Goal: Task Accomplishment & Management: Use online tool/utility

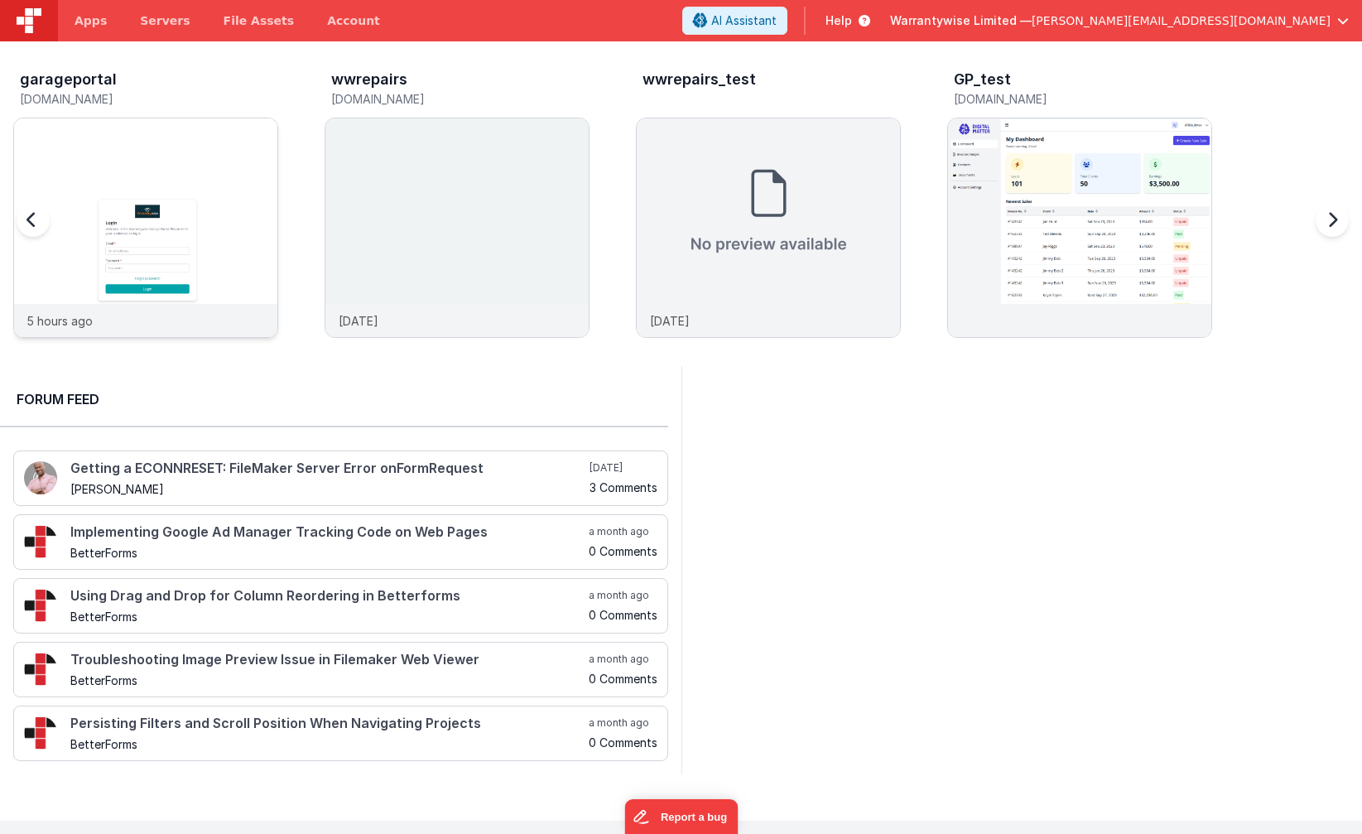
click at [100, 131] on img at bounding box center [145, 249] width 263 height 263
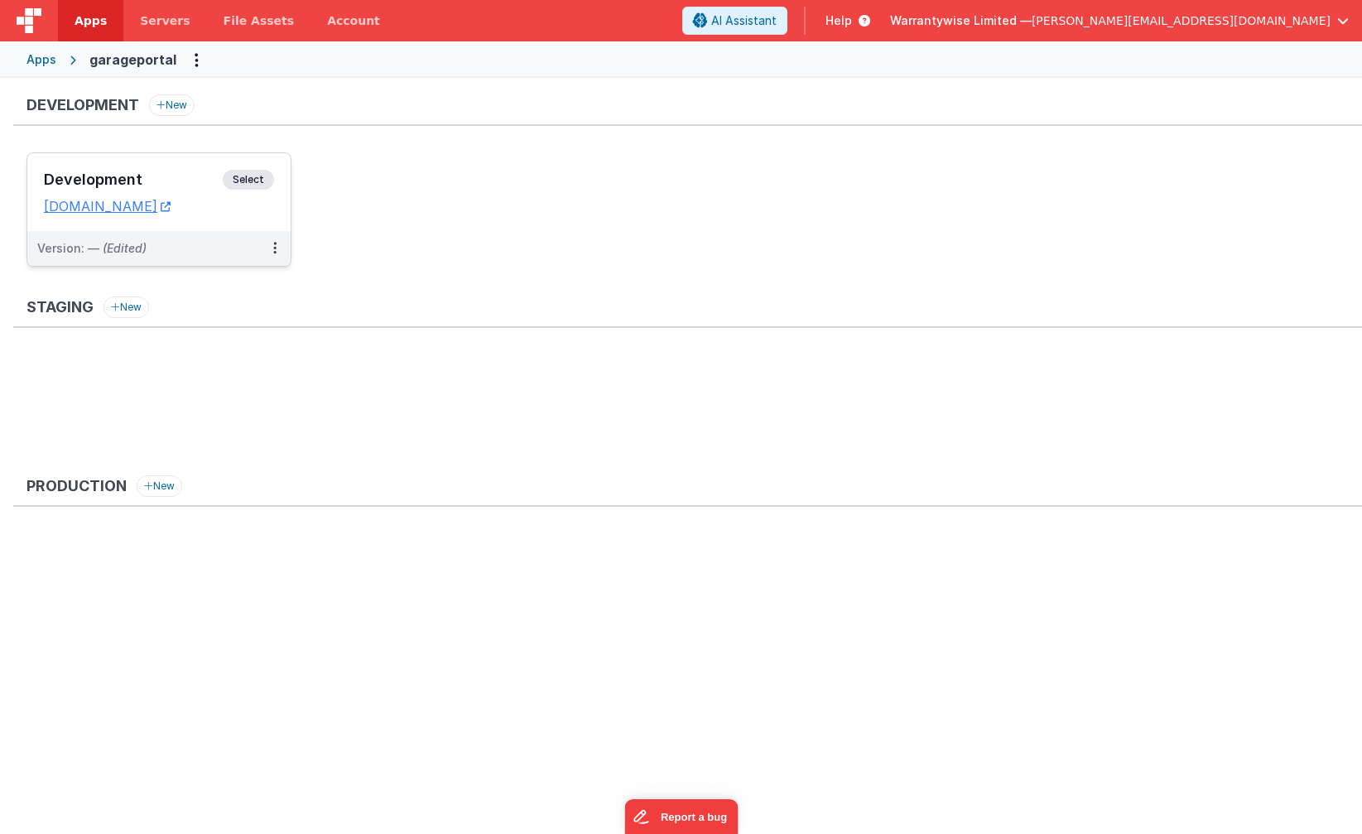
click at [116, 169] on div "Development Select URLs garageportal.clientportal.cloud" at bounding box center [158, 192] width 263 height 78
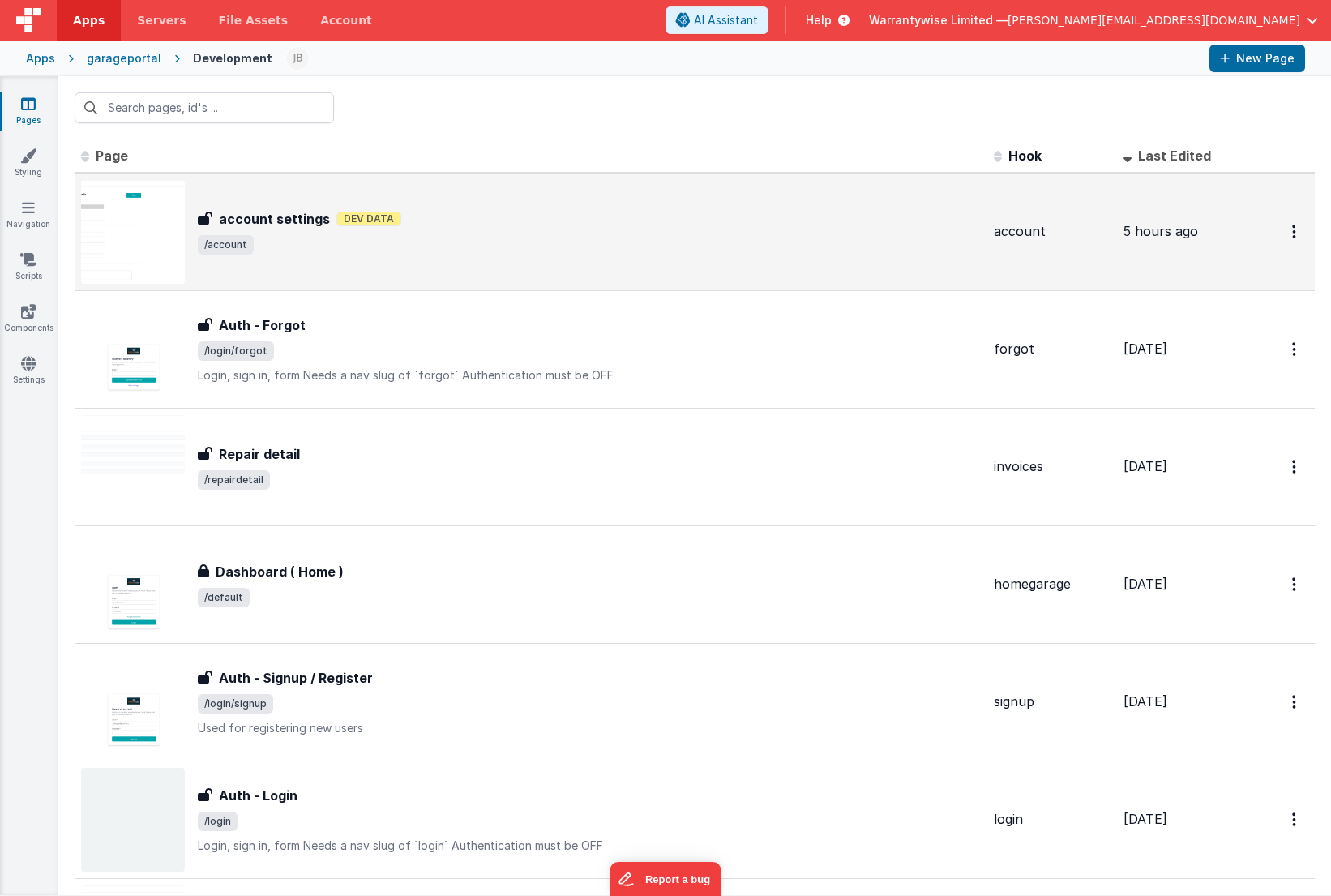
click at [440, 232] on div "account settings account settings Dev Data /account" at bounding box center [590, 232] width 784 height 45
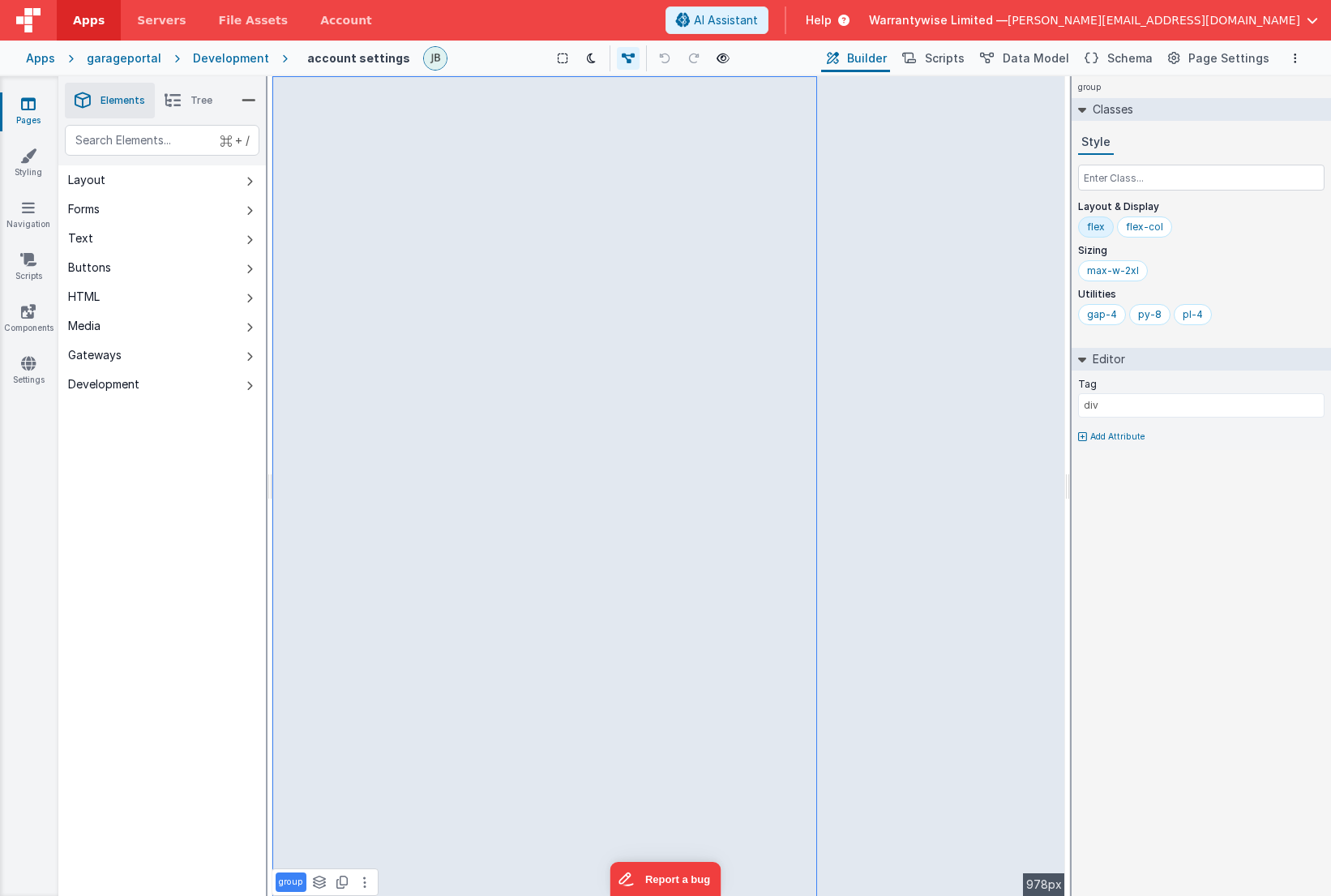
click at [216, 62] on div "Development" at bounding box center [231, 58] width 76 height 17
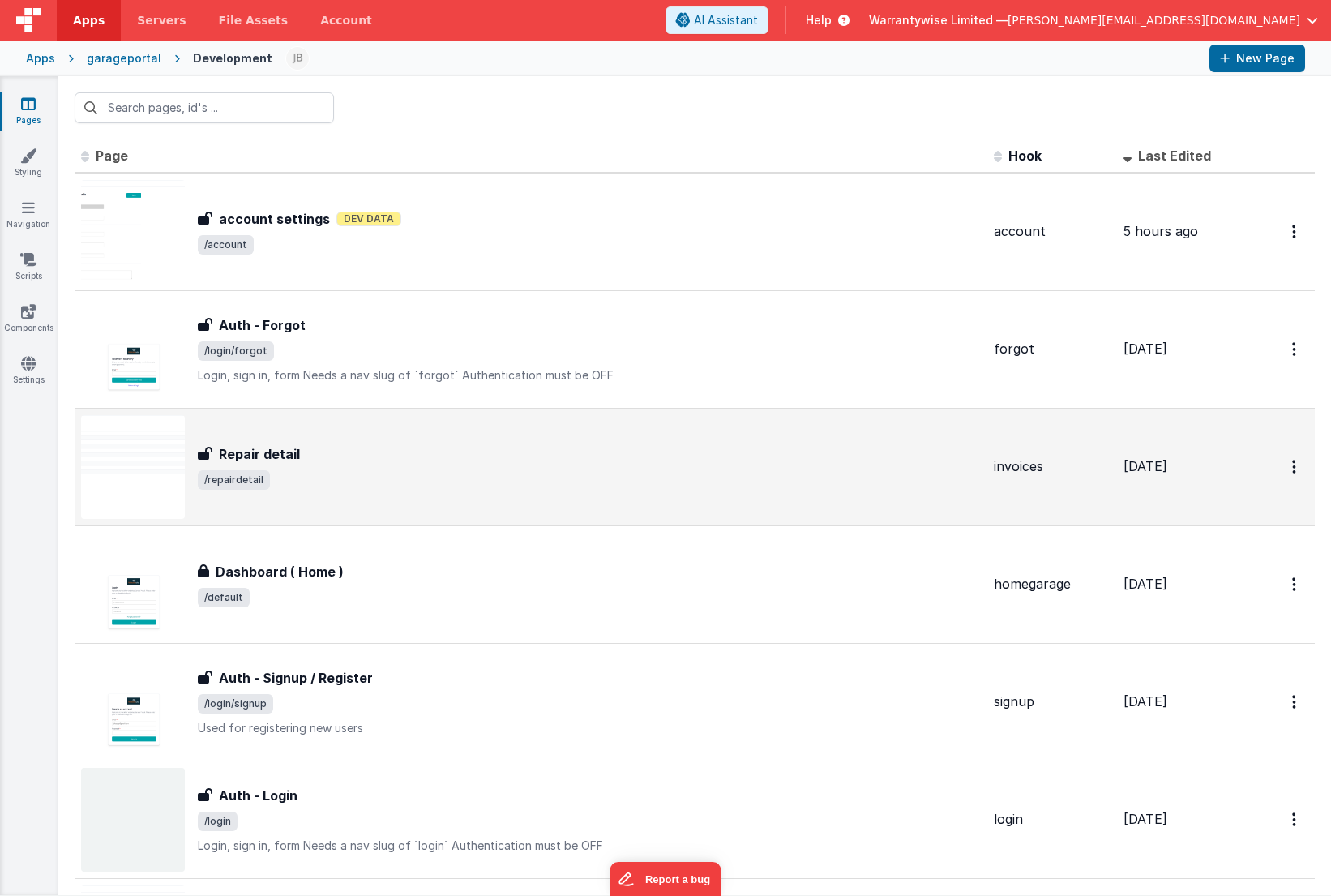
click at [408, 491] on div "Repair detail Repair detail /repairdetail" at bounding box center [531, 467] width 900 height 104
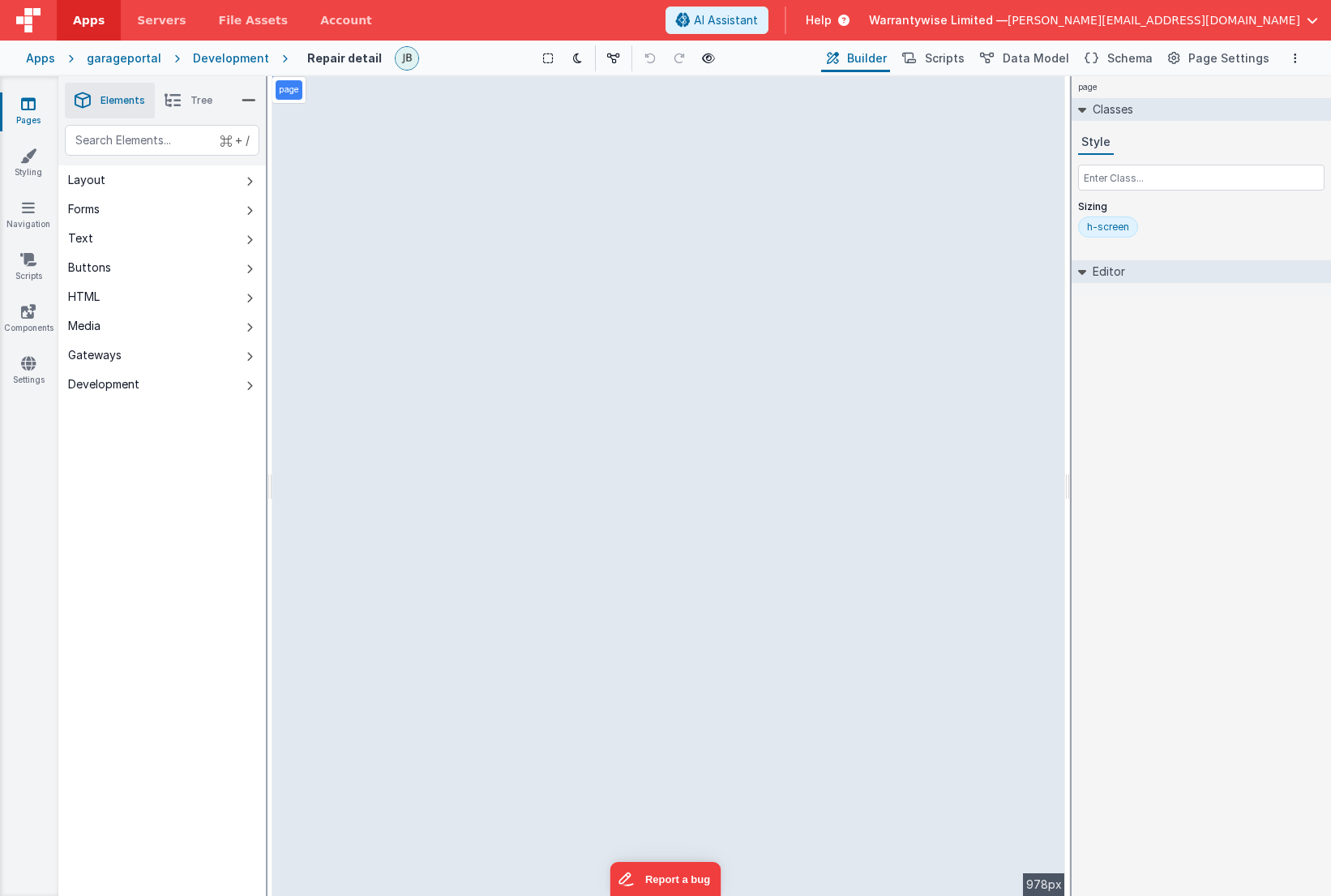
click at [216, 62] on div "Development" at bounding box center [231, 58] width 76 height 17
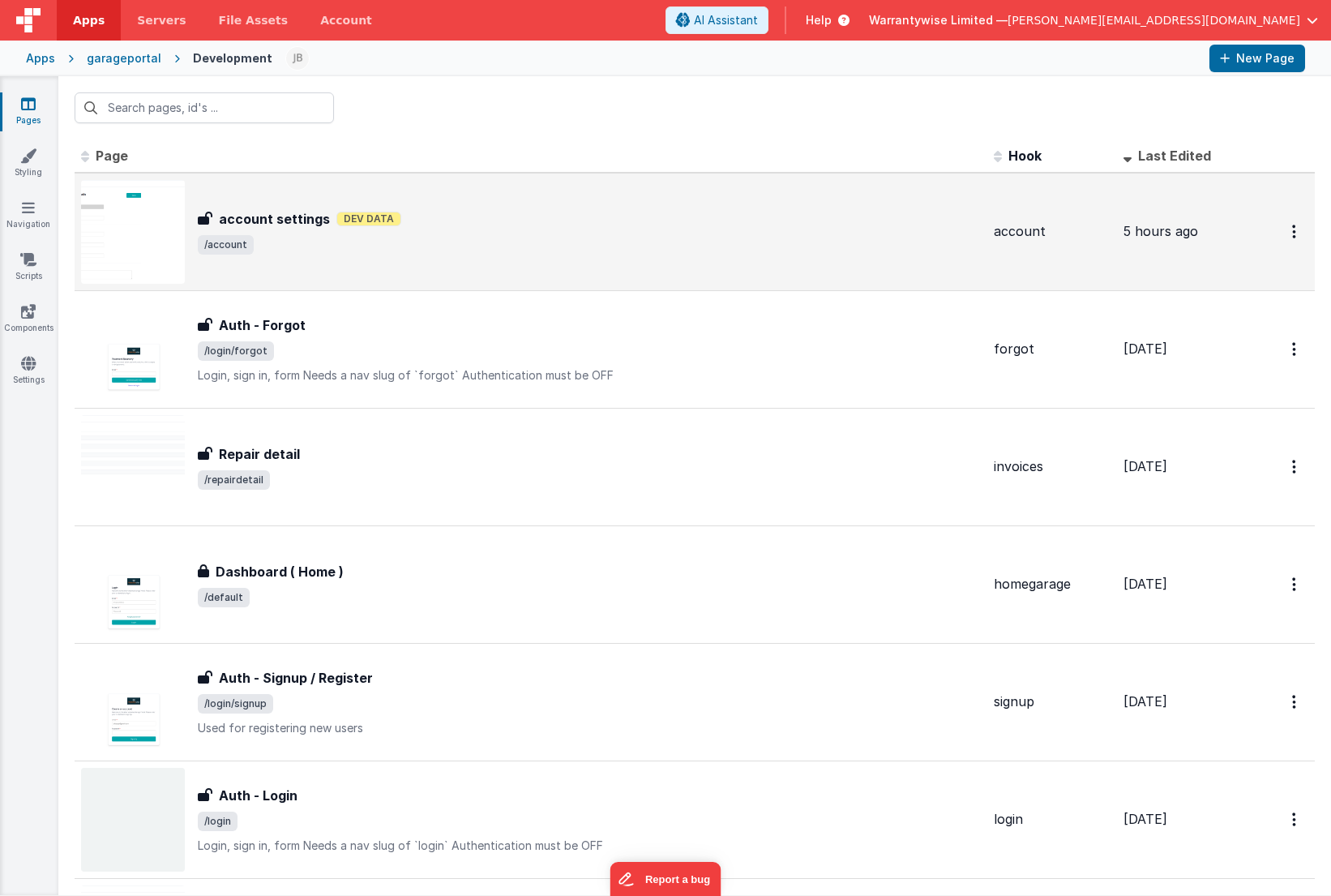
click at [385, 237] on span "/account" at bounding box center [590, 245] width 784 height 20
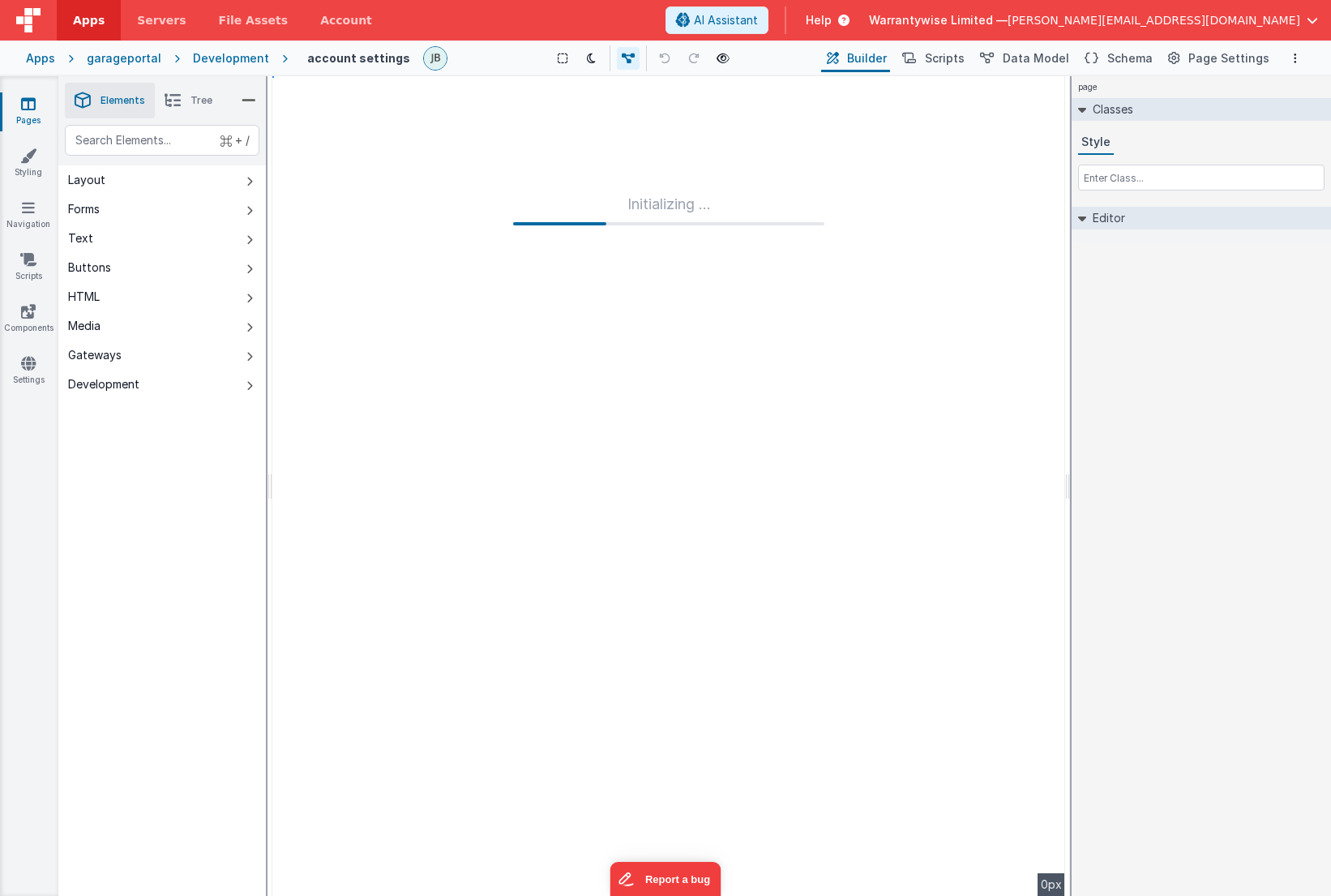
click at [186, 103] on li "Tree" at bounding box center [188, 100] width 68 height 35
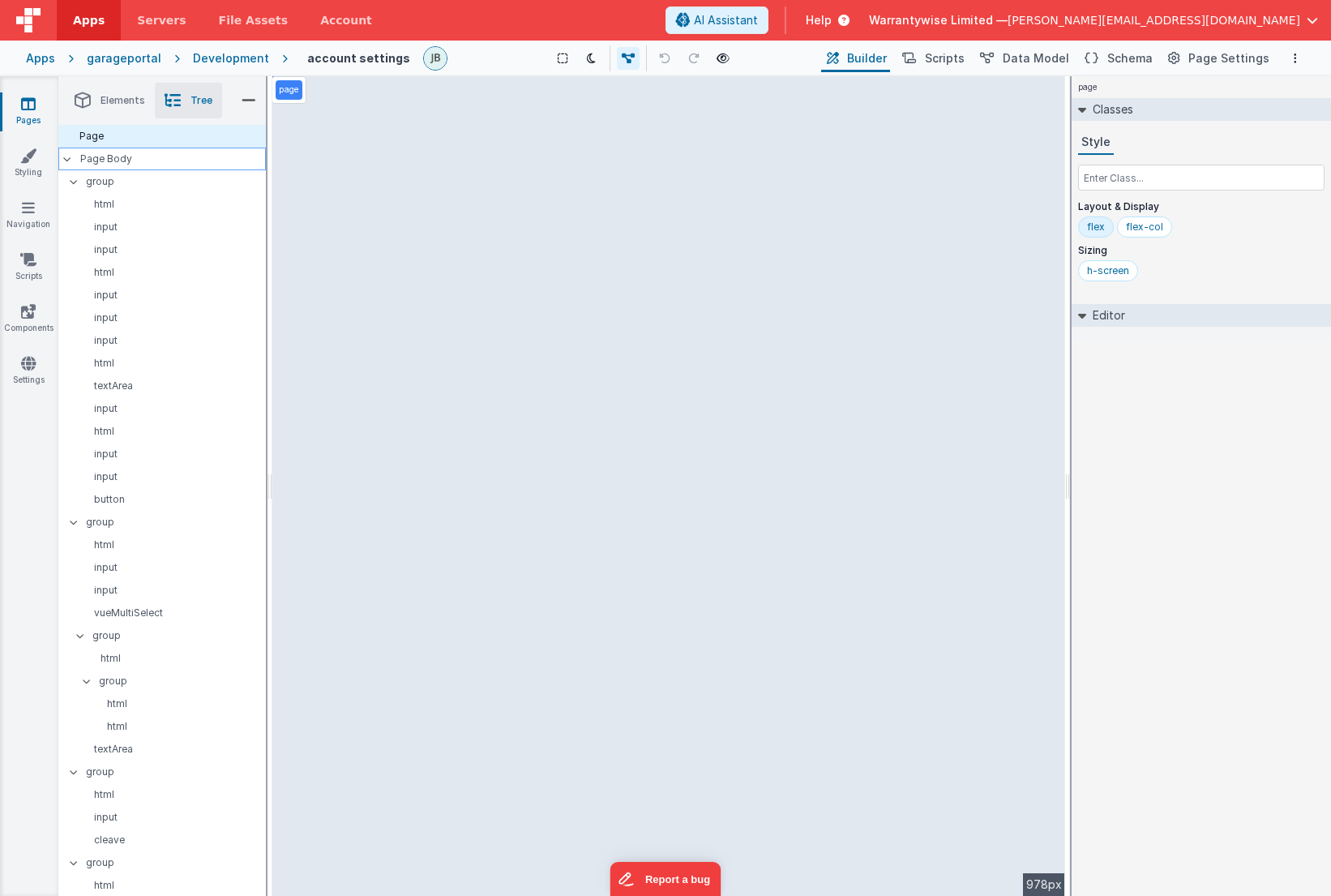
click at [123, 160] on p "Page Body" at bounding box center [173, 159] width 186 height 13
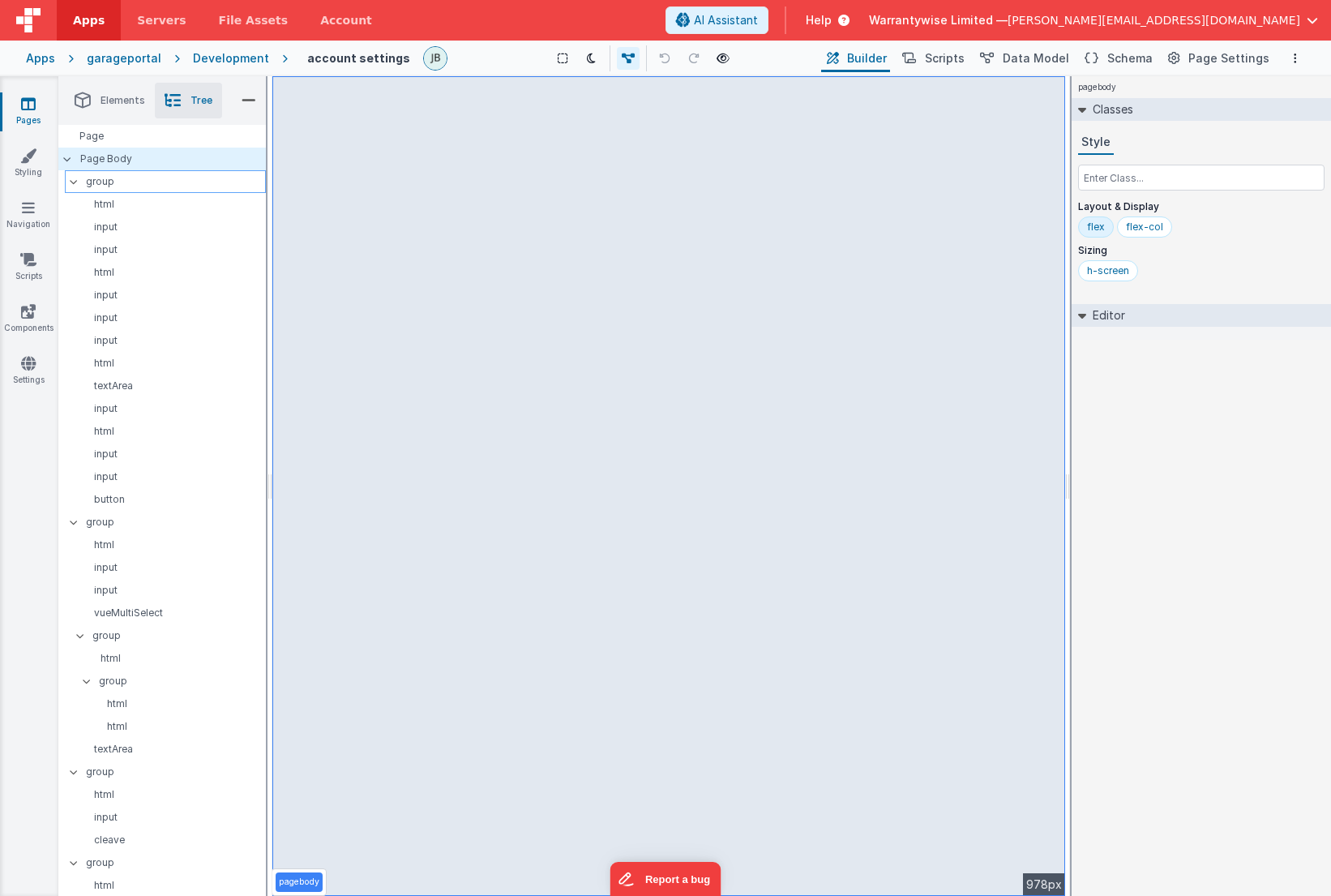
click at [72, 184] on div at bounding box center [78, 181] width 15 height 13
click at [75, 208] on div at bounding box center [78, 204] width 15 height 13
click at [73, 228] on icon at bounding box center [73, 226] width 13 height 5
click at [71, 255] on div at bounding box center [78, 249] width 15 height 13
click at [71, 271] on icon at bounding box center [73, 272] width 13 height 5
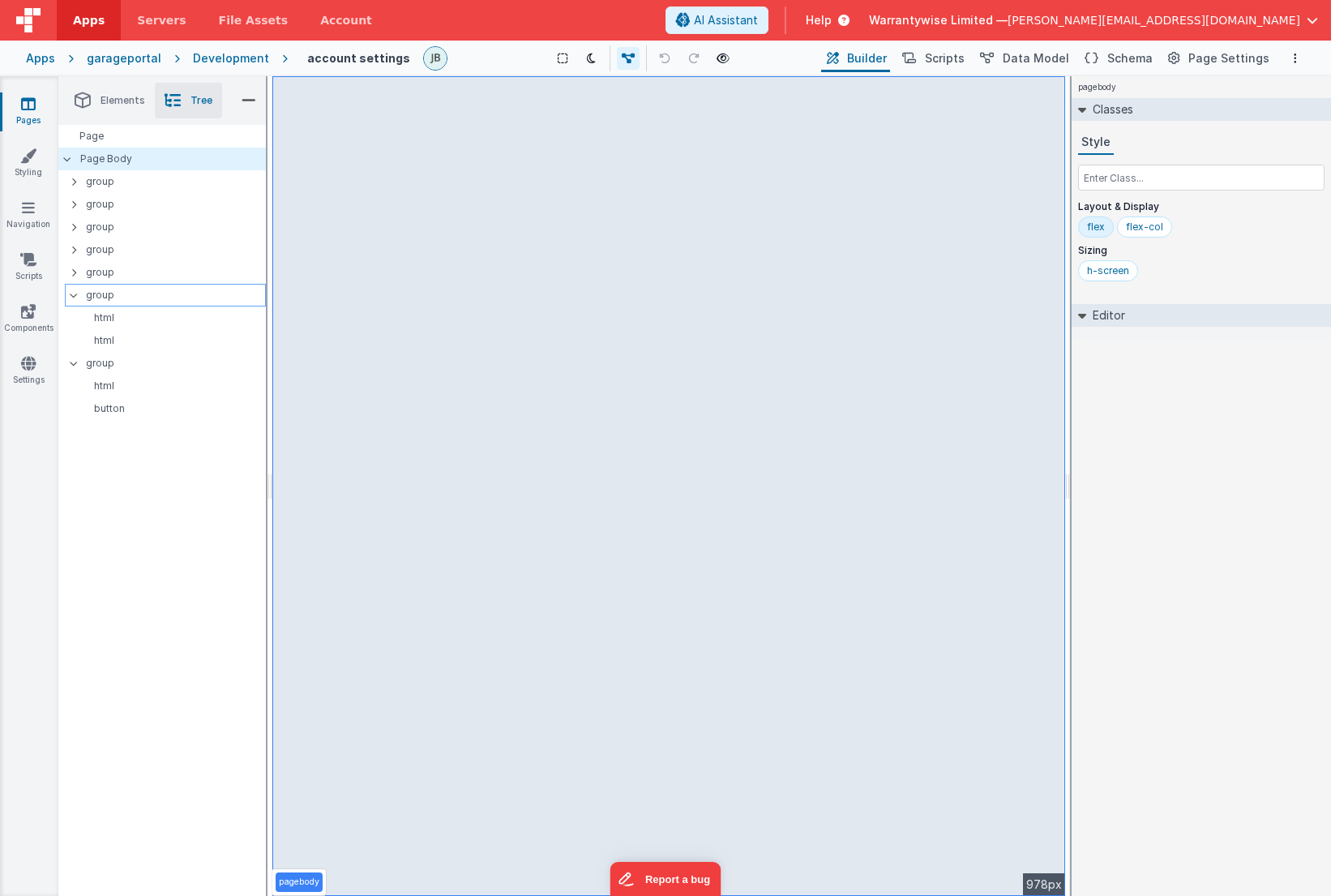
click at [75, 302] on div at bounding box center [78, 295] width 15 height 13
click at [77, 323] on div at bounding box center [78, 317] width 15 height 13
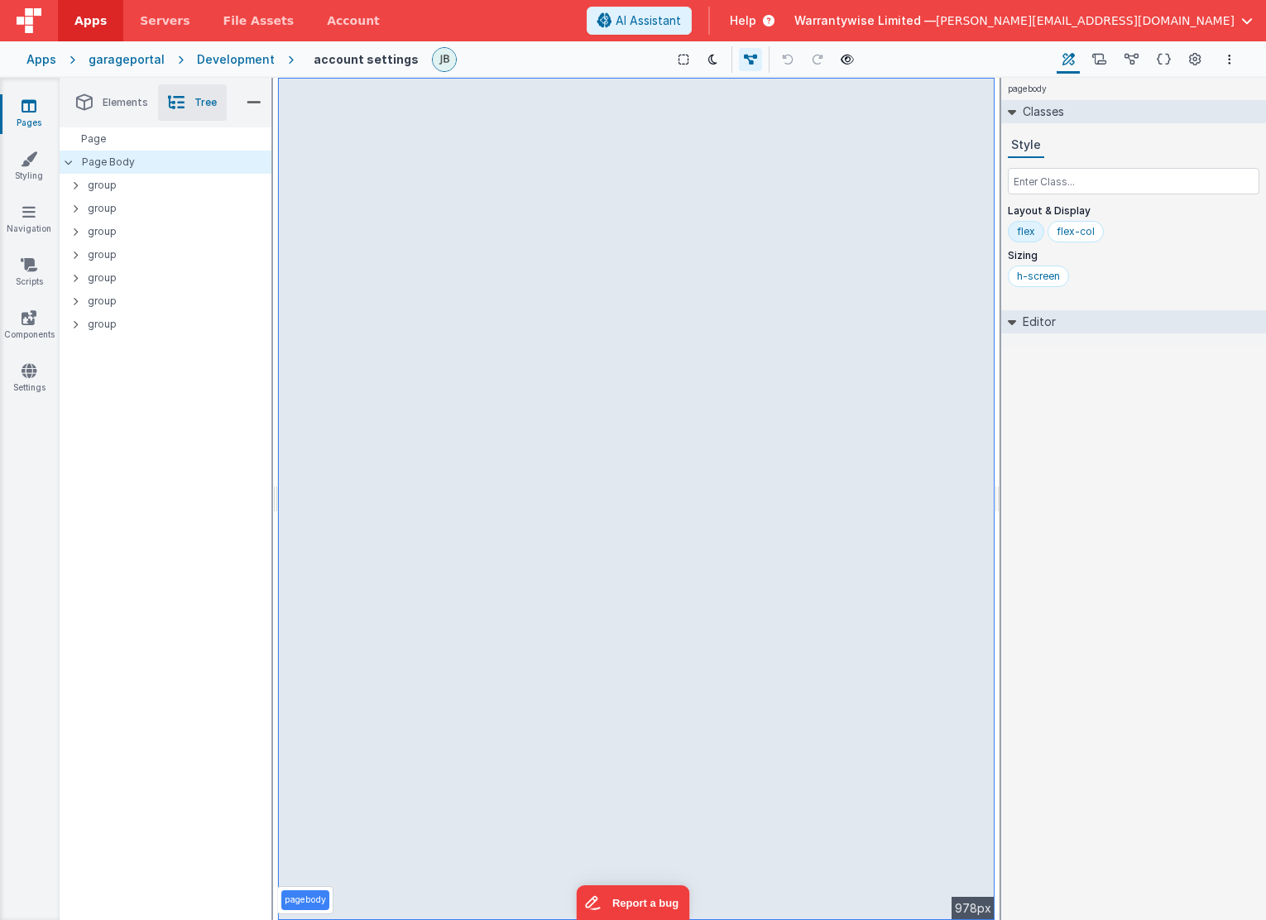
click at [219, 63] on div "Development" at bounding box center [236, 59] width 78 height 17
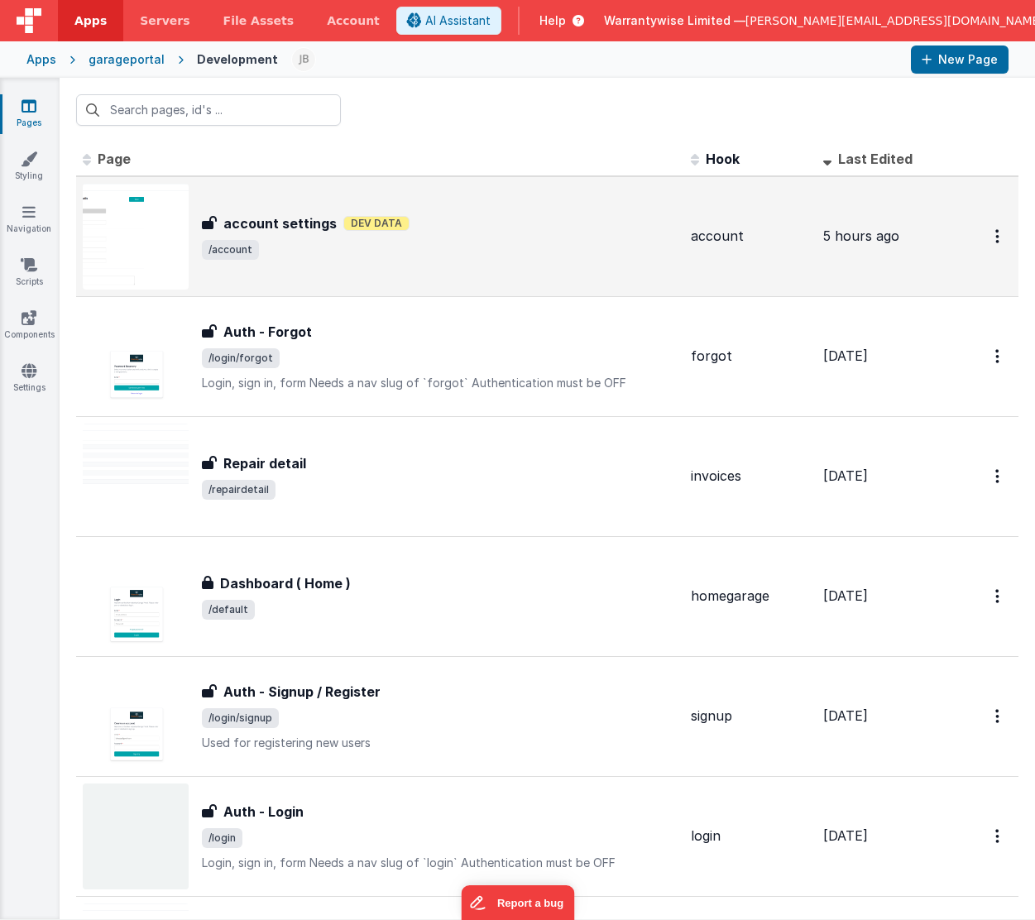
click at [420, 257] on span "/account" at bounding box center [440, 250] width 476 height 20
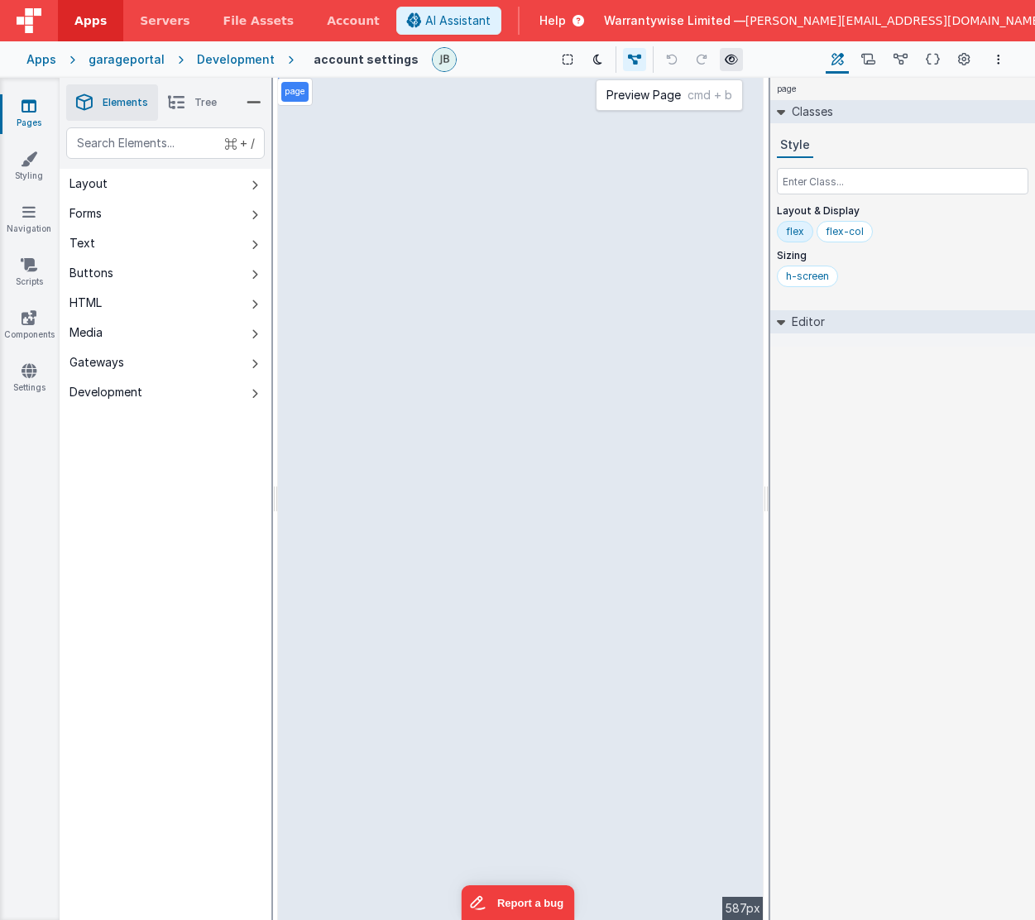
click at [725, 62] on icon at bounding box center [731, 60] width 13 height 12
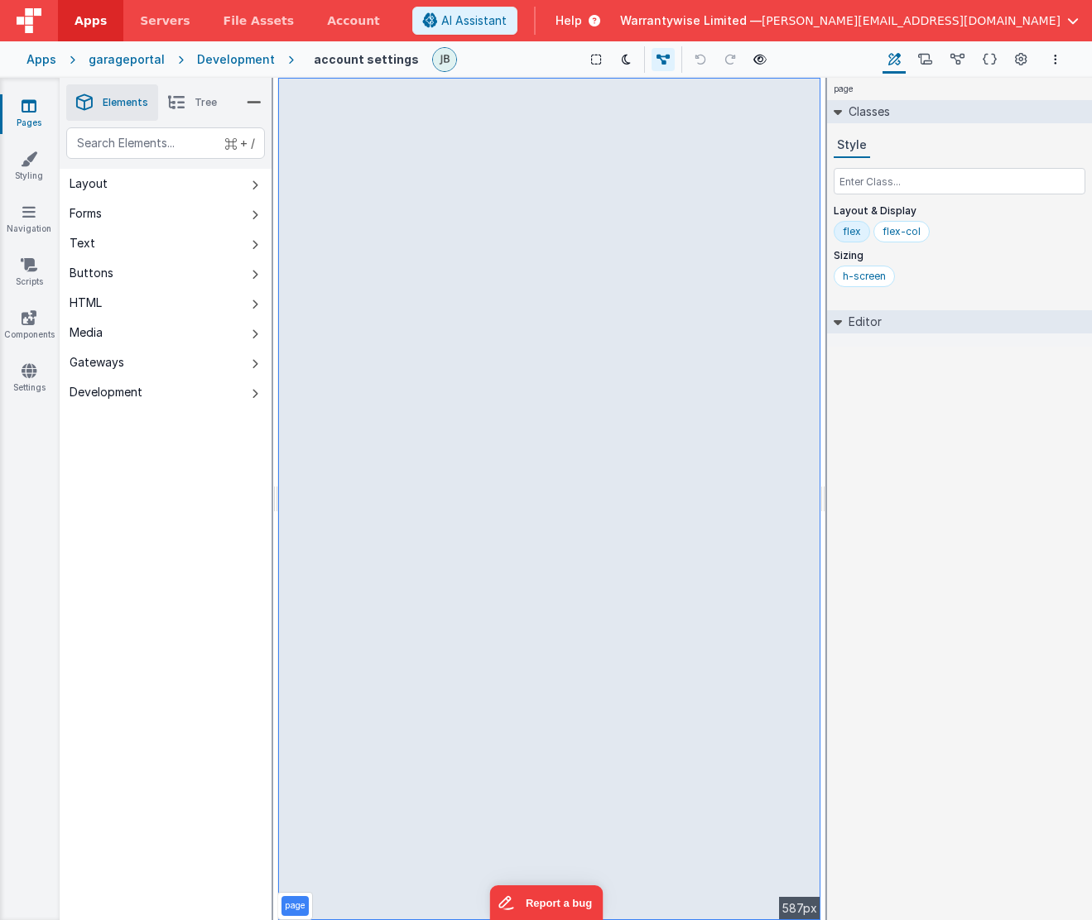
click at [202, 102] on span "Tree" at bounding box center [206, 102] width 22 height 13
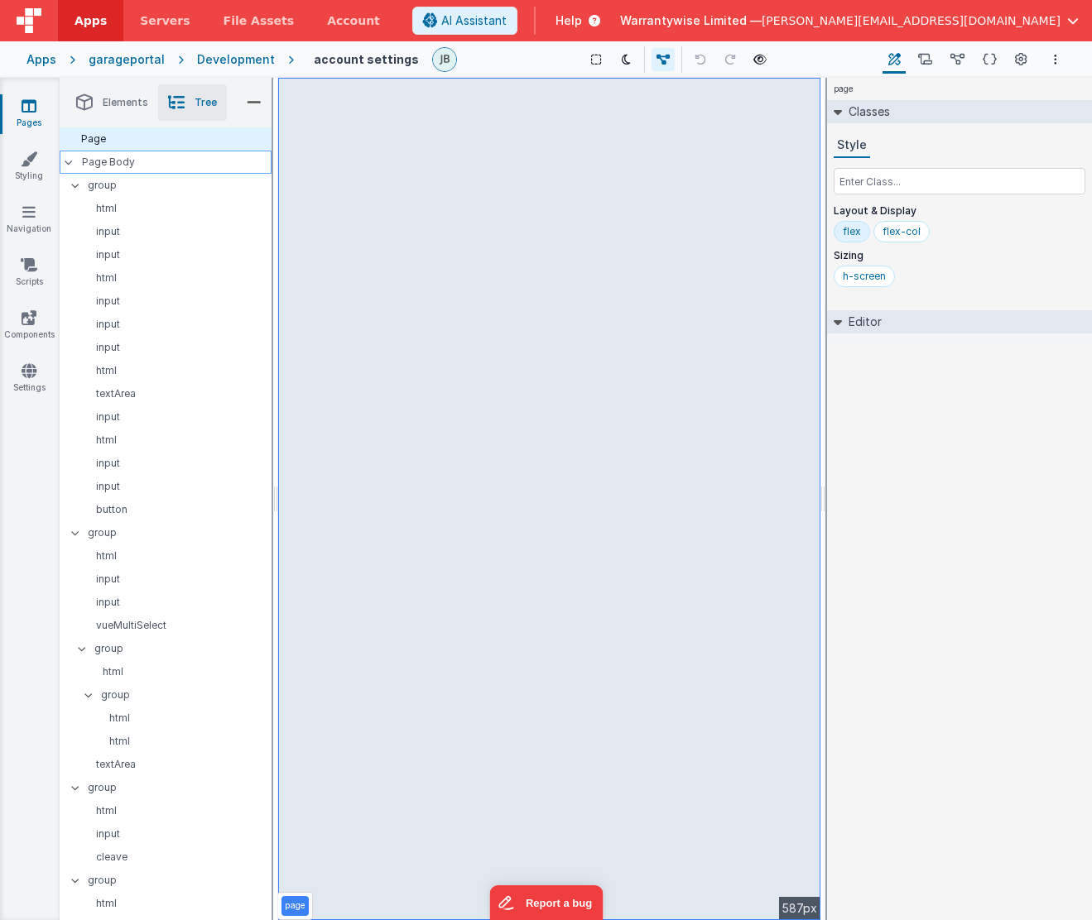
click at [142, 166] on p "Page Body" at bounding box center [177, 162] width 190 height 13
click at [109, 185] on p "group" at bounding box center [179, 185] width 183 height 18
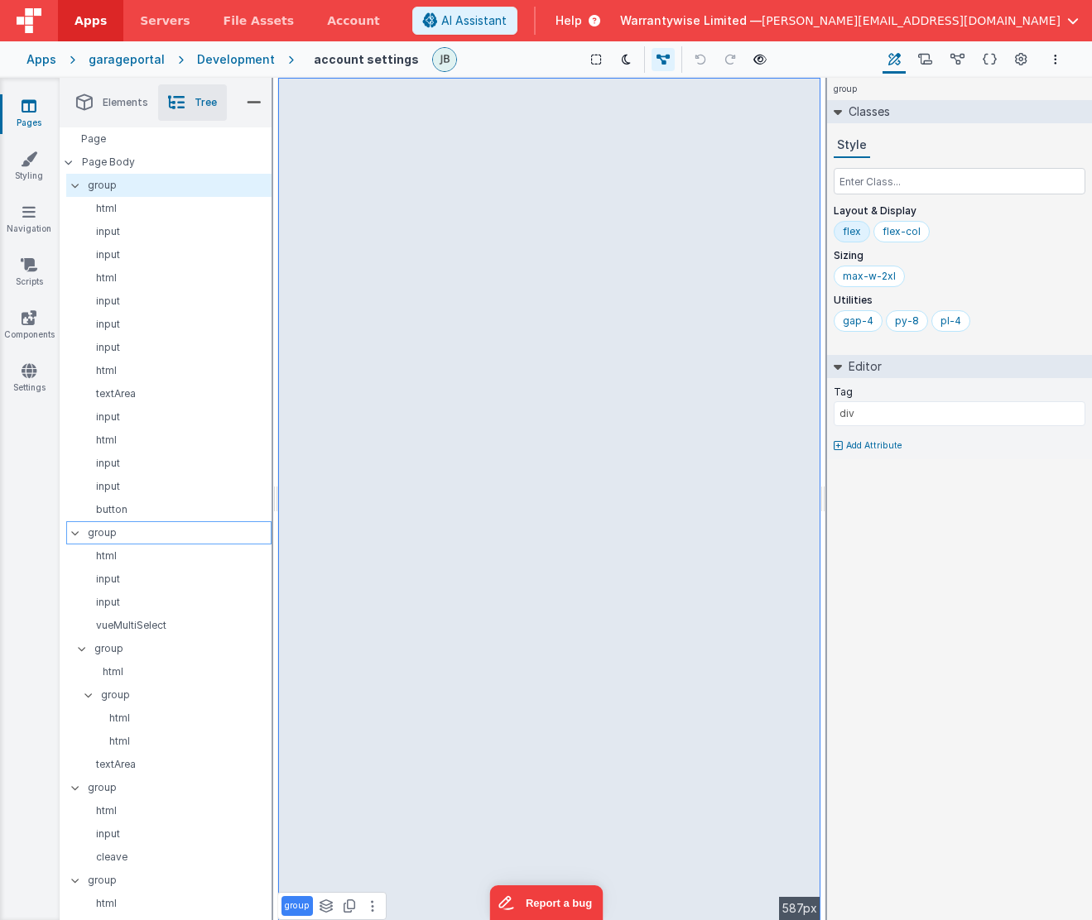
click at [98, 532] on p "group" at bounding box center [179, 533] width 183 height 18
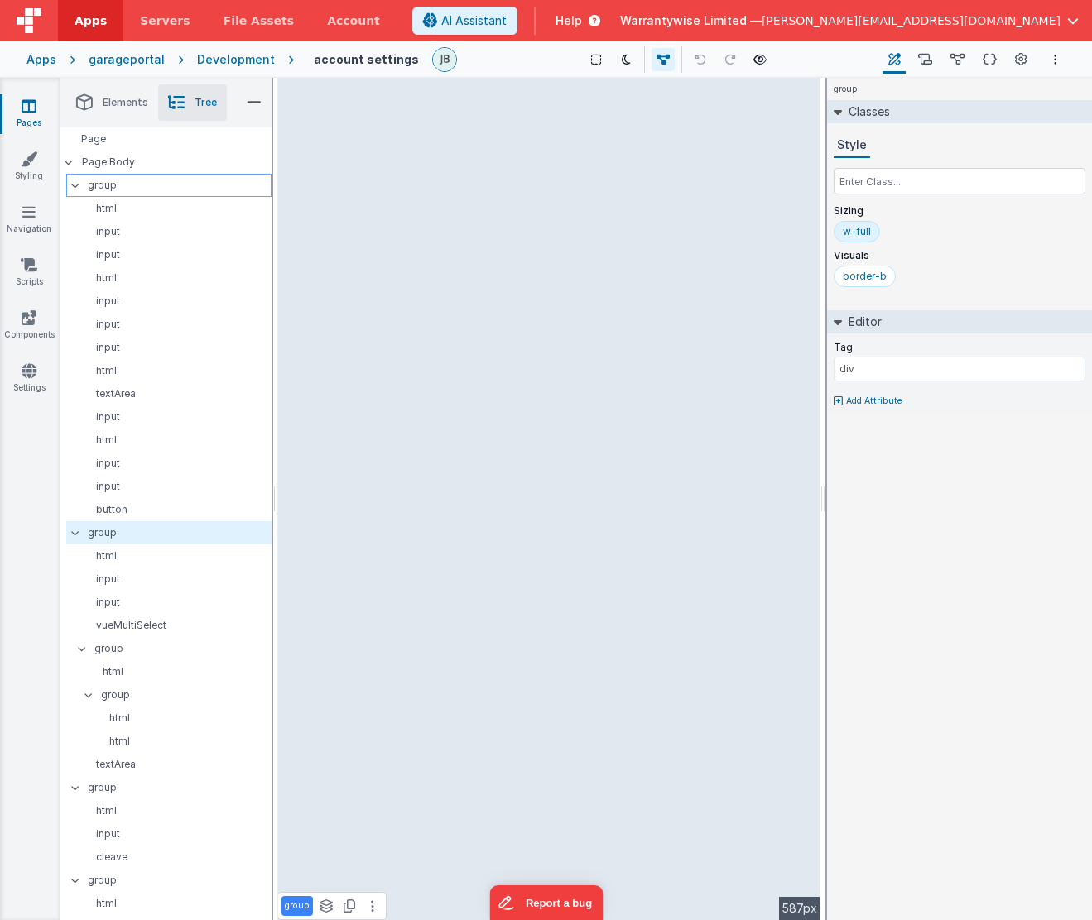
click at [103, 185] on p "group" at bounding box center [179, 185] width 183 height 18
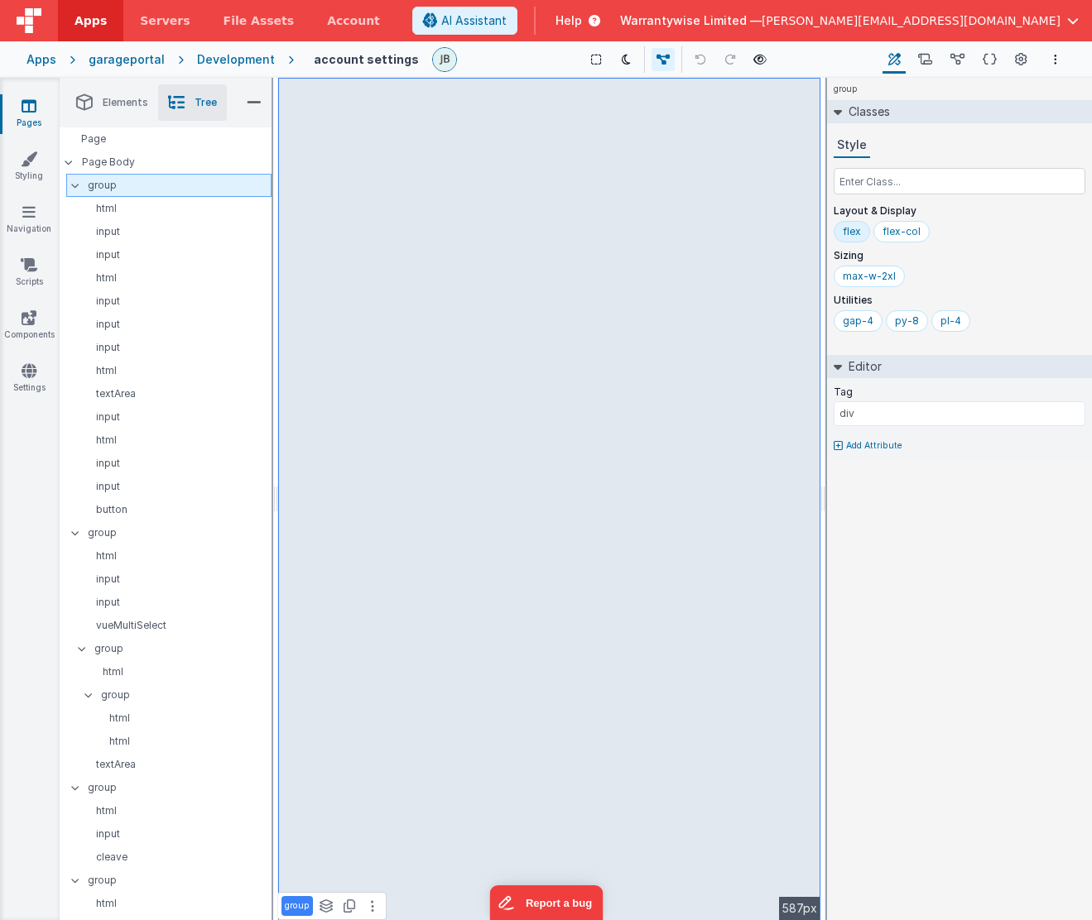
click at [76, 189] on div at bounding box center [80, 185] width 15 height 13
click at [107, 206] on p "group" at bounding box center [179, 208] width 183 height 18
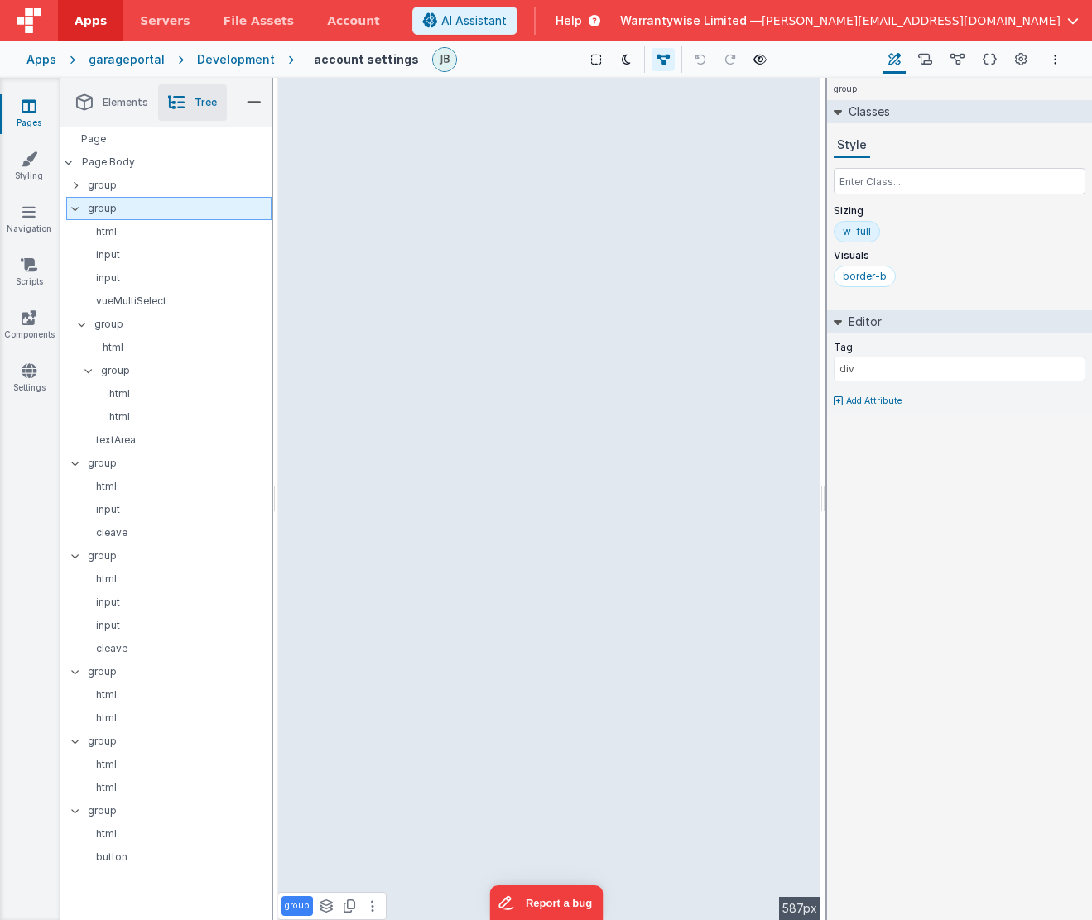
click at [75, 213] on div at bounding box center [80, 208] width 15 height 13
click at [71, 232] on icon at bounding box center [75, 231] width 13 height 5
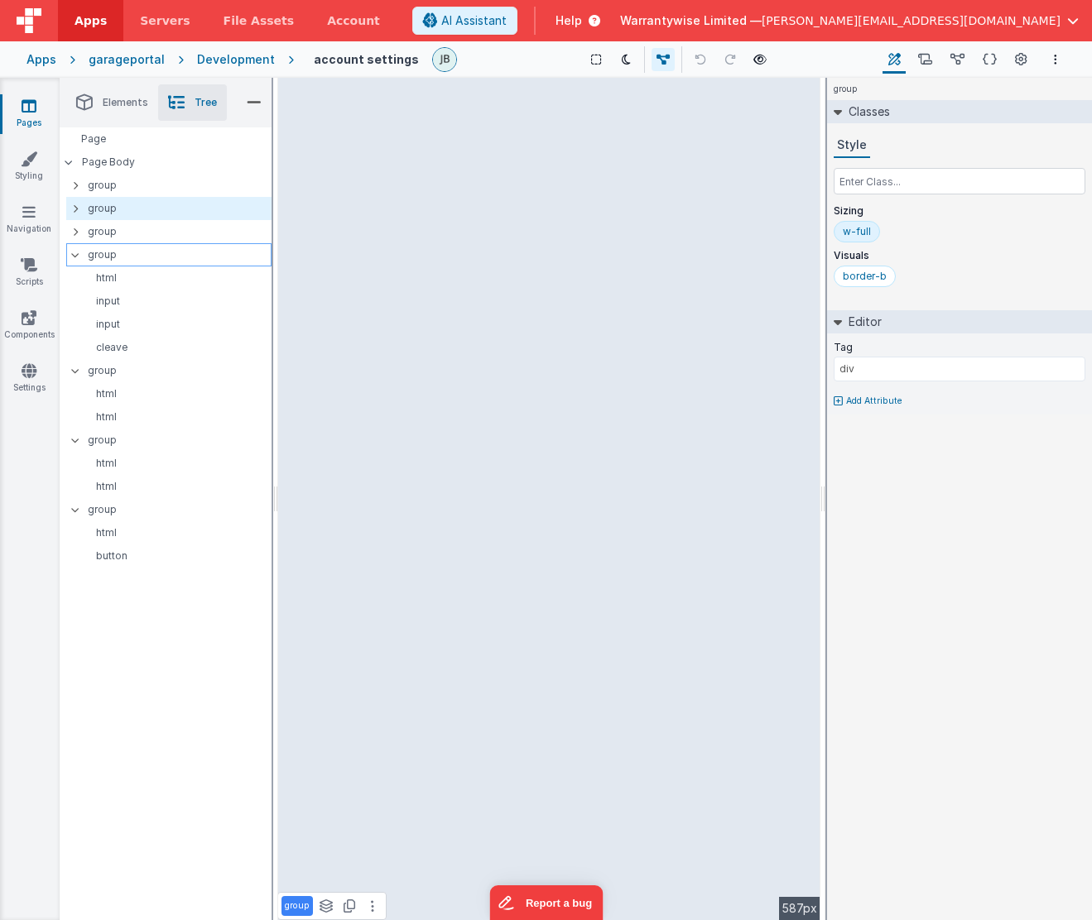
click at [74, 254] on icon at bounding box center [75, 254] width 13 height 5
click at [73, 283] on div at bounding box center [80, 277] width 15 height 13
click at [73, 308] on div "group" at bounding box center [168, 301] width 205 height 23
click at [71, 371] on icon at bounding box center [75, 370] width 13 height 5
click at [74, 296] on div at bounding box center [80, 301] width 15 height 13
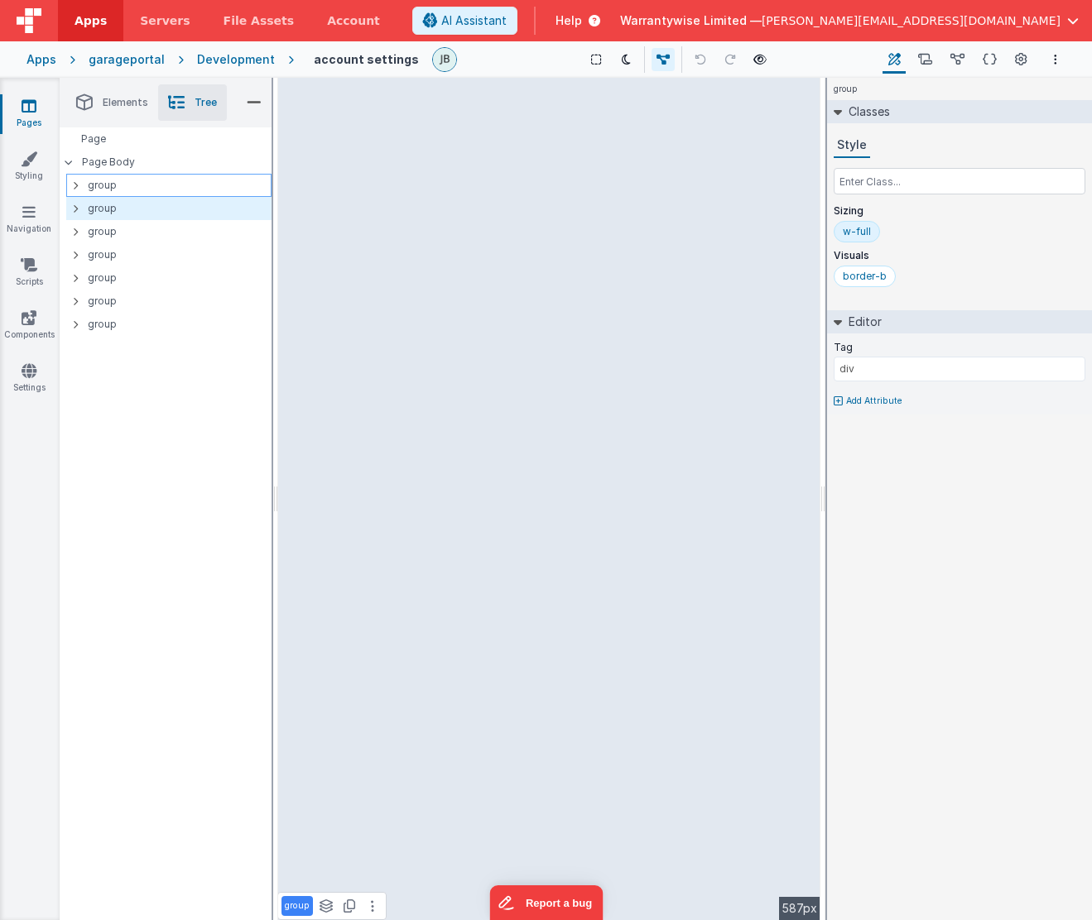
click at [87, 190] on div at bounding box center [80, 185] width 15 height 13
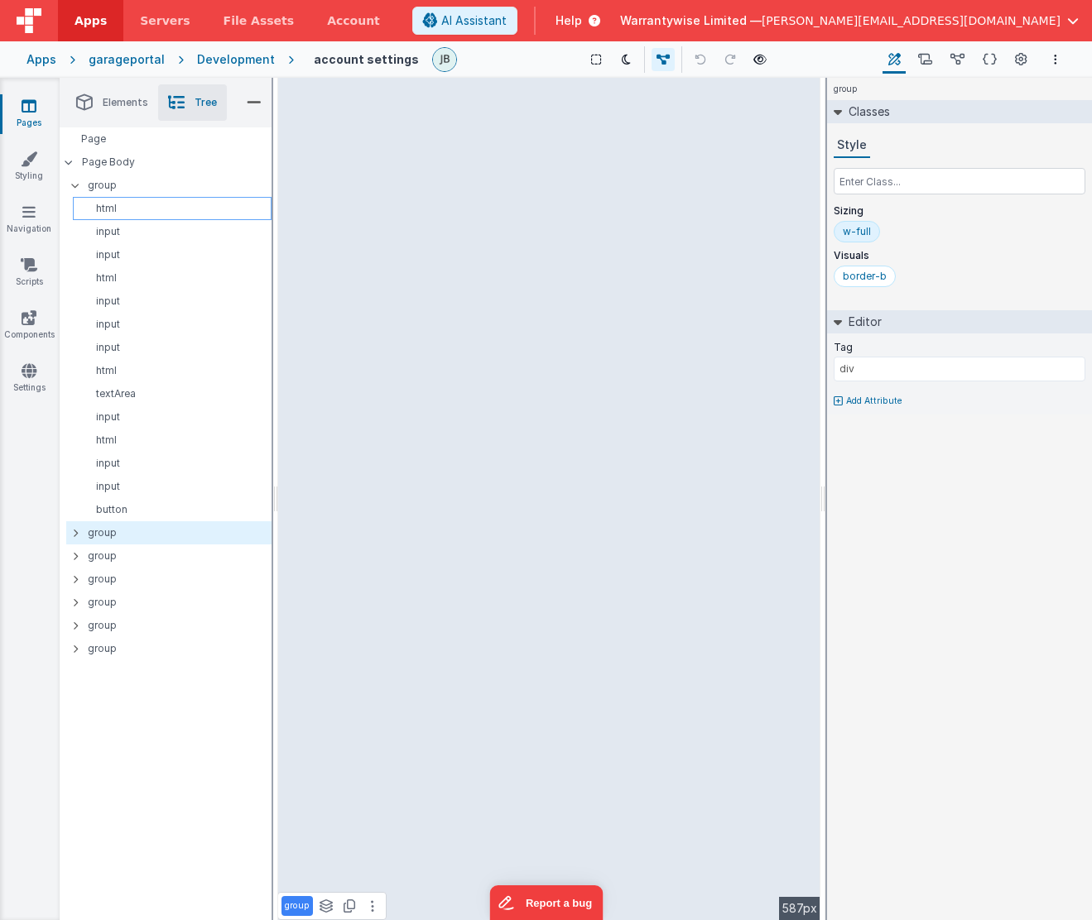
click at [108, 214] on p "html" at bounding box center [174, 208] width 191 height 13
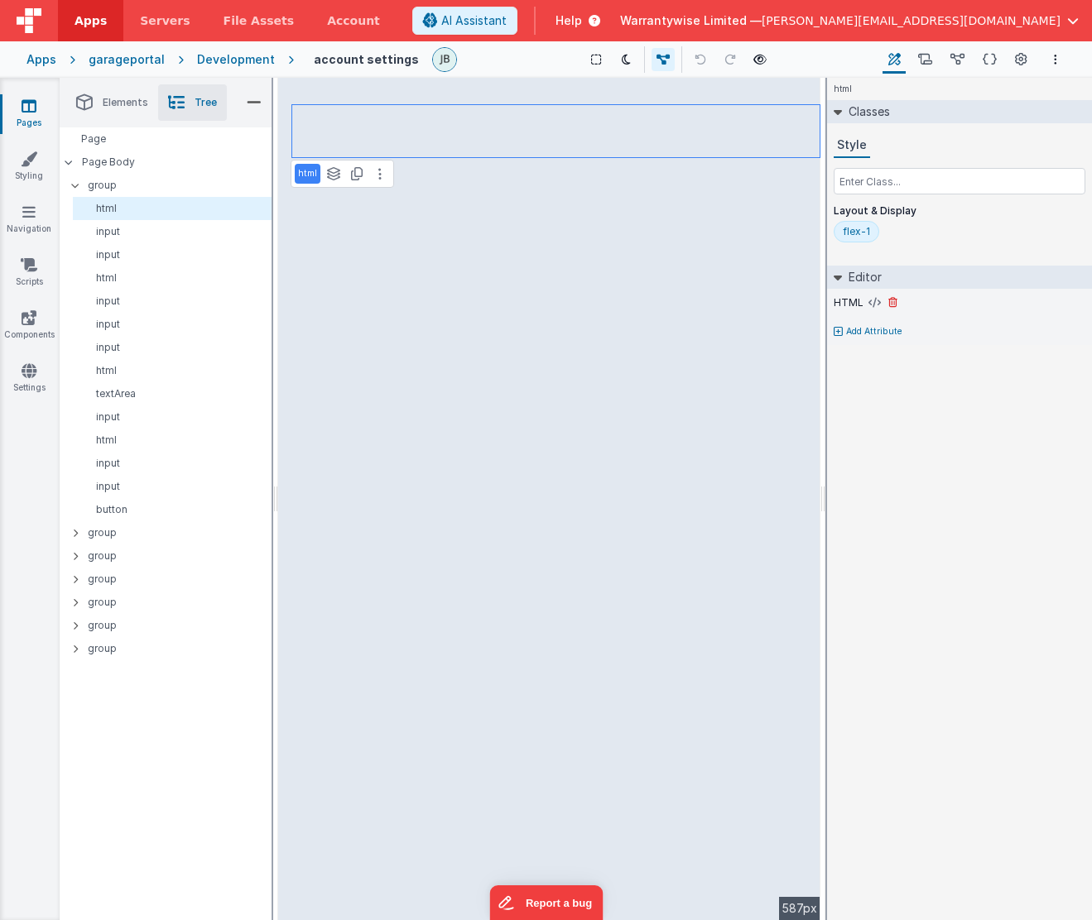
click at [862, 304] on div "HTML" at bounding box center [960, 303] width 252 height 15
click at [868, 302] on icon at bounding box center [874, 302] width 12 height 13
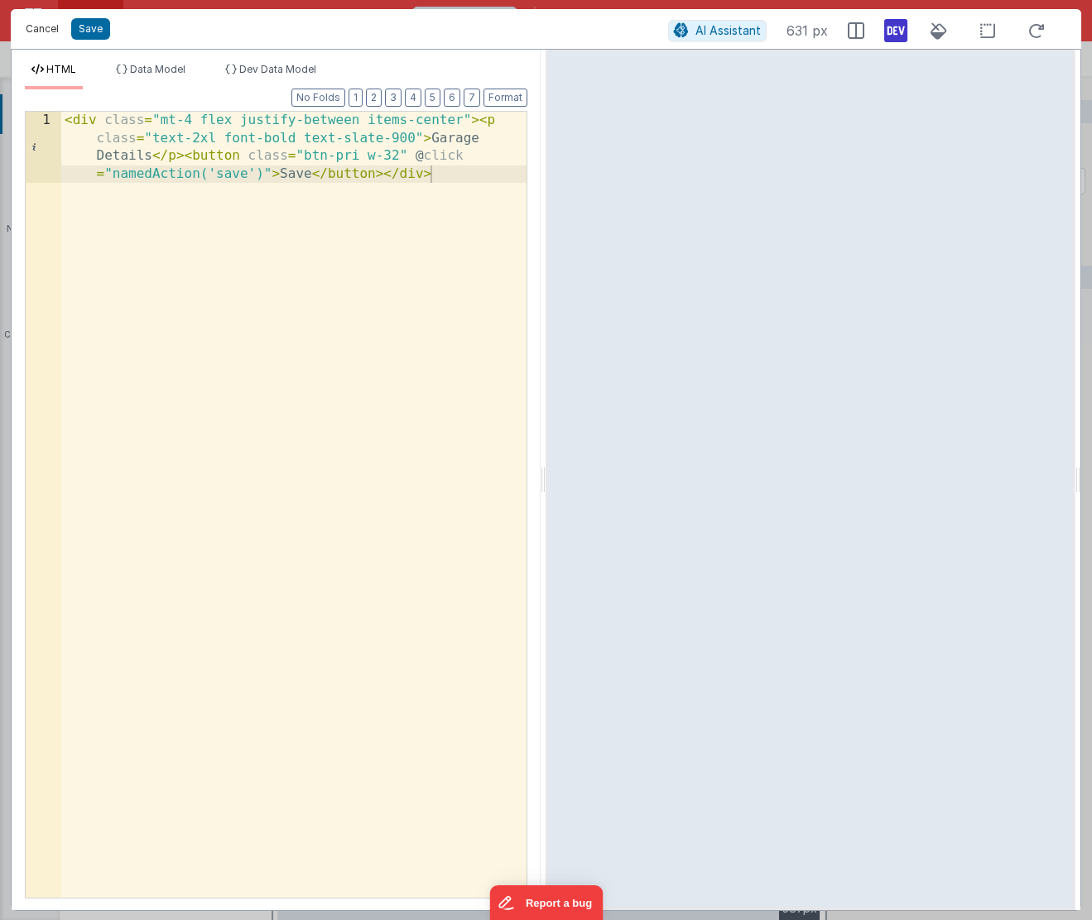
click at [37, 25] on button "Cancel" at bounding box center [42, 28] width 50 height 23
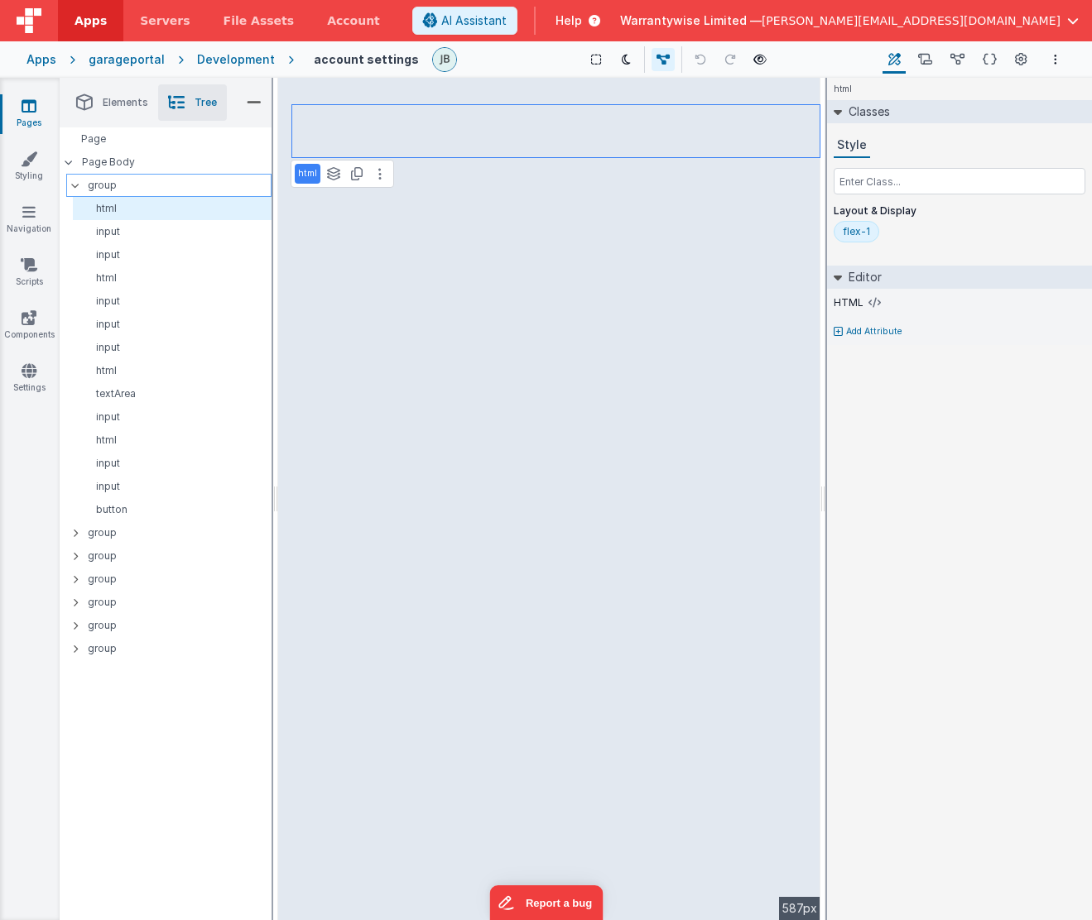
click at [152, 185] on p "group" at bounding box center [179, 185] width 183 height 18
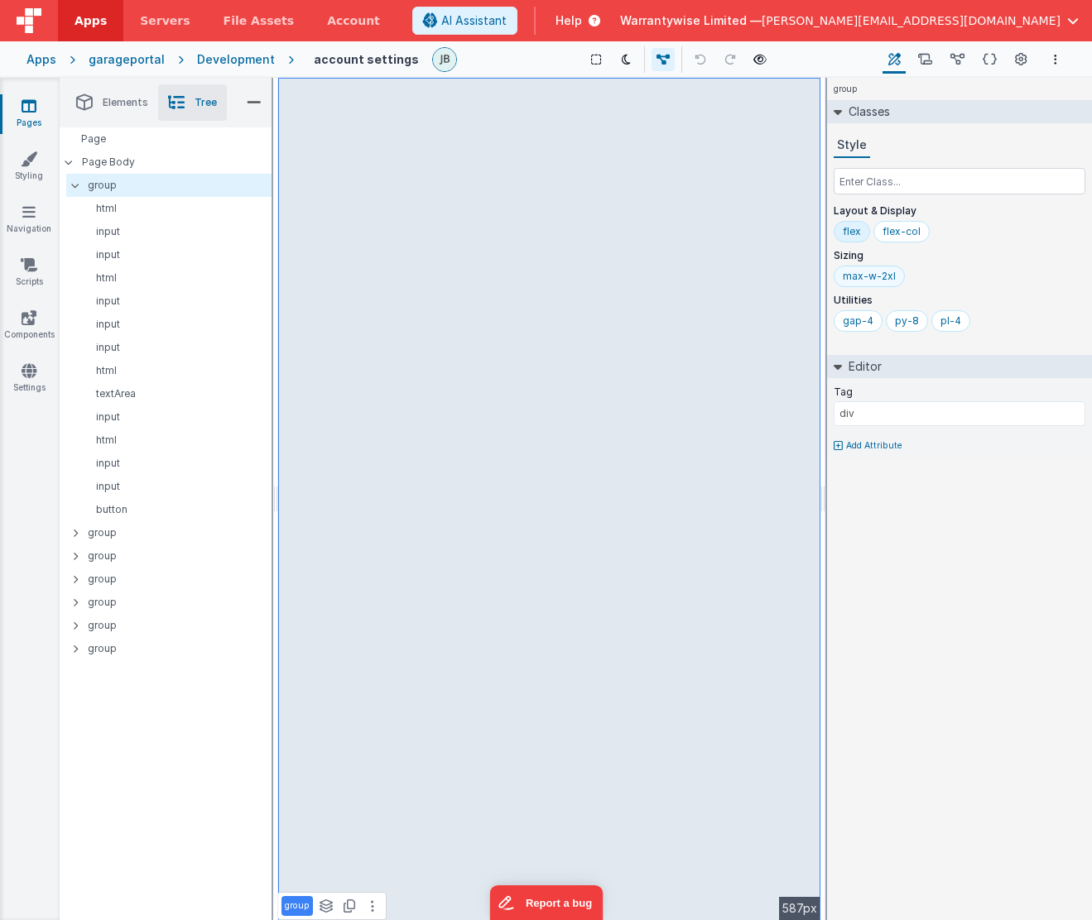
click at [868, 276] on div "max-w-2xl" at bounding box center [869, 276] width 53 height 13
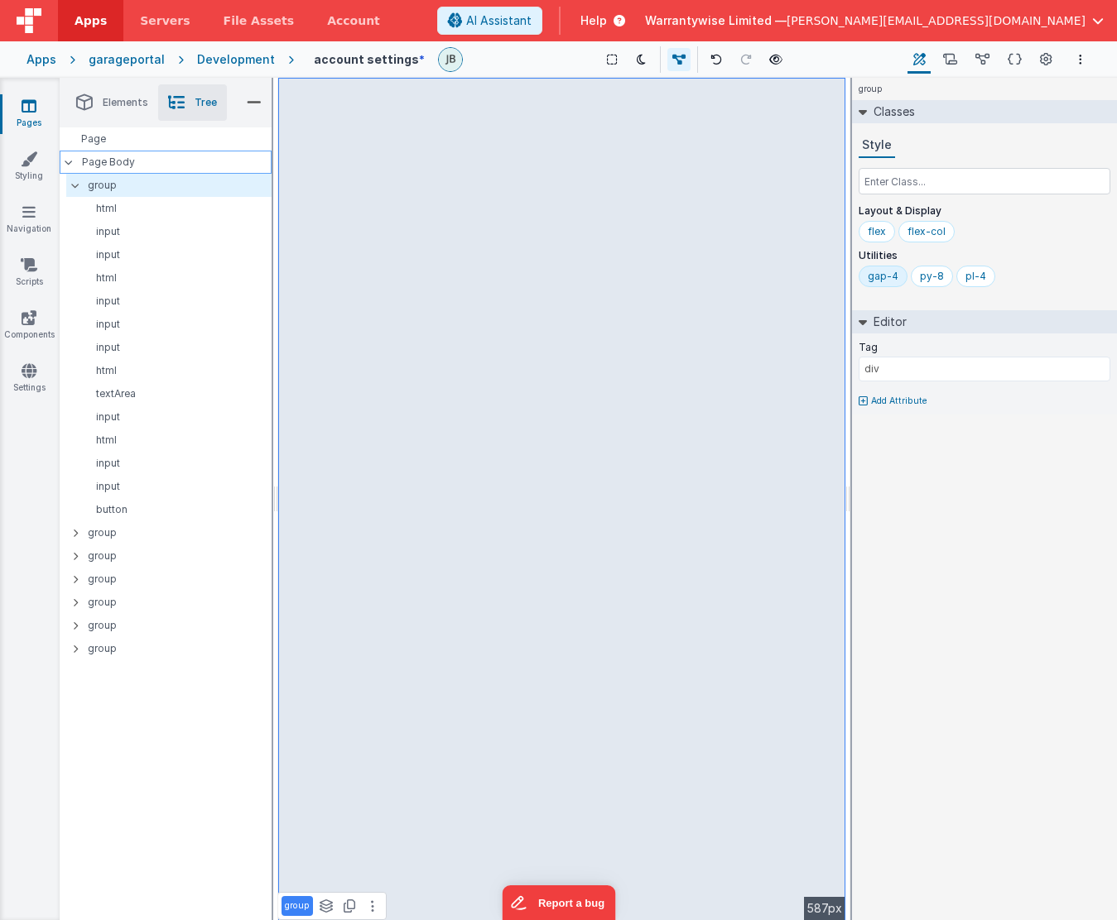
click at [116, 164] on p "Page Body" at bounding box center [177, 162] width 190 height 13
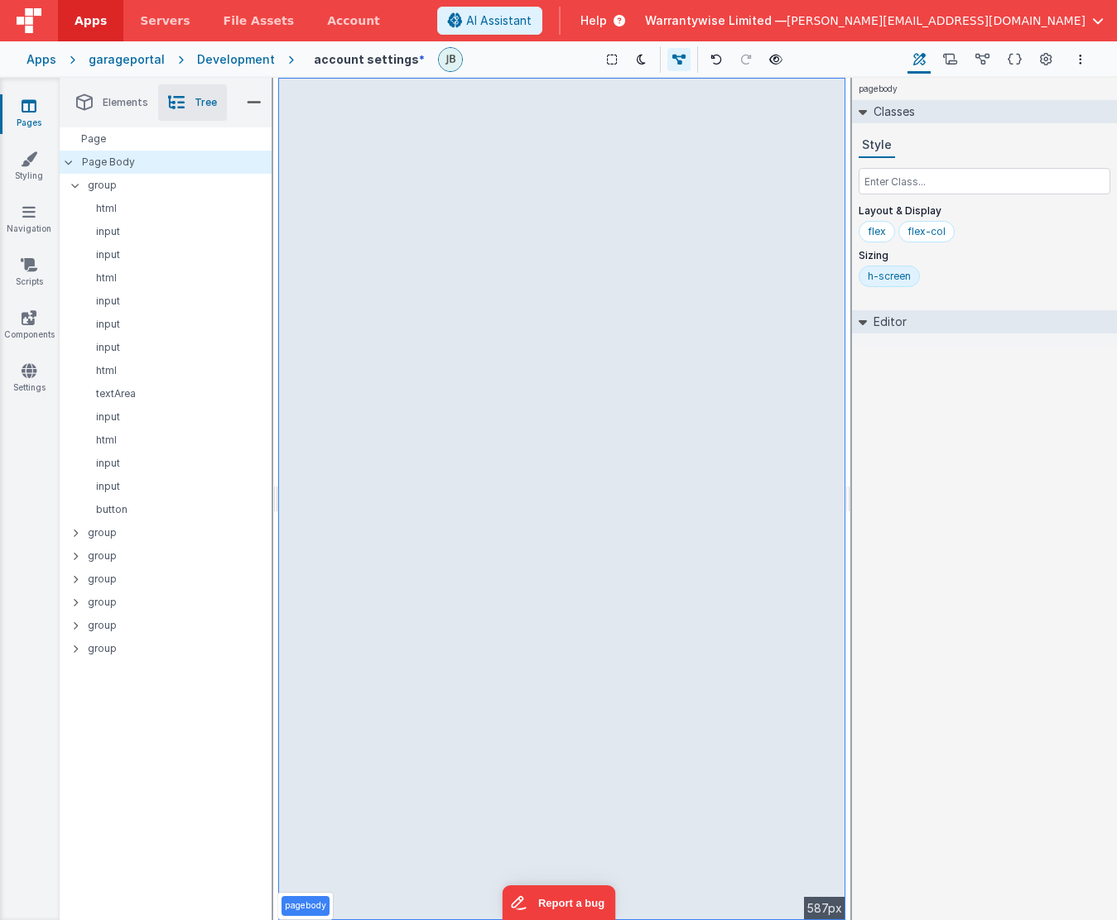
click at [880, 280] on div "h-screen" at bounding box center [888, 276] width 43 height 13
click at [884, 184] on input "text" at bounding box center [984, 181] width 252 height 26
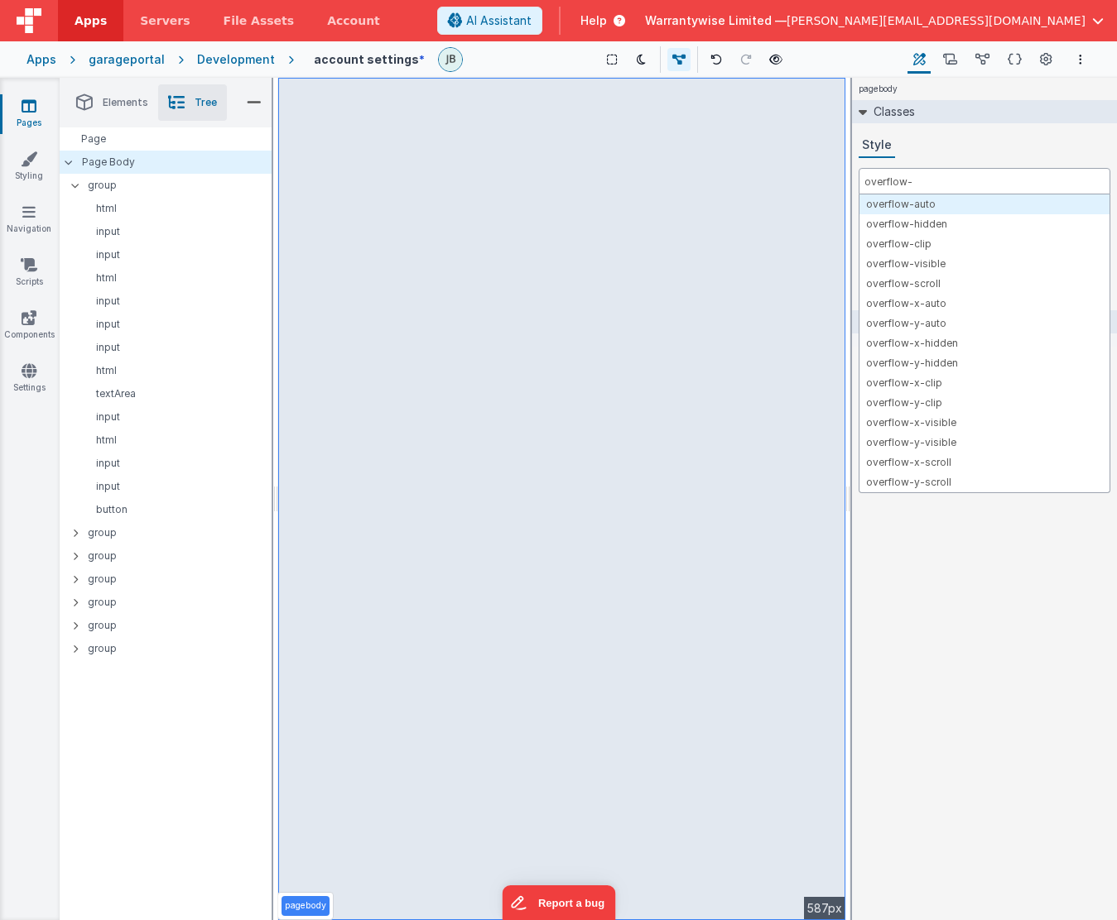
type input "overflow-"
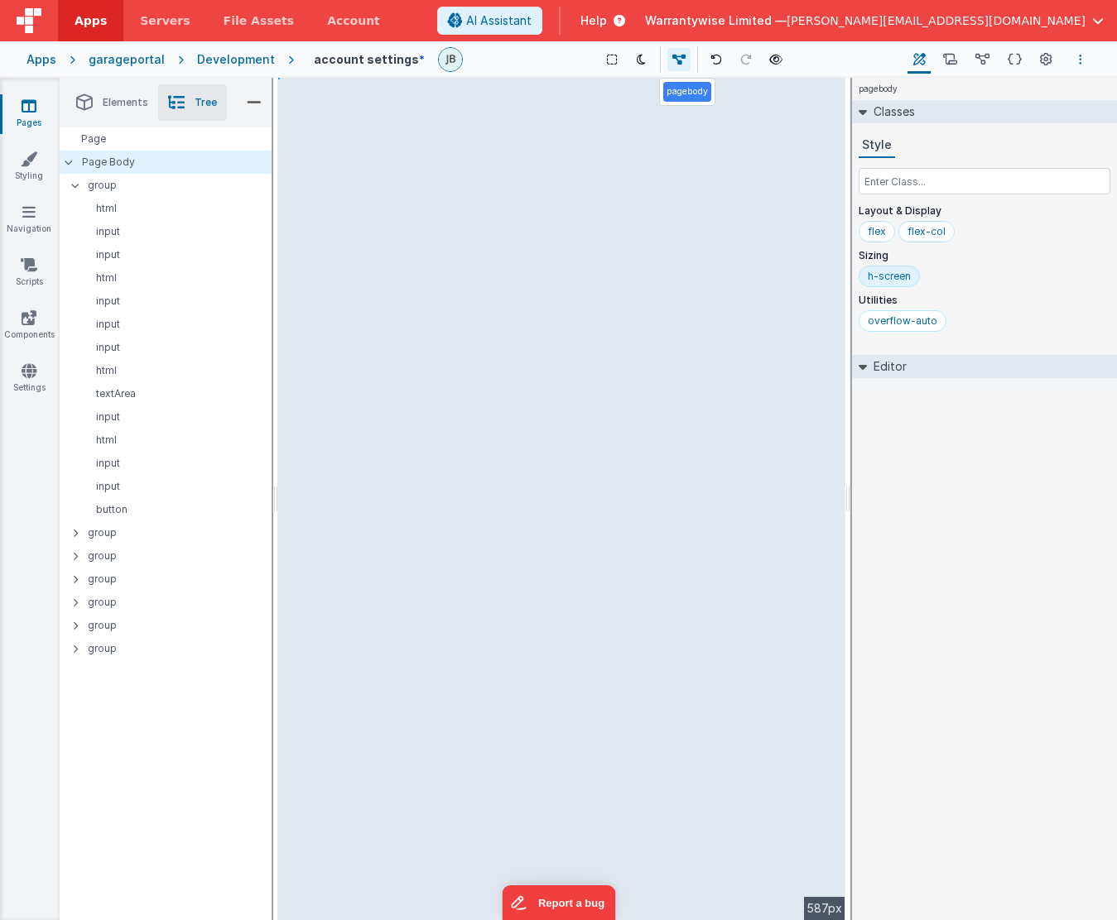
click at [1073, 60] on button "Options" at bounding box center [1080, 60] width 20 height 20
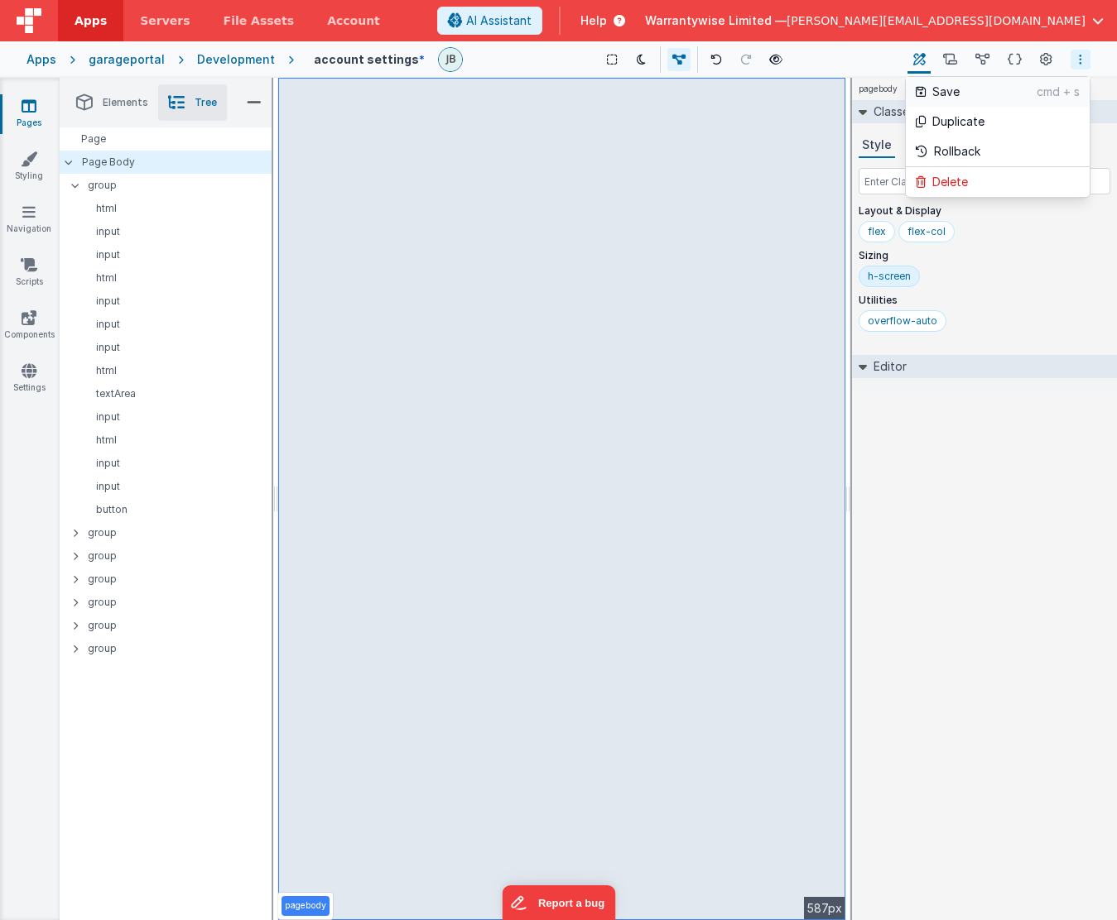
click at [1036, 94] on p "cmd + s" at bounding box center [1057, 92] width 43 height 17
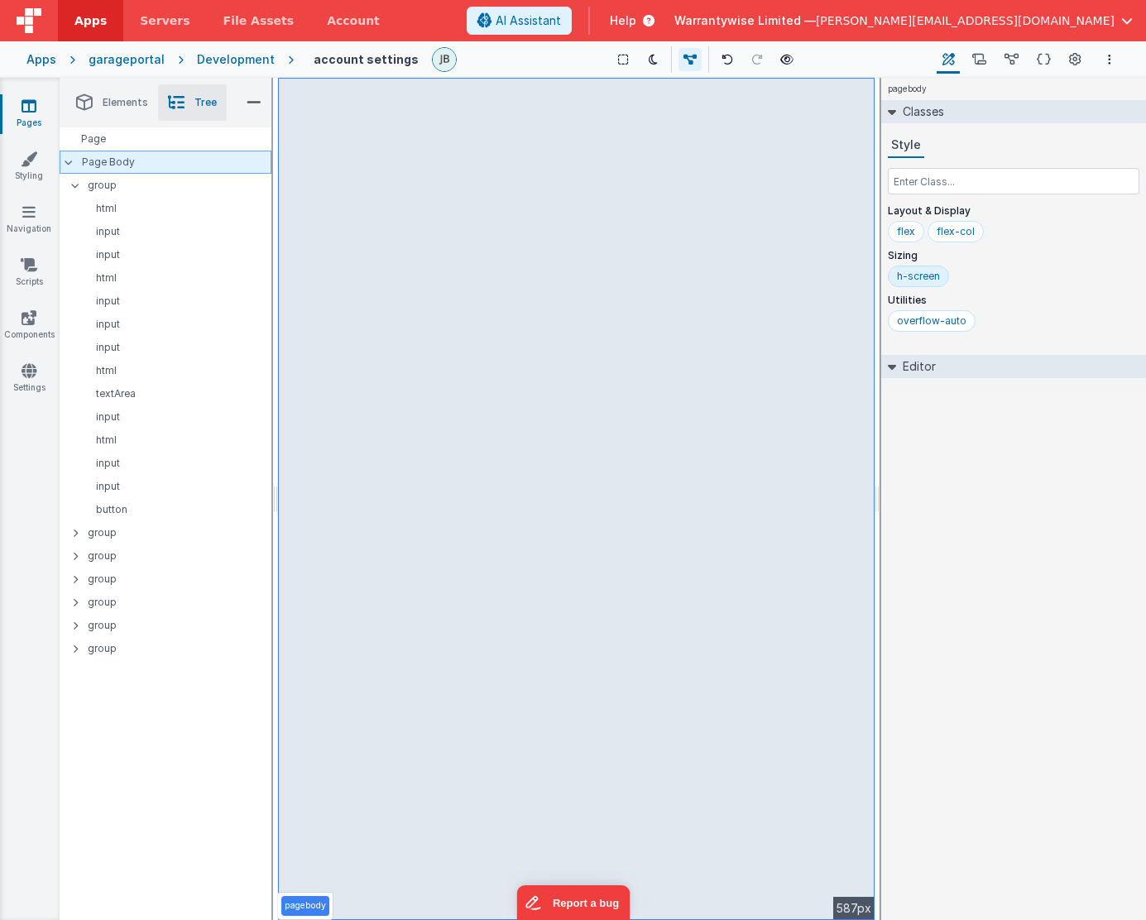
click at [105, 166] on p "Page Body" at bounding box center [177, 162] width 190 height 13
click at [105, 182] on p "group" at bounding box center [179, 185] width 183 height 18
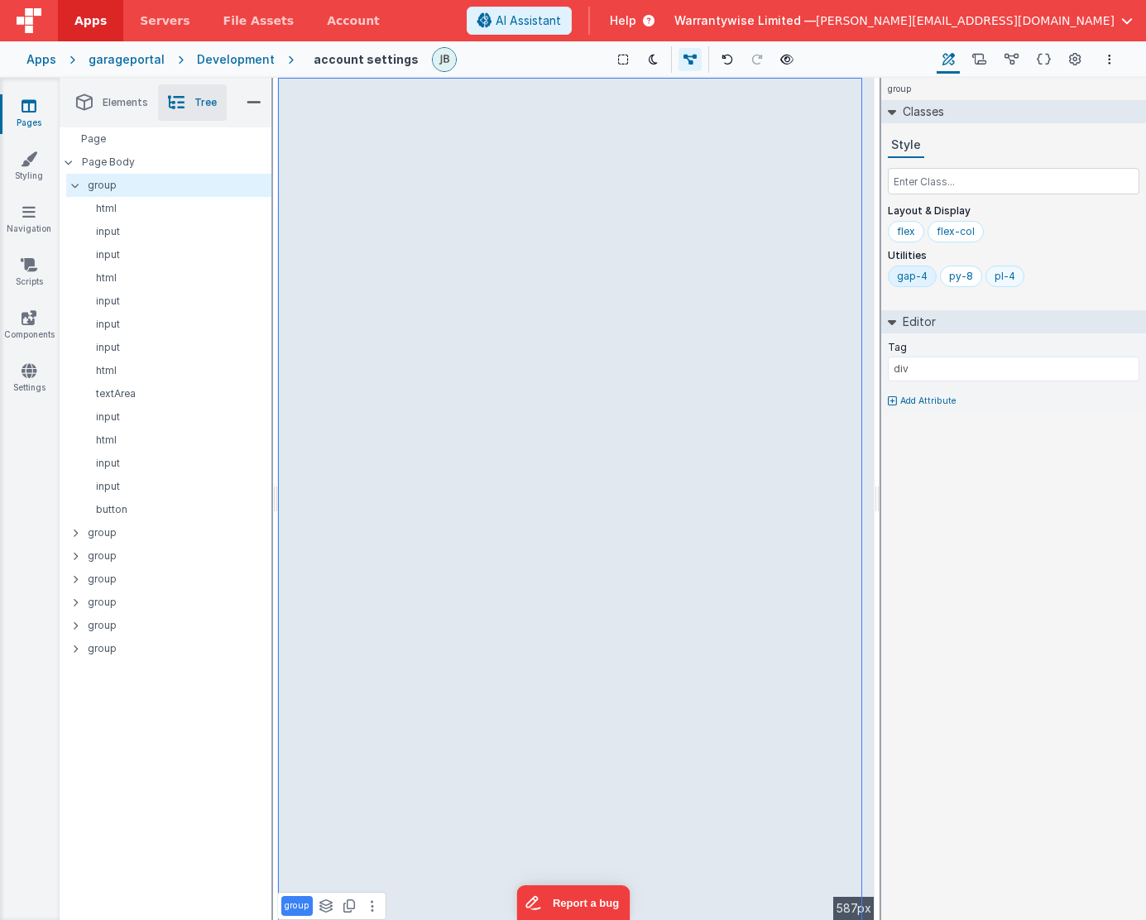
click at [1000, 279] on div "pl-4" at bounding box center [1005, 276] width 21 height 13
click at [191, 163] on p "Page Body" at bounding box center [177, 162] width 190 height 13
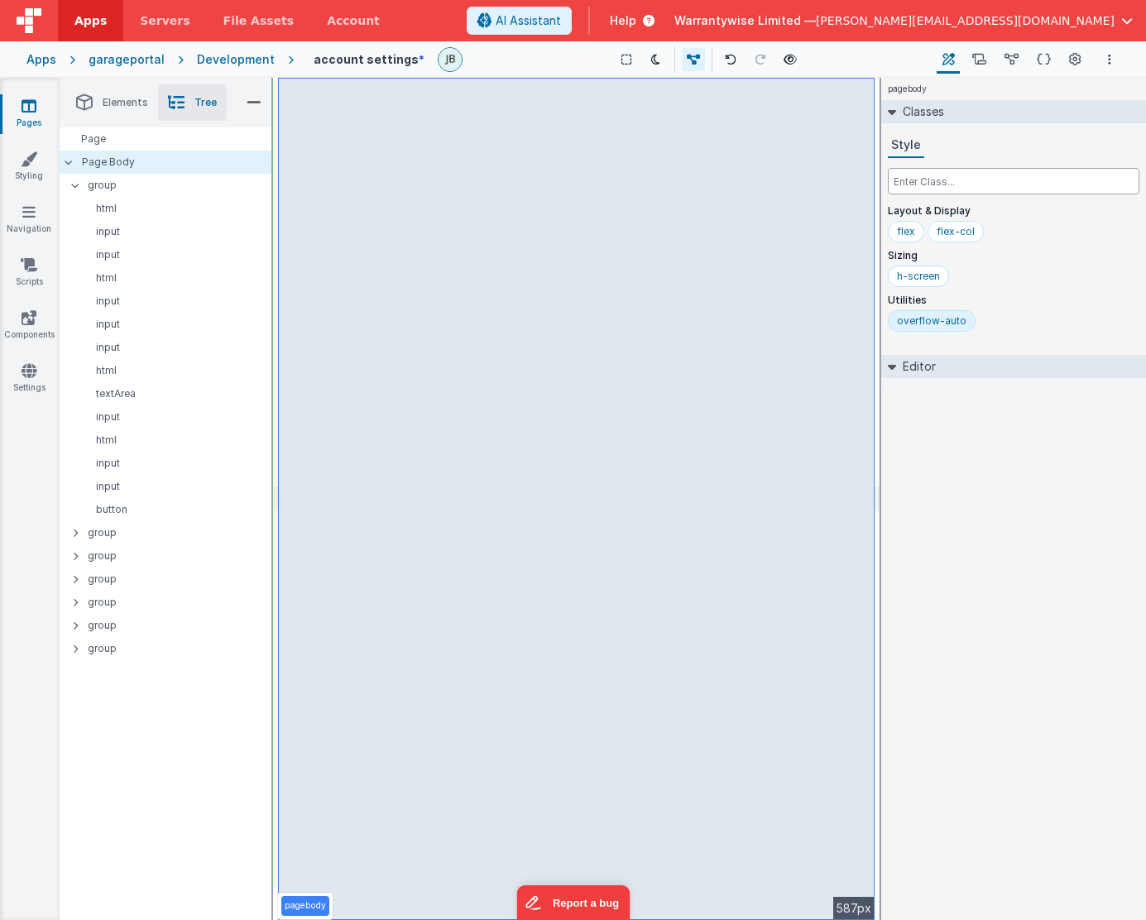
click at [933, 180] on input "text" at bounding box center [1014, 181] width 252 height 26
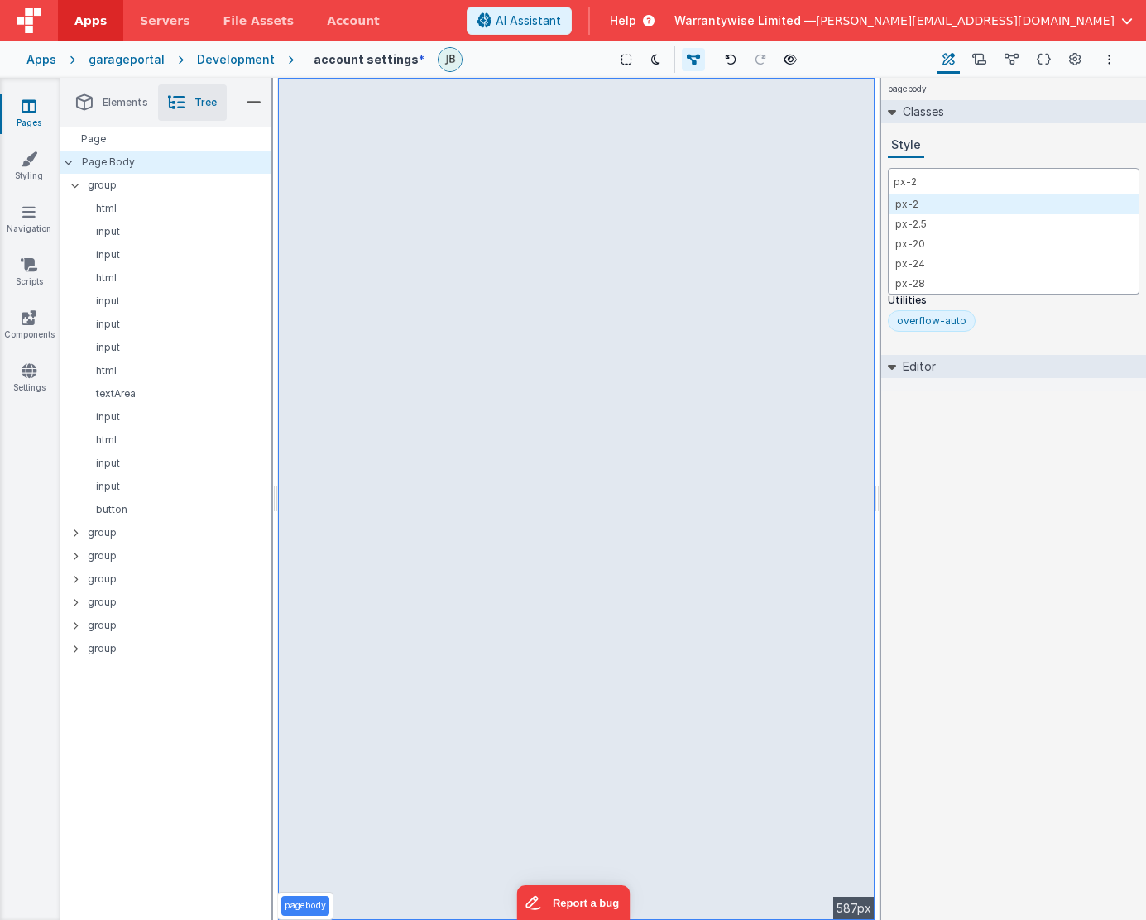
type input "px-2"
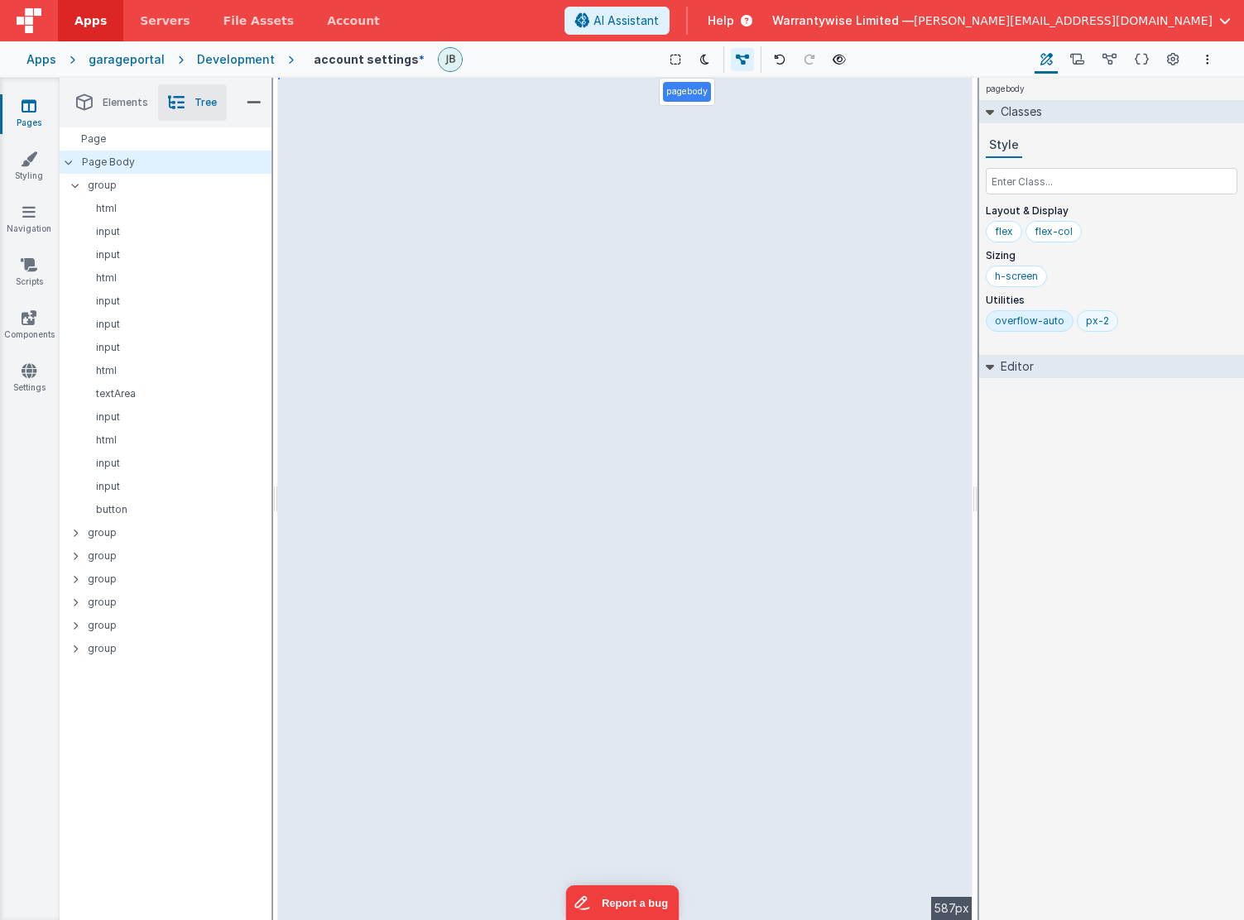
click at [1073, 321] on div "px-2" at bounding box center [1097, 321] width 23 height 13
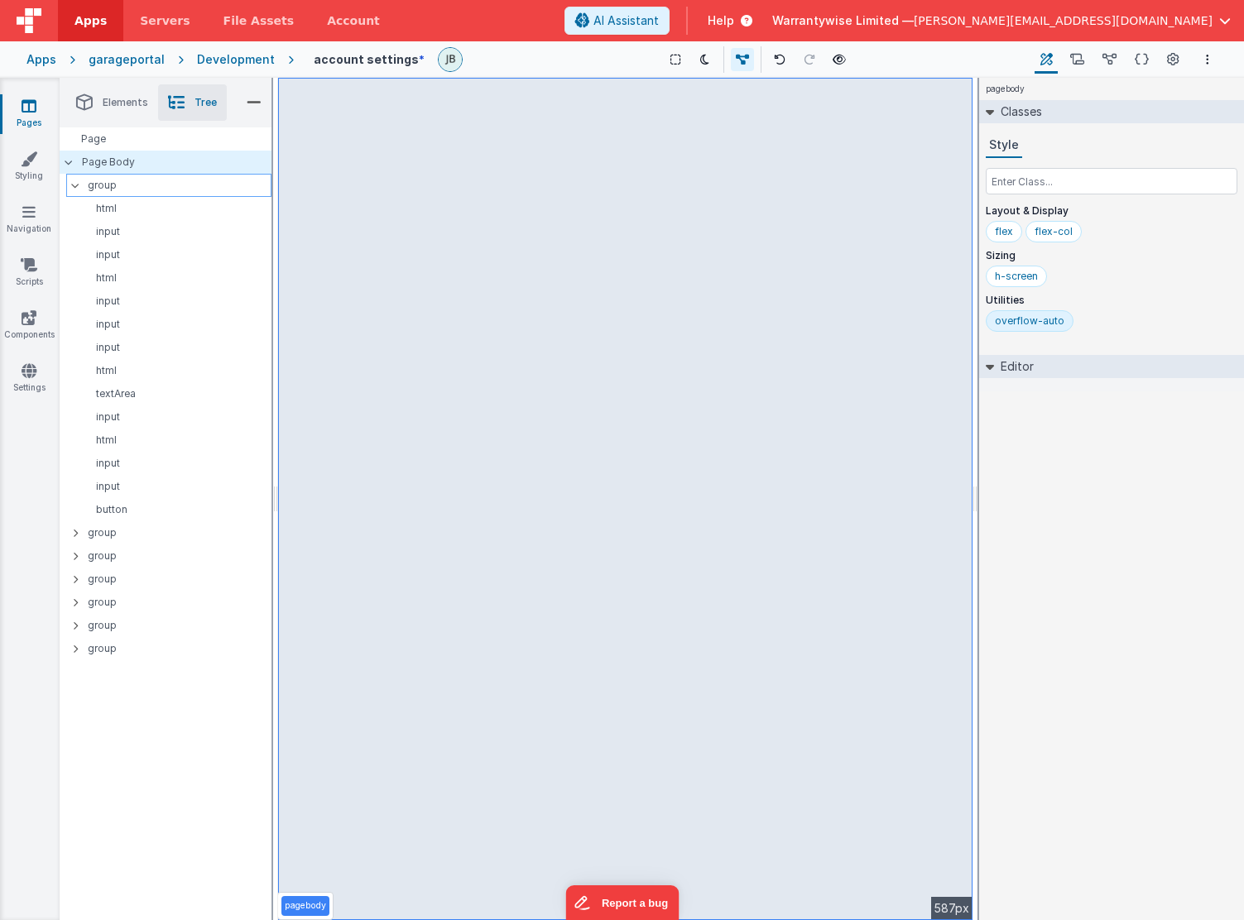
click at [150, 180] on p "group" at bounding box center [179, 185] width 183 height 18
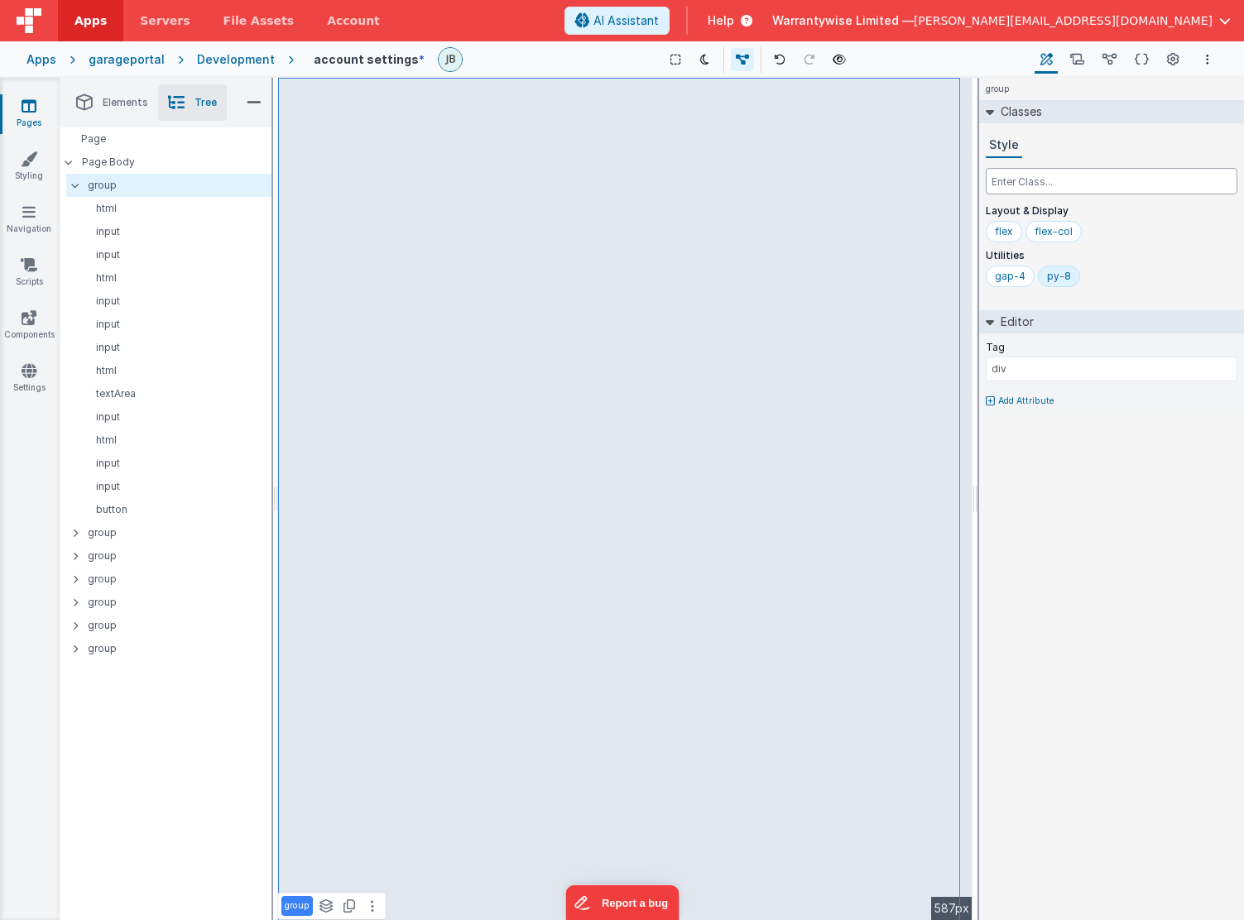
click at [1073, 180] on input "text" at bounding box center [1112, 181] width 252 height 26
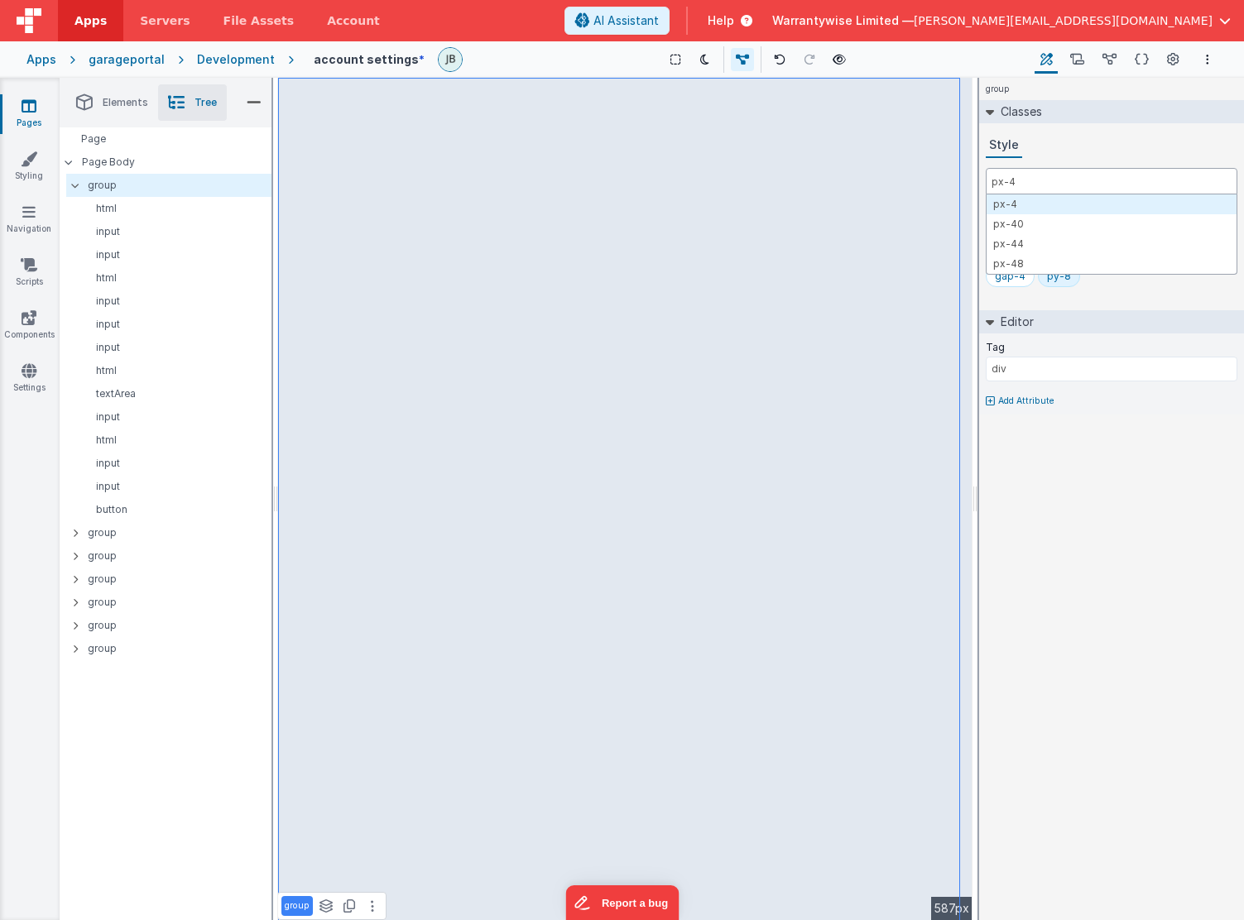
type input "px-4"
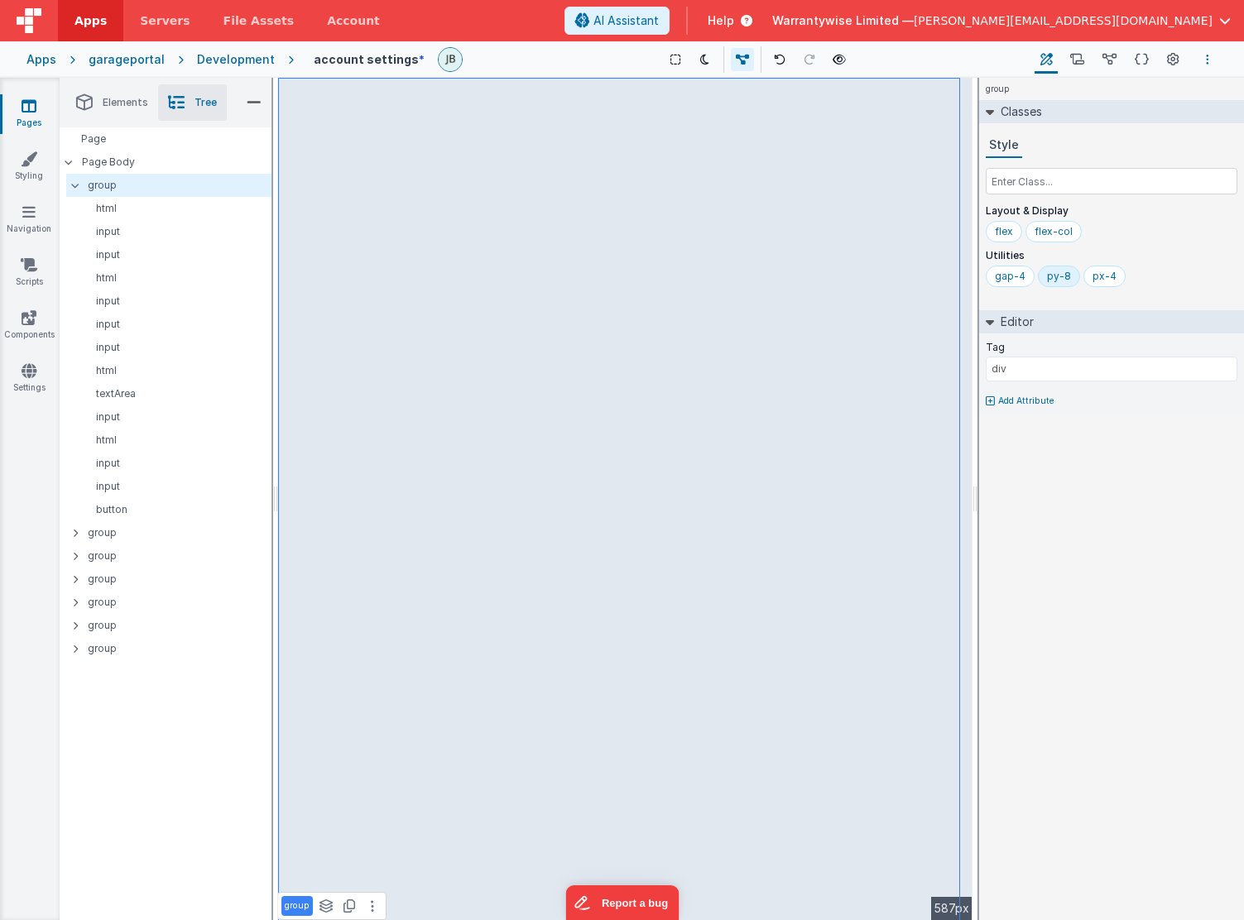
click at [1073, 63] on button "Options" at bounding box center [1208, 60] width 20 height 20
click at [1073, 93] on p "cmd + s" at bounding box center [1185, 92] width 43 height 17
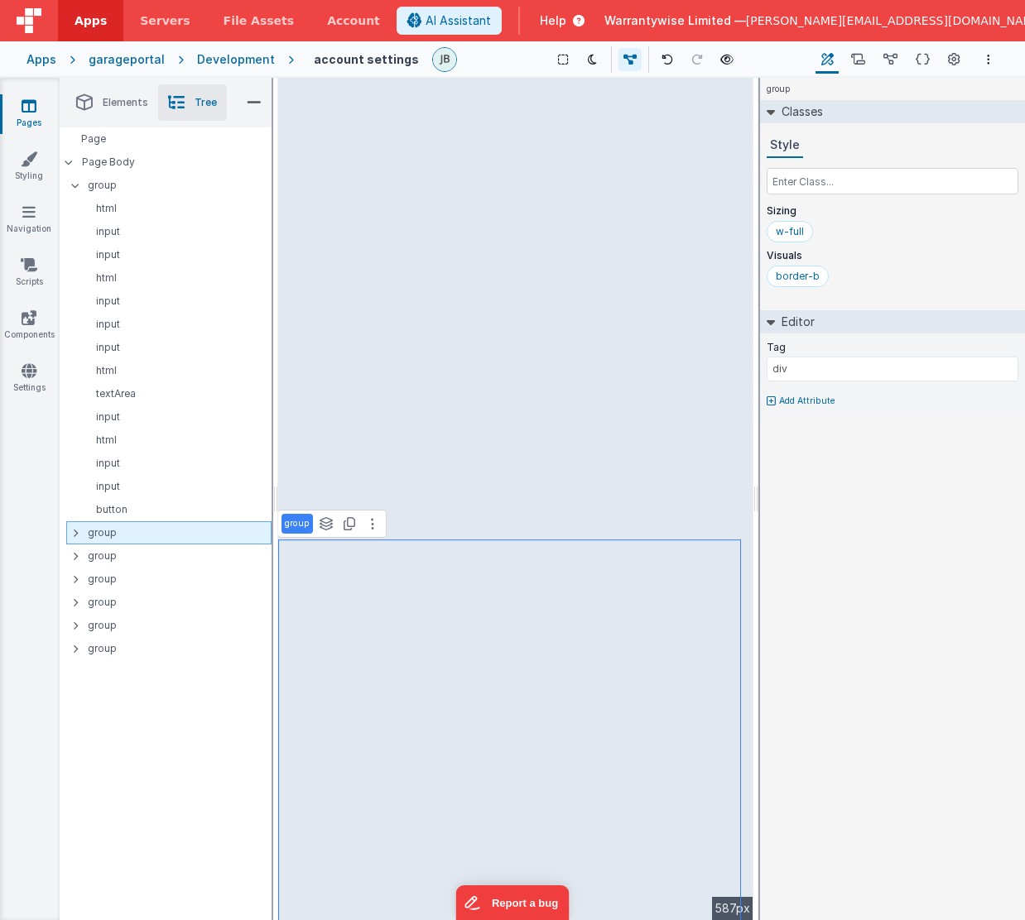
click at [114, 531] on p "group" at bounding box center [179, 533] width 183 height 18
click at [175, 533] on p "group" at bounding box center [179, 533] width 183 height 18
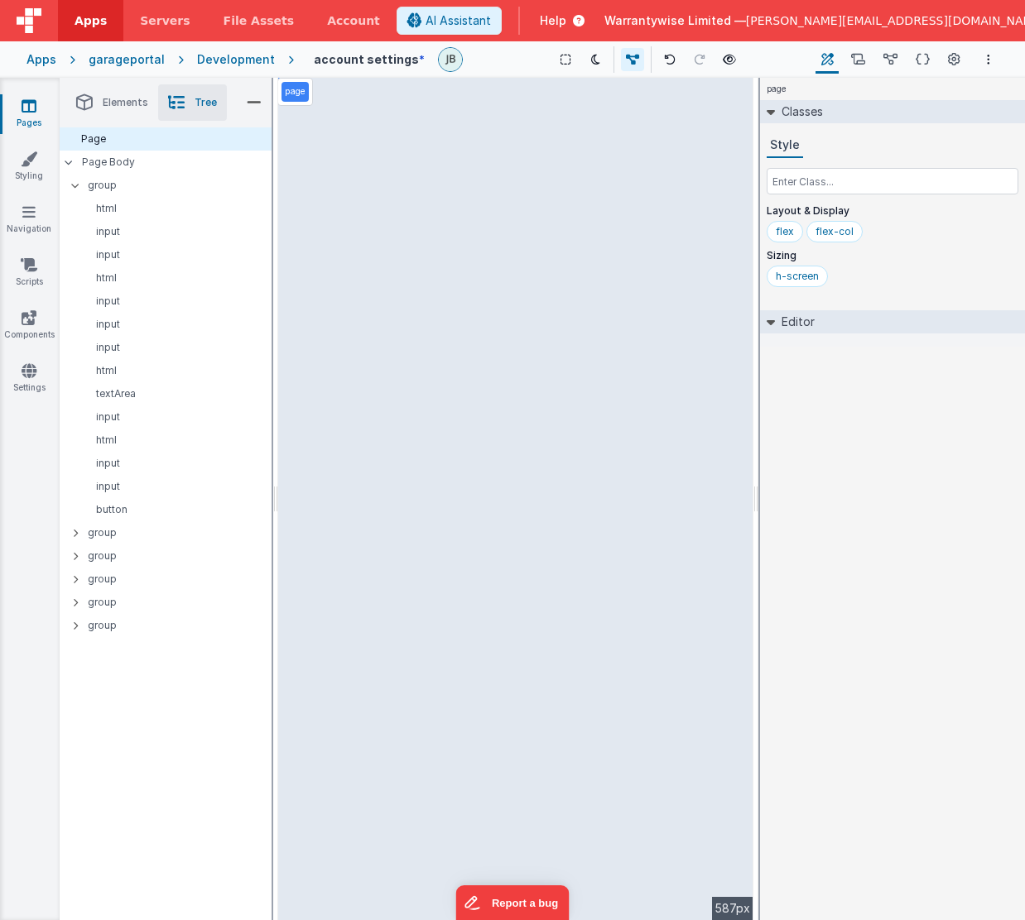
click at [175, 533] on p "group" at bounding box center [180, 533] width 184 height 18
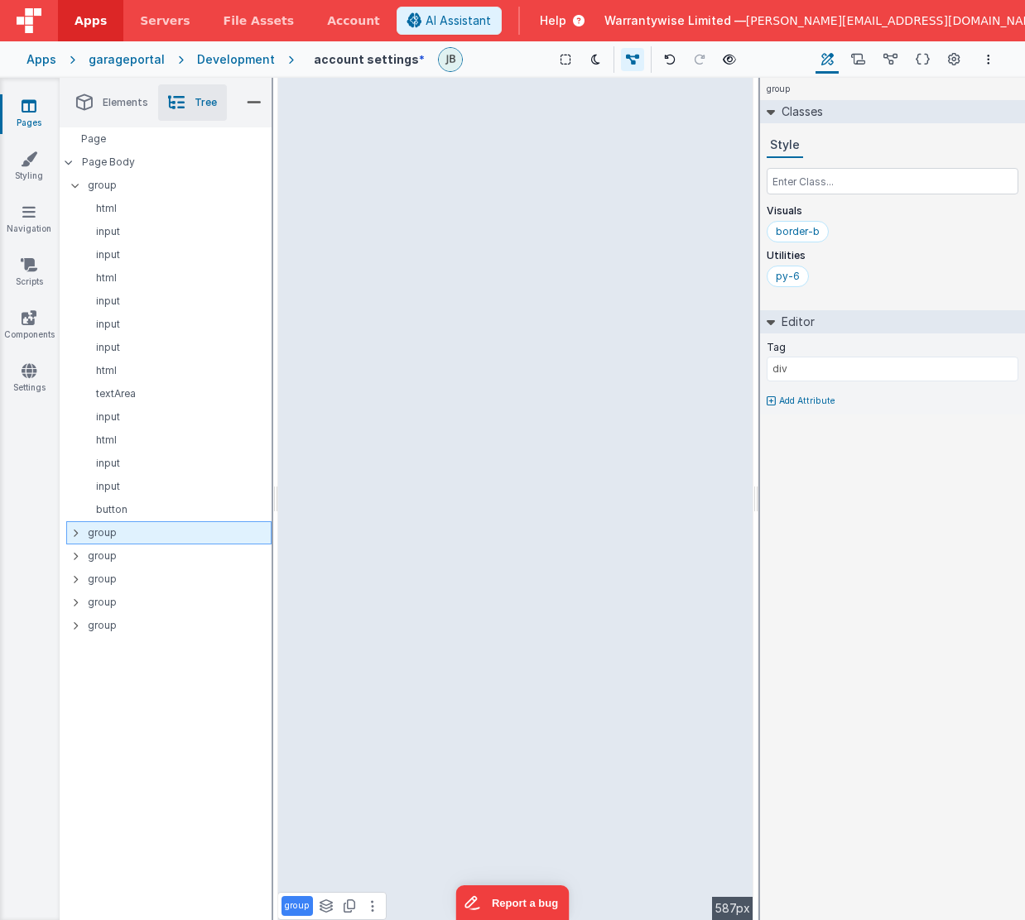
click at [125, 528] on p "group" at bounding box center [179, 533] width 183 height 18
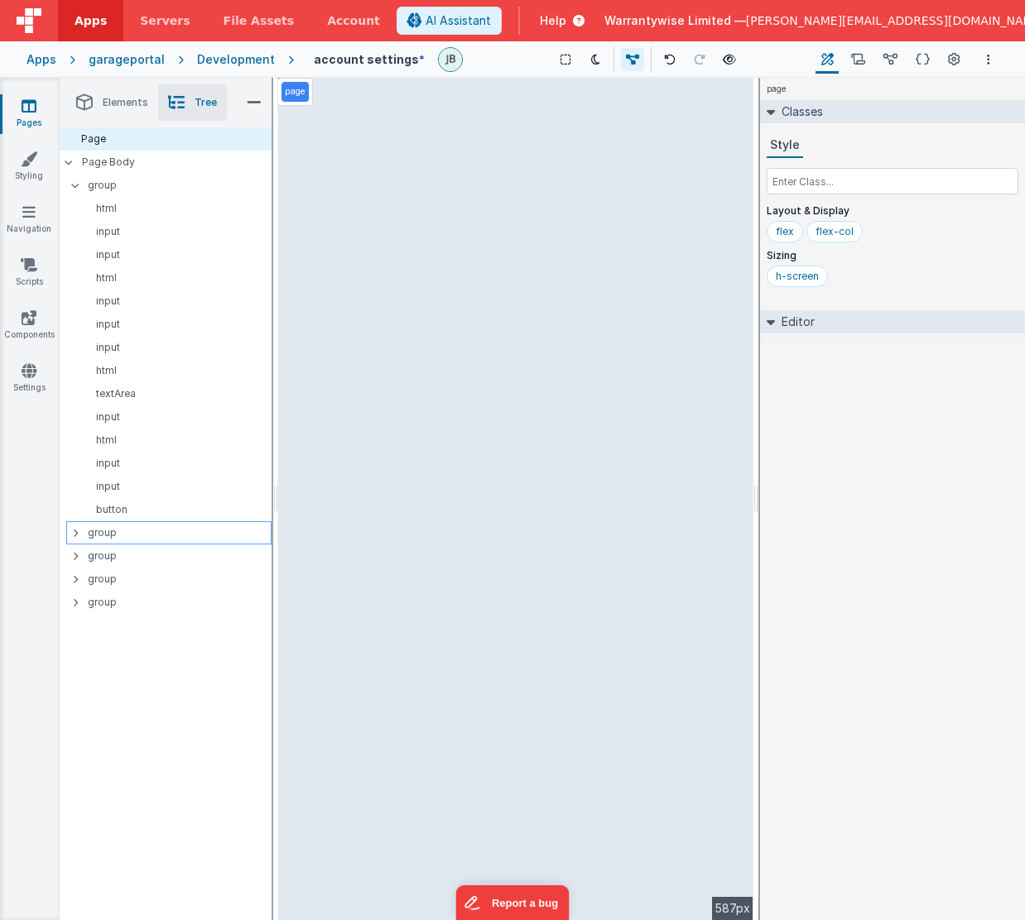
click at [123, 541] on p "group" at bounding box center [179, 533] width 183 height 18
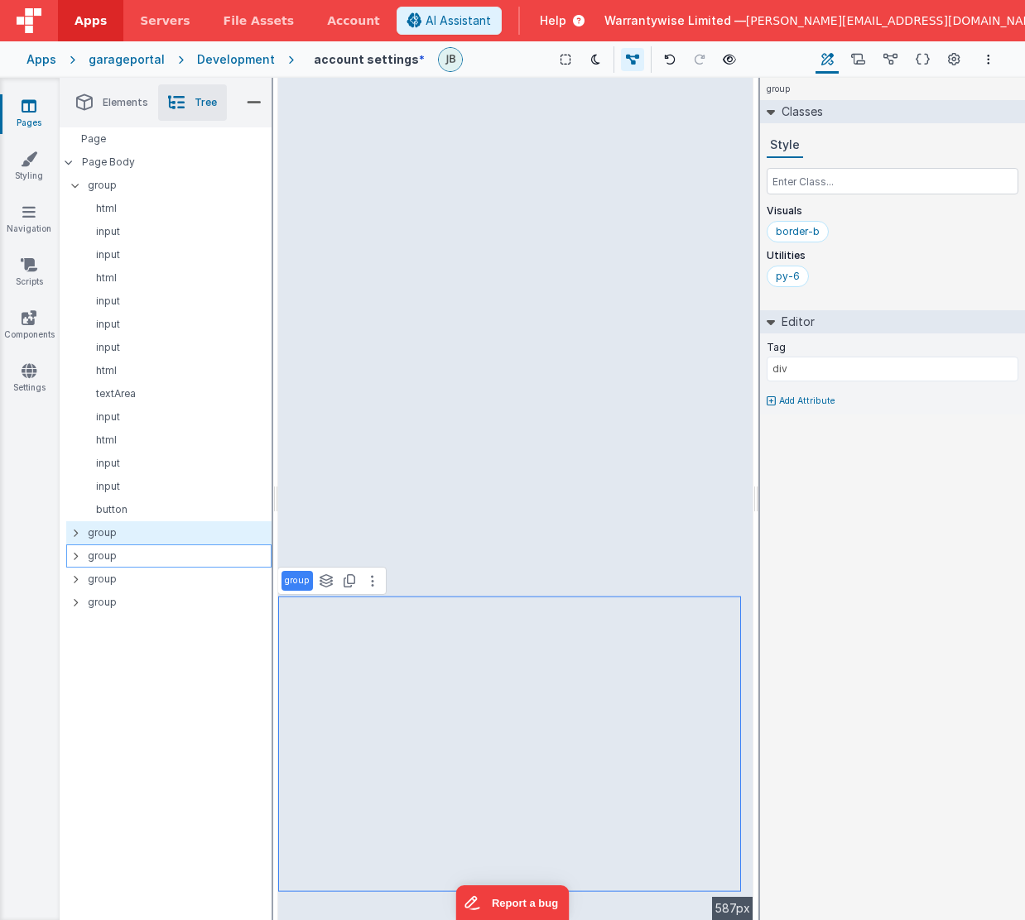
click at [121, 559] on p "group" at bounding box center [179, 556] width 183 height 18
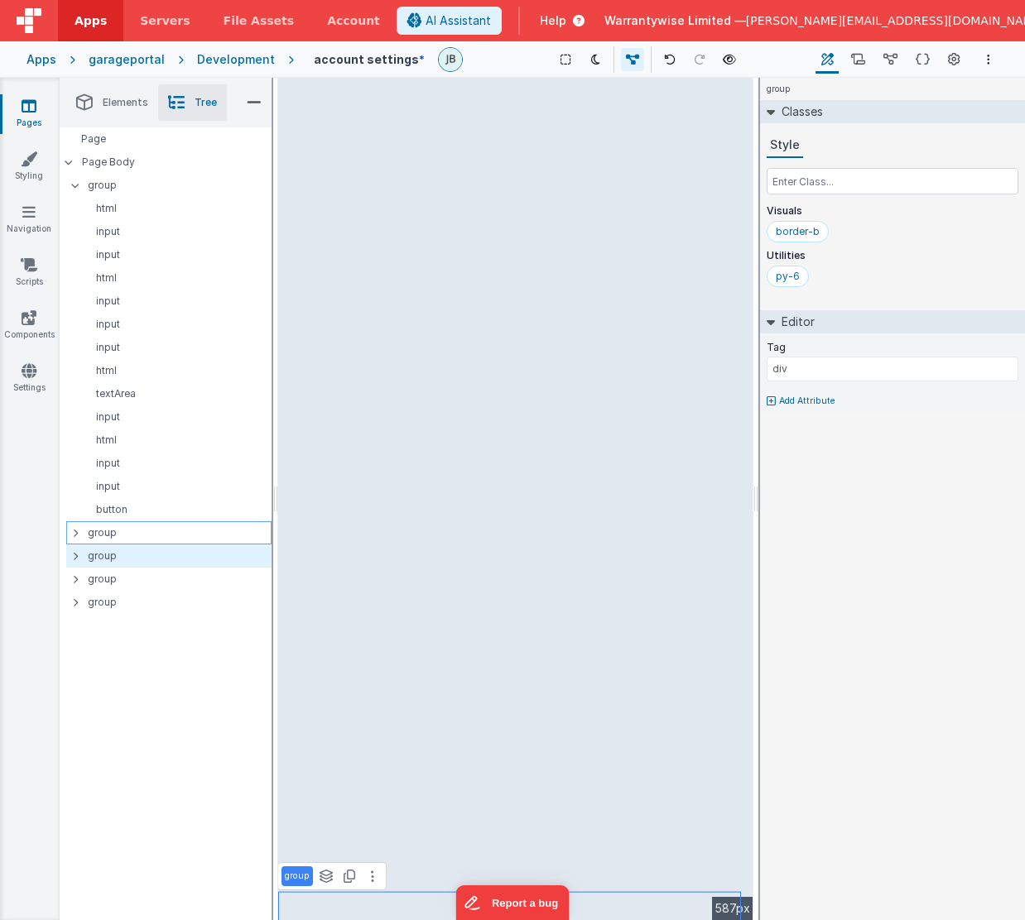
click at [132, 533] on p "group" at bounding box center [179, 533] width 183 height 18
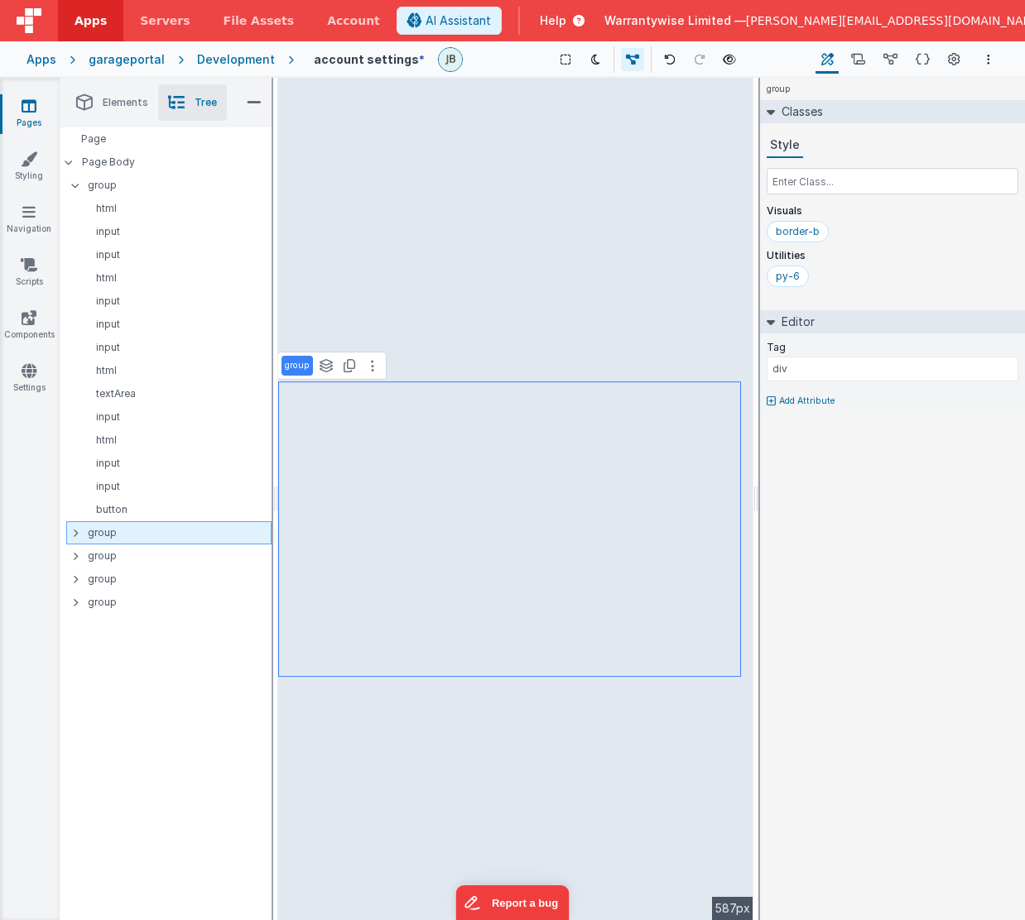
click at [103, 531] on p "group" at bounding box center [179, 533] width 183 height 18
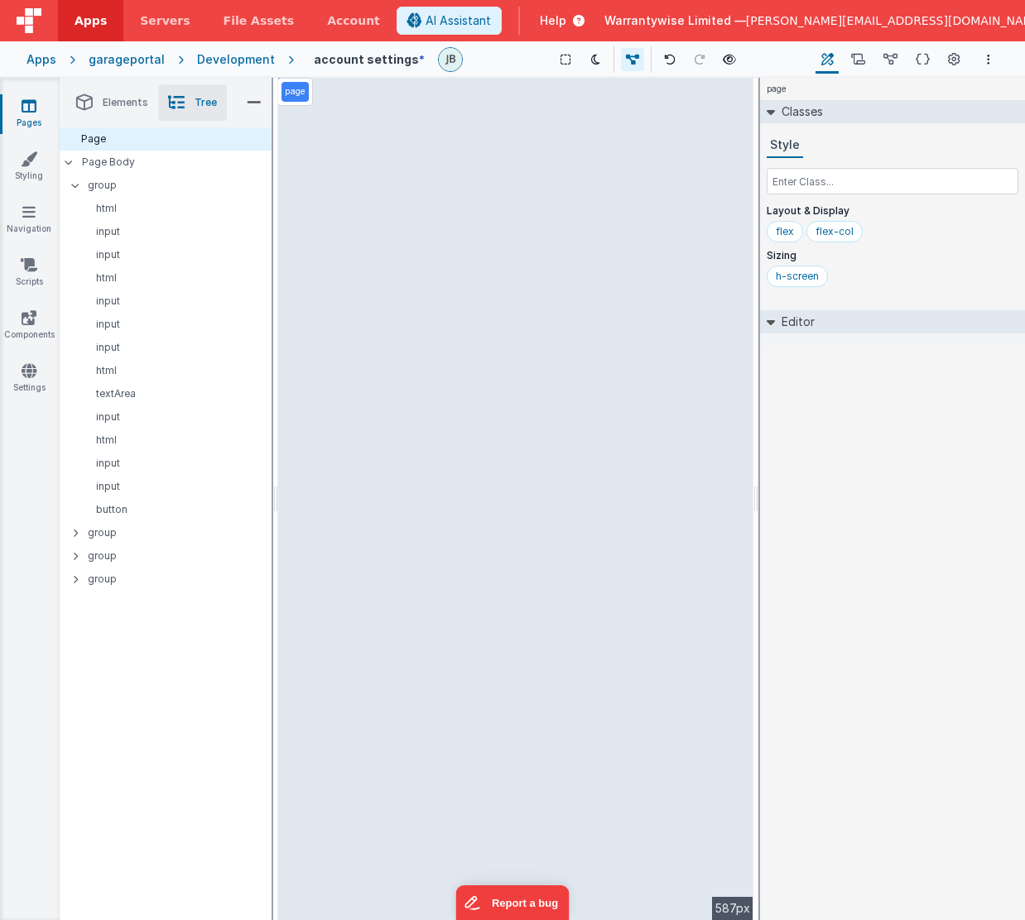
click at [141, 533] on p "group" at bounding box center [180, 533] width 184 height 18
click at [119, 537] on p "group" at bounding box center [179, 533] width 183 height 18
click at [131, 539] on p "group" at bounding box center [179, 533] width 183 height 18
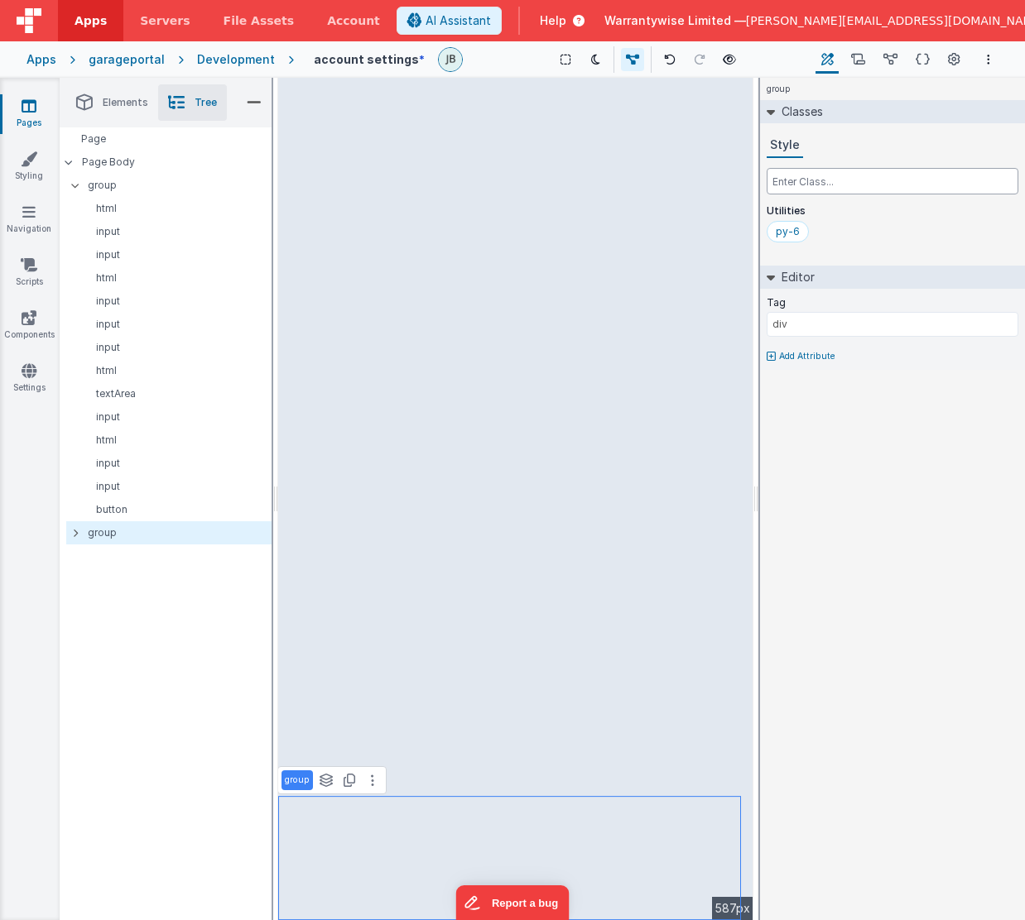
click at [823, 184] on input "text" at bounding box center [892, 181] width 252 height 26
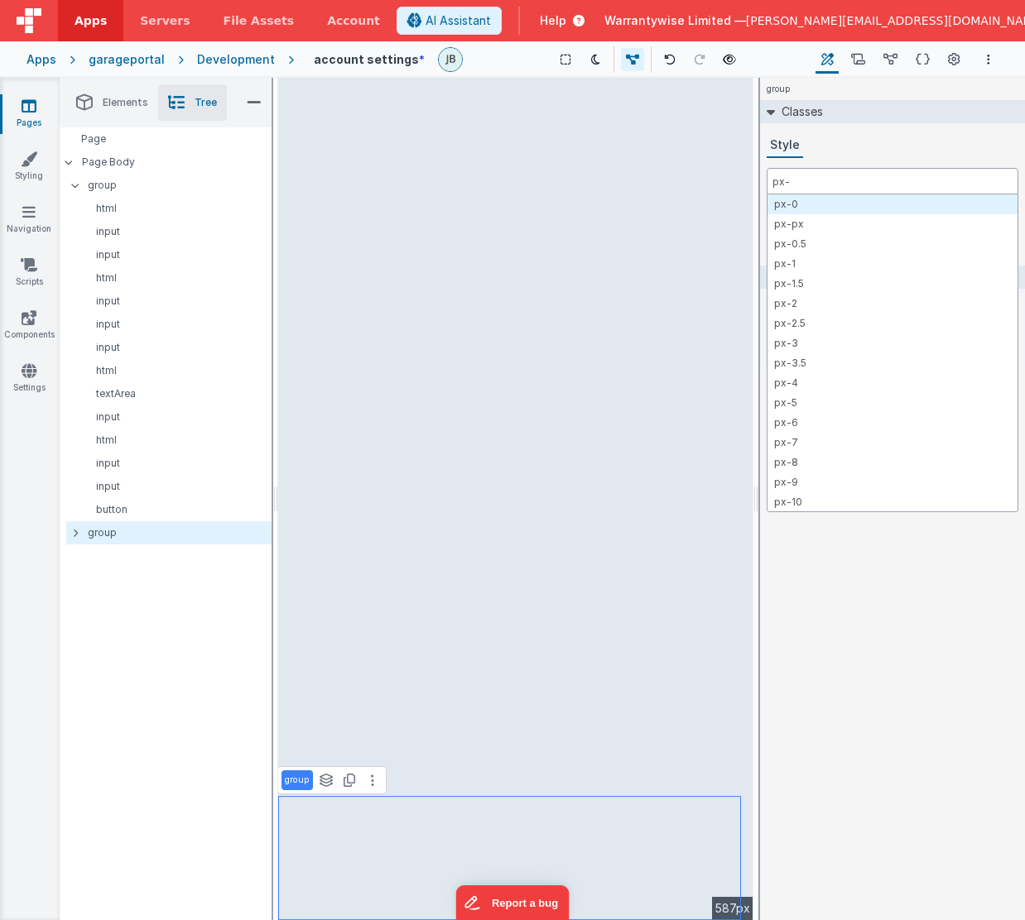
type input "px-4"
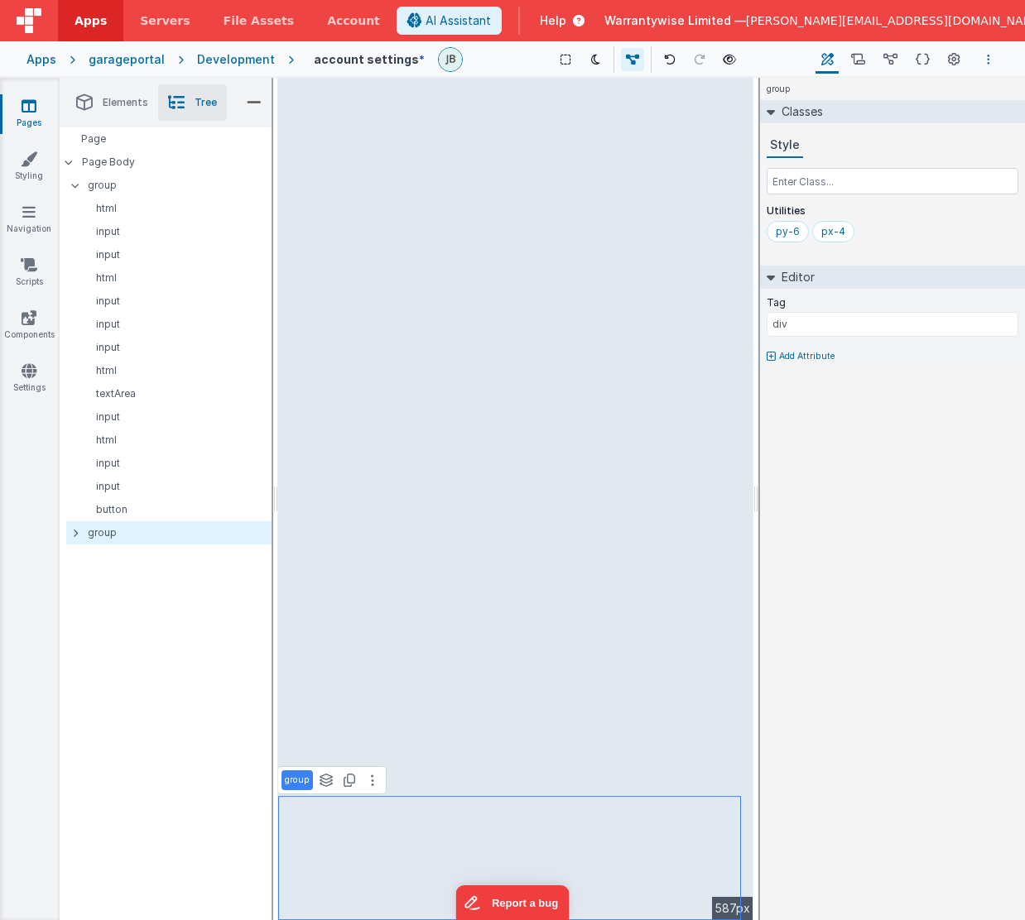
click at [984, 59] on button "Options" at bounding box center [988, 60] width 20 height 20
click at [945, 87] on p "cmd + s" at bounding box center [965, 92] width 43 height 17
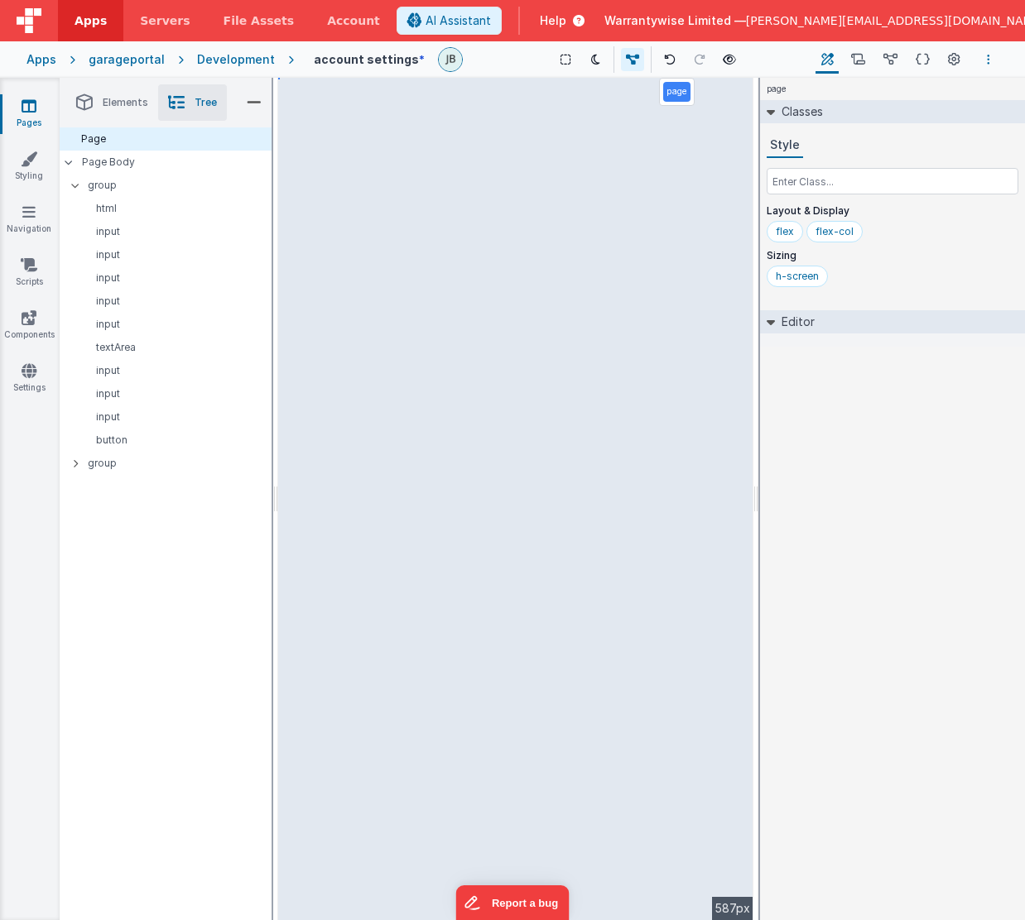
click at [987, 58] on icon "Options" at bounding box center [988, 60] width 3 height 12
click at [893, 91] on p "Save" at bounding box center [892, 92] width 104 height 17
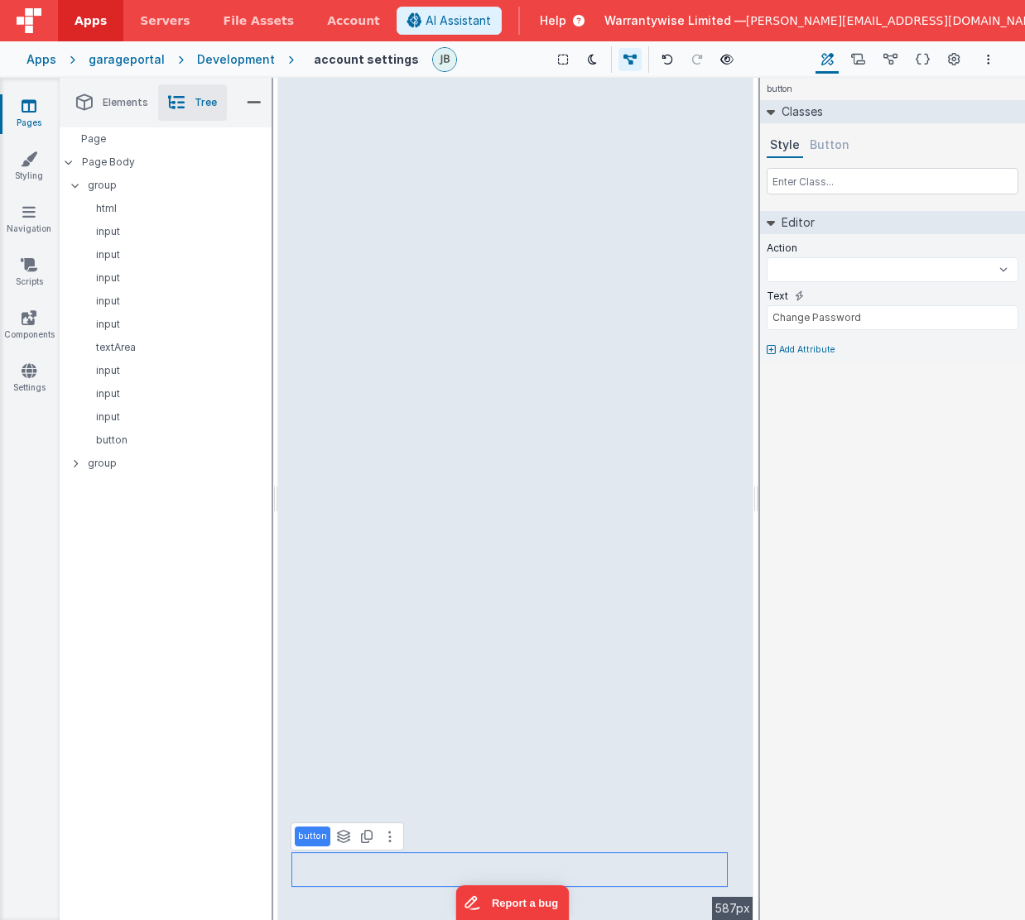
click at [820, 149] on button "Button" at bounding box center [829, 145] width 46 height 25
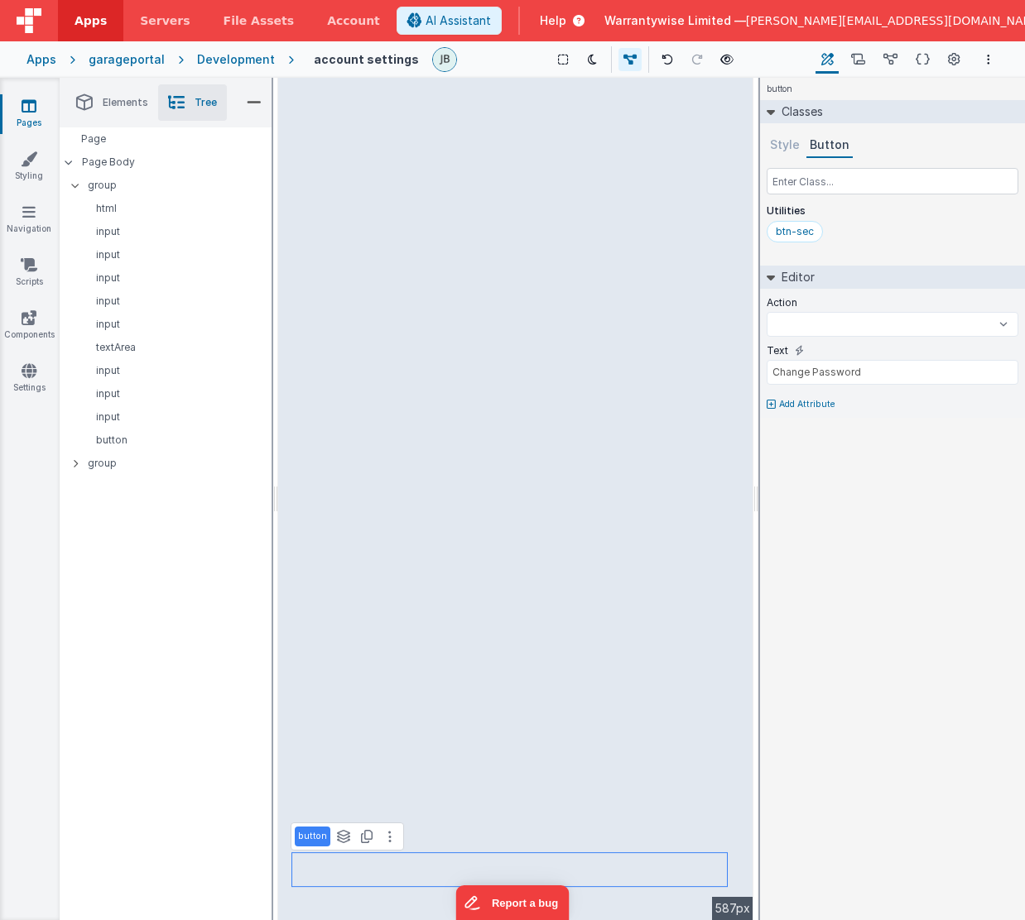
click at [786, 152] on button "Style" at bounding box center [784, 145] width 36 height 25
select select
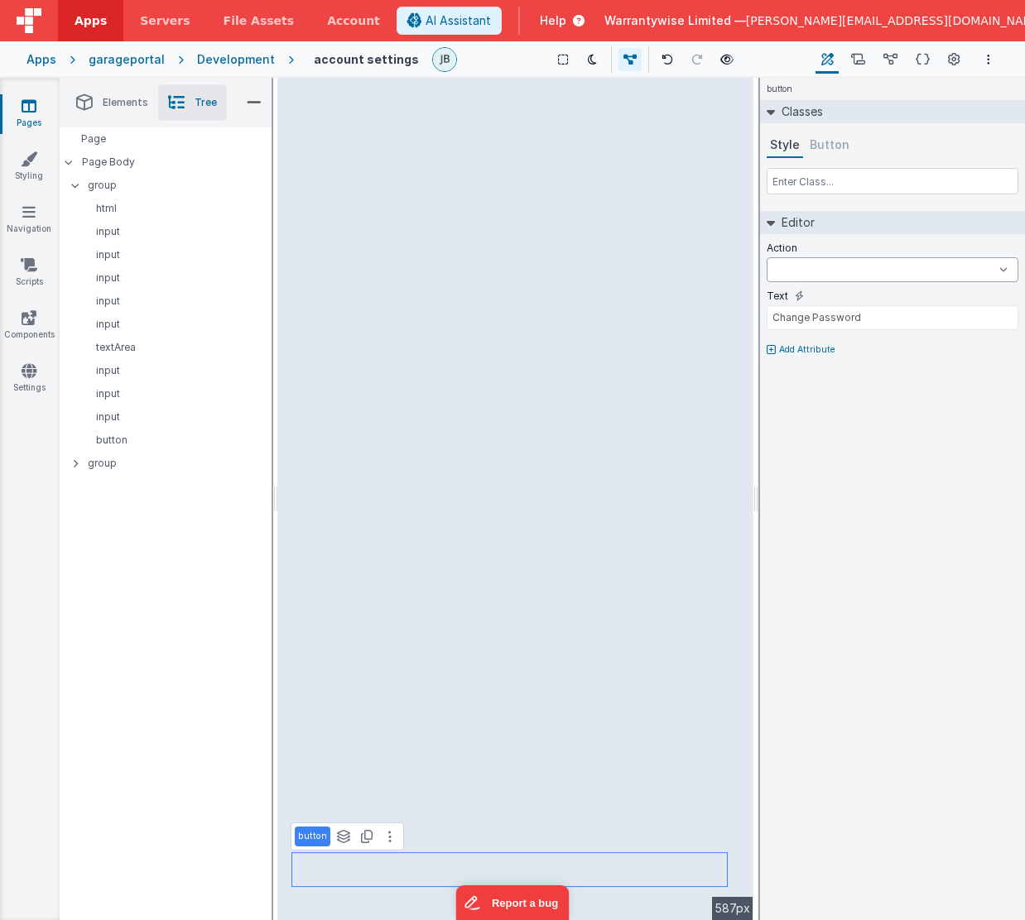
click at [798, 271] on select "initUppy onFormLoad save uploadHandler goToAccount goToContacts goToDashBoard g…" at bounding box center [892, 269] width 252 height 25
click at [861, 53] on icon at bounding box center [858, 59] width 14 height 17
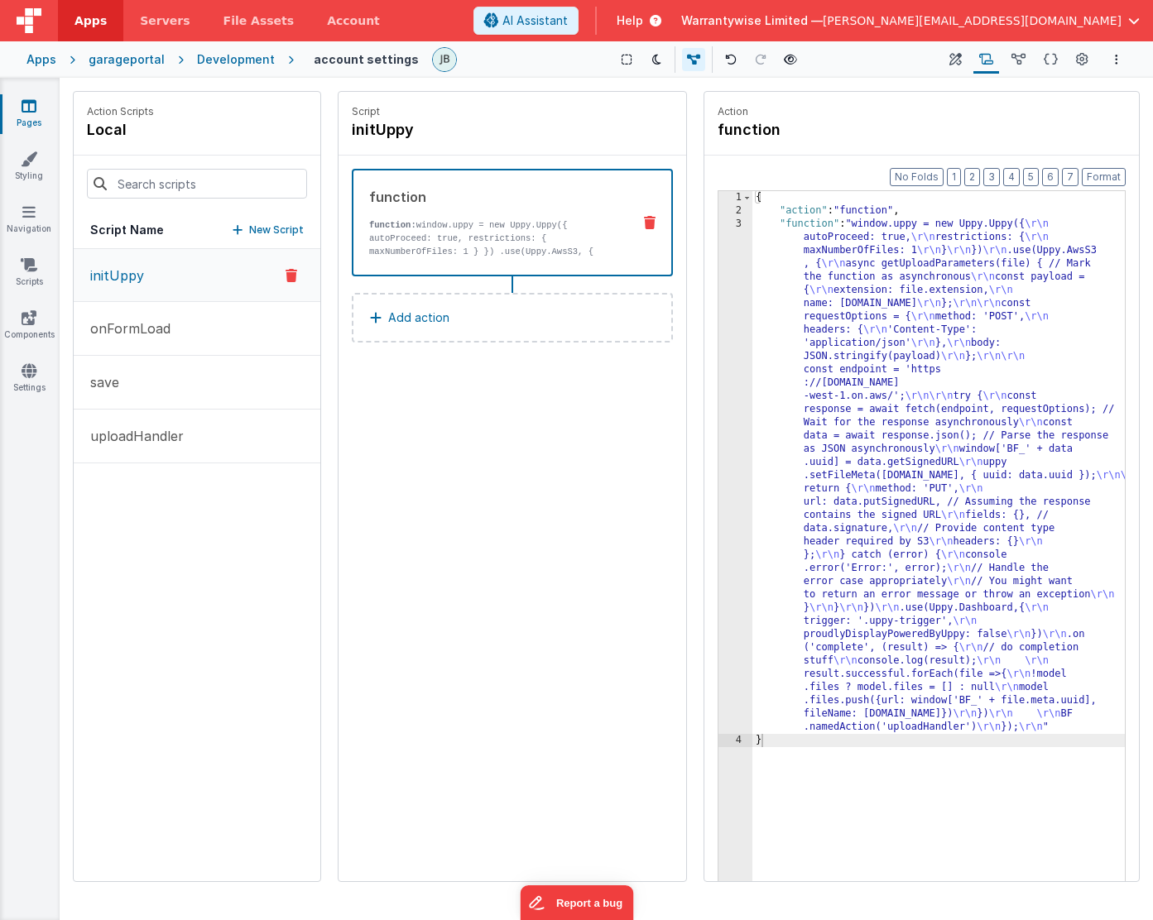
click at [243, 225] on button "New Script" at bounding box center [268, 230] width 71 height 17
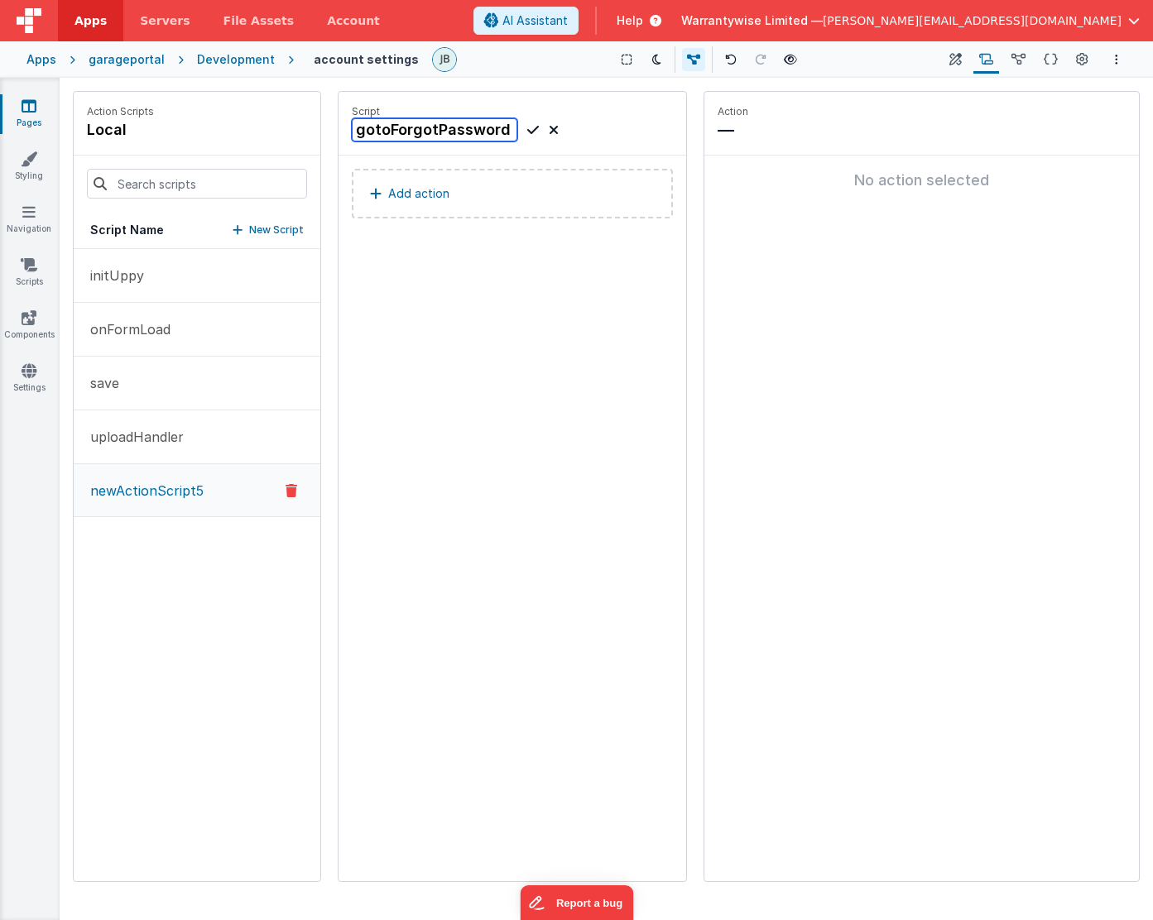
type input "gotoForgotPassword"
click at [506, 212] on button "Add action" at bounding box center [512, 194] width 321 height 50
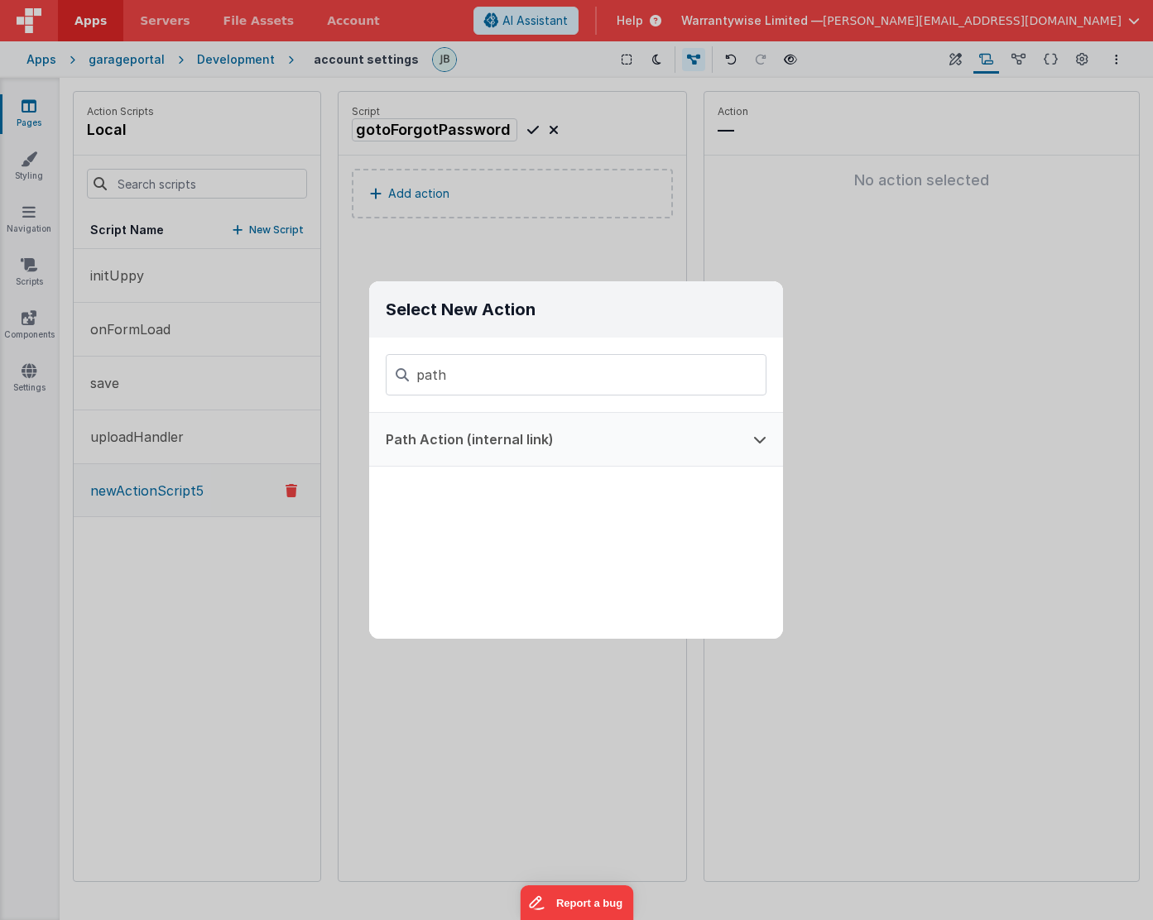
type input "path"
click at [497, 433] on button "Path Action (internal link)" at bounding box center [553, 439] width 368 height 53
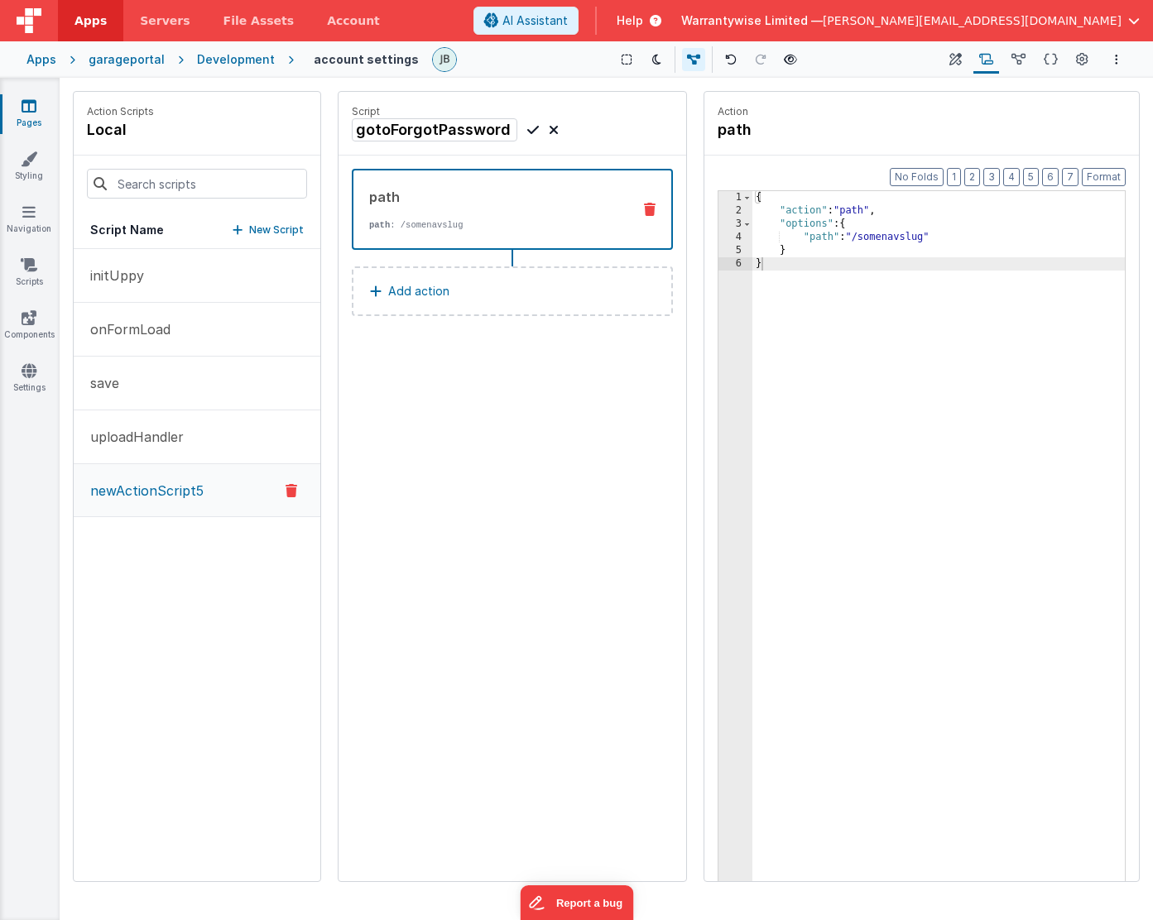
click at [883, 239] on div "{ "action" : "path" , "options" : { "path" : "/somenavslug" } }" at bounding box center [938, 575] width 372 height 768
click at [953, 61] on icon at bounding box center [955, 59] width 12 height 17
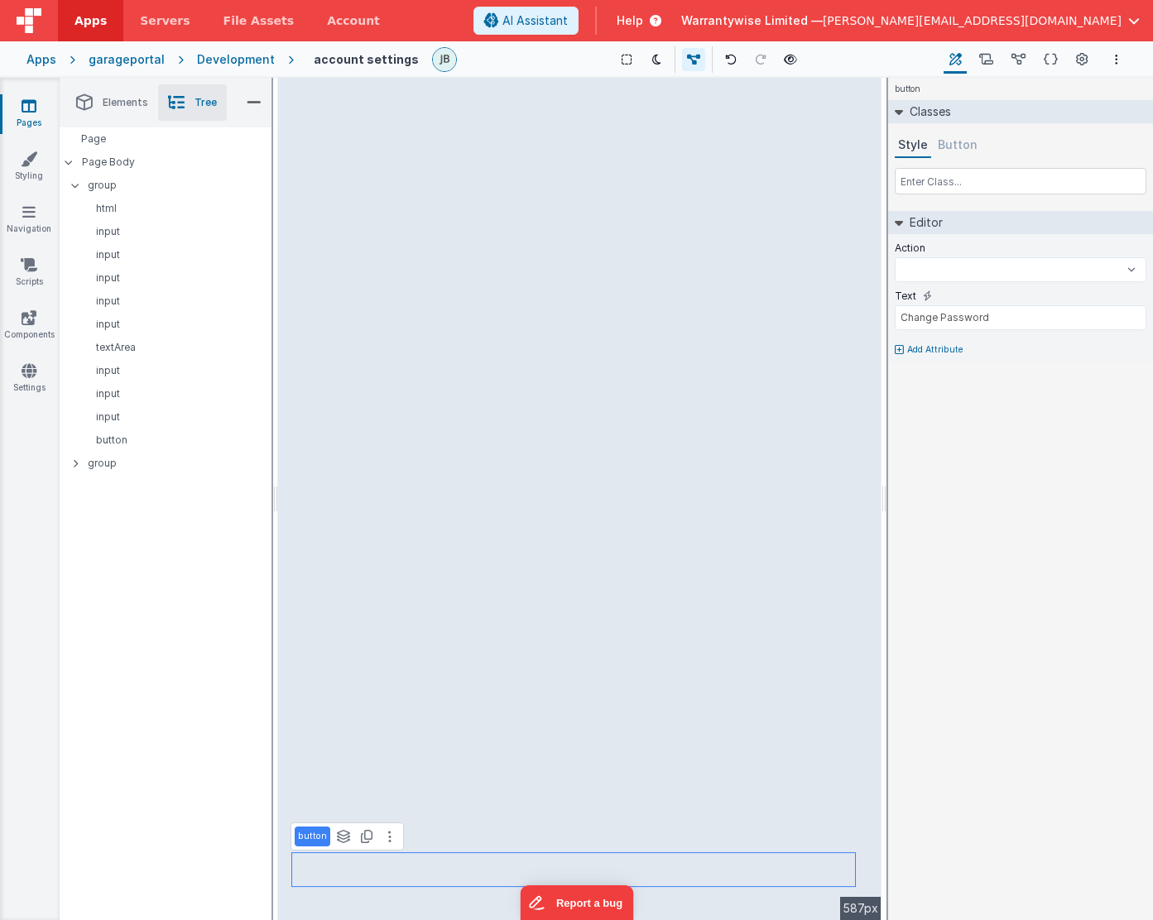
select select
click at [148, 462] on p "group" at bounding box center [180, 463] width 184 height 18
click at [1039, 264] on select "initUppy onFormLoad save uploadHandler gotoForgotPassword goToAccount goToConta…" at bounding box center [1021, 269] width 252 height 25
select select "gotoForgotPassword"
click at [895, 257] on select "initUppy onFormLoad save uploadHandler gotoForgotPassword goToAccount goToConta…" at bounding box center [1021, 269] width 252 height 25
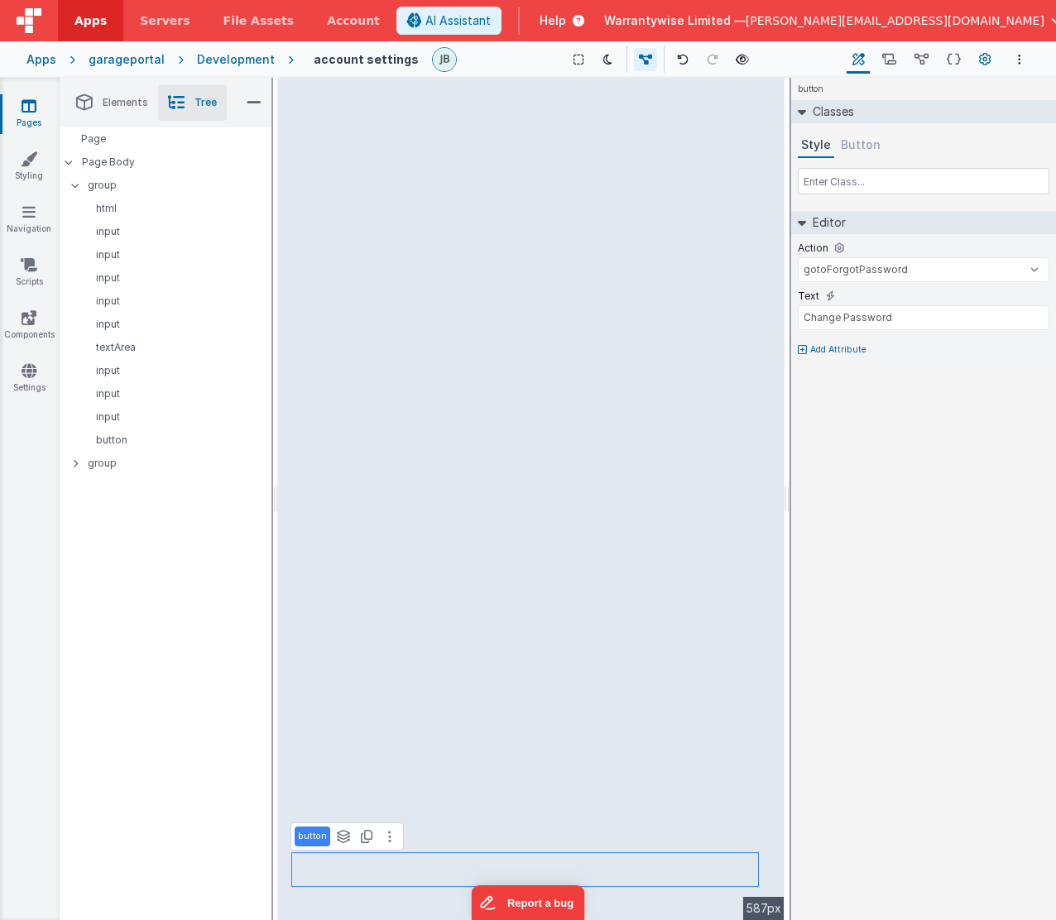
click at [985, 55] on icon at bounding box center [985, 59] width 12 height 17
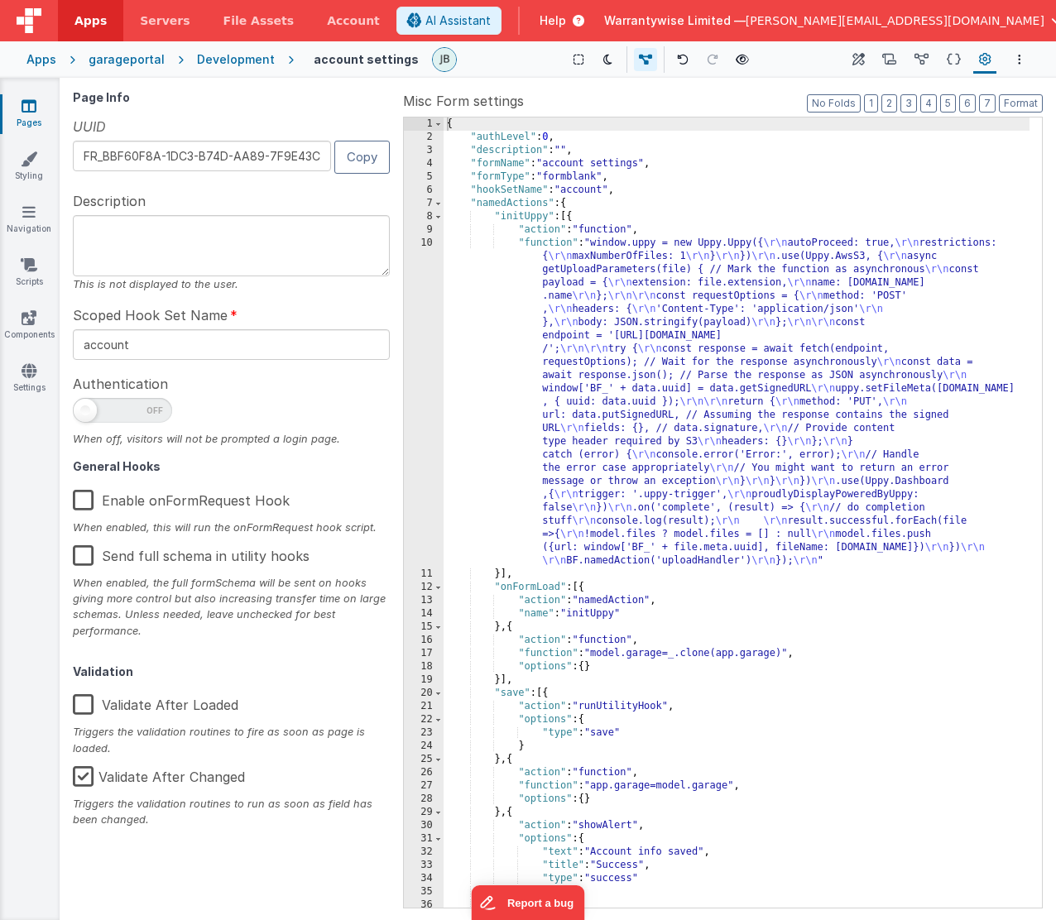
click at [89, 412] on span at bounding box center [85, 410] width 23 height 23
click at [86, 412] on input "checkbox" at bounding box center [79, 407] width 13 height 13
checkbox input "true"
click at [208, 65] on div "Development" at bounding box center [236, 59] width 78 height 17
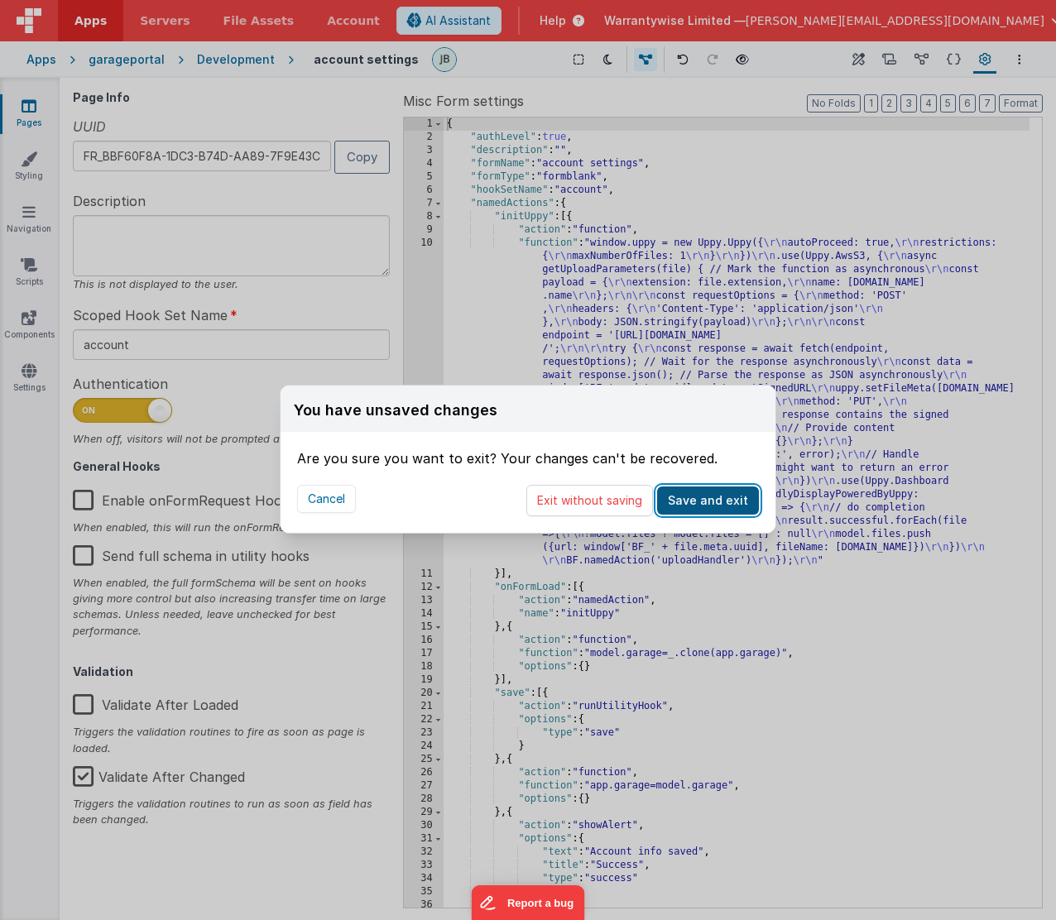
click at [675, 499] on button "Save and exit" at bounding box center [708, 501] width 102 height 28
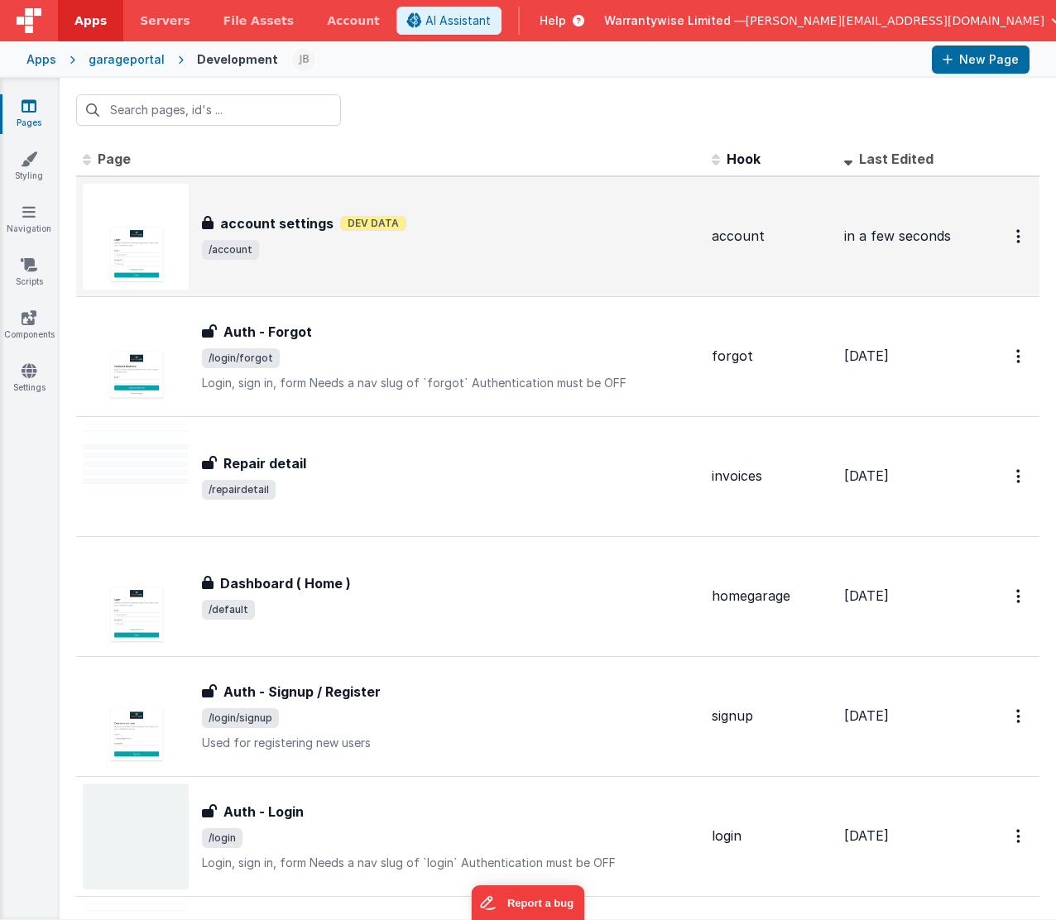
click at [438, 257] on span "/account" at bounding box center [450, 250] width 497 height 20
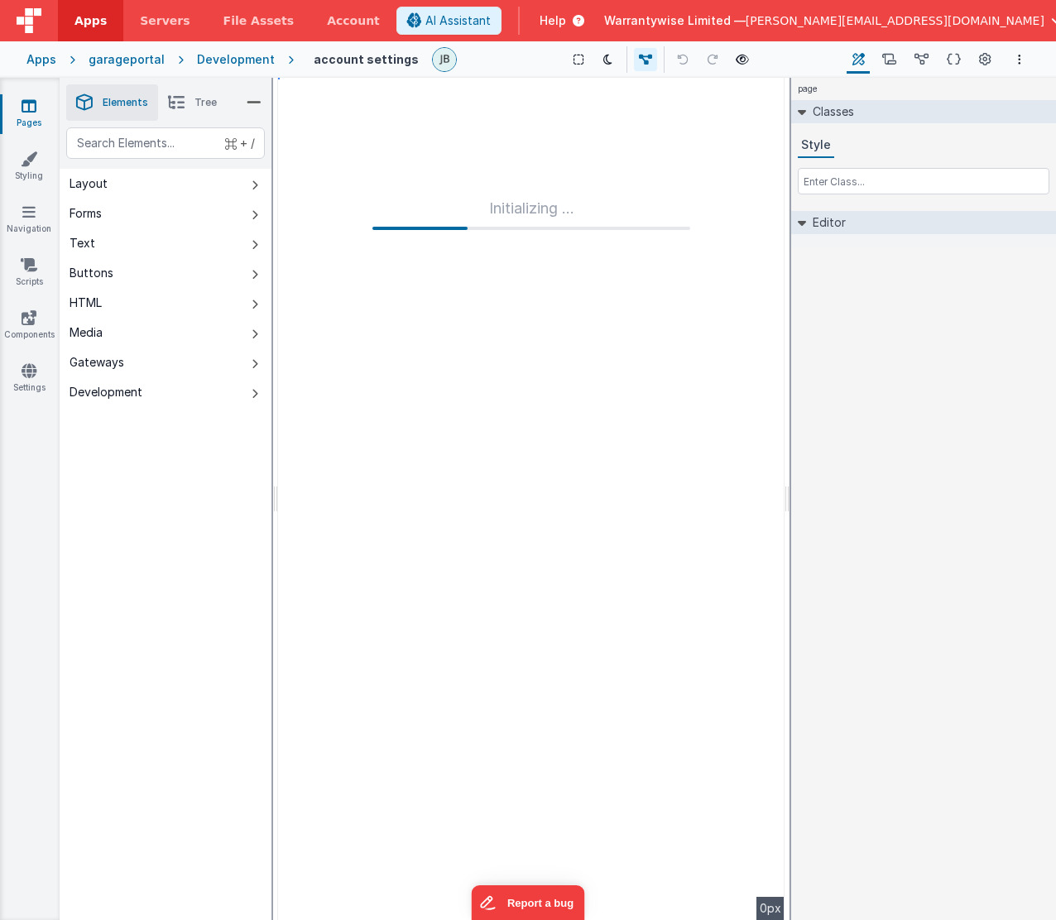
click at [231, 62] on div "Development" at bounding box center [236, 59] width 78 height 17
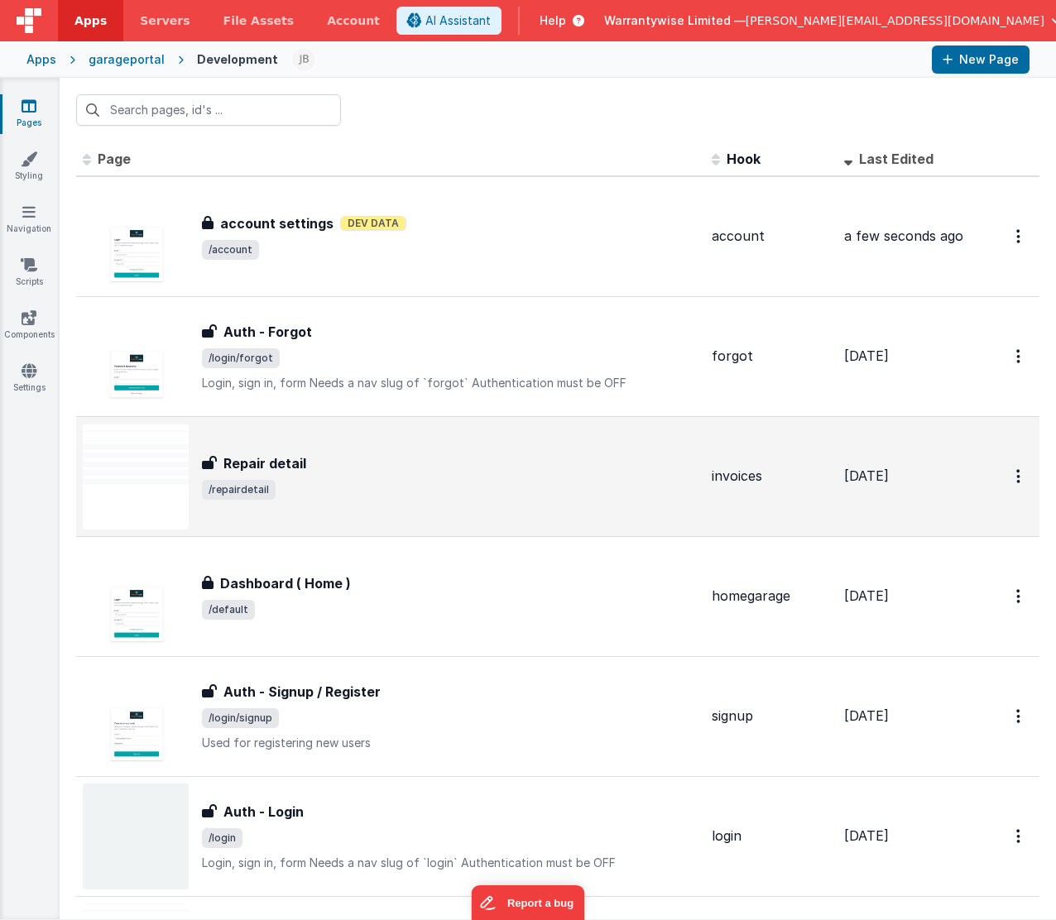
click at [398, 480] on span "/repairdetail" at bounding box center [450, 490] width 497 height 20
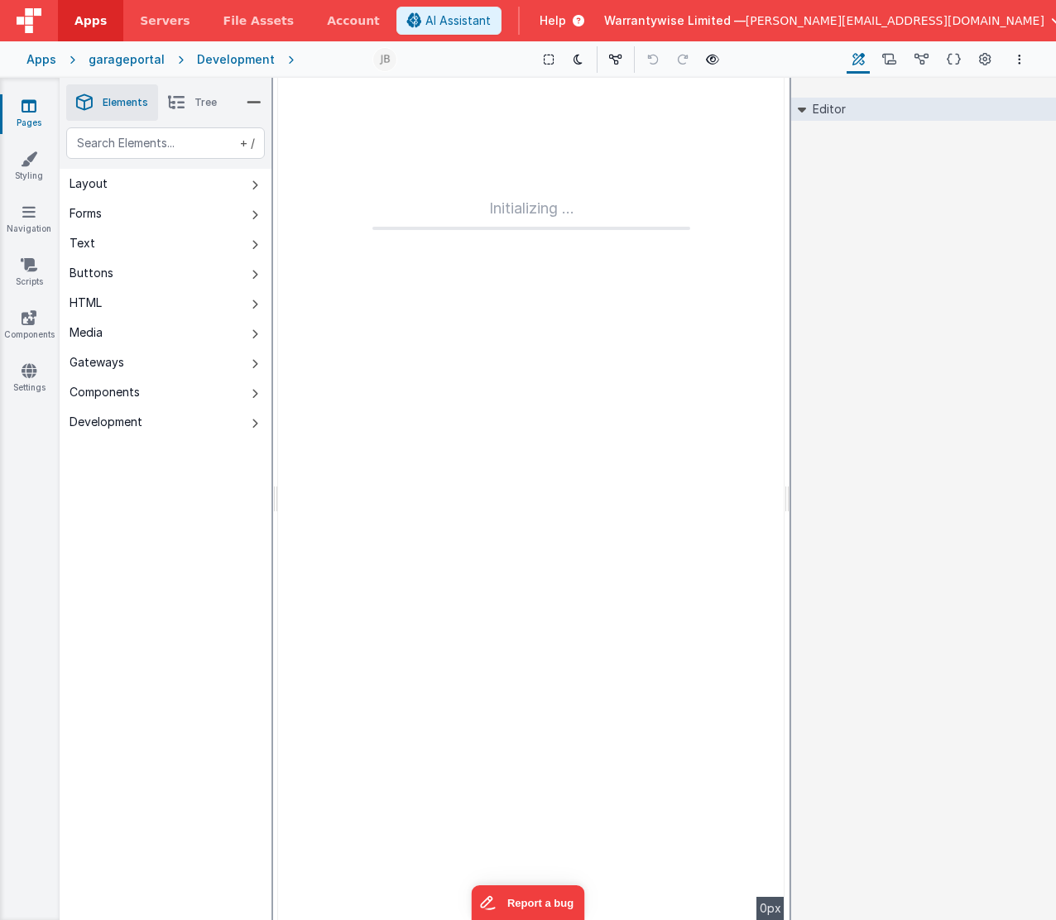
type input "FR_9B8FB097-5E24-5942-A929-393D0E68E599"
type input "invoices"
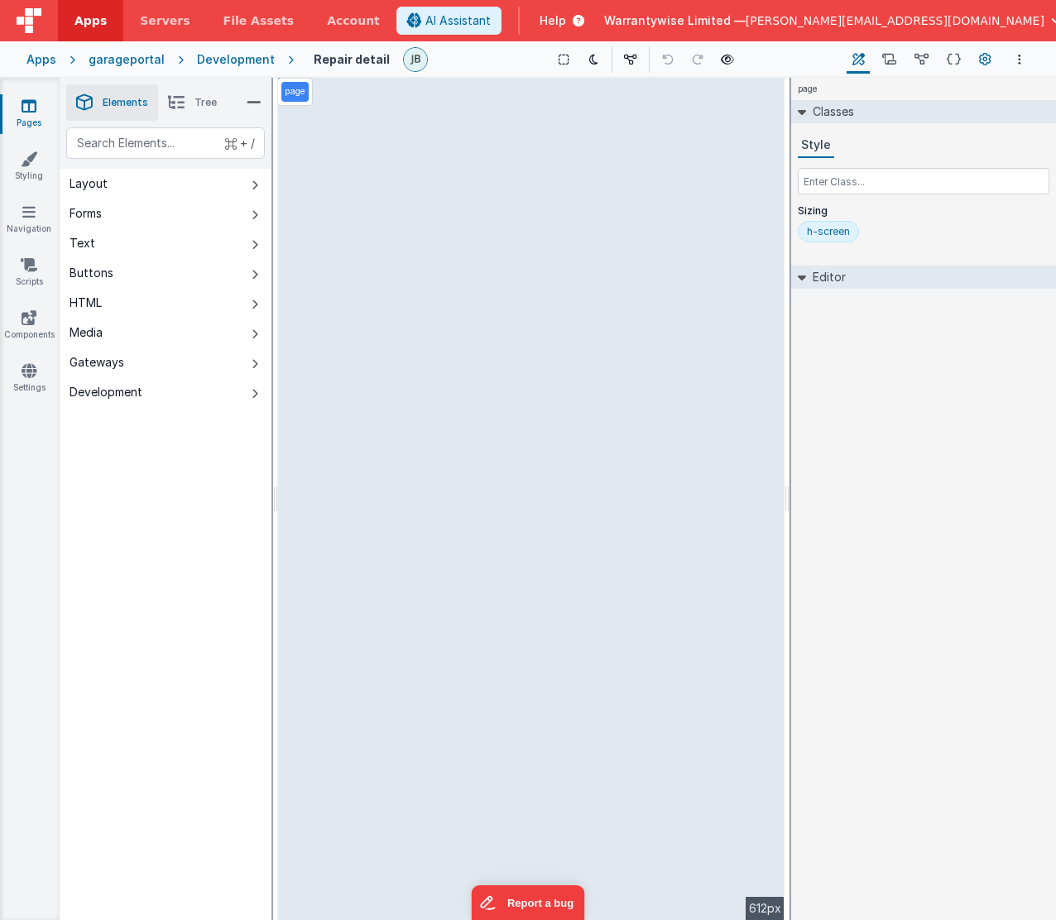
click at [986, 64] on icon at bounding box center [985, 59] width 12 height 17
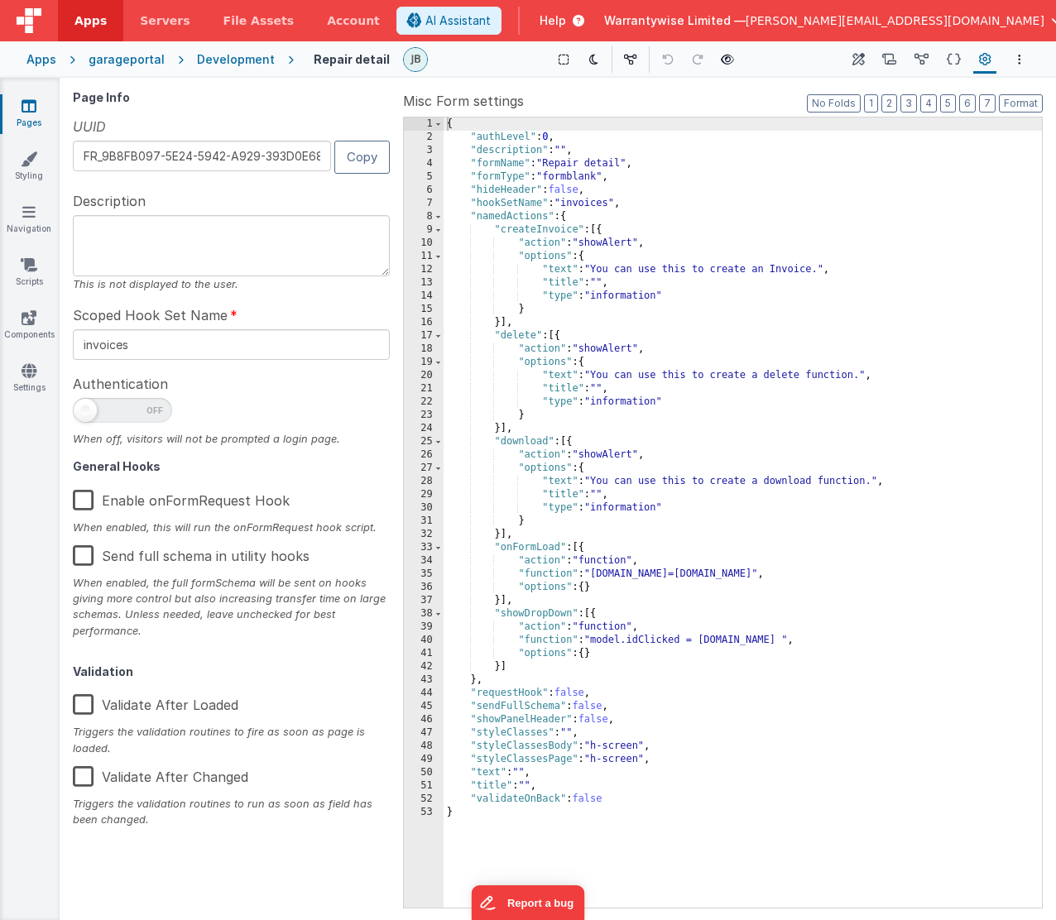
click at [126, 419] on span at bounding box center [122, 410] width 99 height 25
click at [86, 415] on input "checkbox" at bounding box center [79, 407] width 13 height 13
checkbox input "true"
click at [203, 61] on div "Development" at bounding box center [236, 59] width 78 height 17
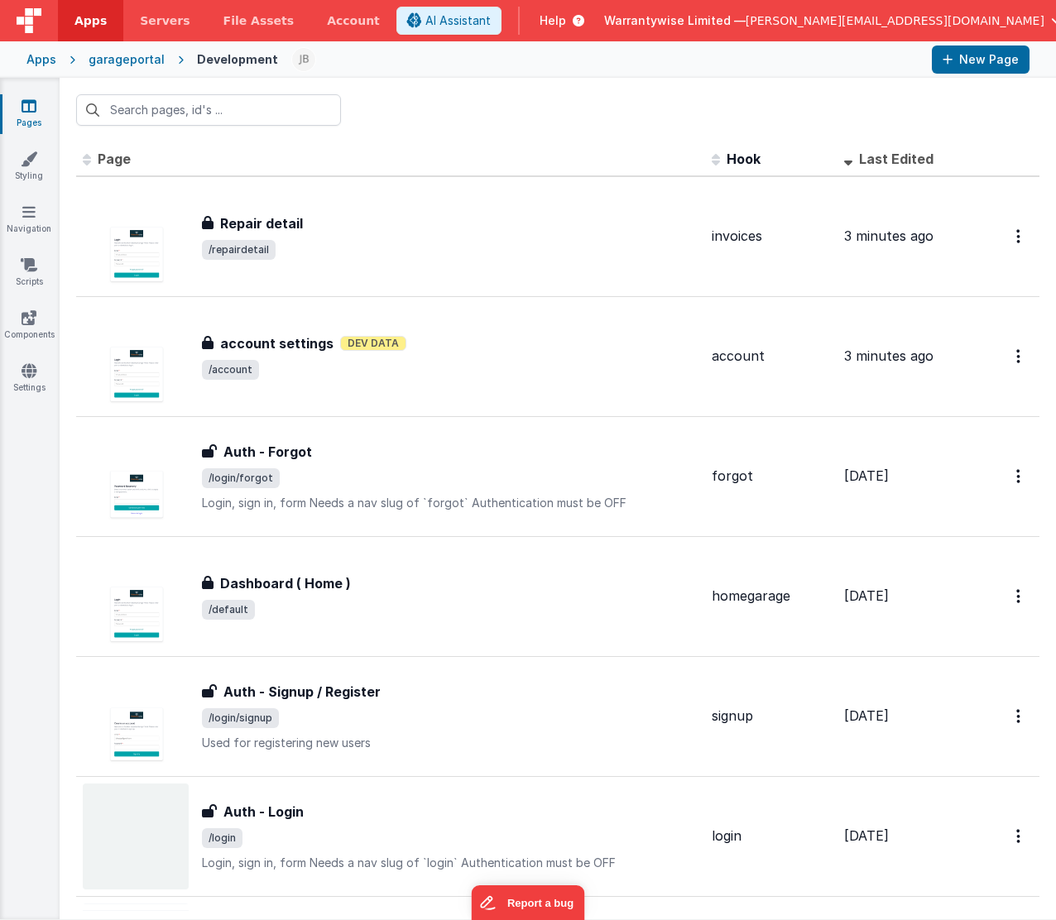
click at [14, 494] on div "Pages Styling Navigation Scripts Components Settings" at bounding box center [30, 499] width 60 height 842
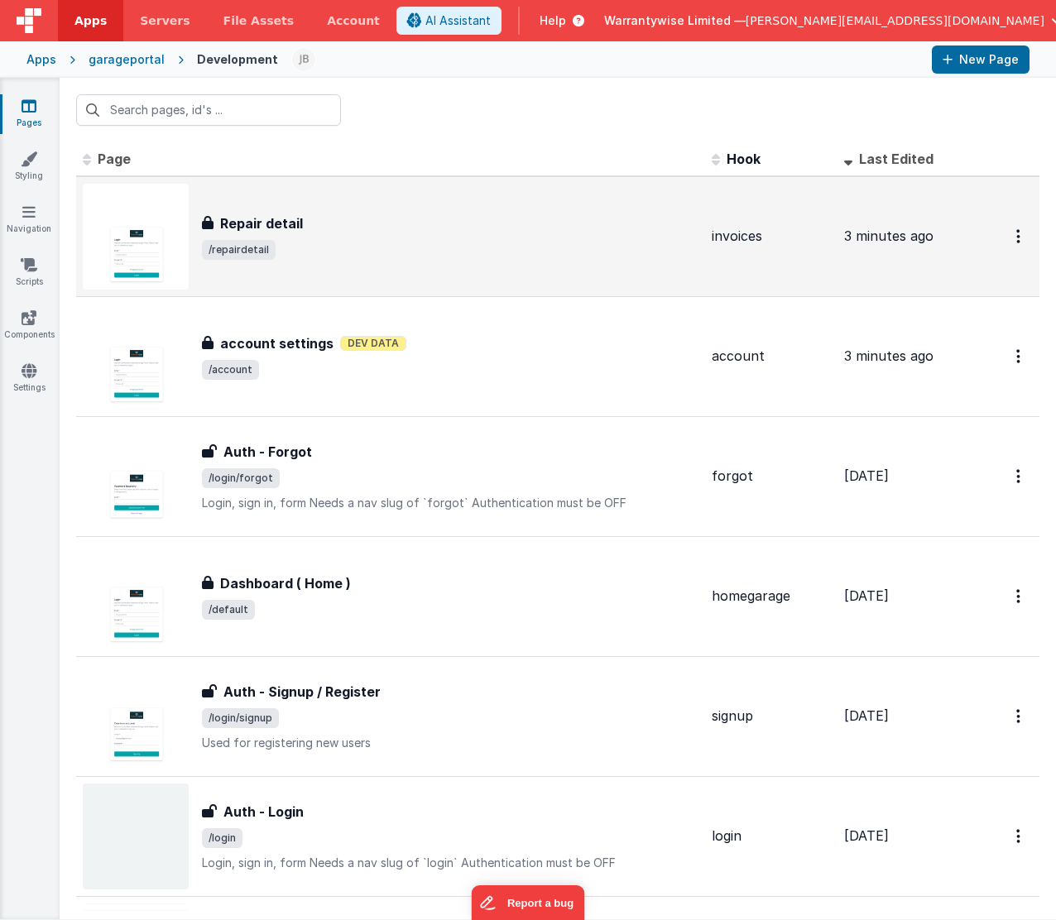
click at [361, 252] on span "/repairdetail" at bounding box center [450, 250] width 497 height 20
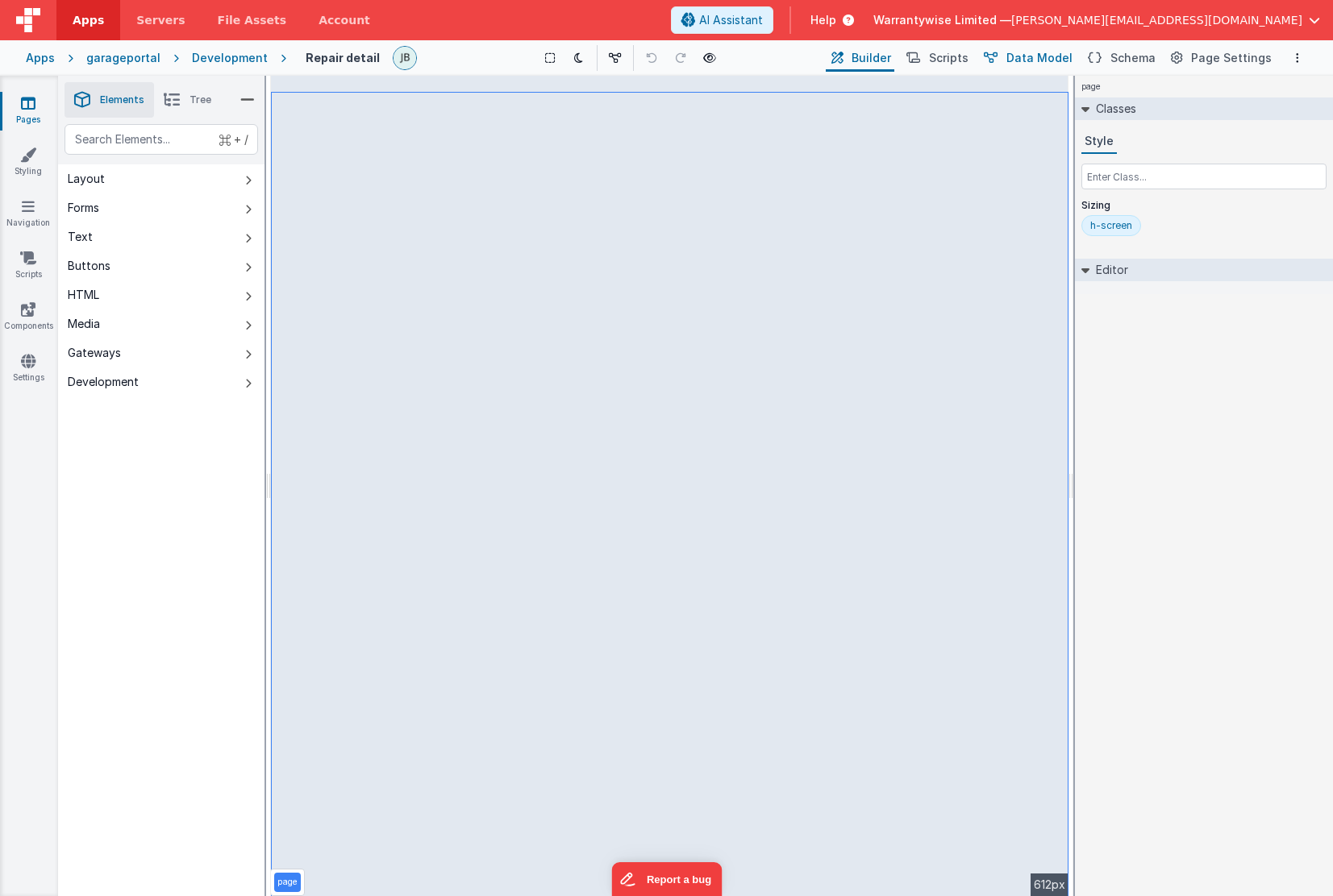
click at [1035, 60] on span "Data Model" at bounding box center [1040, 57] width 66 height 17
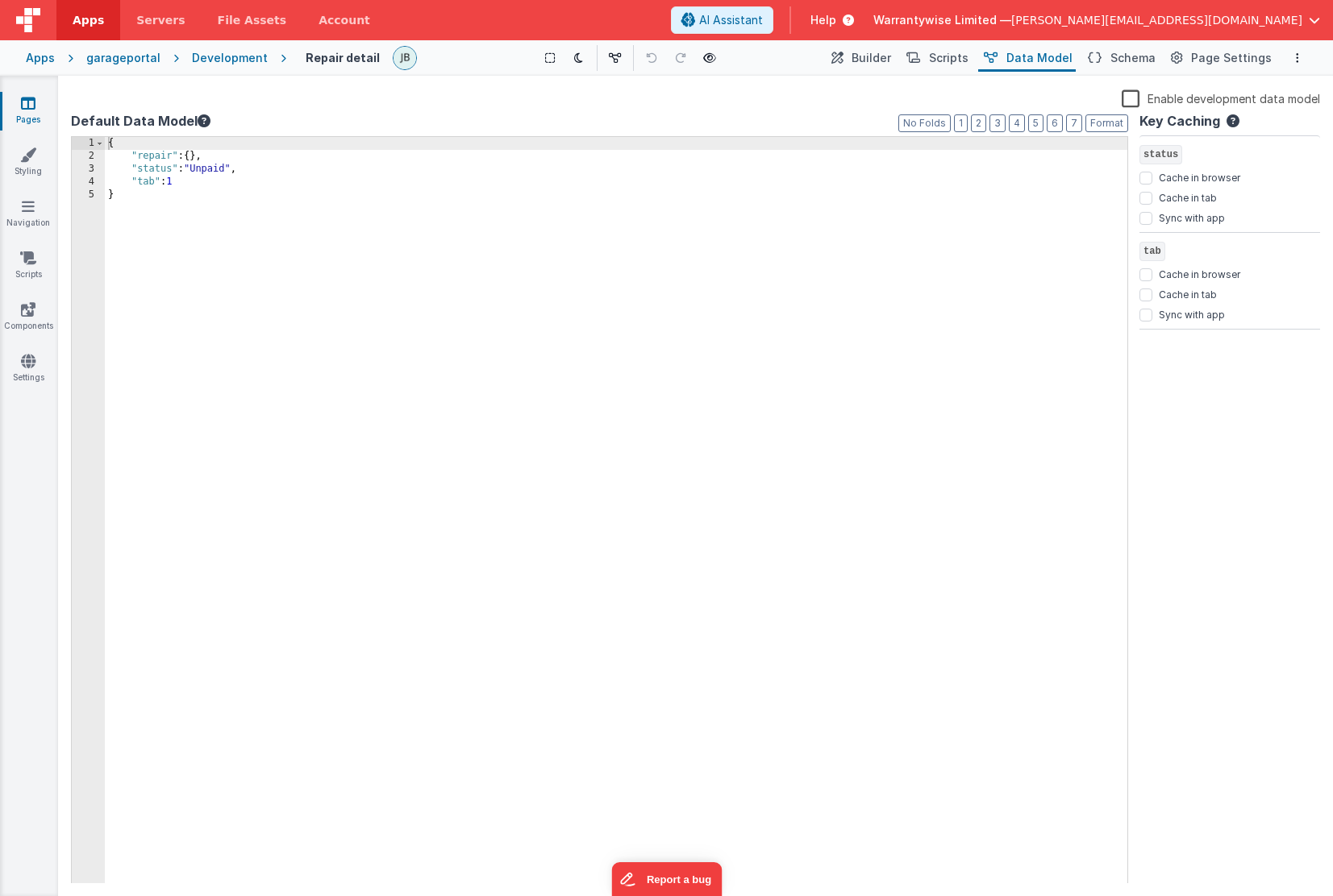
click at [112, 59] on div "garageportal" at bounding box center [124, 57] width 74 height 17
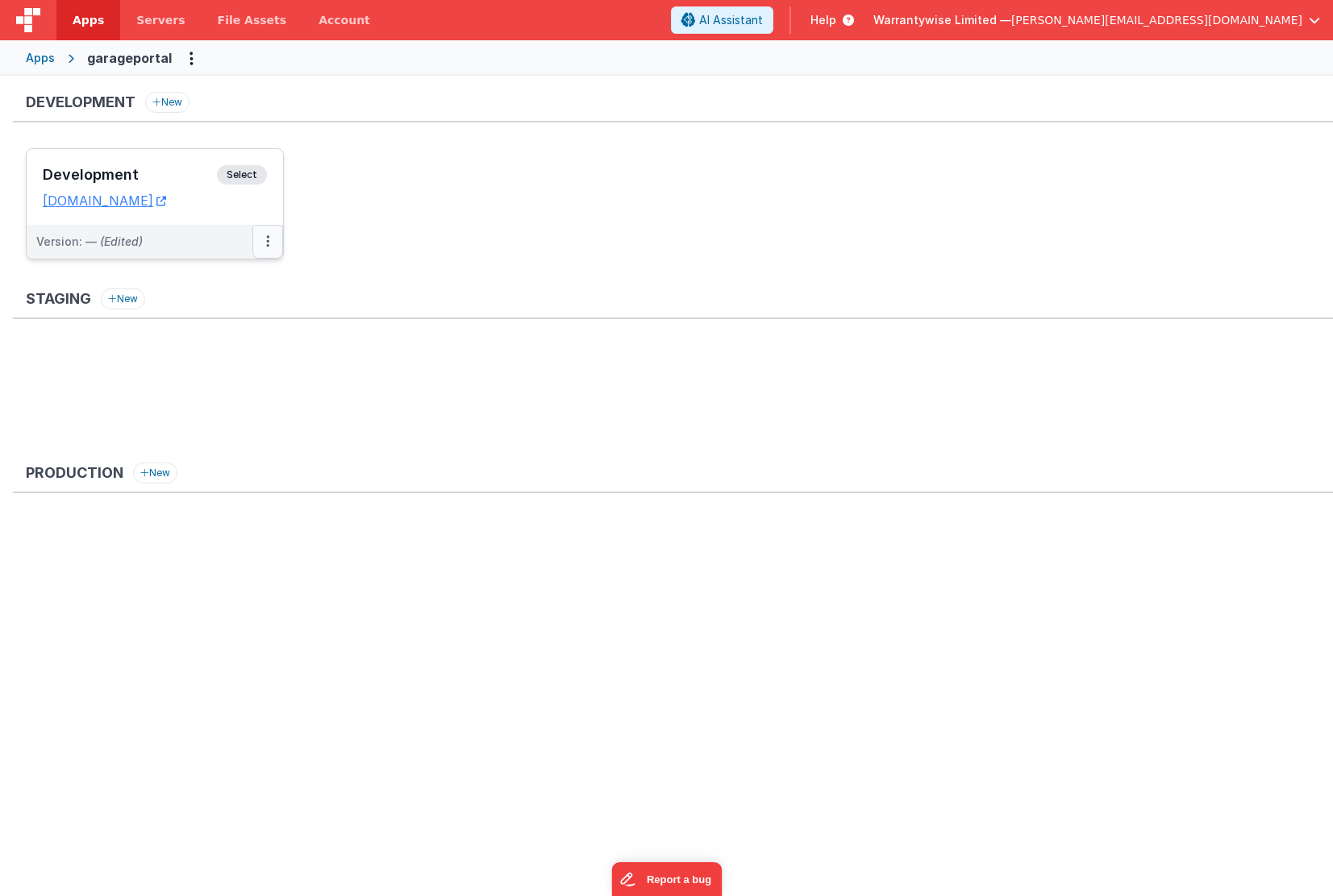
click at [268, 242] on icon at bounding box center [267, 241] width 3 height 1
click at [241, 275] on link "Edit" at bounding box center [212, 279] width 142 height 29
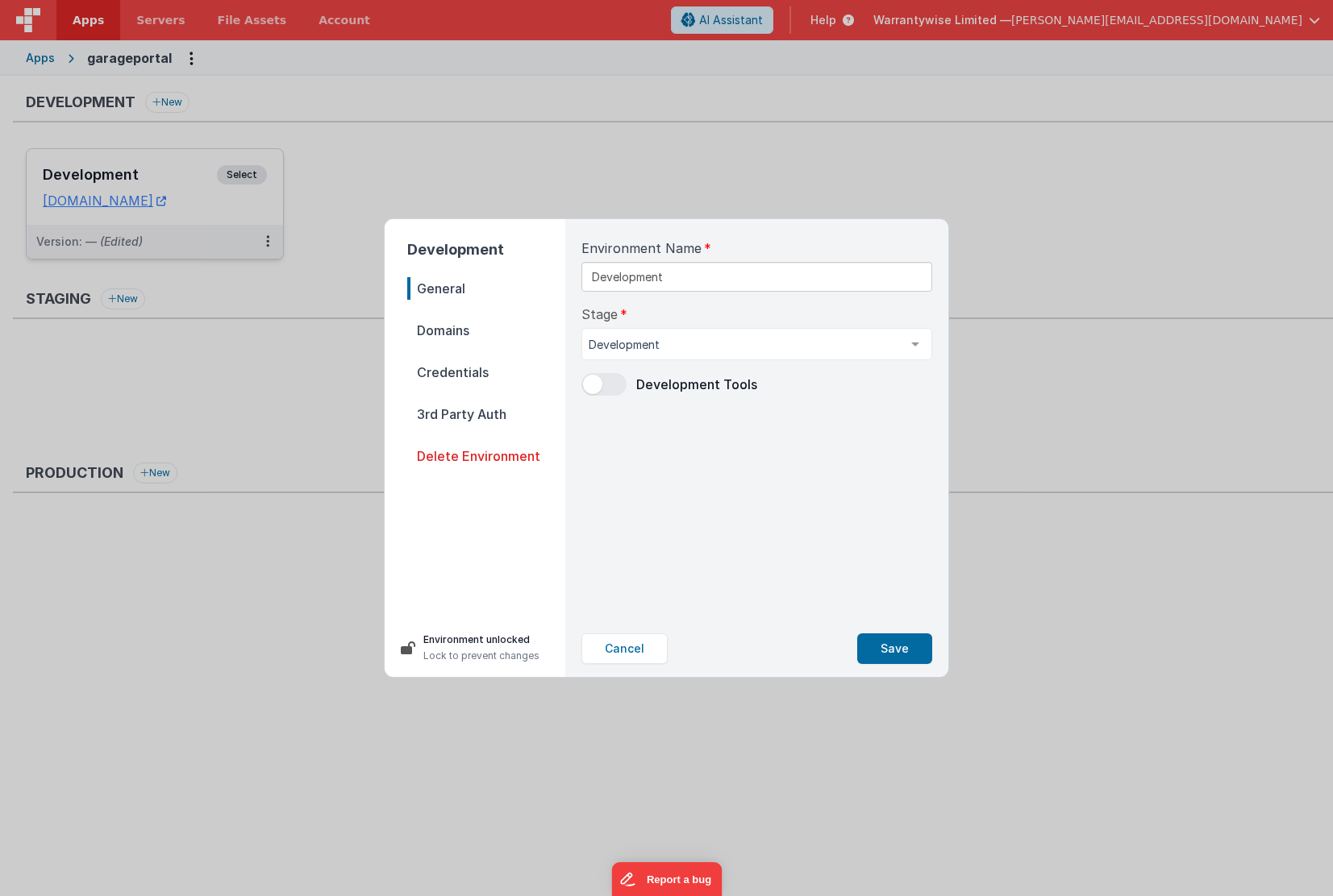
click at [601, 391] on span at bounding box center [604, 384] width 45 height 22
click at [892, 657] on button "Save" at bounding box center [895, 649] width 75 height 30
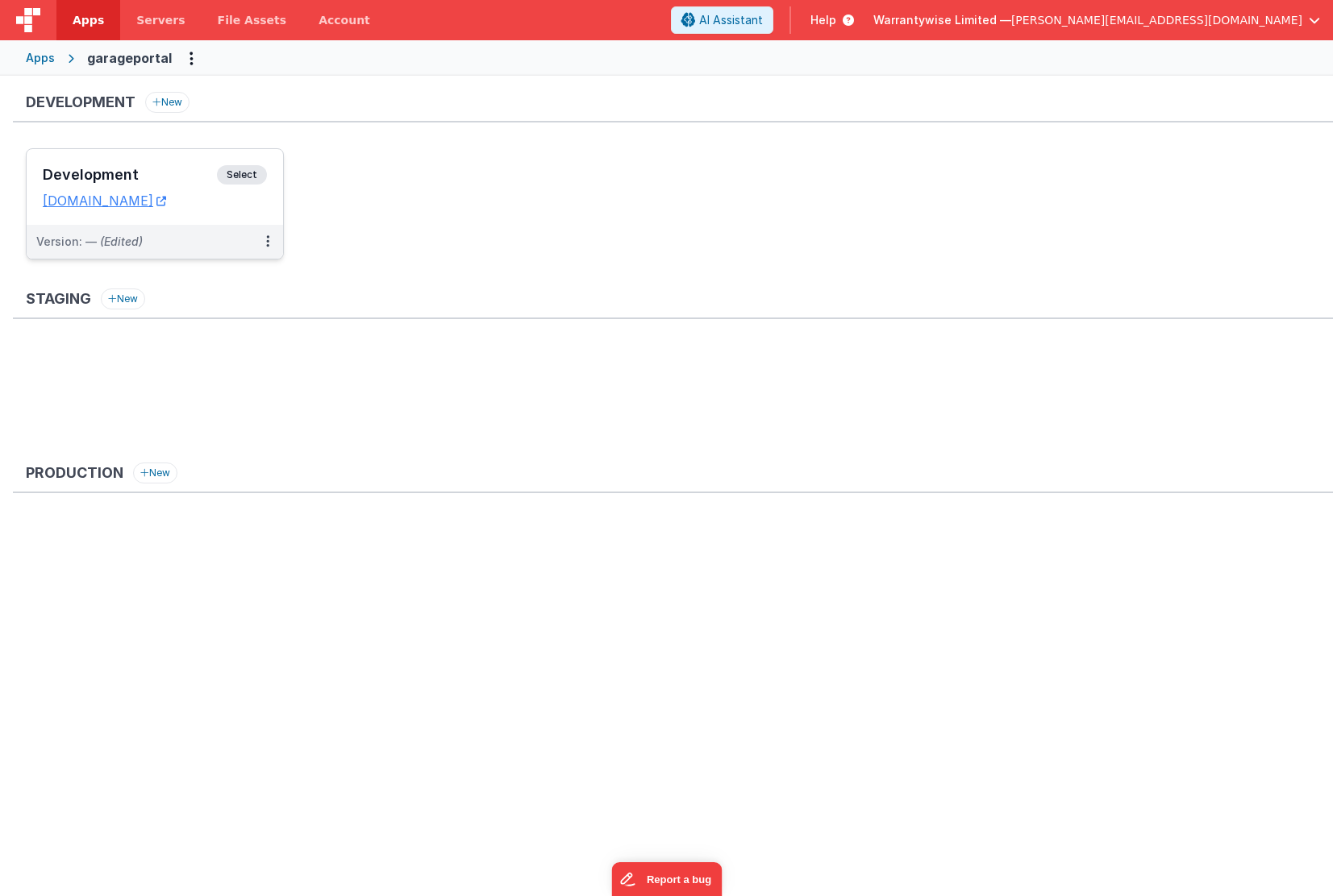
click at [188, 171] on h3 "Development" at bounding box center [130, 174] width 174 height 17
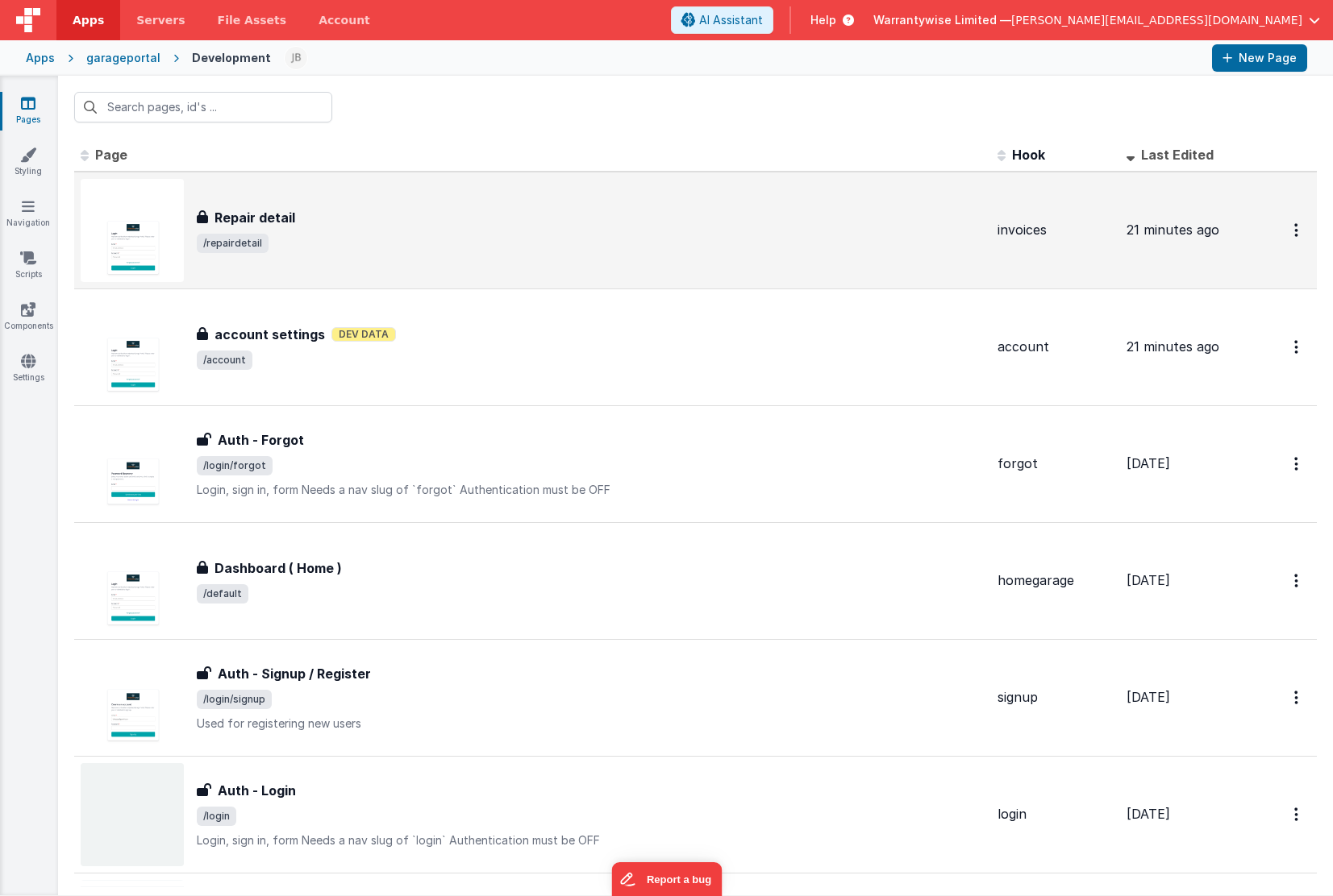
click at [357, 229] on div "Repair detail Repair detail /repairdetail" at bounding box center [590, 231] width 788 height 45
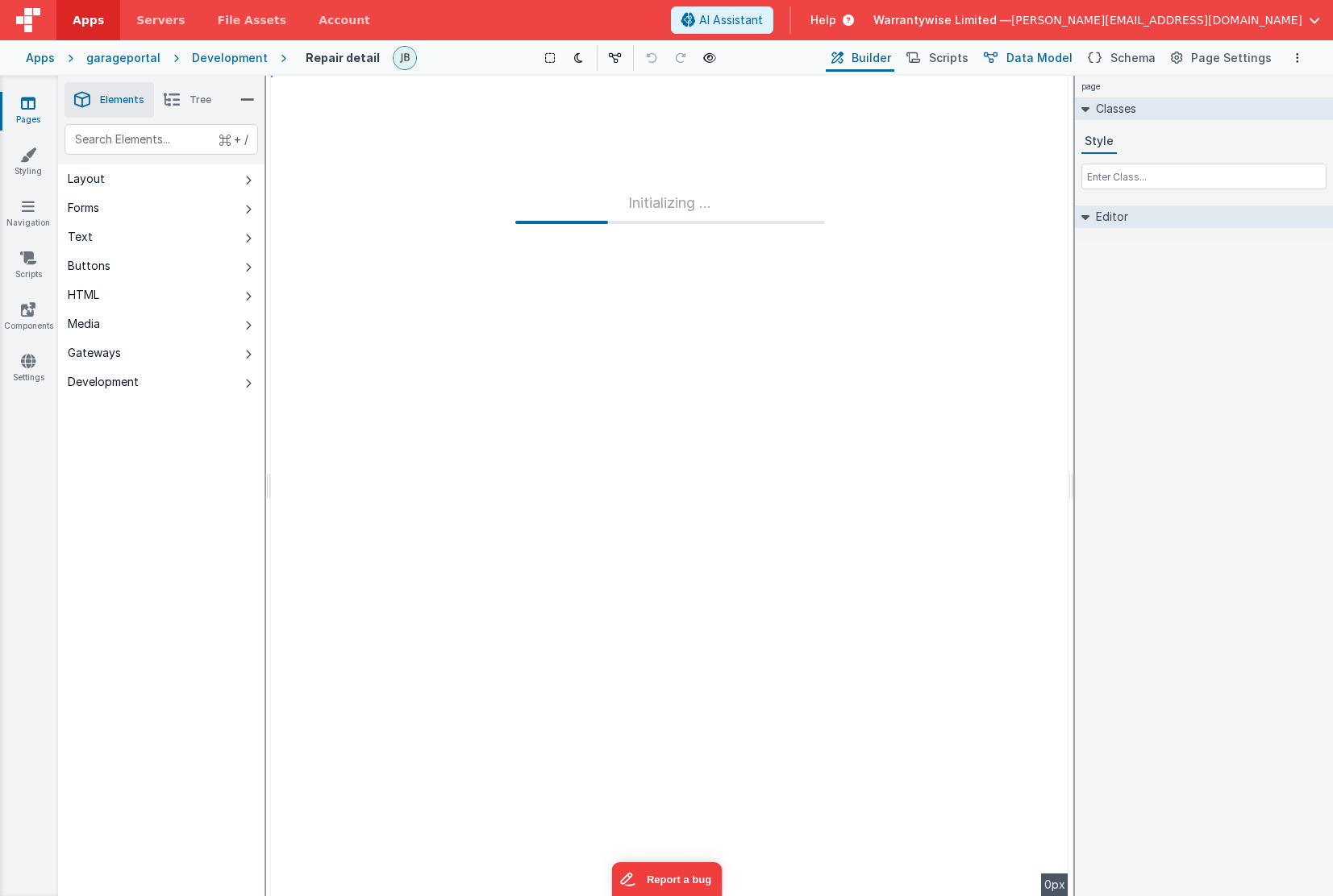
click at [1037, 56] on span "Data Model" at bounding box center [1040, 57] width 66 height 17
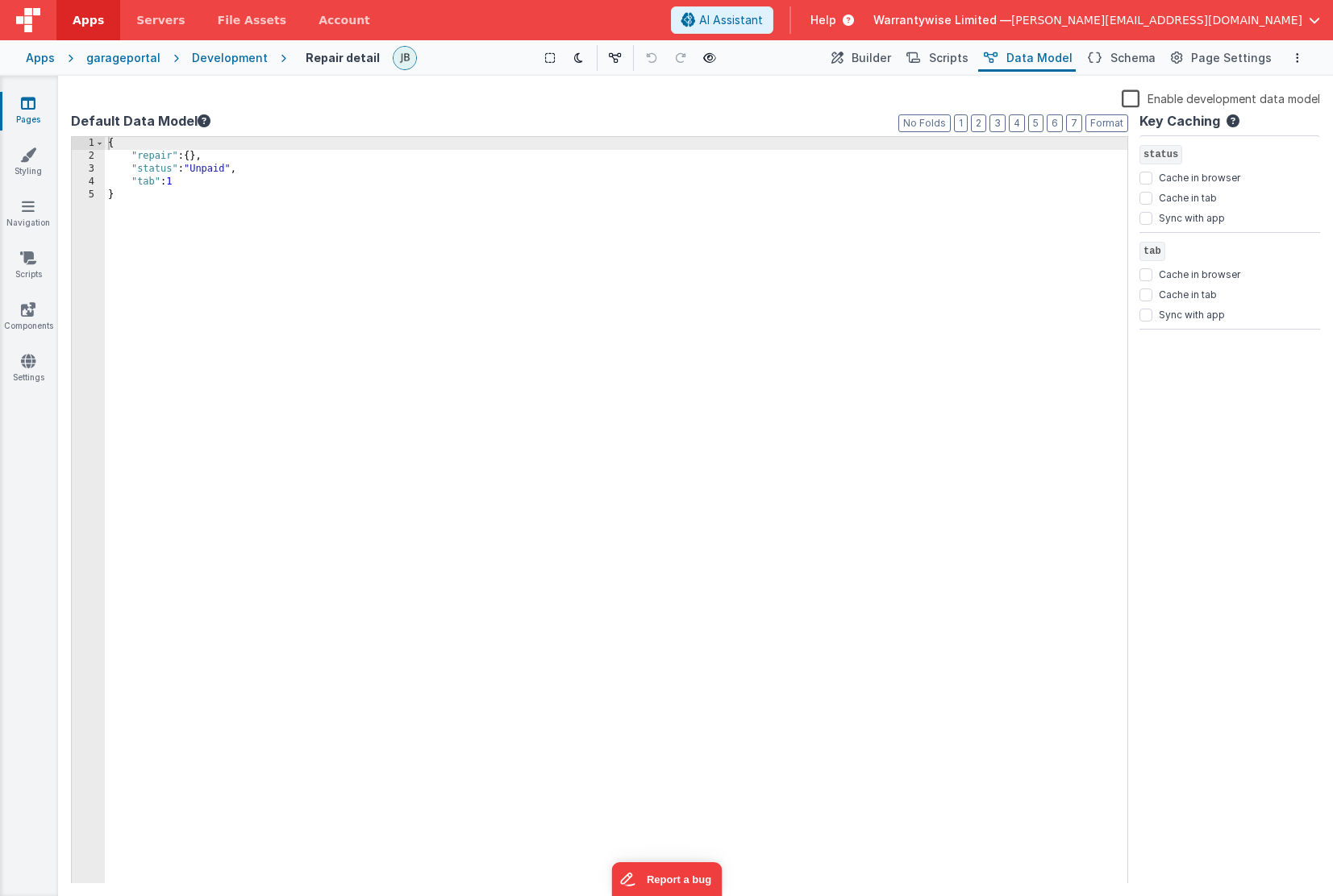
click at [129, 53] on div "garageportal" at bounding box center [124, 57] width 74 height 17
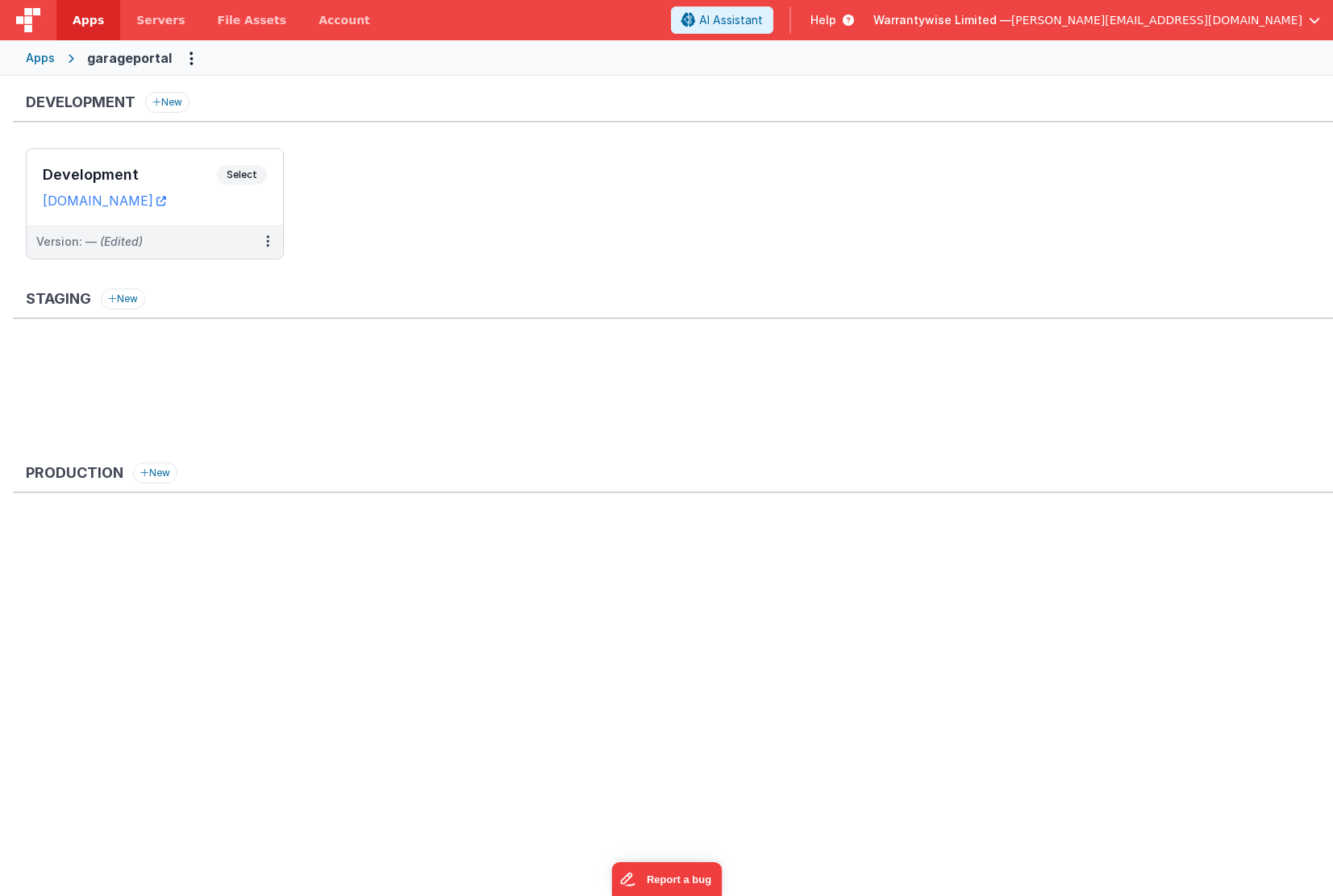
click at [49, 62] on div "Apps" at bounding box center [40, 57] width 29 height 17
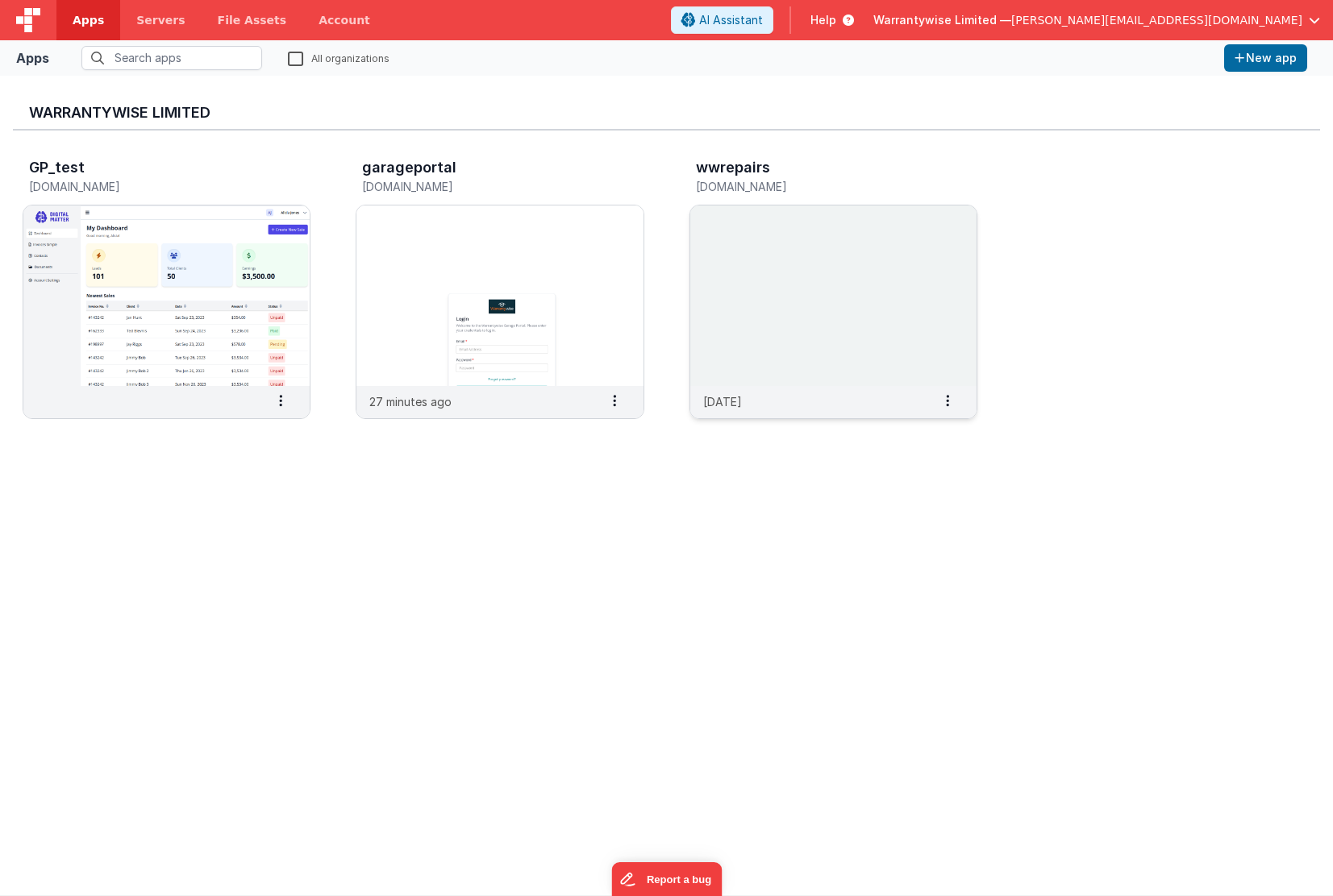
click at [915, 168] on div "wwrepairs" at bounding box center [816, 170] width 241 height 21
click at [896, 301] on img at bounding box center [834, 295] width 286 height 180
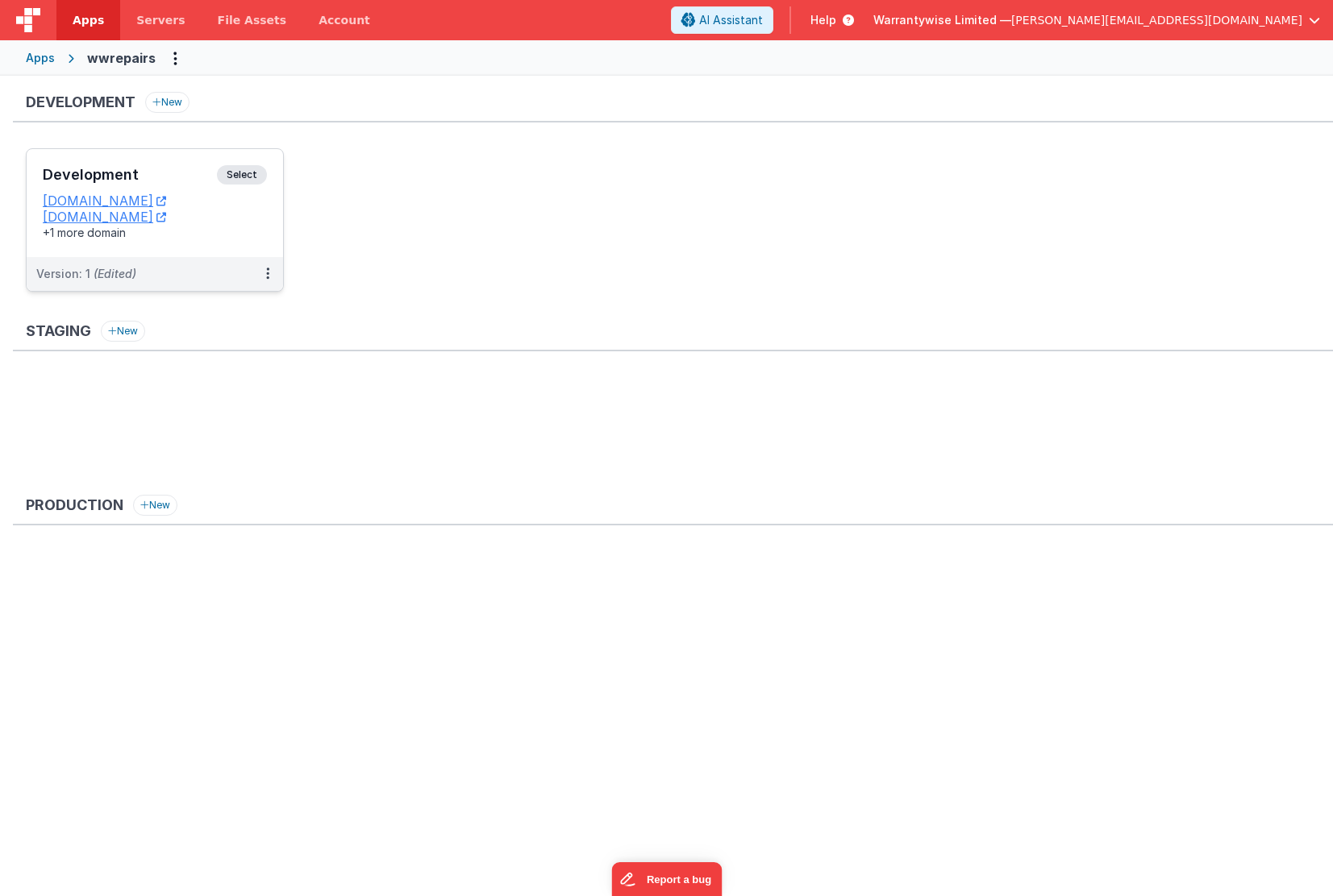
click at [159, 180] on h3 "Development" at bounding box center [130, 174] width 174 height 17
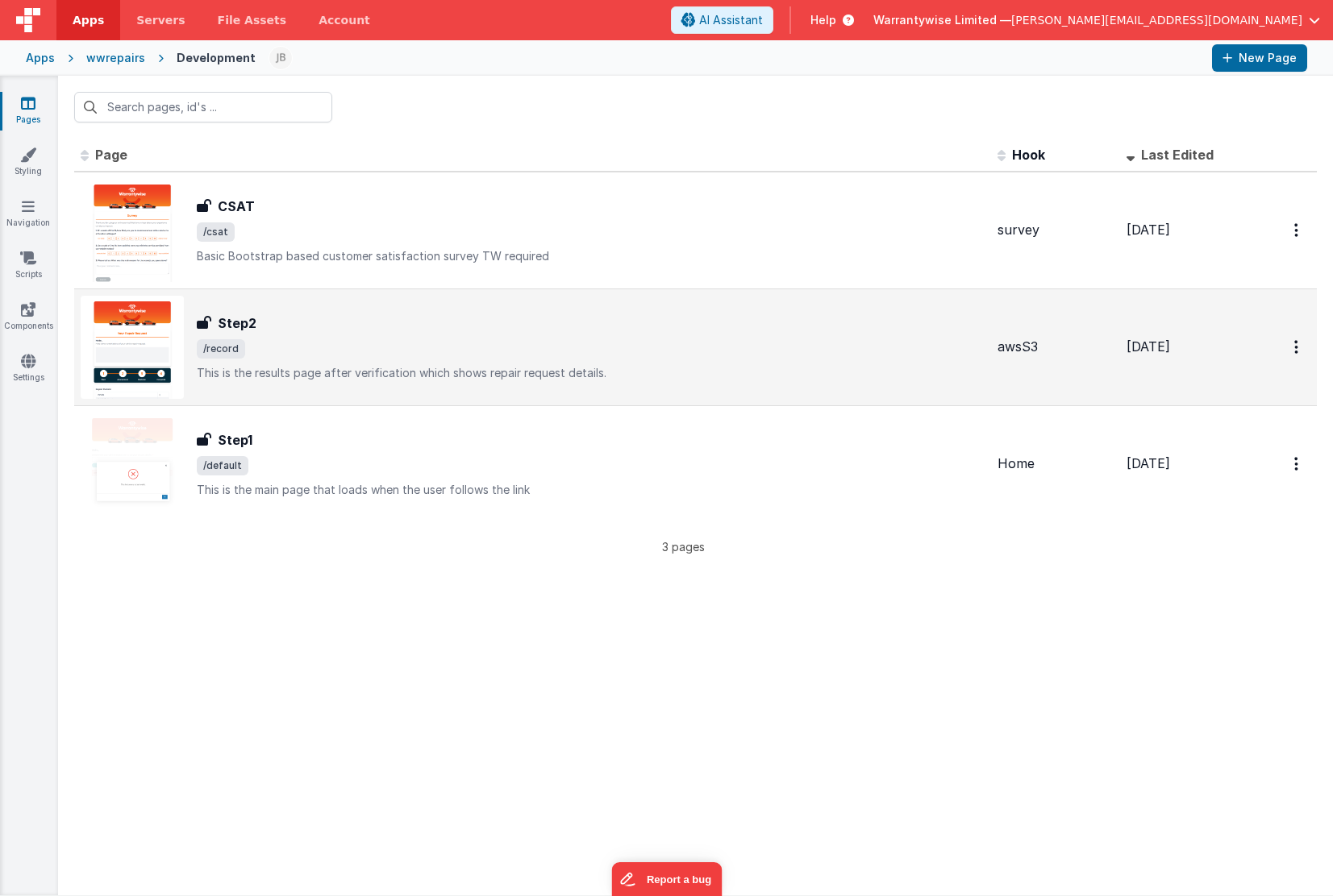
click at [401, 317] on div "Step2" at bounding box center [590, 323] width 788 height 19
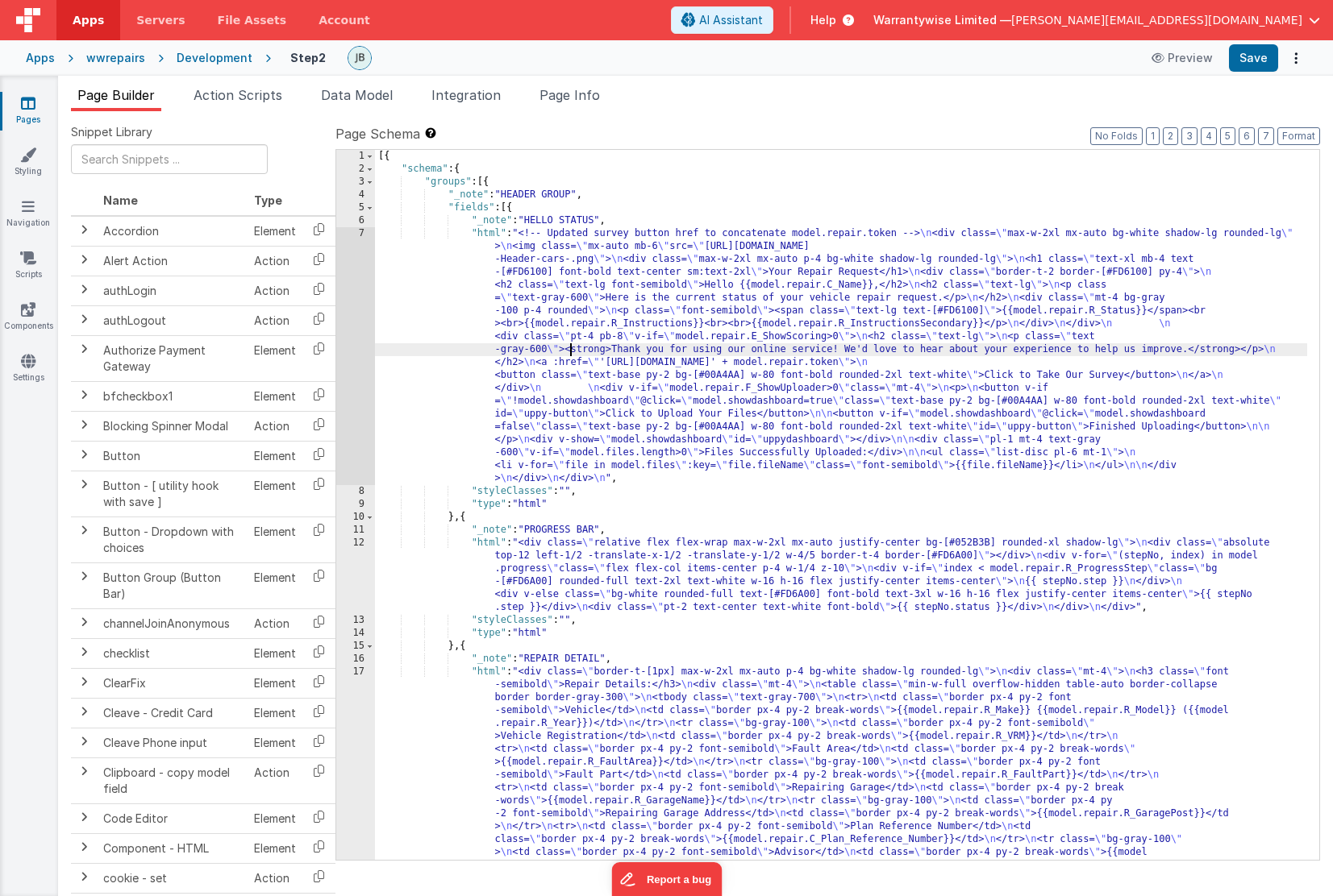
click at [568, 355] on div "[{ "schema" : { "groups" : [{ "_note" : "HEADER GROUP" , "fields" : [{ "_note" …" at bounding box center [841, 634] width 933 height 968
click at [343, 250] on div "7" at bounding box center [356, 355] width 39 height 258
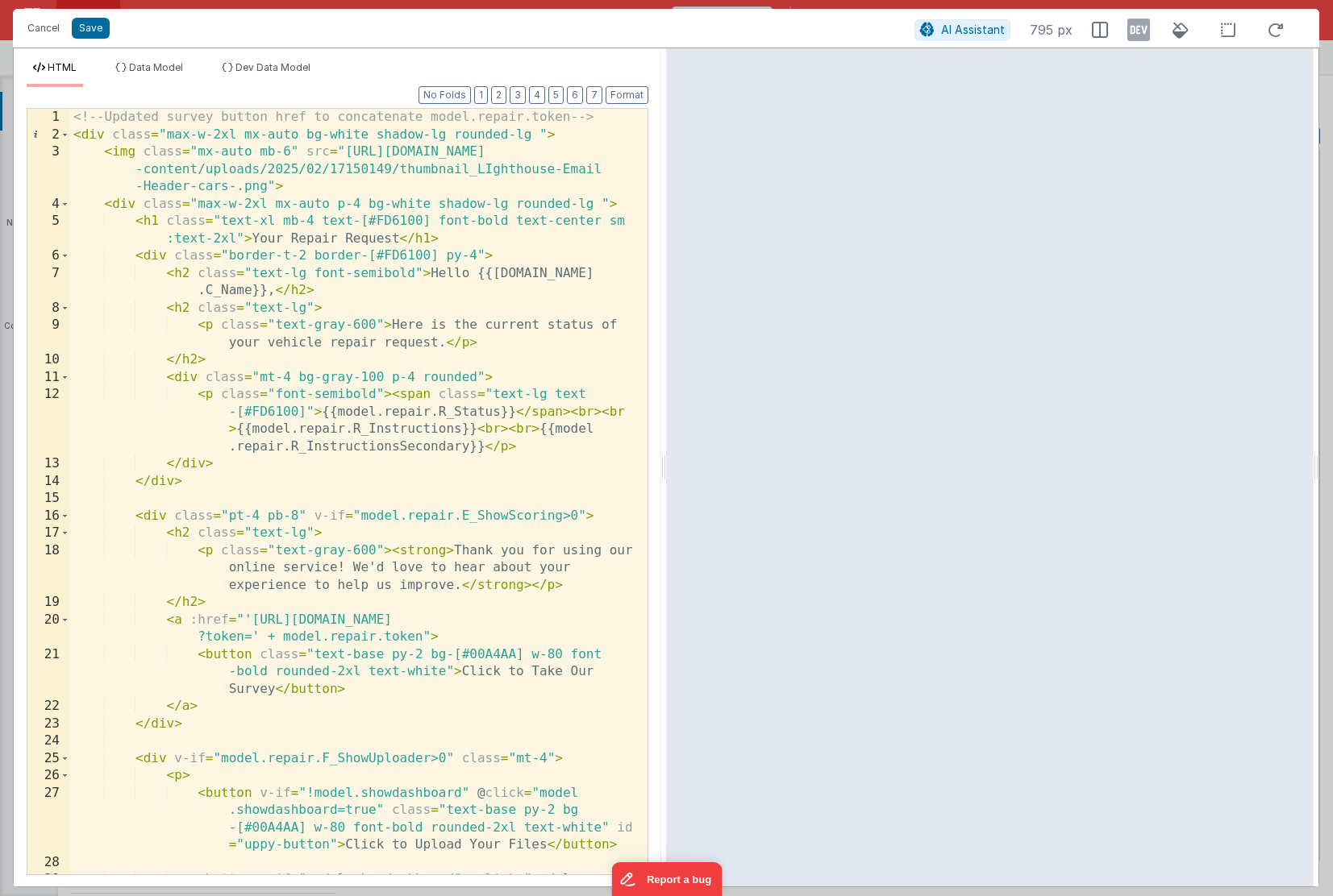
drag, startPoint x: 1314, startPoint y: 564, endPoint x: 1450, endPoint y: 555, distance: 136.3
click at [1046, 555] on html "Cancel Save AI Assistant 795 px HTML Data Model Dev Data Model Format 7 6 5 4 3…" at bounding box center [666, 448] width 1333 height 896
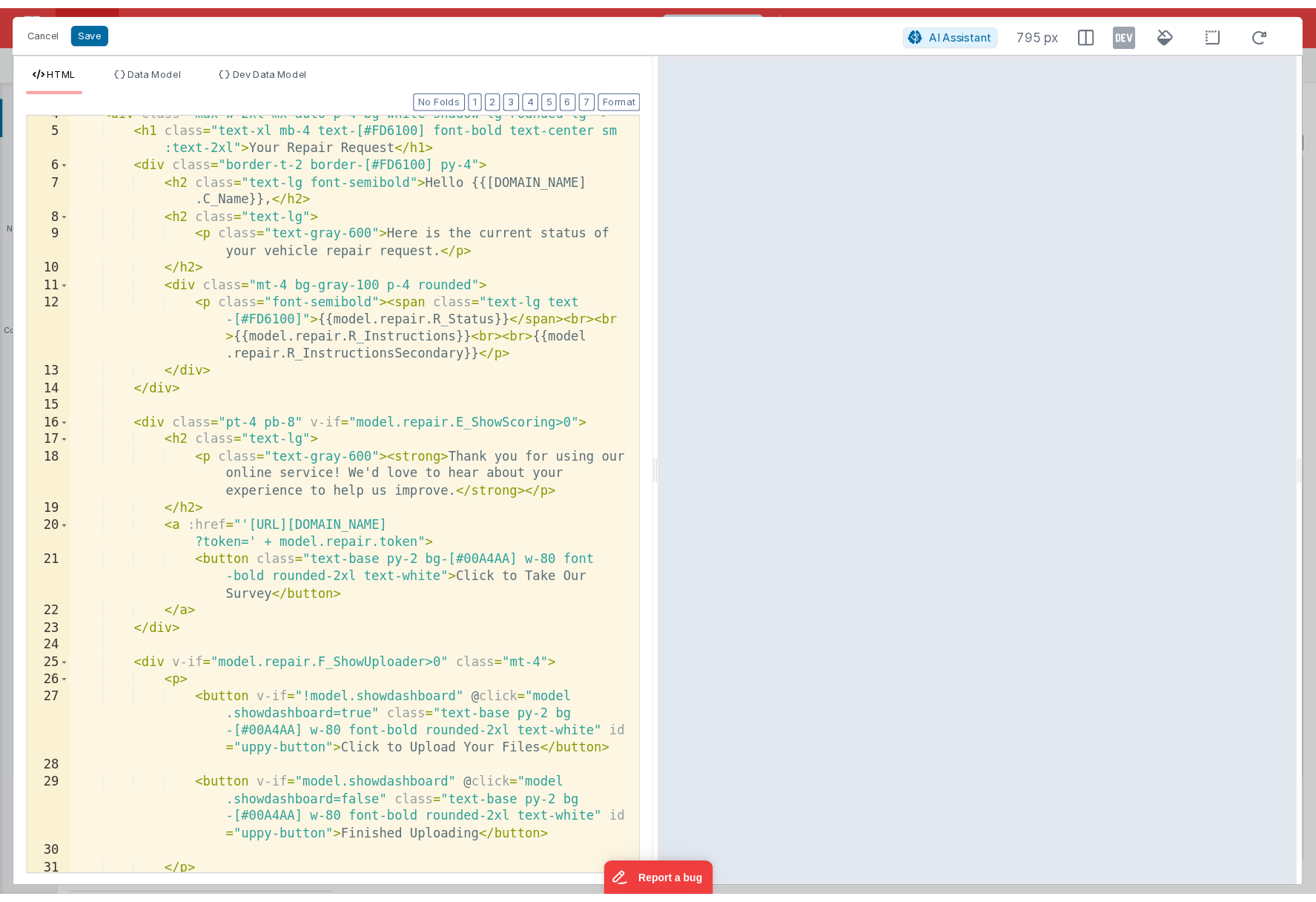
scroll to position [316, 0]
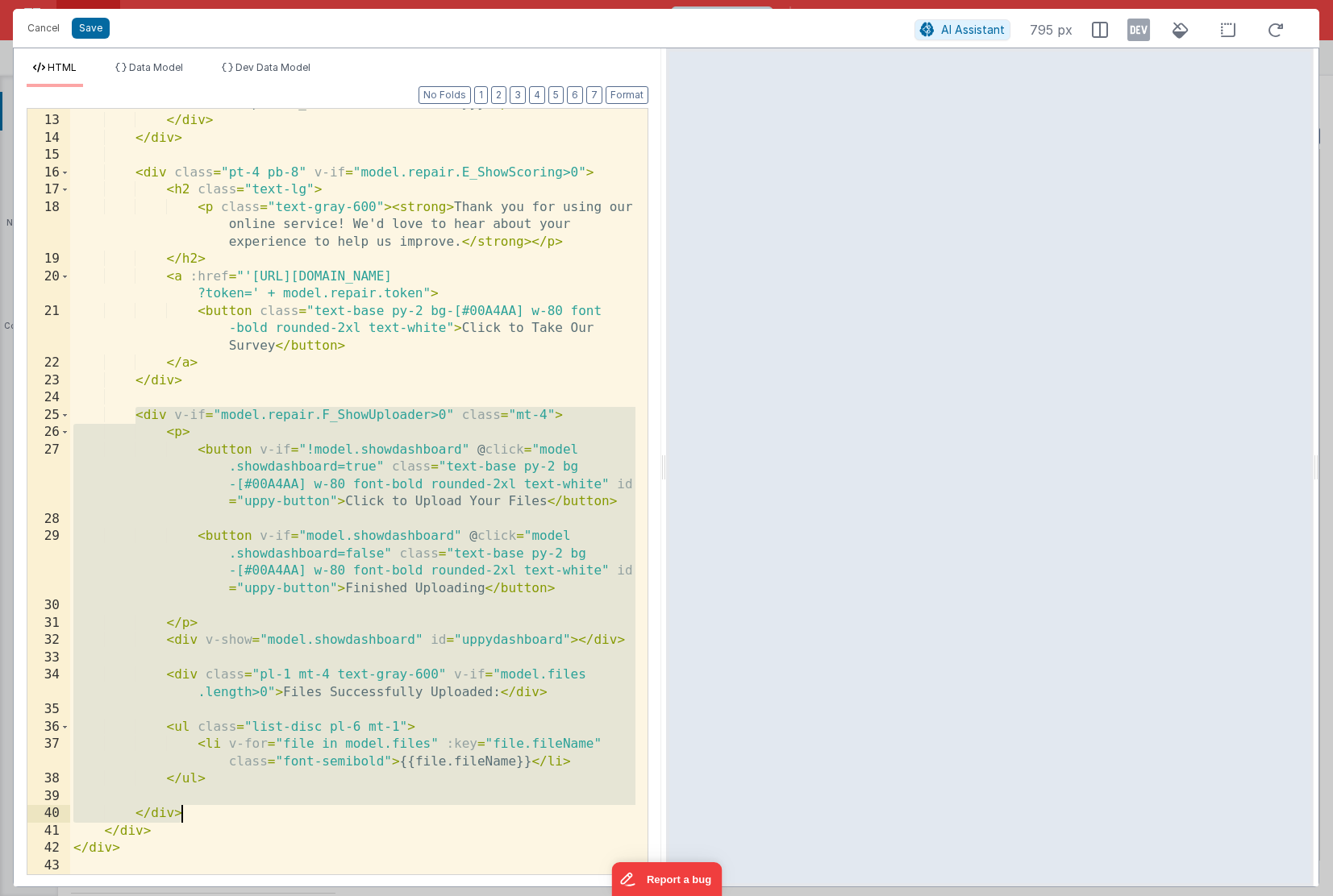
drag, startPoint x: 135, startPoint y: 416, endPoint x: 316, endPoint y: 816, distance: 439.0
click at [316, 811] on div "< p class = "font-semibold" > < span class = "text-lg text -[#FD6100]" > {{mode…" at bounding box center [353, 469] width 565 height 853
click at [63, 417] on span at bounding box center [64, 416] width 9 height 18
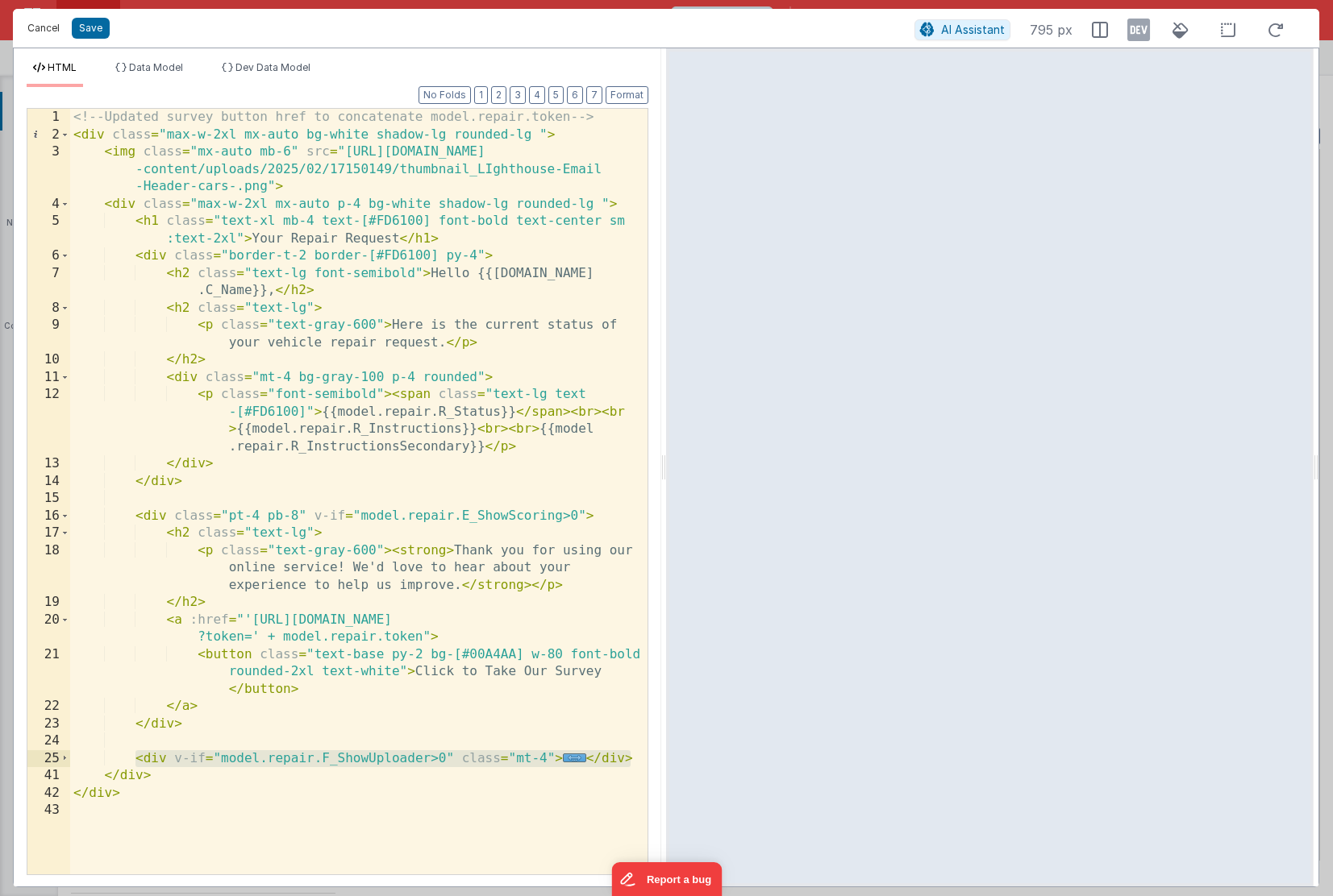
click at [46, 30] on button "Cancel" at bounding box center [44, 27] width 49 height 22
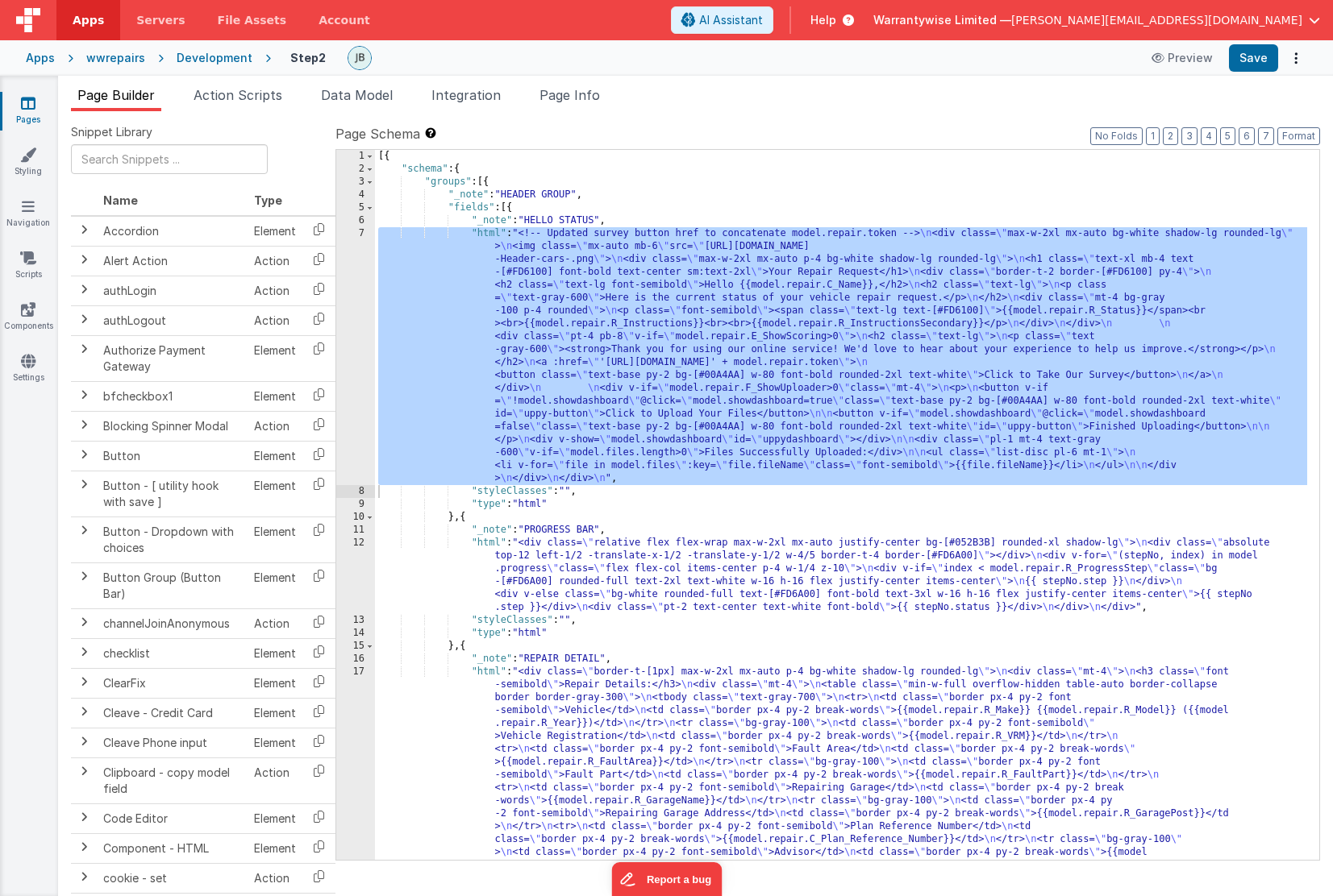
click at [190, 59] on div "Development" at bounding box center [214, 57] width 76 height 17
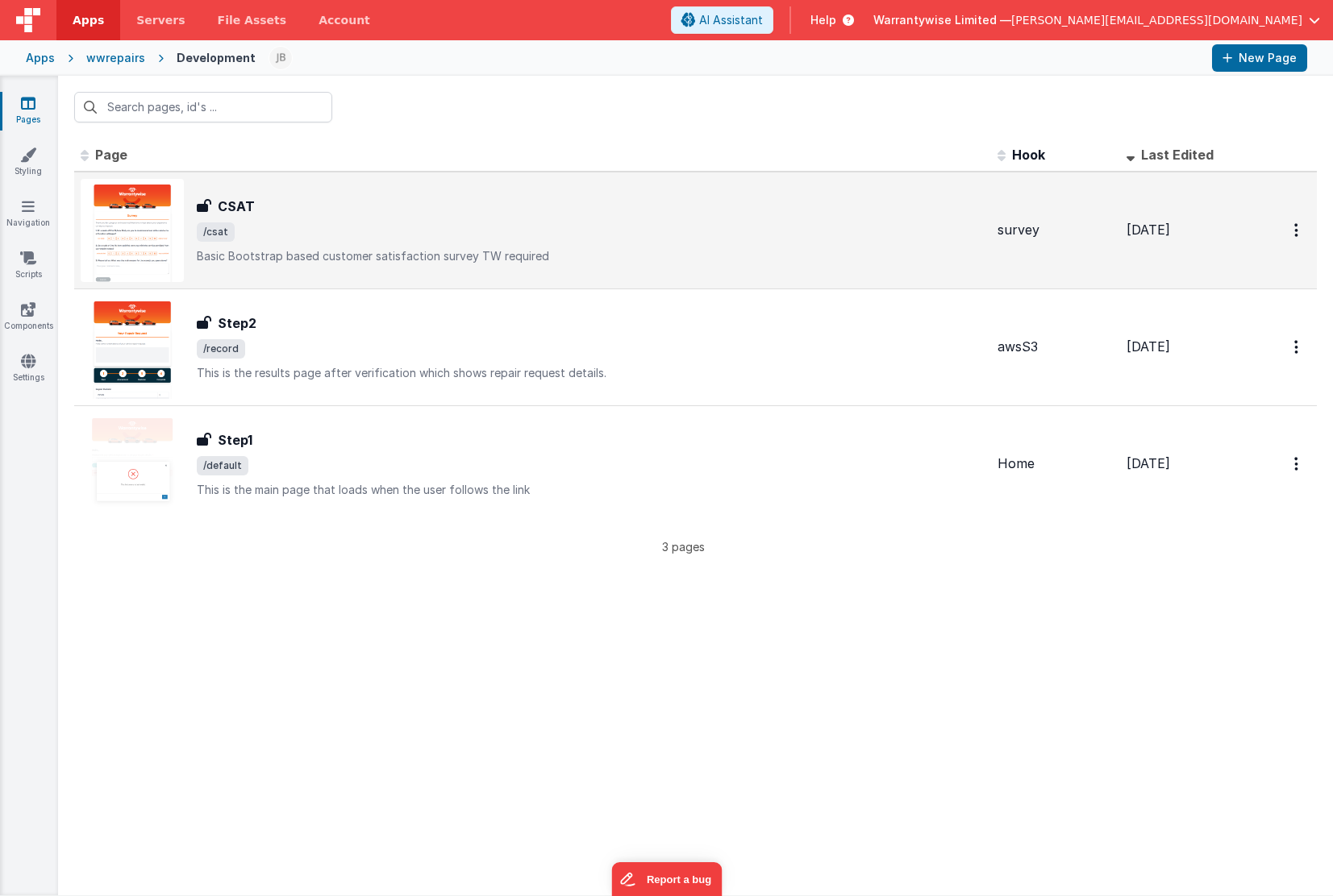
click at [303, 234] on span "/csat" at bounding box center [590, 232] width 788 height 19
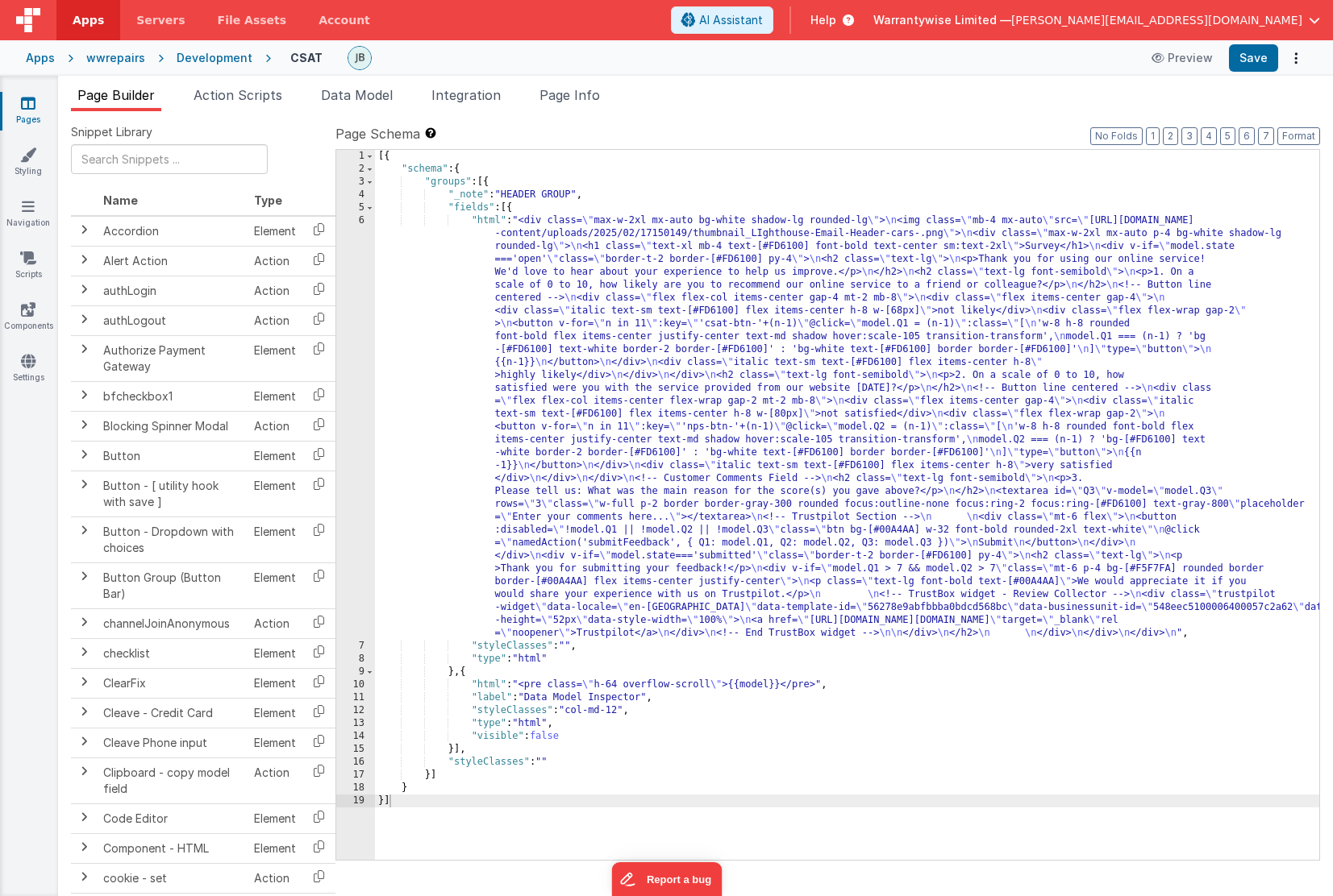
click at [185, 54] on div "Development" at bounding box center [214, 57] width 76 height 17
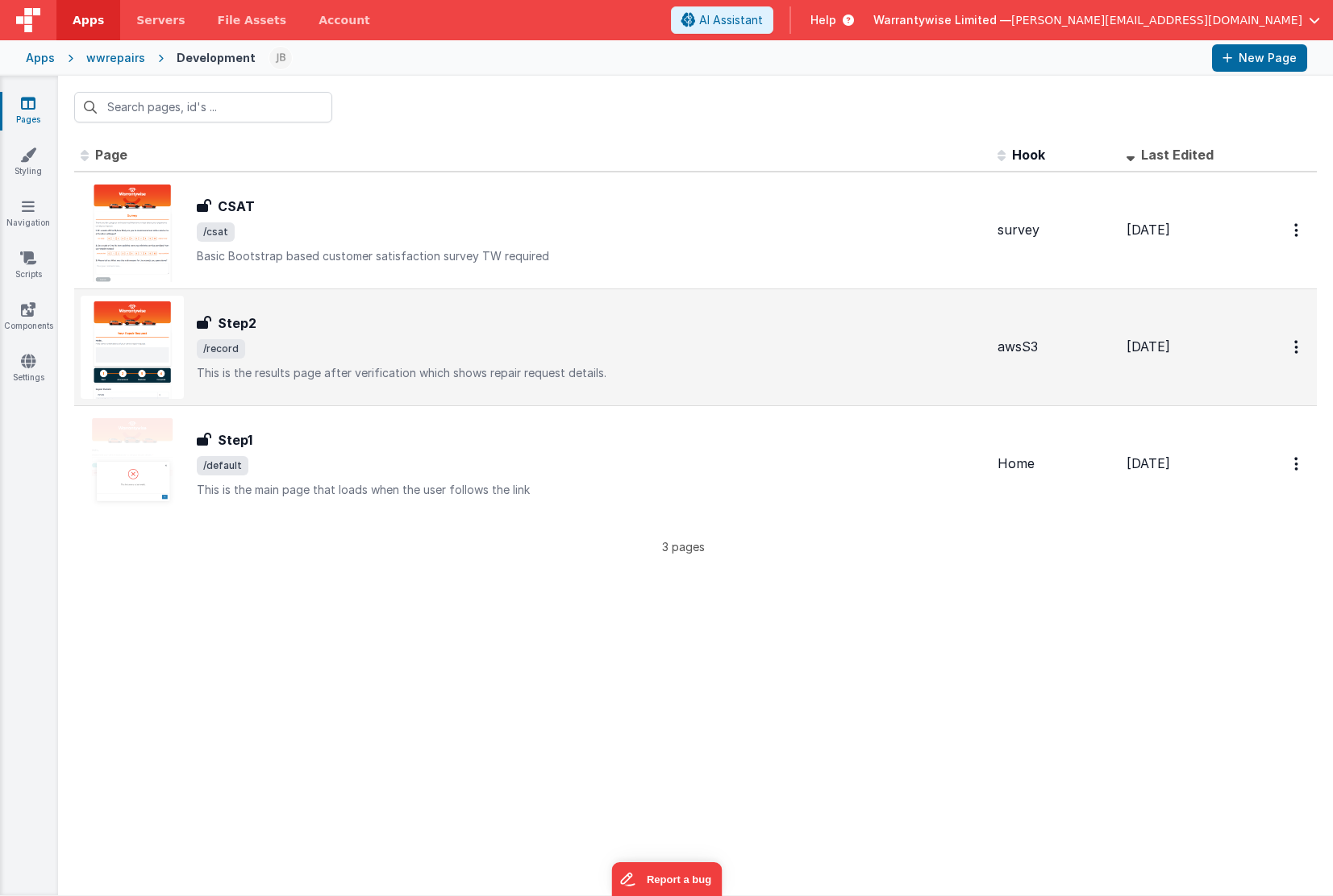
click at [285, 351] on span "/record" at bounding box center [590, 349] width 788 height 19
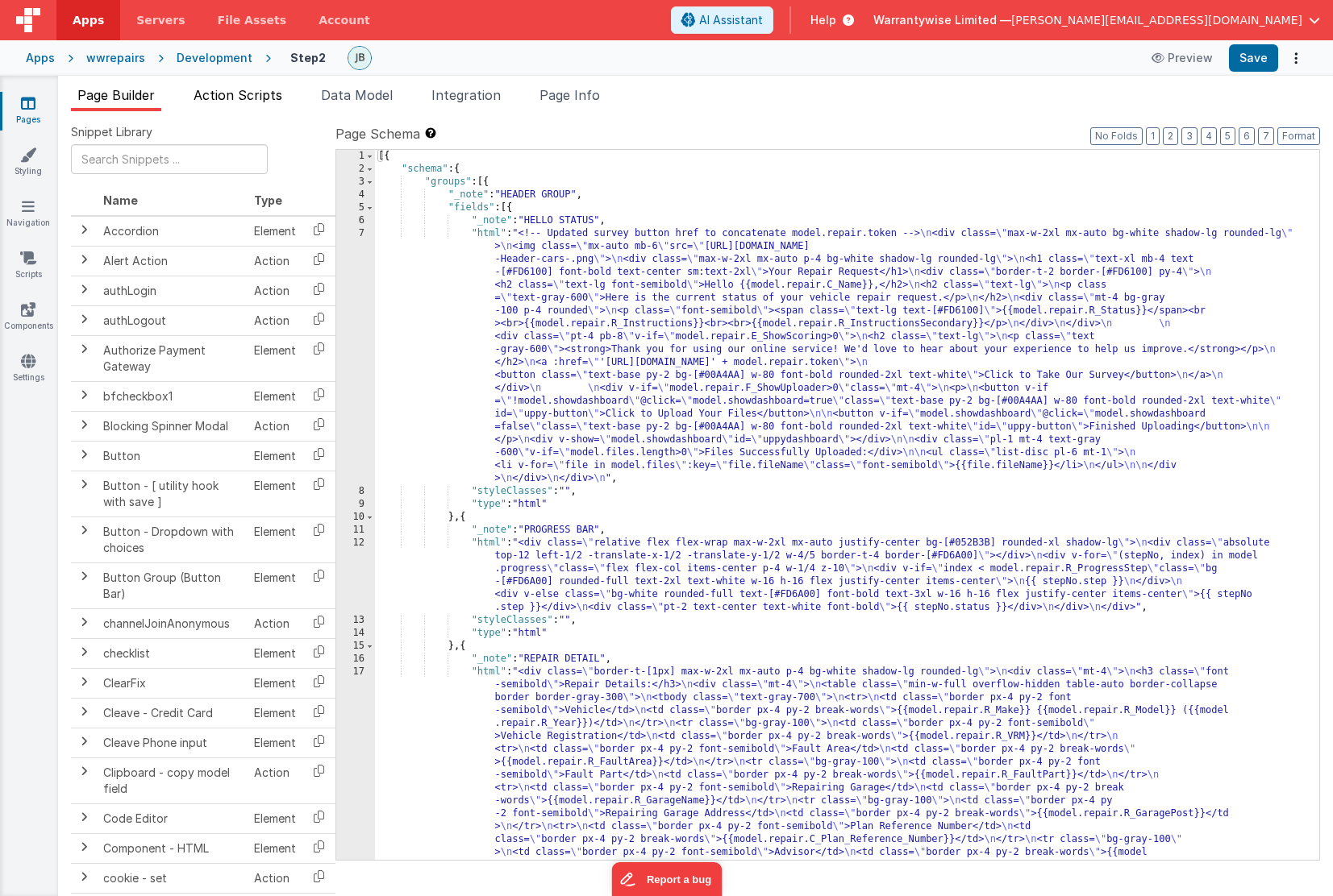
click at [253, 105] on li "Action Scripts" at bounding box center [238, 98] width 101 height 25
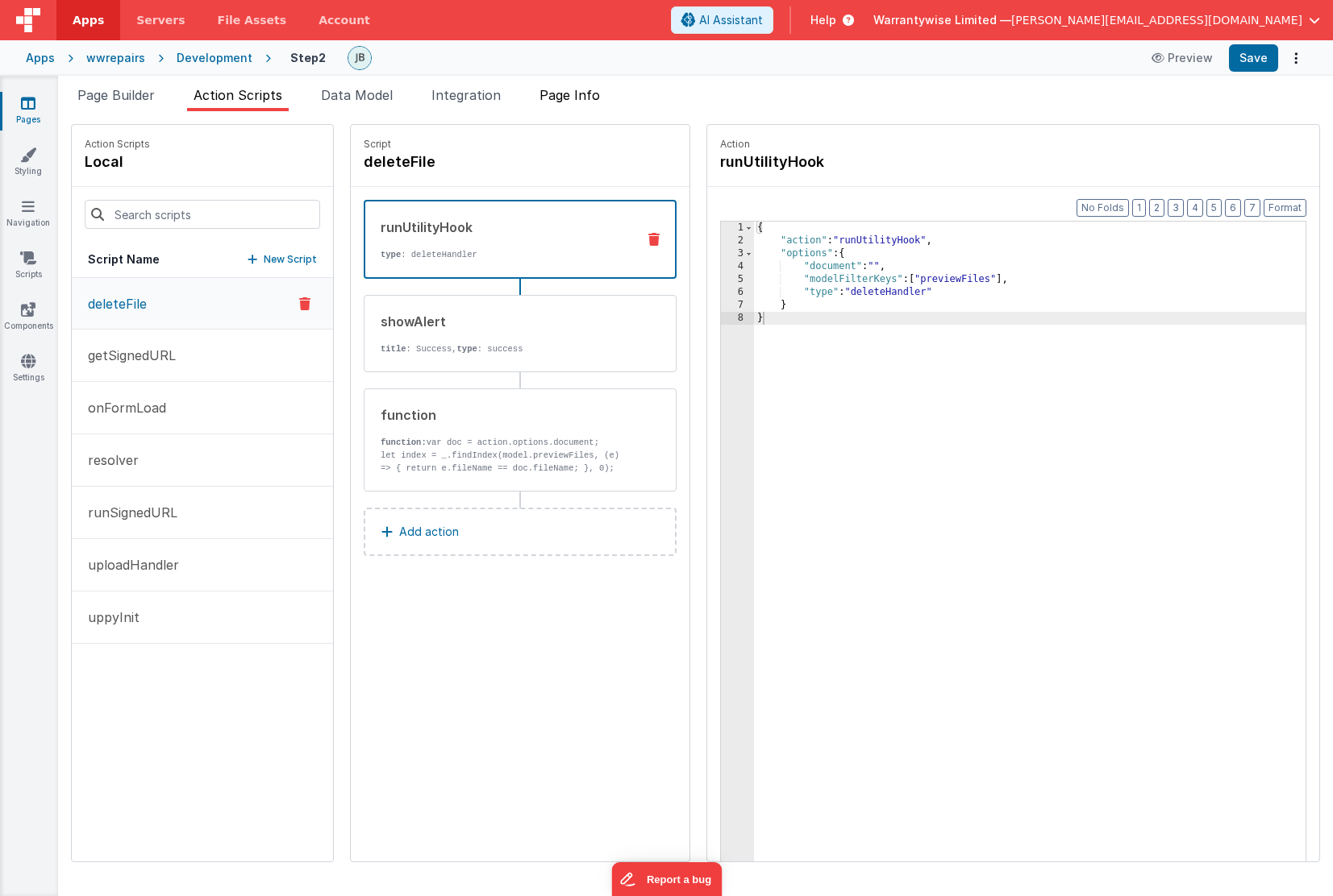
click at [592, 93] on span "Page Info" at bounding box center [570, 94] width 60 height 17
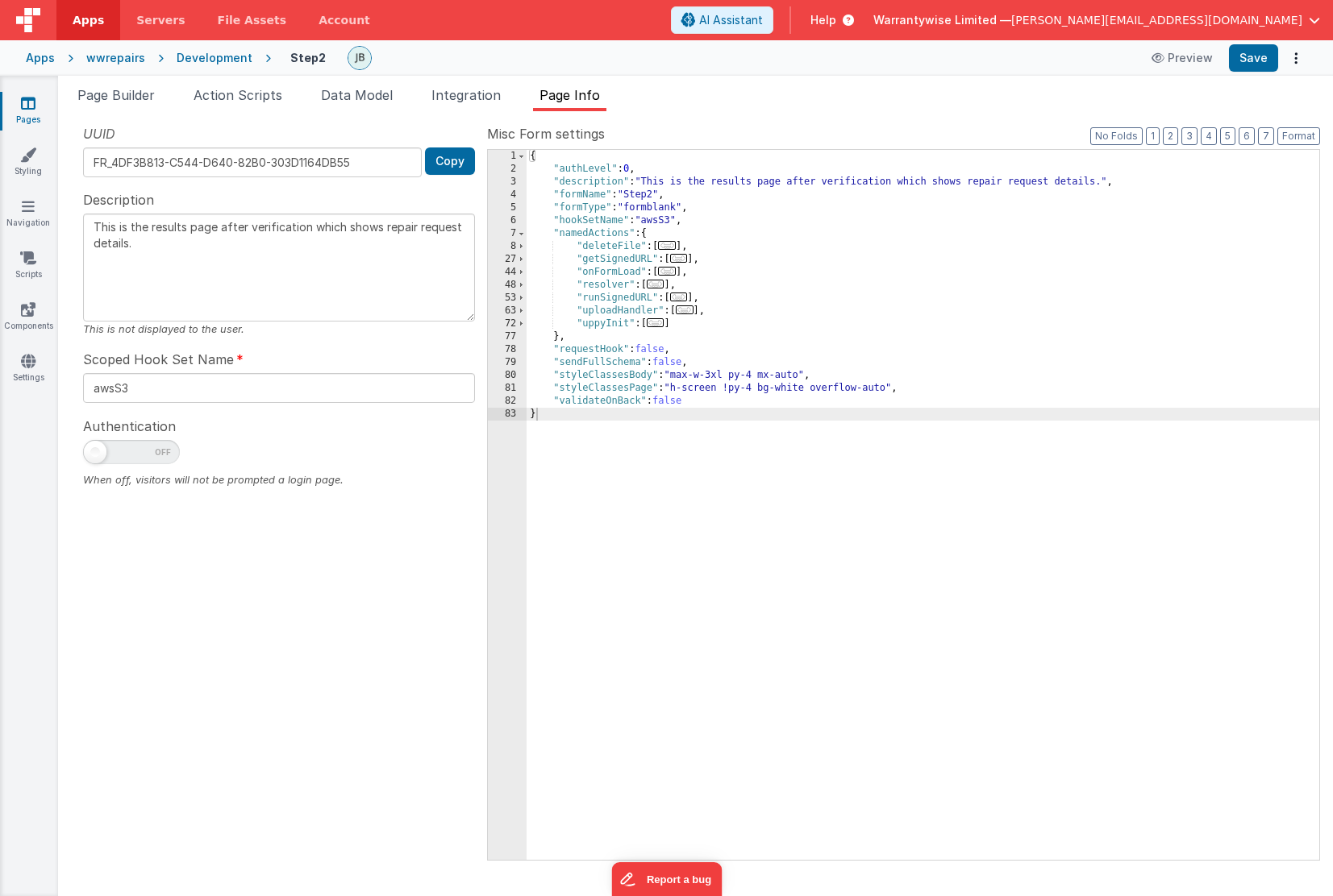
click at [672, 274] on span "..." at bounding box center [666, 271] width 18 height 9
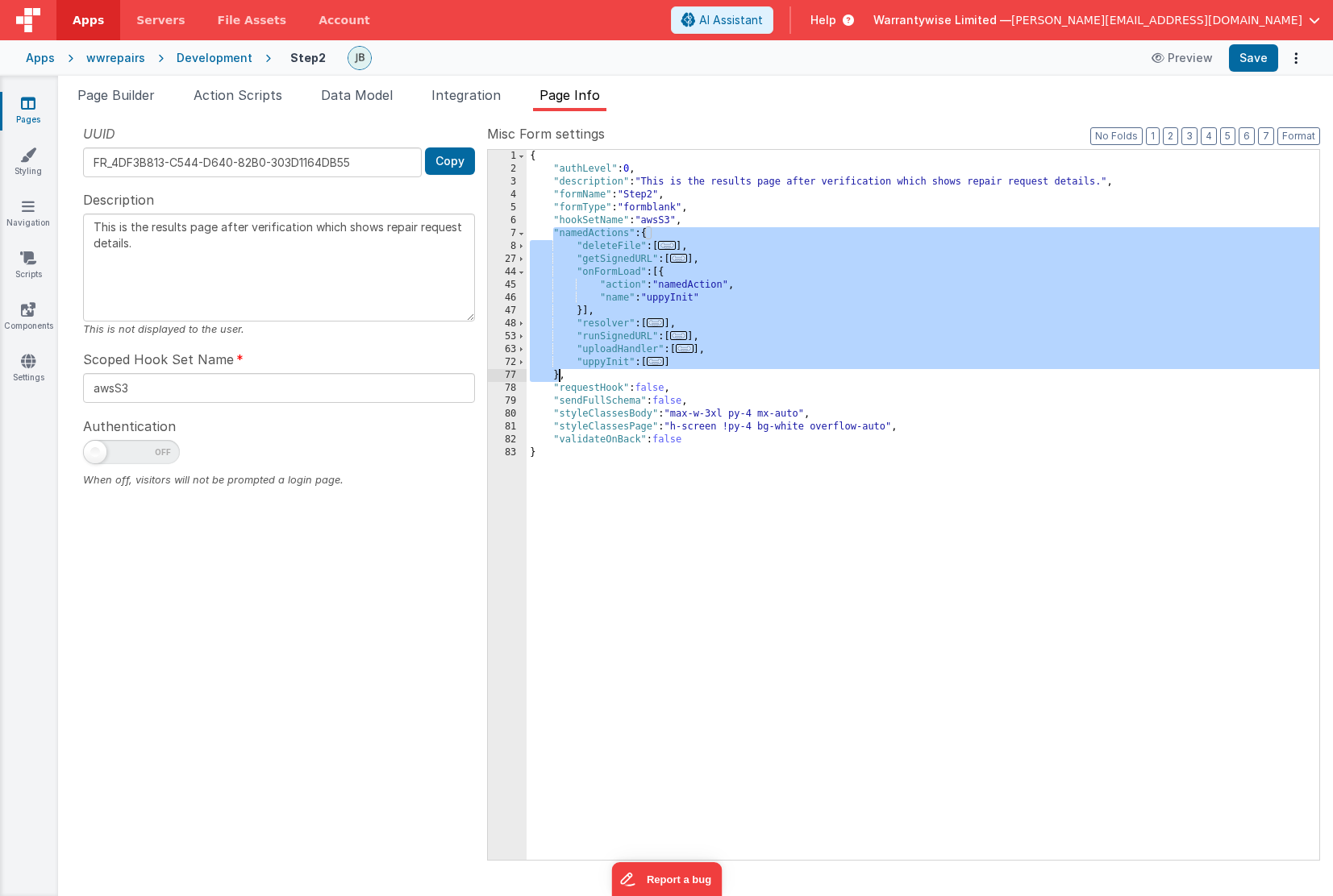
drag, startPoint x: 554, startPoint y: 236, endPoint x: 559, endPoint y: 373, distance: 137.1
click at [559, 373] on div "{ "authLevel" : 0 , "description" : "This is the results page after verificatio…" at bounding box center [924, 518] width 793 height 736
click at [348, 97] on span "Data Model" at bounding box center [357, 94] width 72 height 17
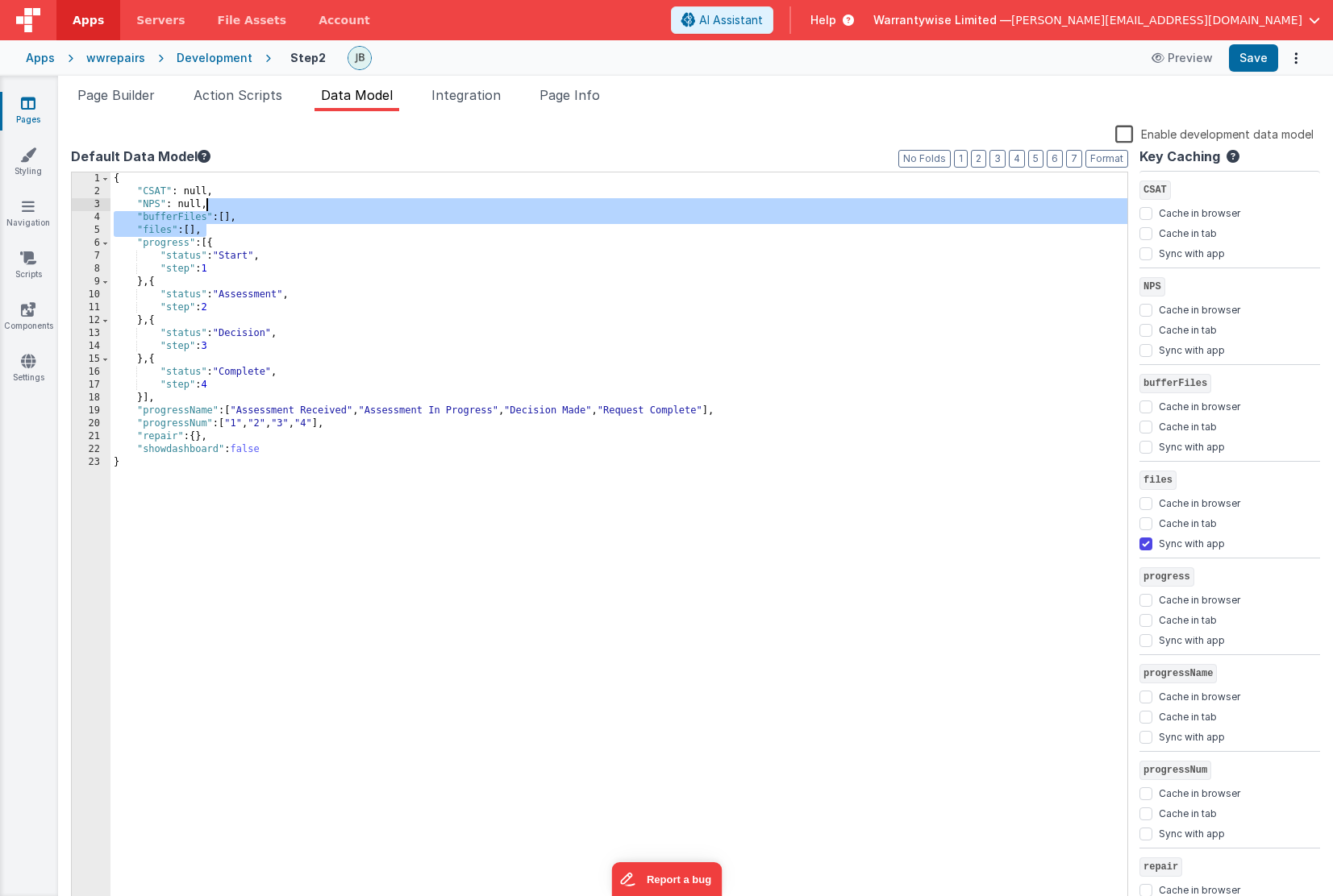
drag, startPoint x: 259, startPoint y: 230, endPoint x: 263, endPoint y: 209, distance: 21.4
click at [263, 209] on div "{ "CSAT" : null, "NPS" : null, "bufferFiles" : [ ] , "files" : [ ] , "progress"…" at bounding box center [619, 554] width 1017 height 764
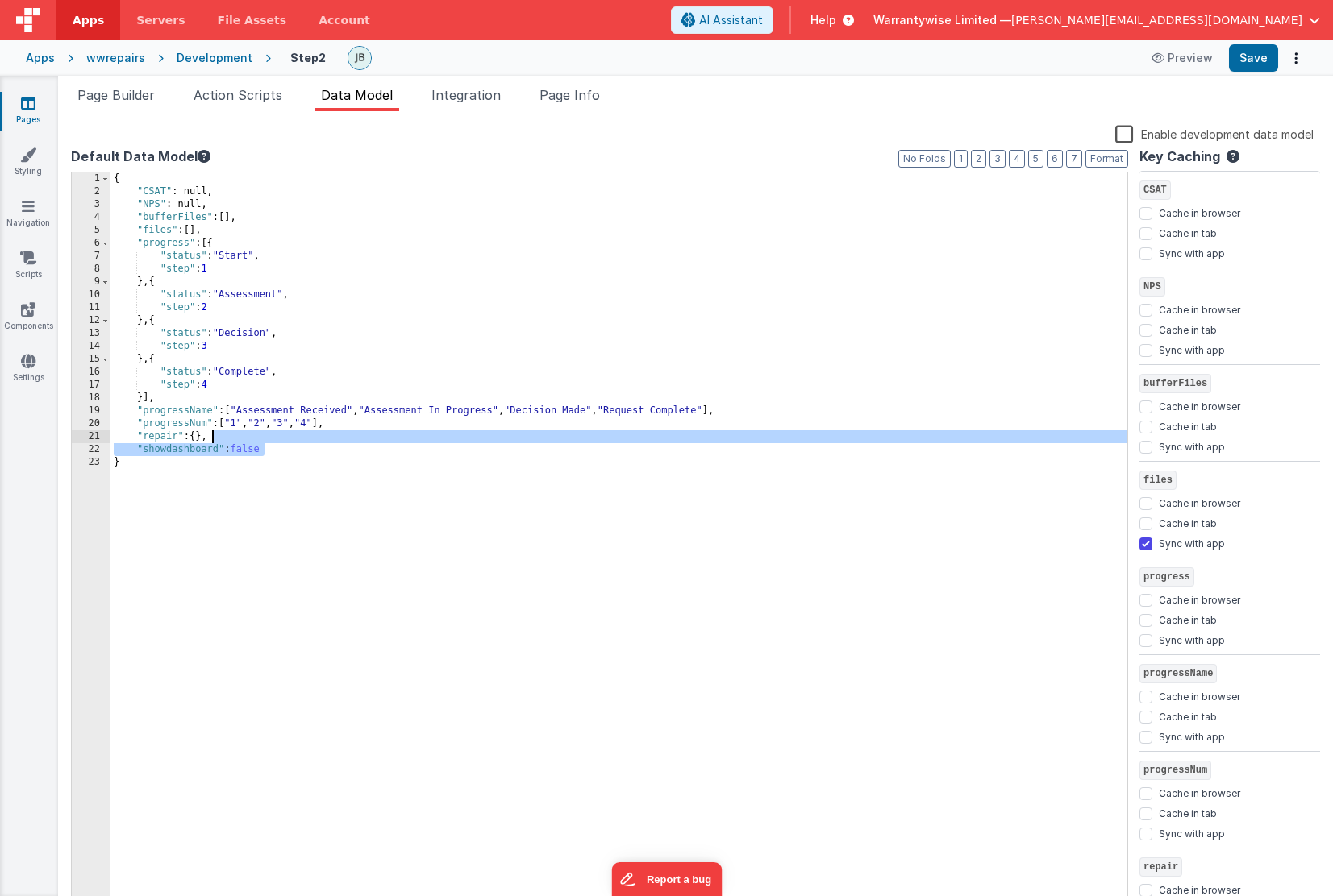
drag, startPoint x: 279, startPoint y: 450, endPoint x: 281, endPoint y: 437, distance: 13.2
click at [281, 437] on div "{ "CSAT" : null, "NPS" : null, "bufferFiles" : [ ] , "files" : [ ] , "progress"…" at bounding box center [619, 554] width 1017 height 764
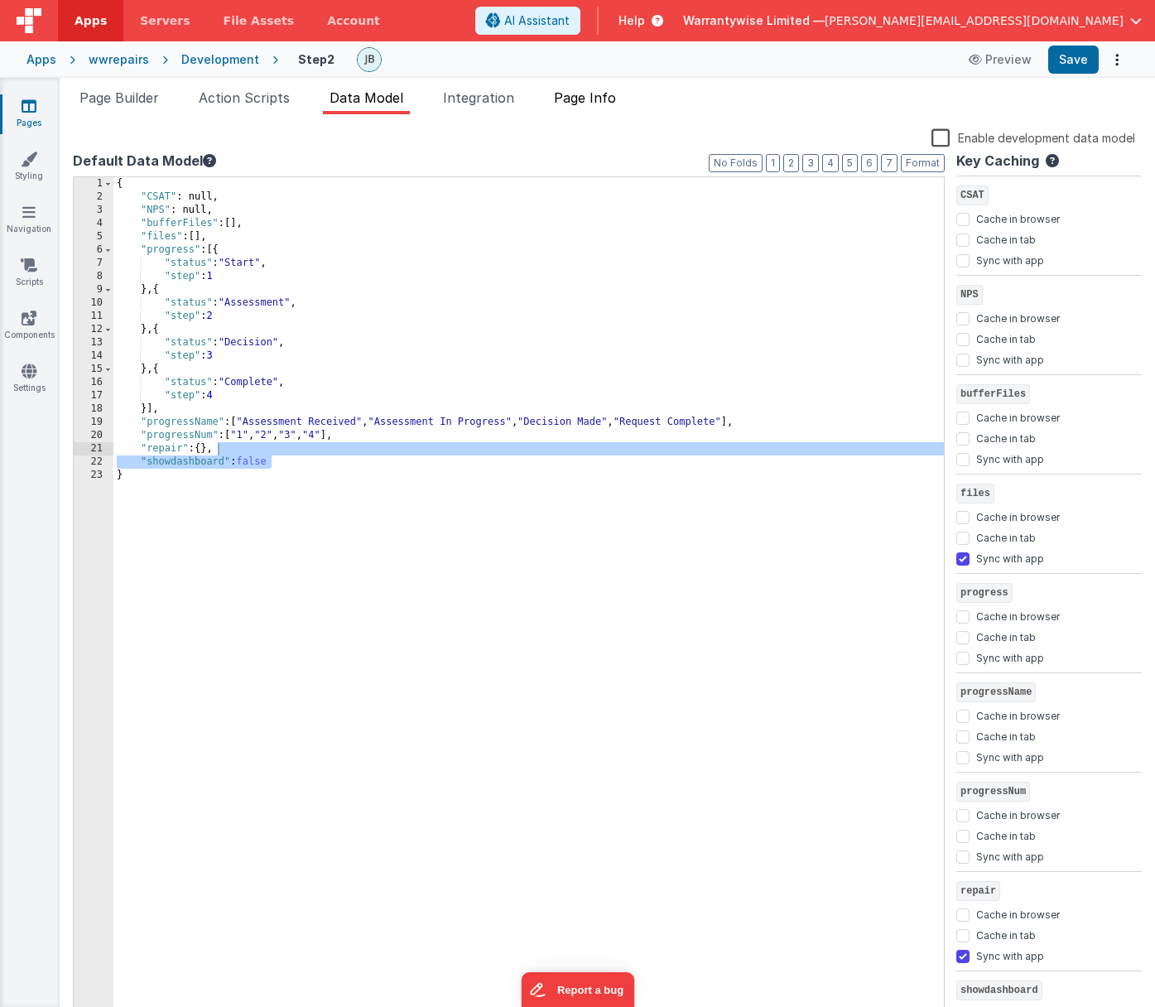
click at [600, 96] on span "Page Info" at bounding box center [585, 97] width 62 height 17
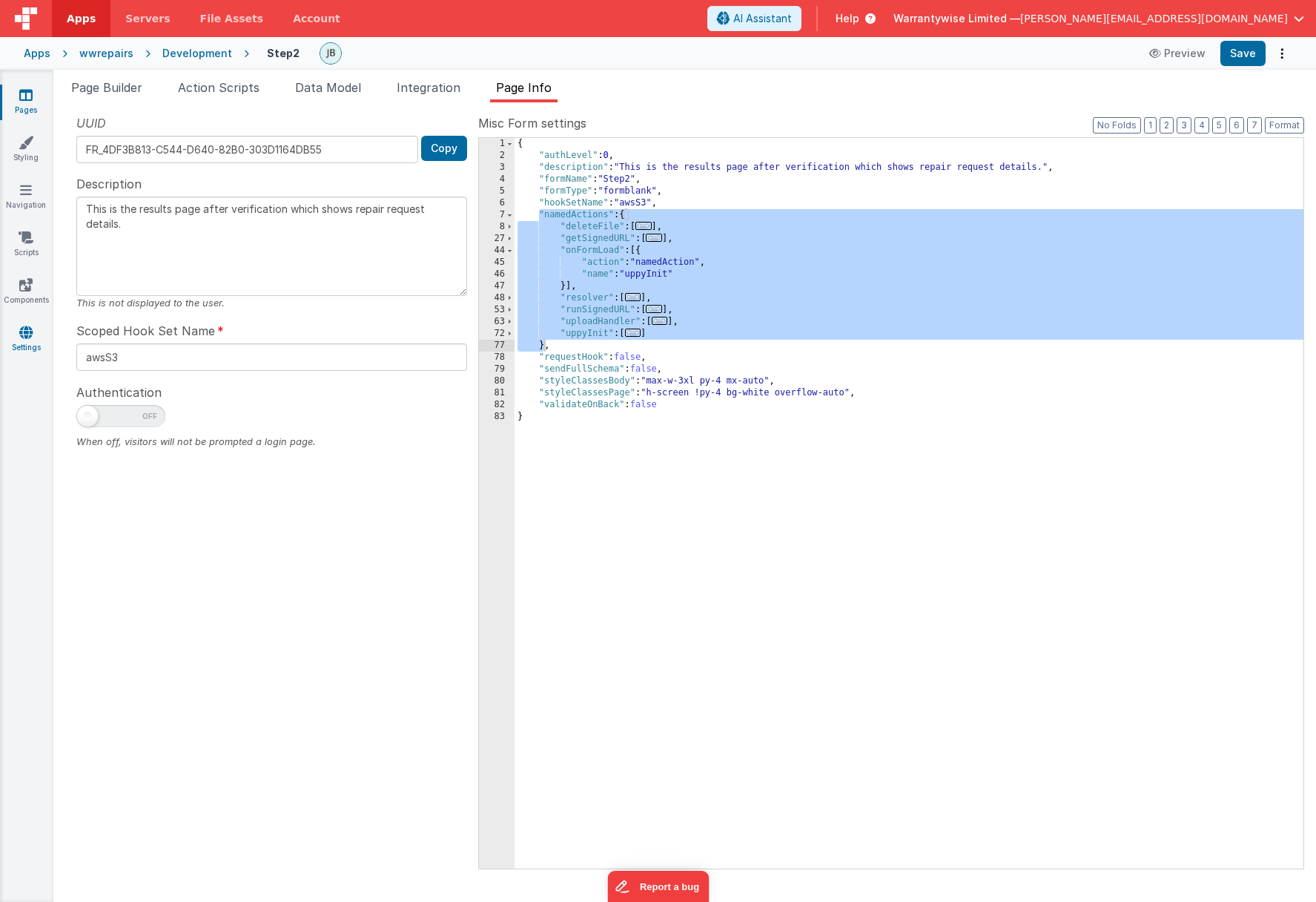
click at [29, 333] on icon at bounding box center [26, 332] width 13 height 15
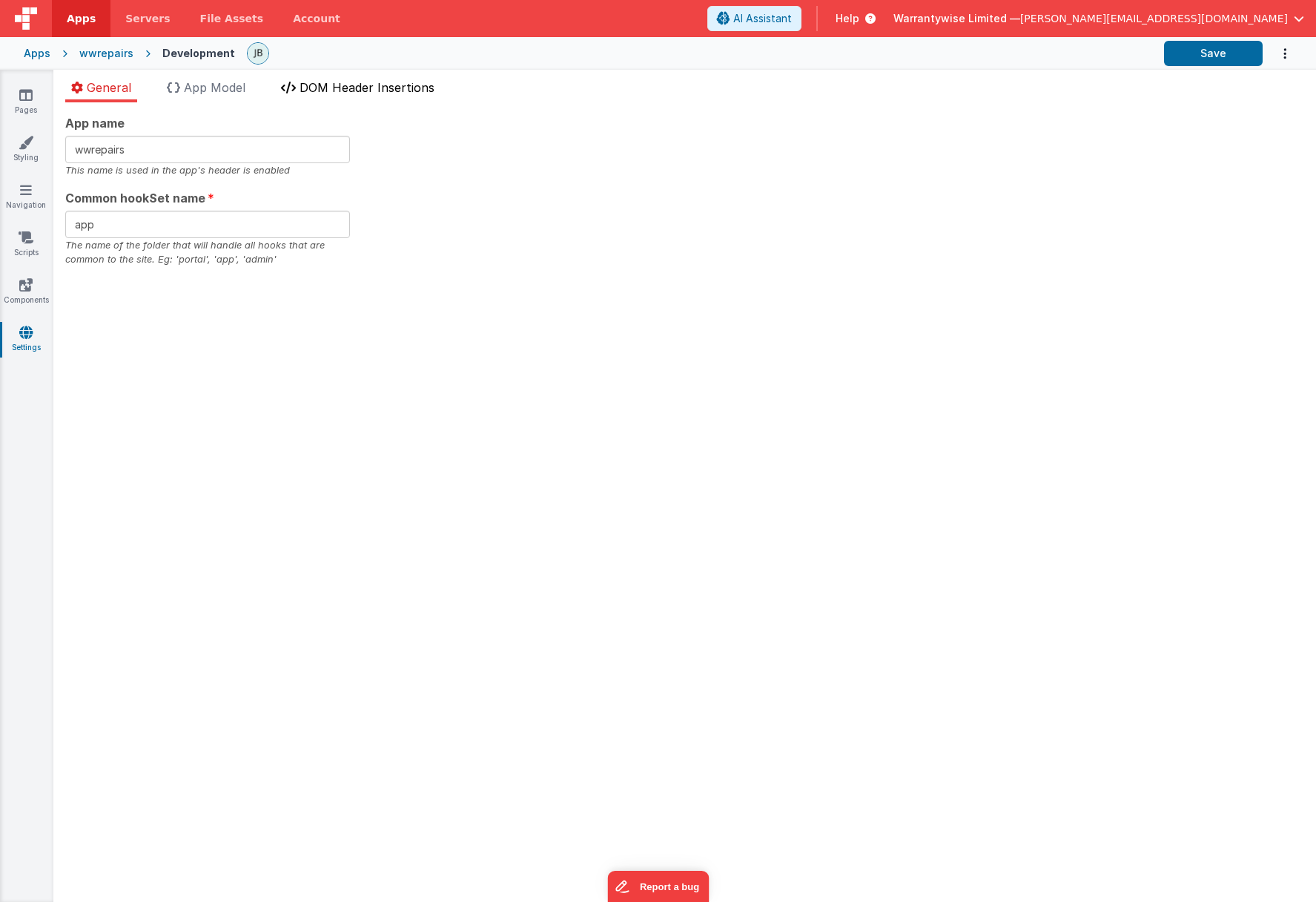
click at [344, 88] on span "DOM Header Insertions" at bounding box center [366, 87] width 135 height 15
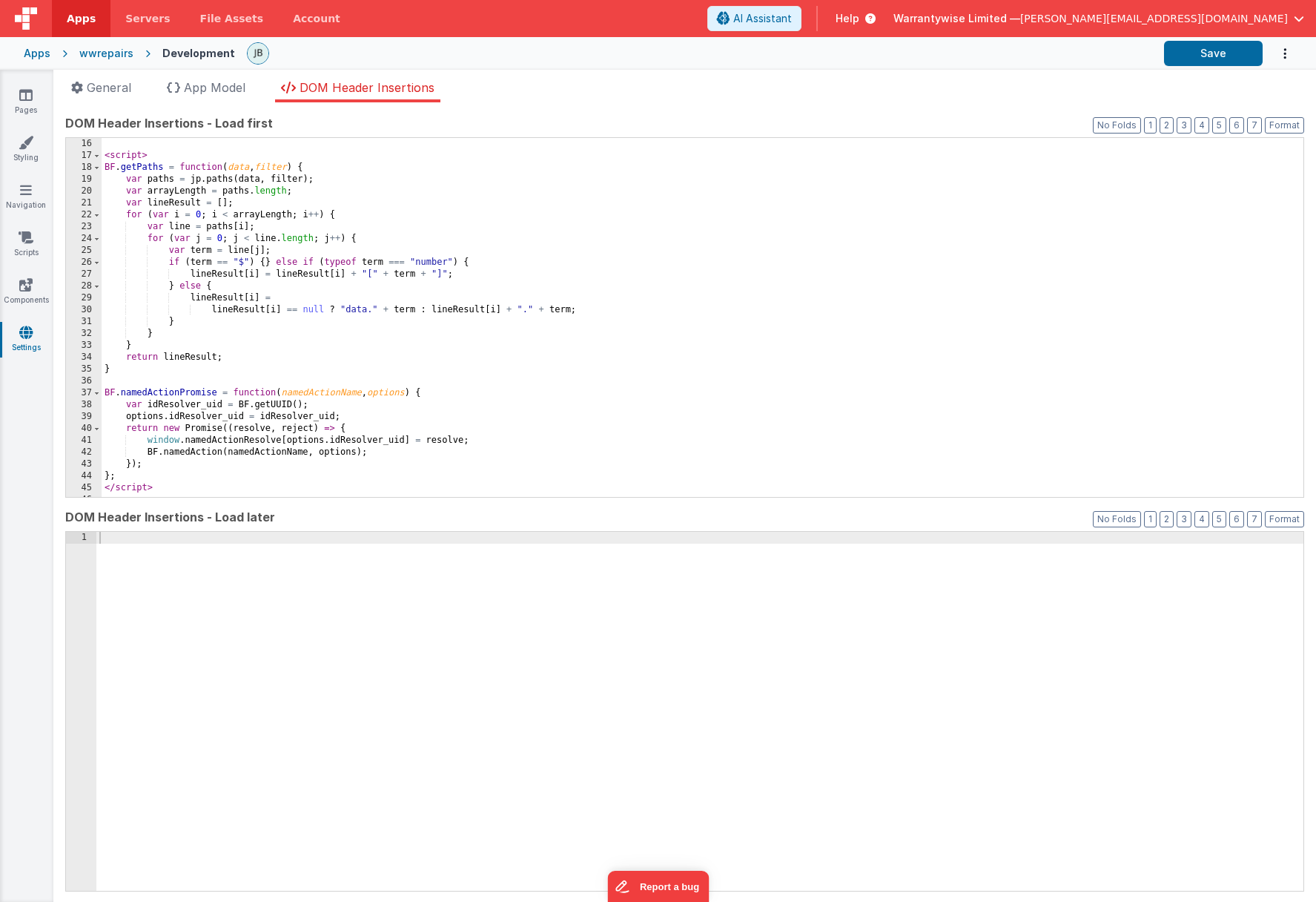
scroll to position [187, 0]
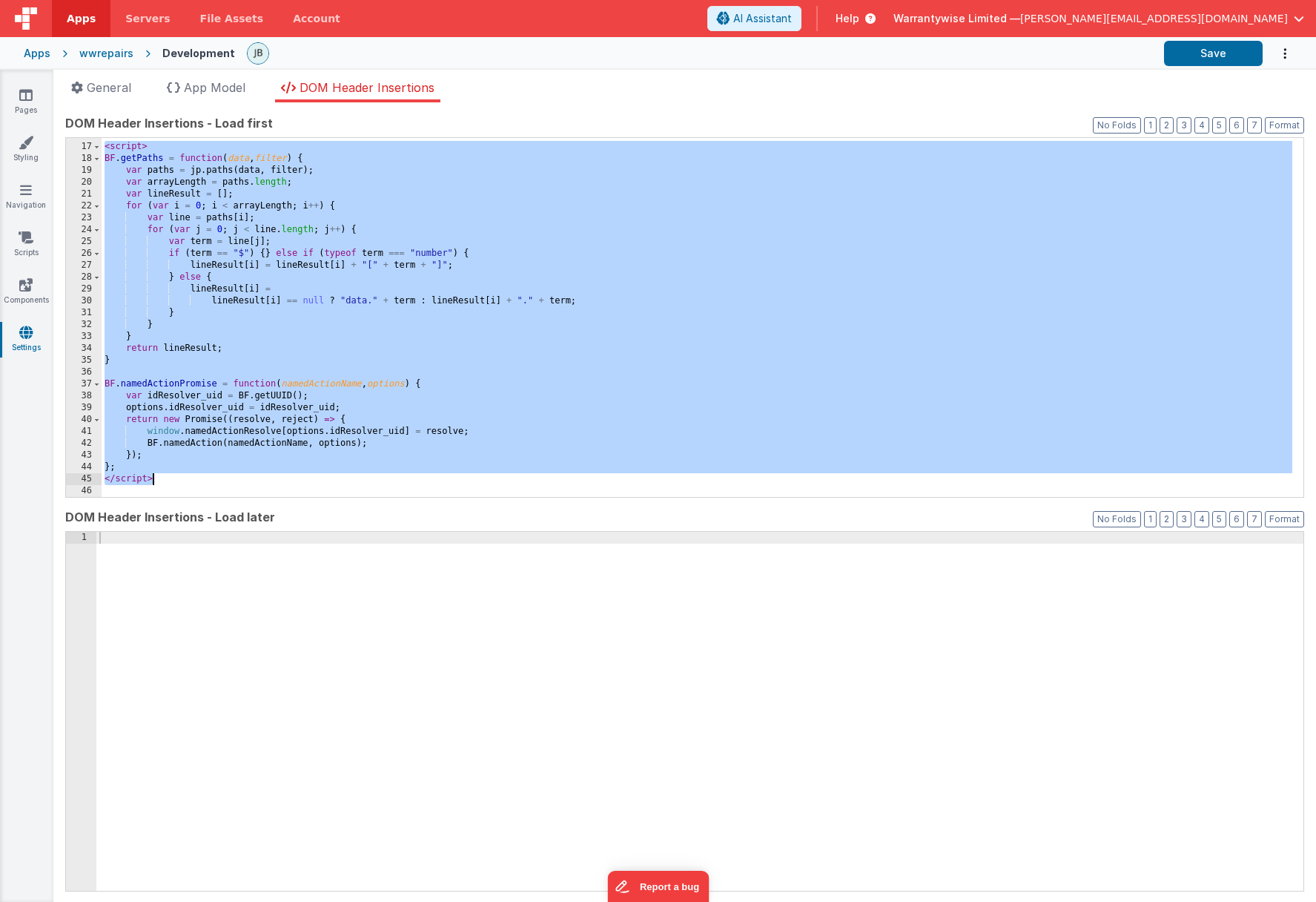
drag, startPoint x: 105, startPoint y: 151, endPoint x: 168, endPoint y: 478, distance: 333.0
click at [168, 478] on div "< script > BF . getPaths = function ( data , filter ) { var paths = jp . paths …" at bounding box center [696, 320] width 1191 height 382
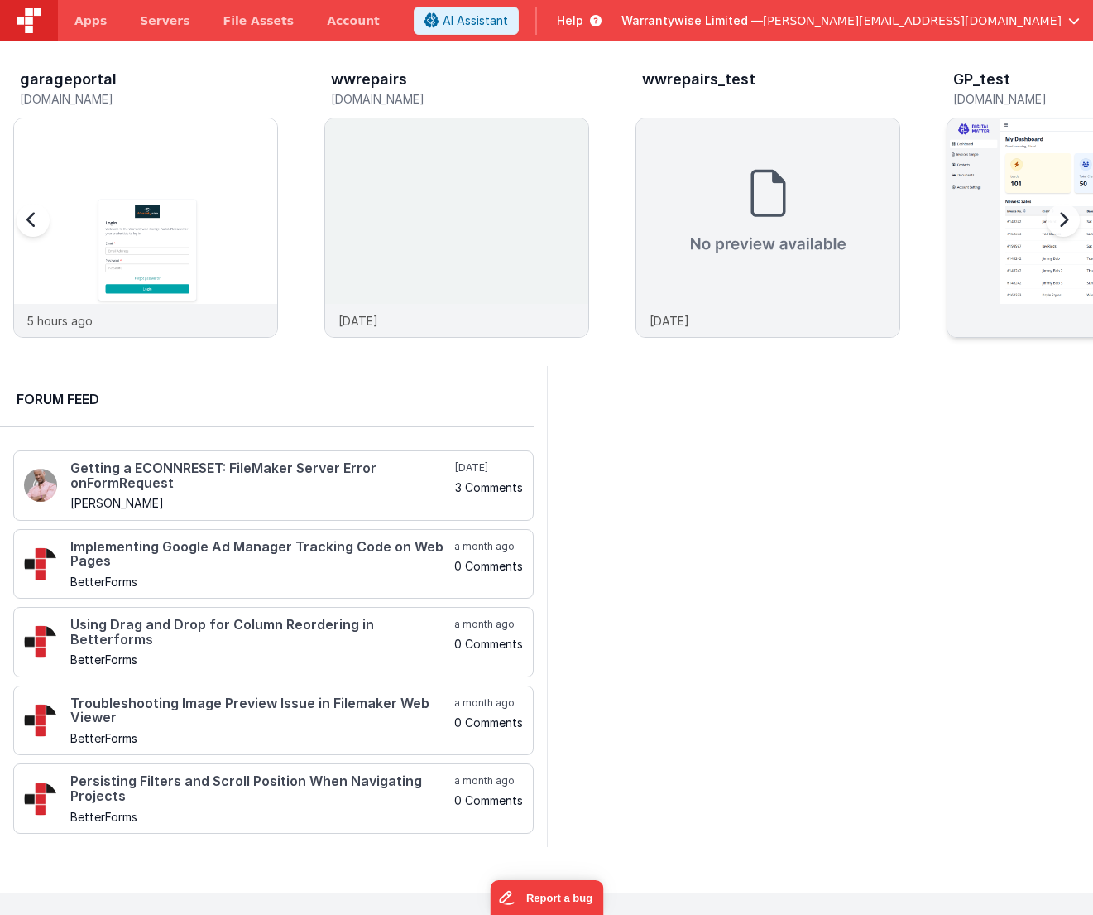
click at [987, 198] on img at bounding box center [1079, 249] width 263 height 263
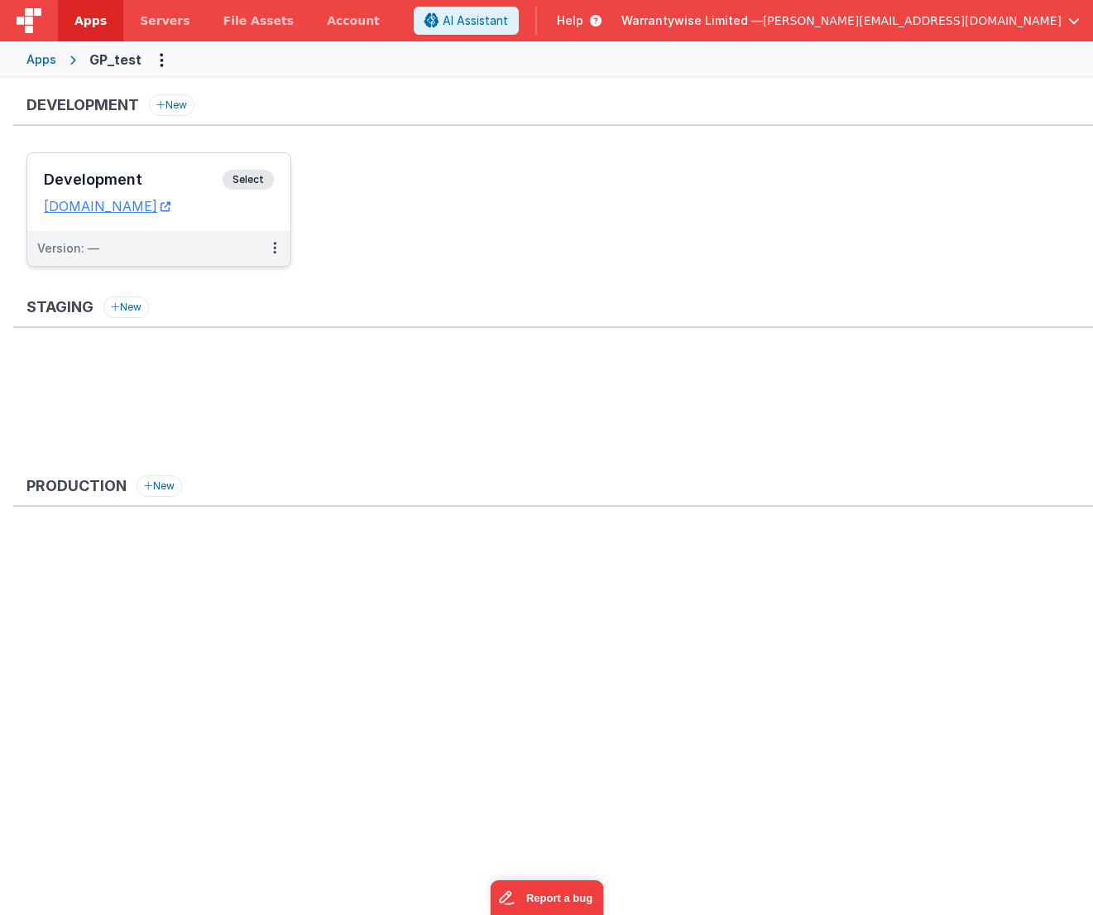
click at [154, 179] on h3 "Development" at bounding box center [133, 179] width 179 height 17
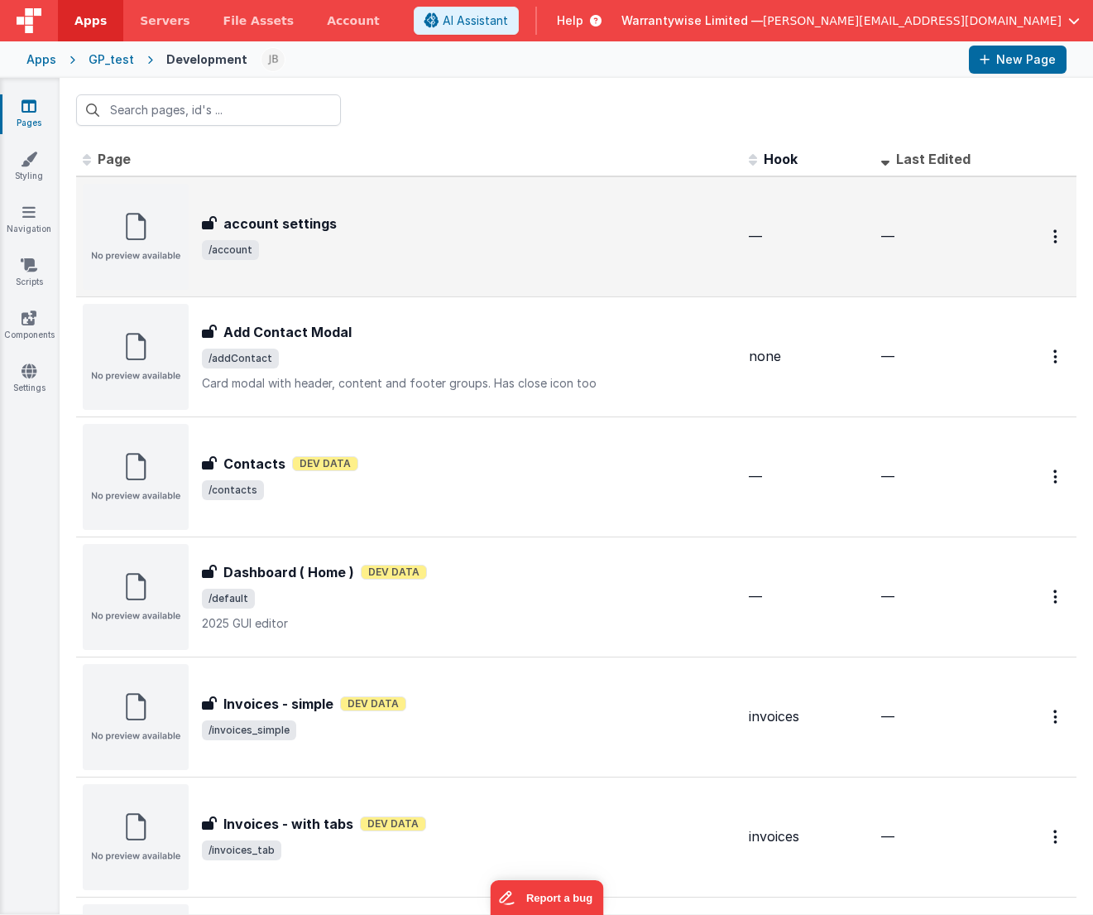
click at [440, 275] on div "account settings account settings /account" at bounding box center [409, 237] width 653 height 106
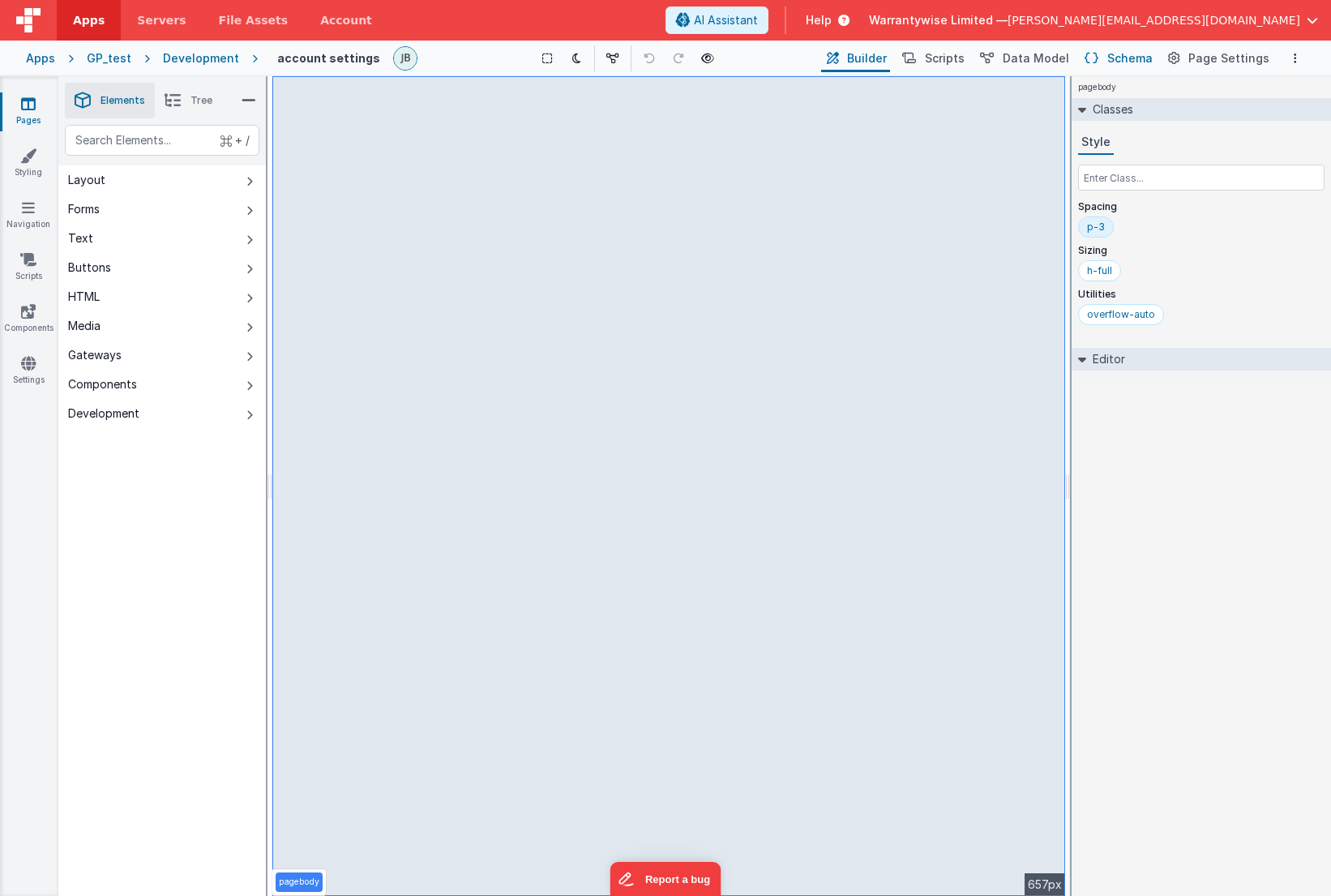
click at [1070, 57] on span "Schema" at bounding box center [1130, 58] width 45 height 17
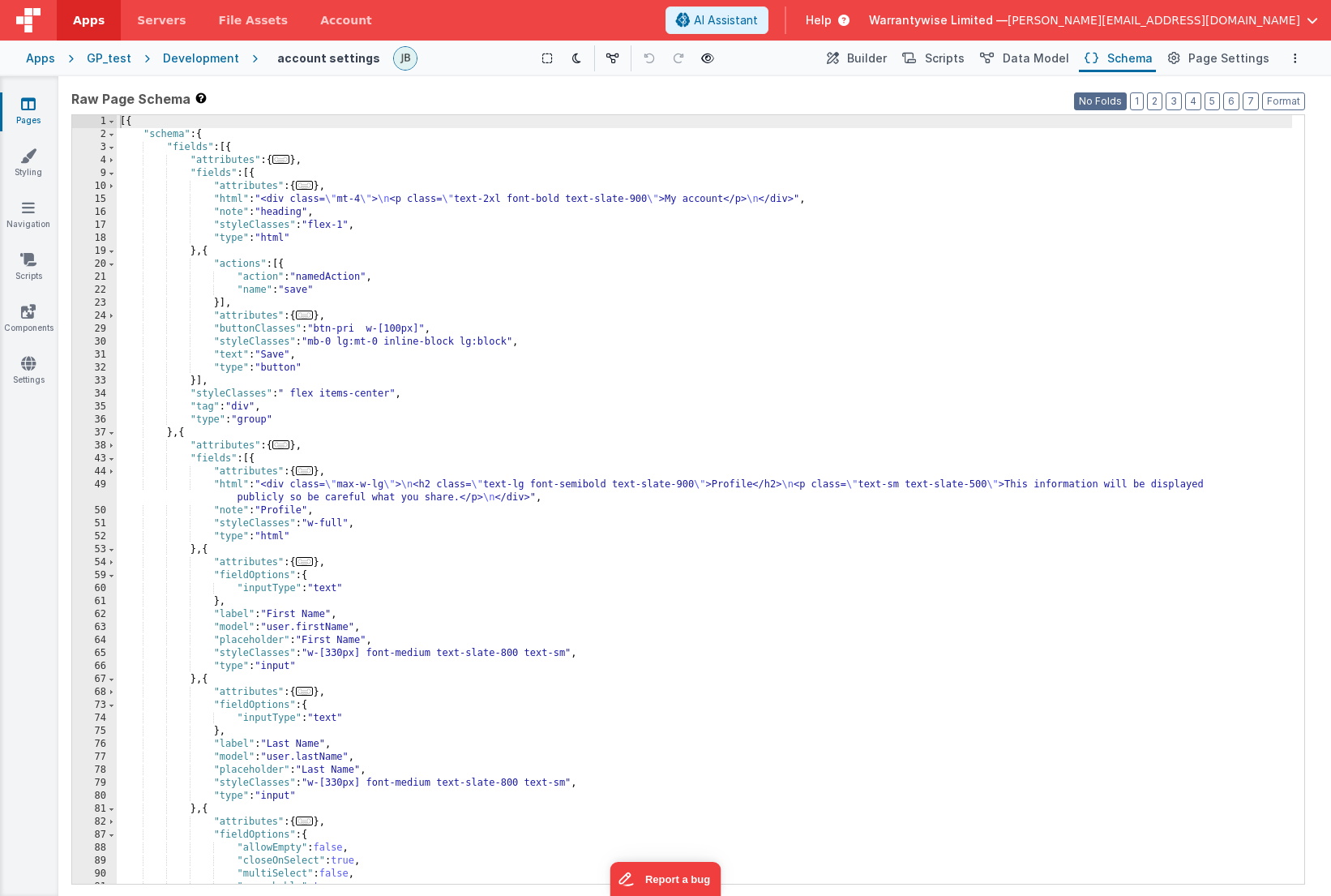
click at [1070, 102] on button "No Folds" at bounding box center [1101, 101] width 53 height 18
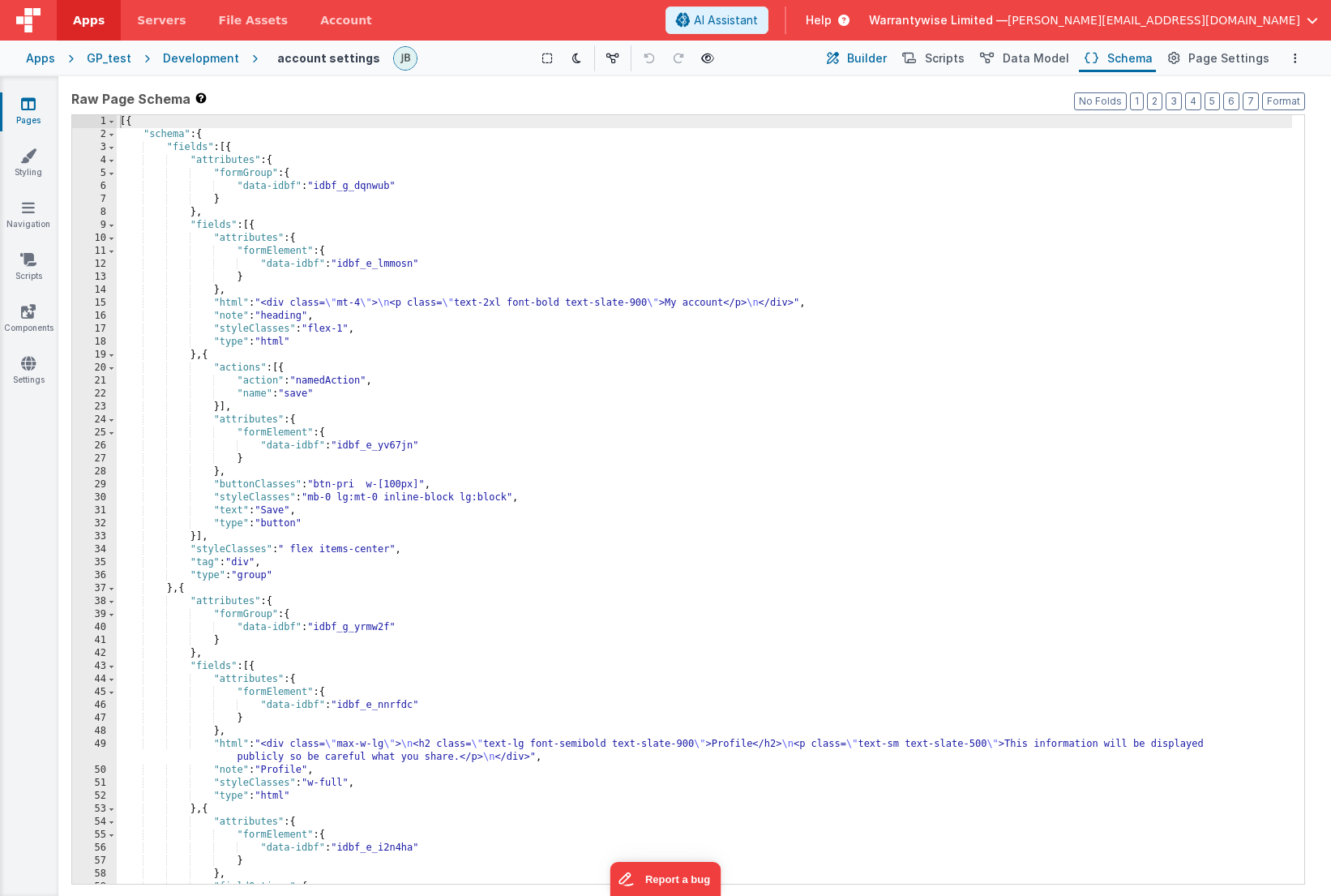
click at [876, 60] on span "Builder" at bounding box center [867, 58] width 40 height 17
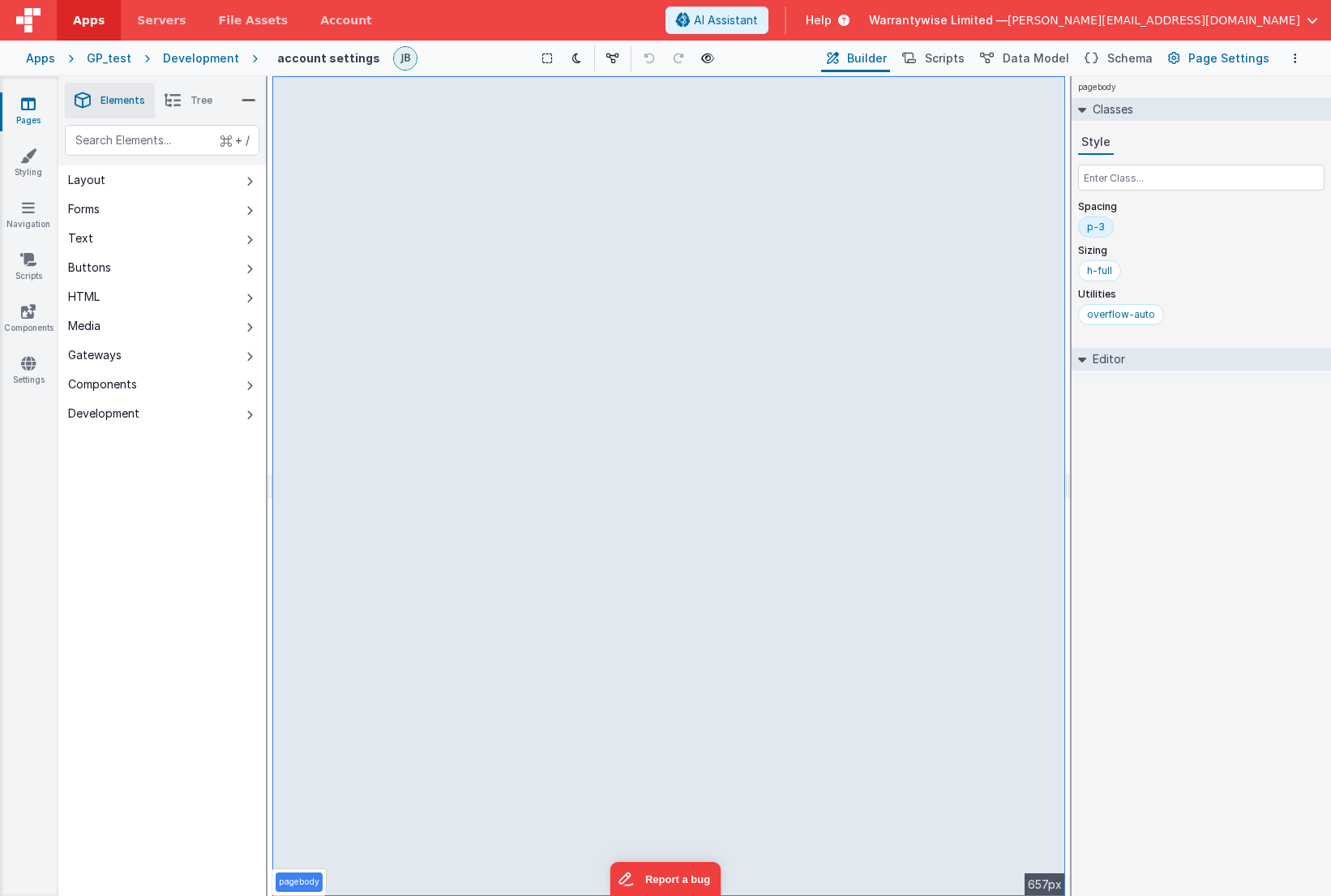
click at [1070, 61] on span "Page Settings" at bounding box center [1228, 58] width 81 height 17
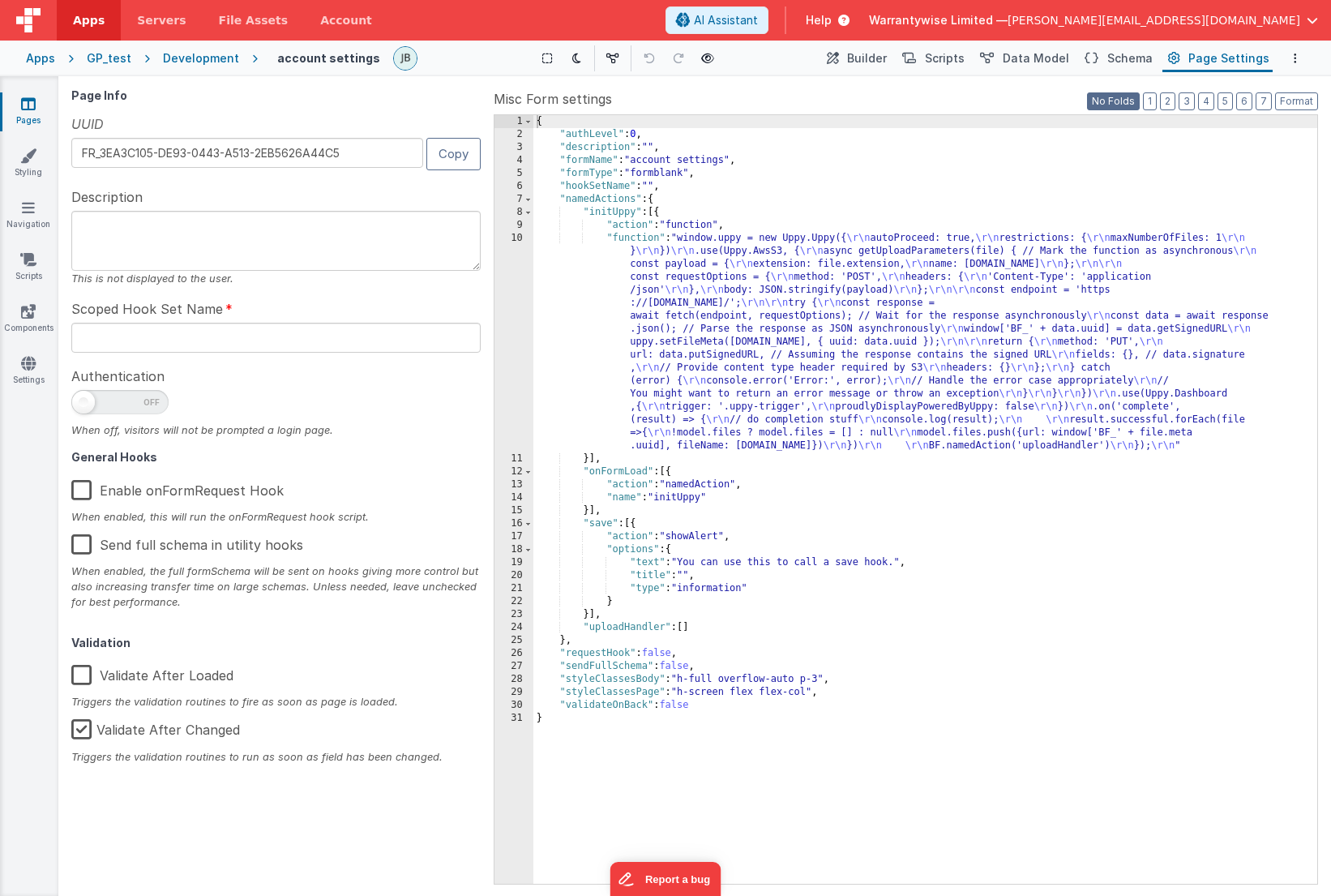
click at [1070, 101] on button "No Folds" at bounding box center [1114, 101] width 53 height 18
click at [839, 58] on icon at bounding box center [832, 58] width 12 height 17
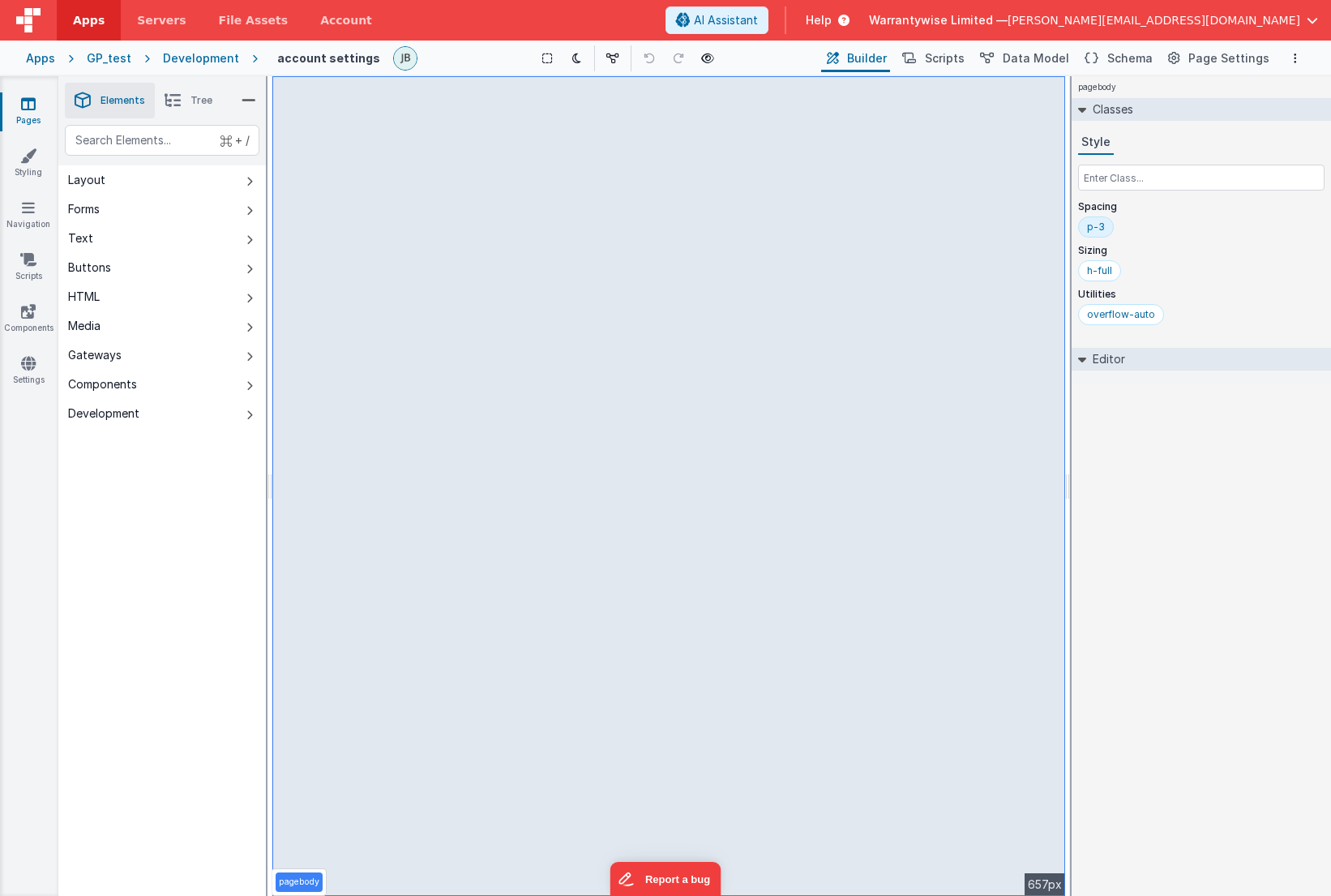
click at [181, 62] on div "Development" at bounding box center [201, 58] width 76 height 17
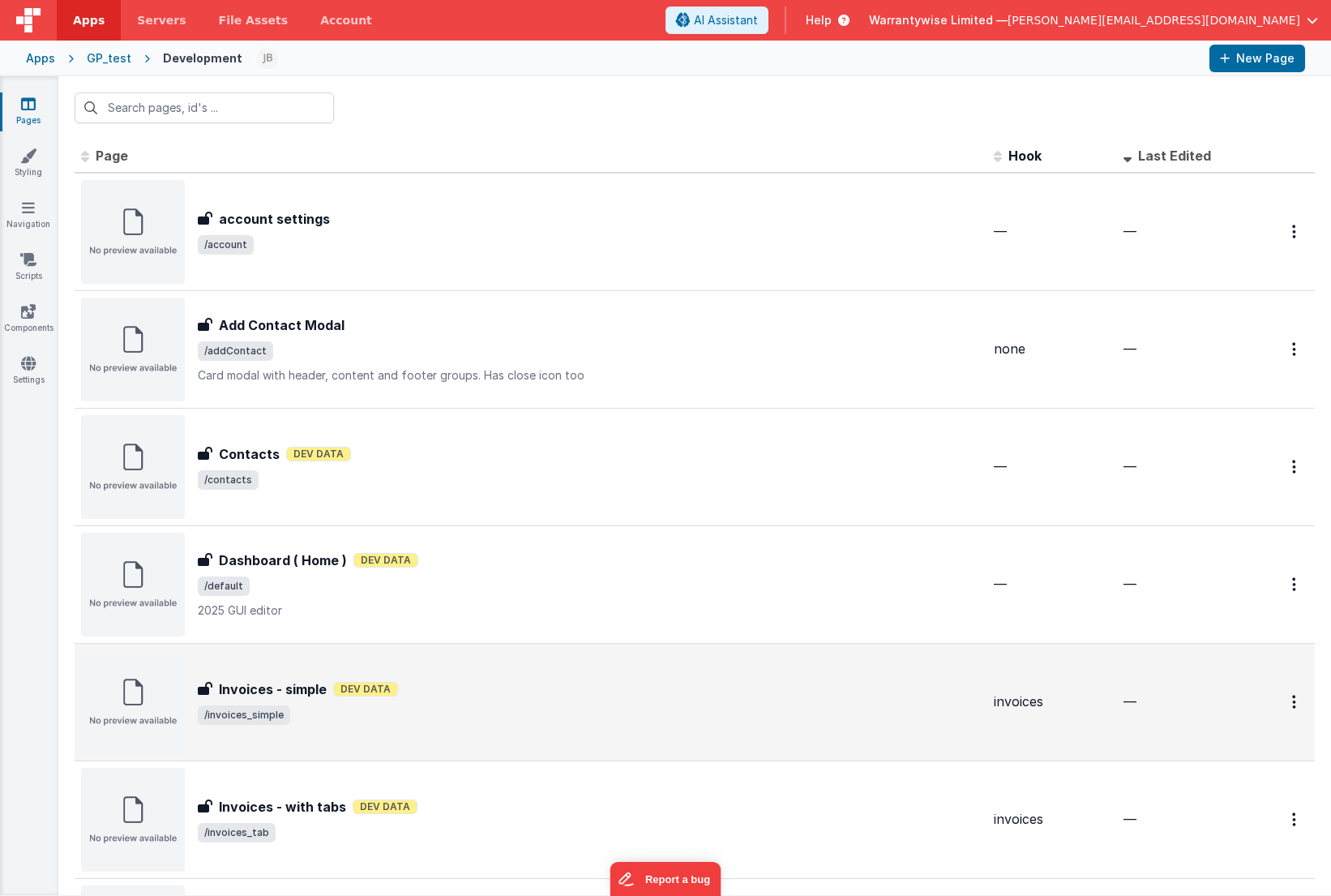
click at [647, 697] on div "Invoices - simple Dev Data" at bounding box center [590, 689] width 784 height 20
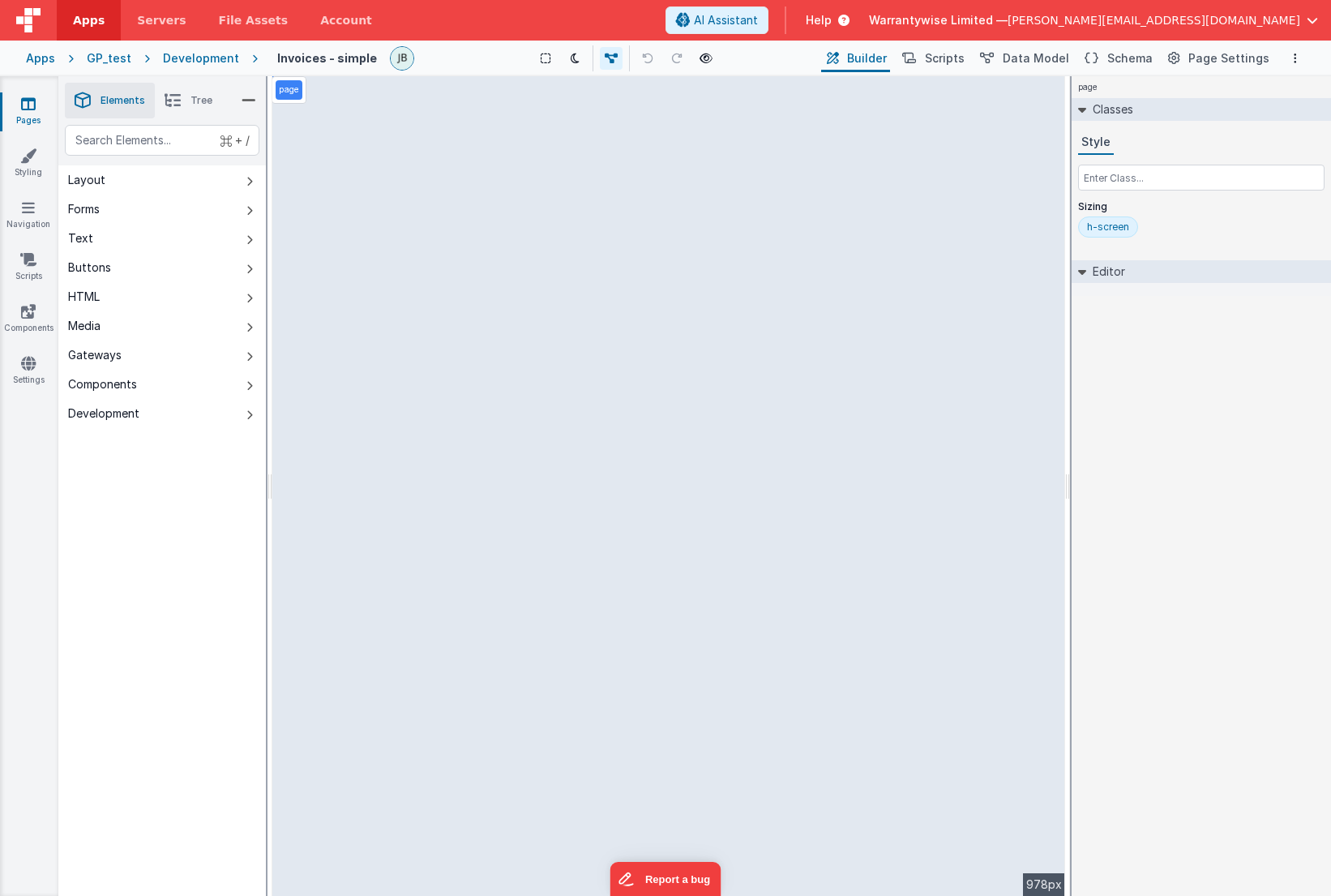
click at [1002, 88] on div "Saved Duplicating Page" at bounding box center [724, 82] width 1331 height 13
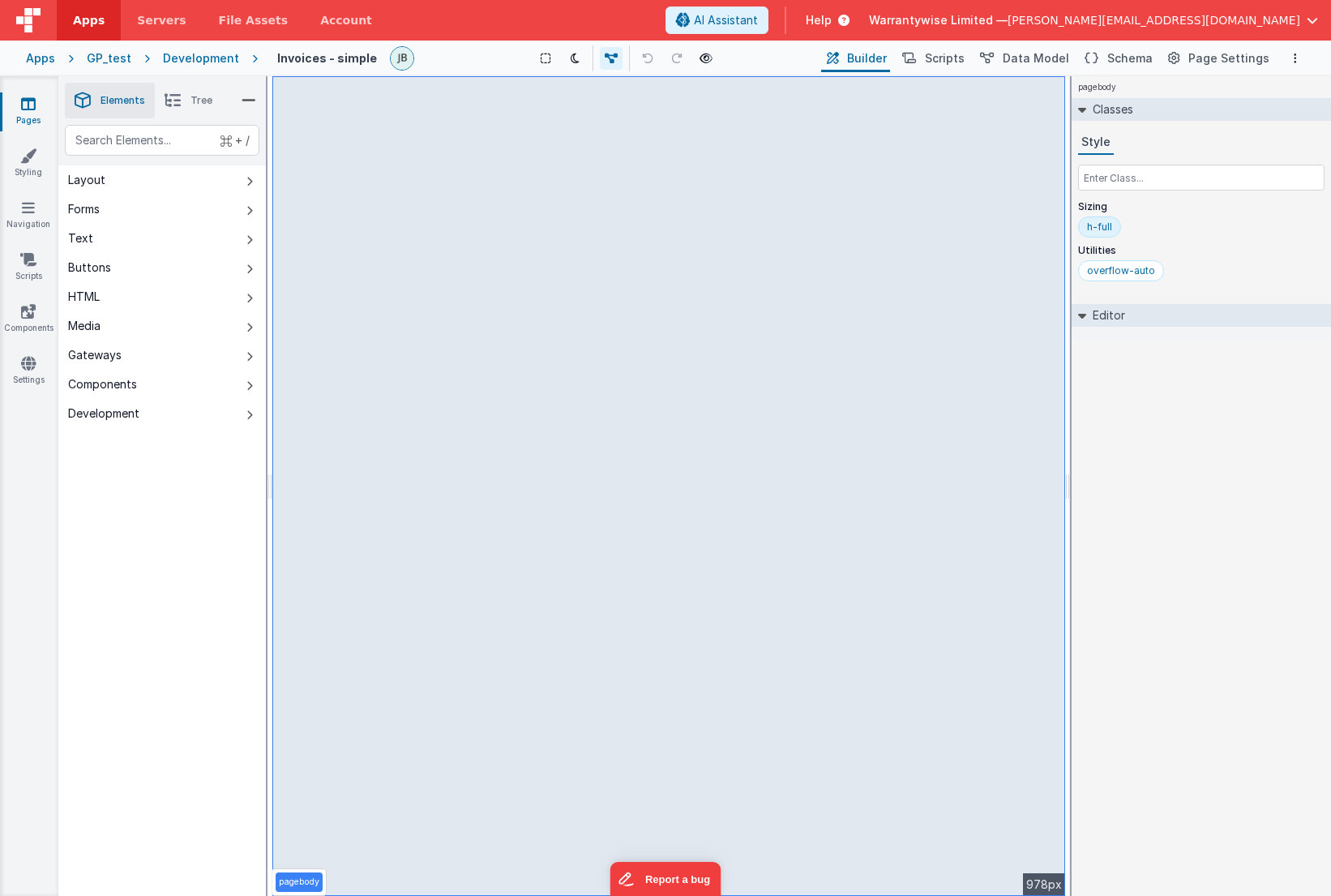
click at [1070, 110] on icon at bounding box center [1082, 109] width 8 height 13
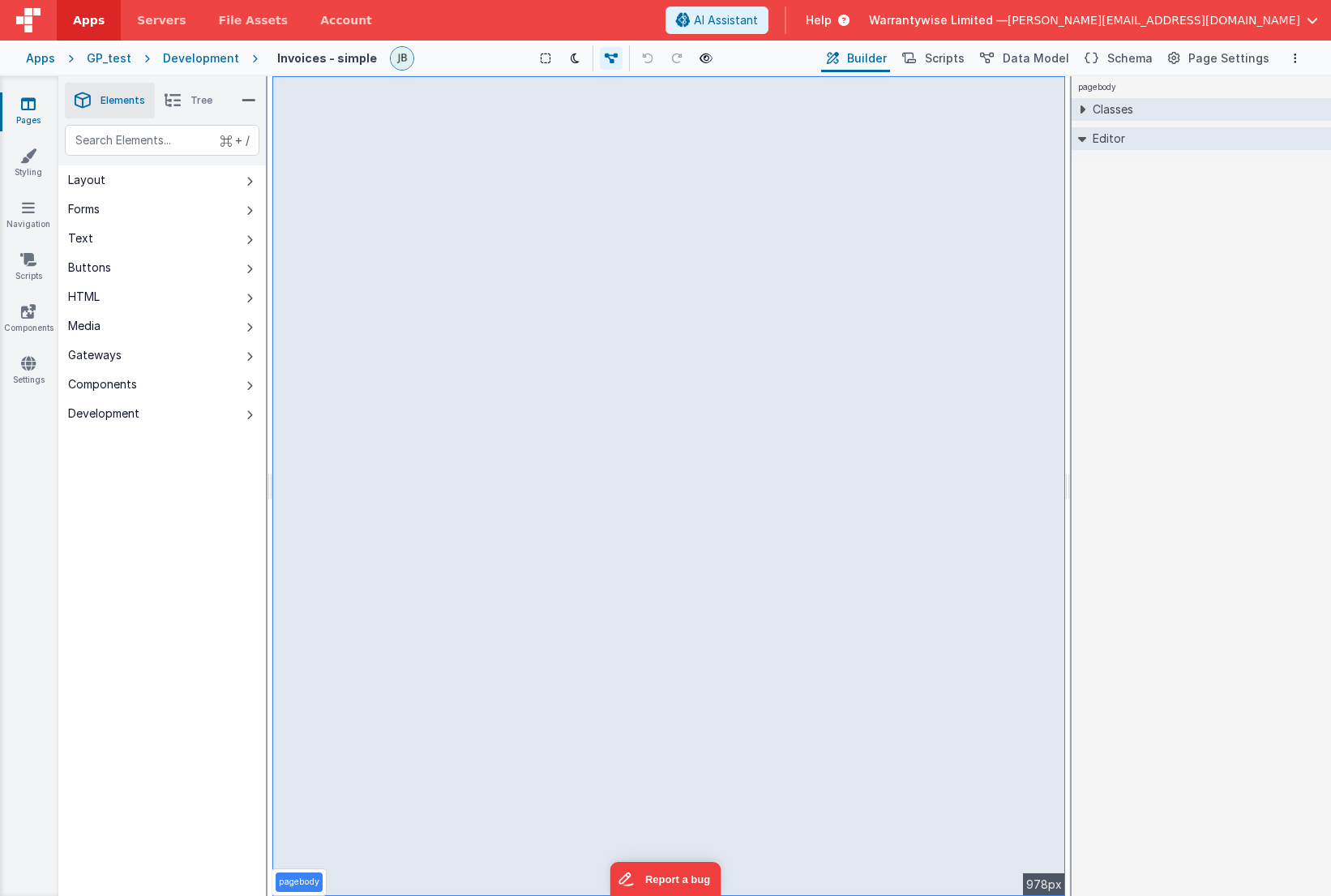
click at [1070, 110] on icon at bounding box center [1081, 110] width 13 height 8
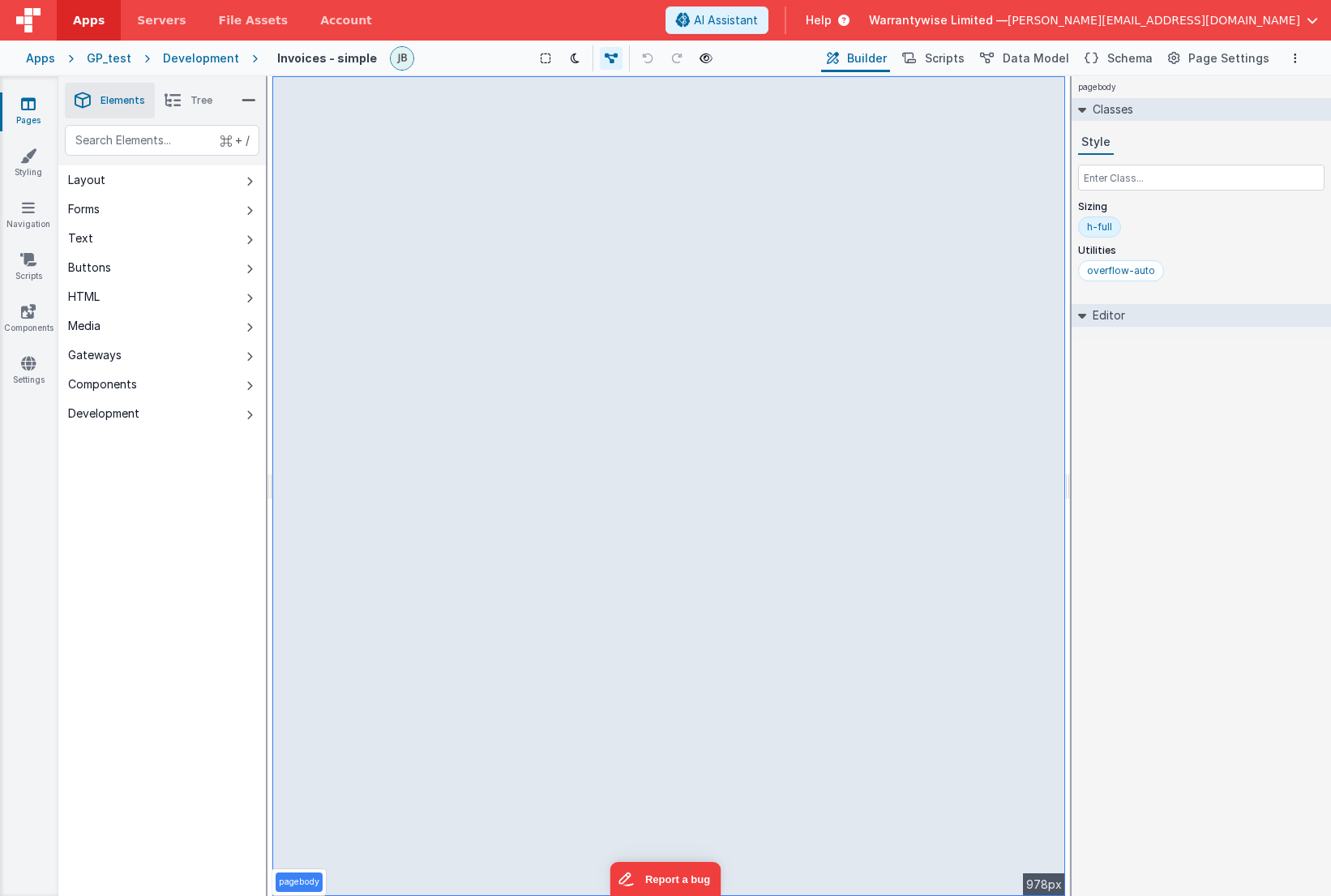
click at [1070, 110] on icon at bounding box center [1082, 109] width 8 height 13
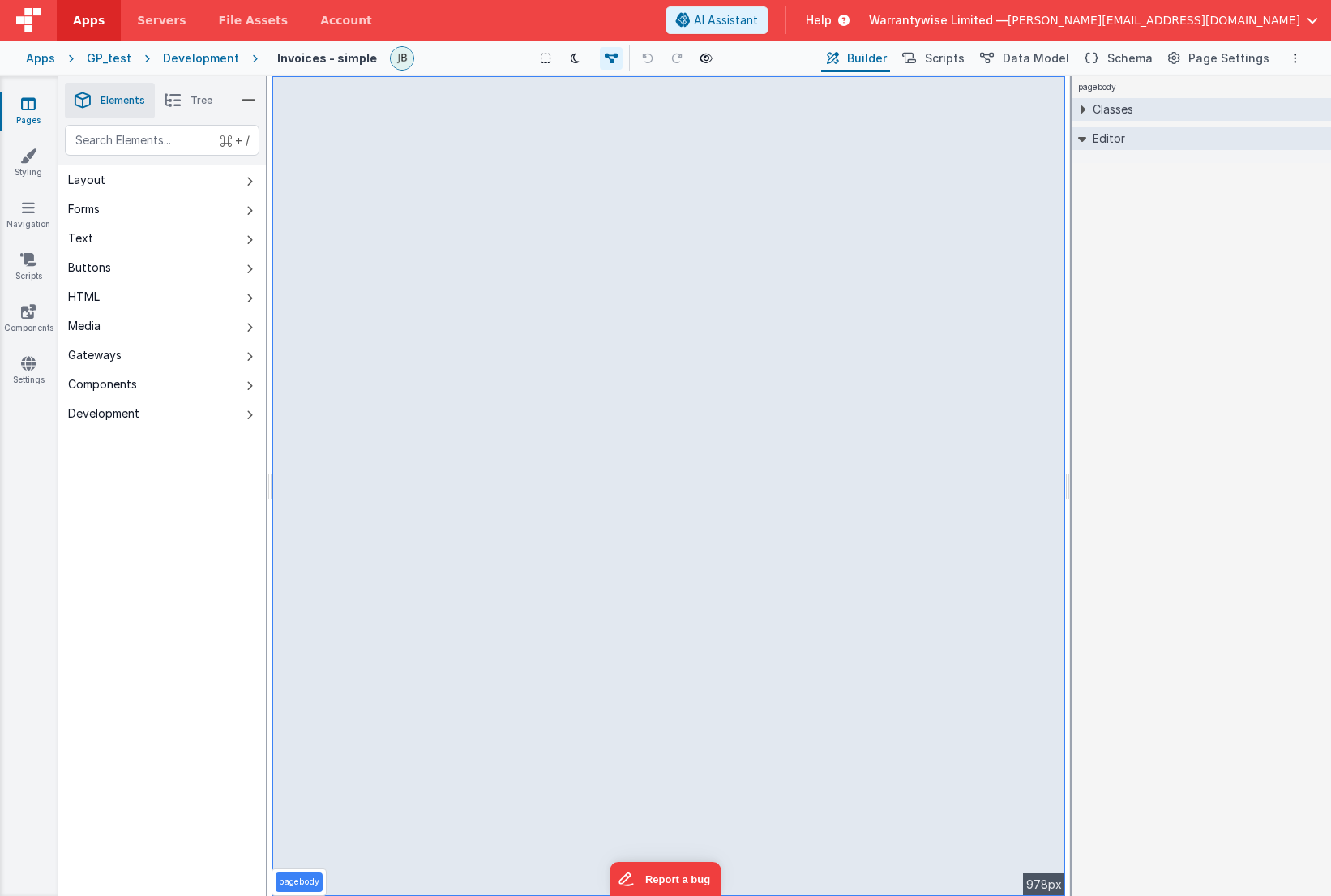
click at [1070, 110] on icon at bounding box center [1081, 110] width 13 height 8
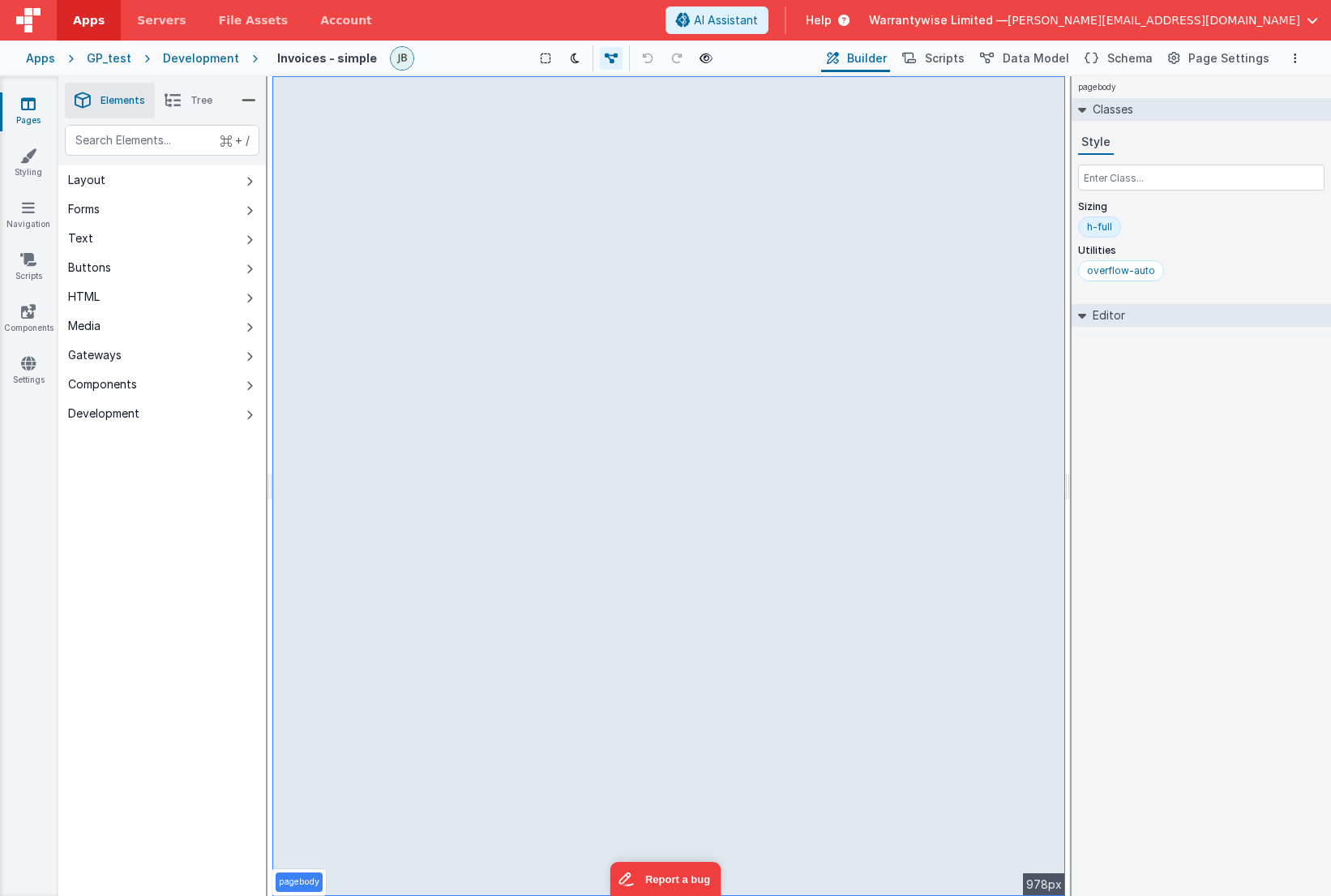
click at [189, 56] on div "Development" at bounding box center [201, 58] width 76 height 17
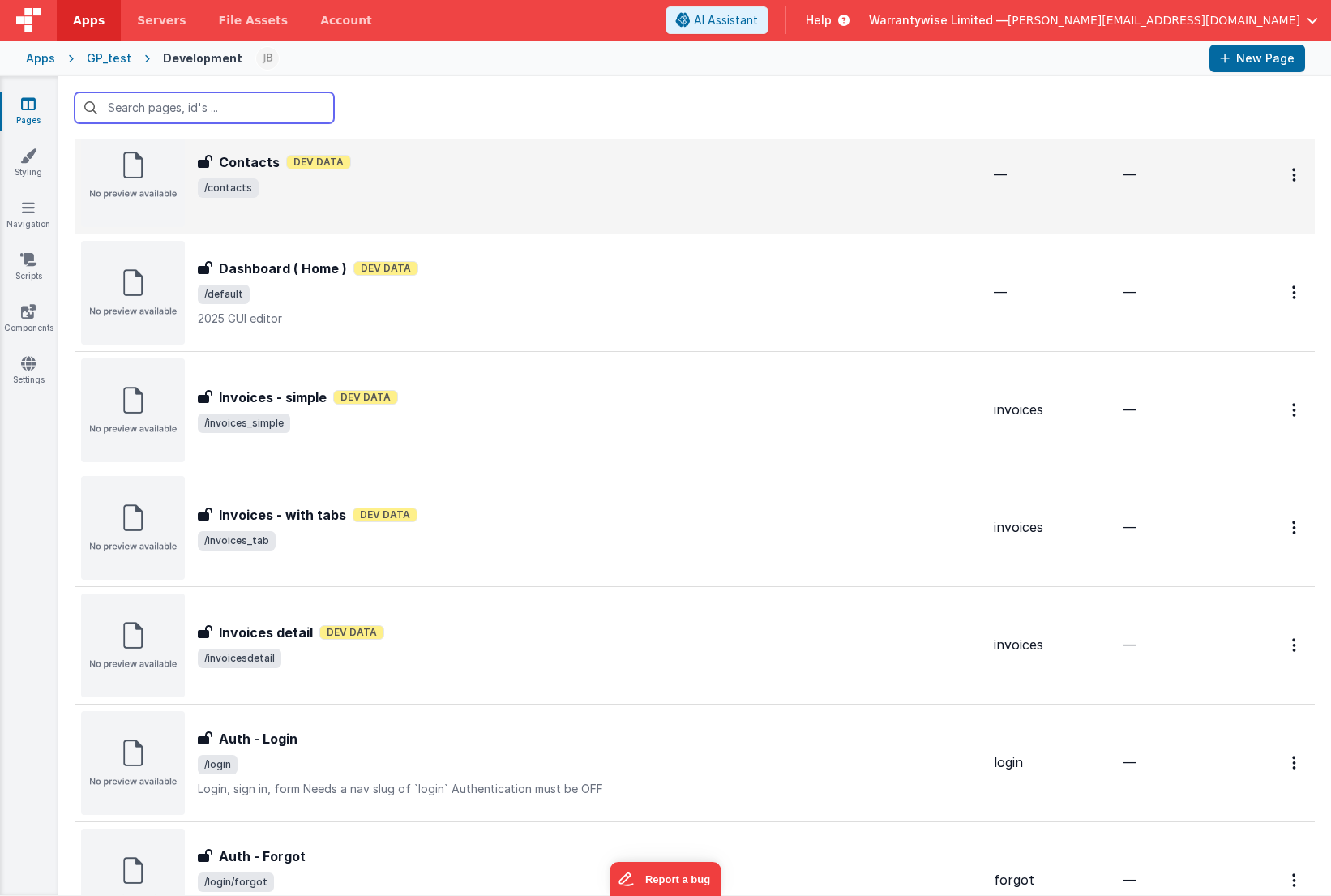
scroll to position [399, 0]
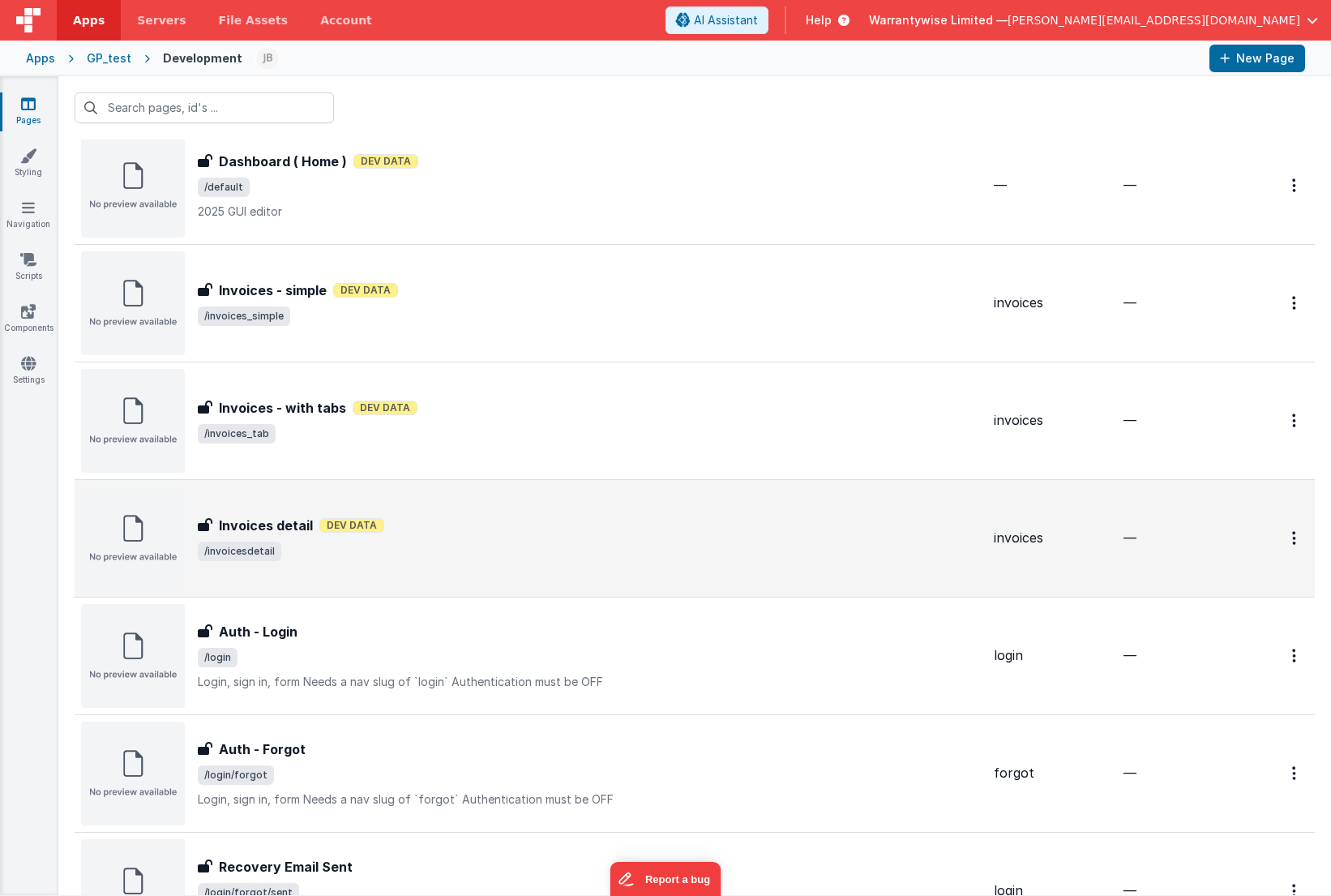
click at [598, 533] on div "Invoices detail Dev Data" at bounding box center [590, 525] width 784 height 20
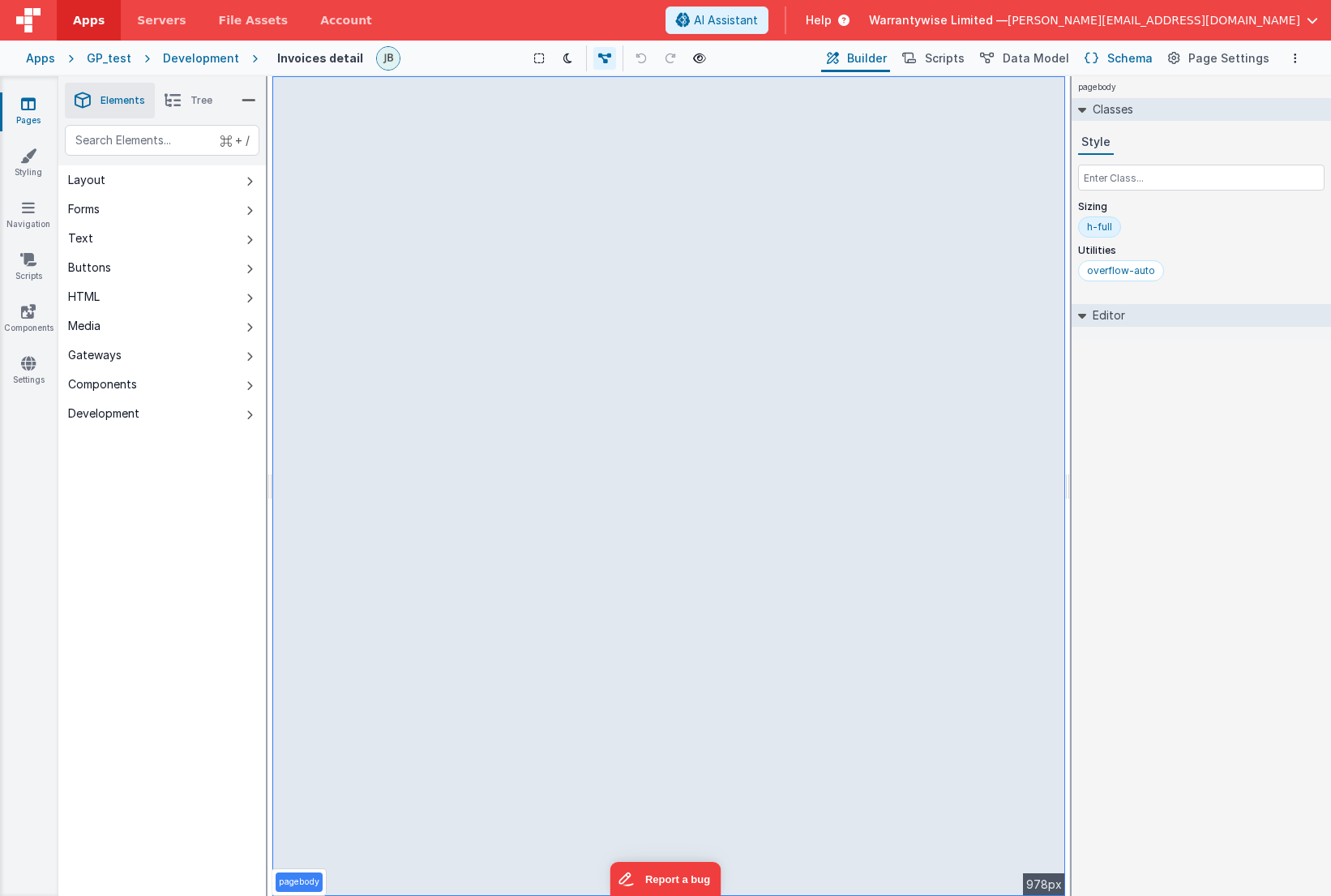
click at [1070, 58] on span "Schema" at bounding box center [1130, 58] width 45 height 17
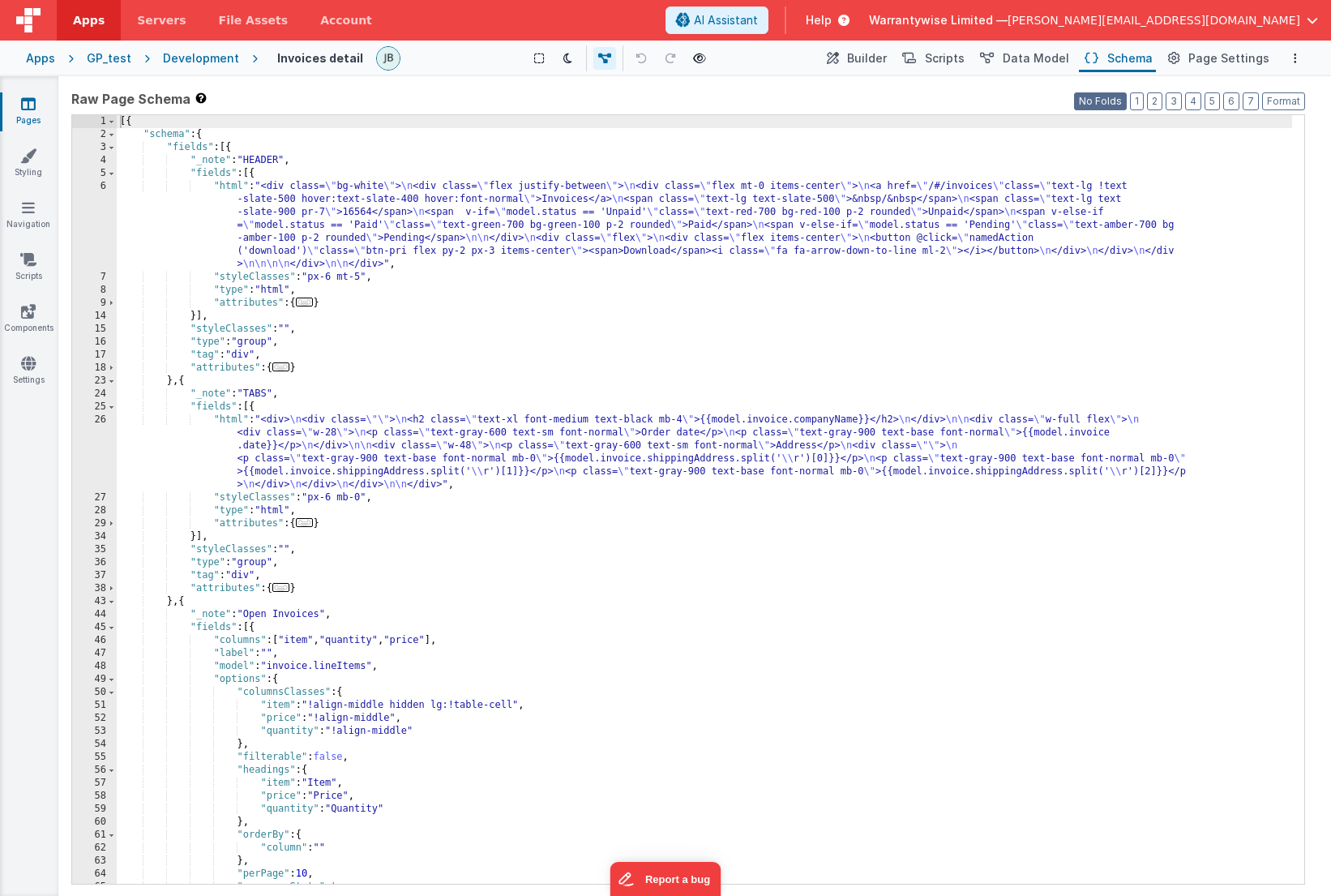
click at [1070, 96] on button "No Folds" at bounding box center [1101, 101] width 53 height 18
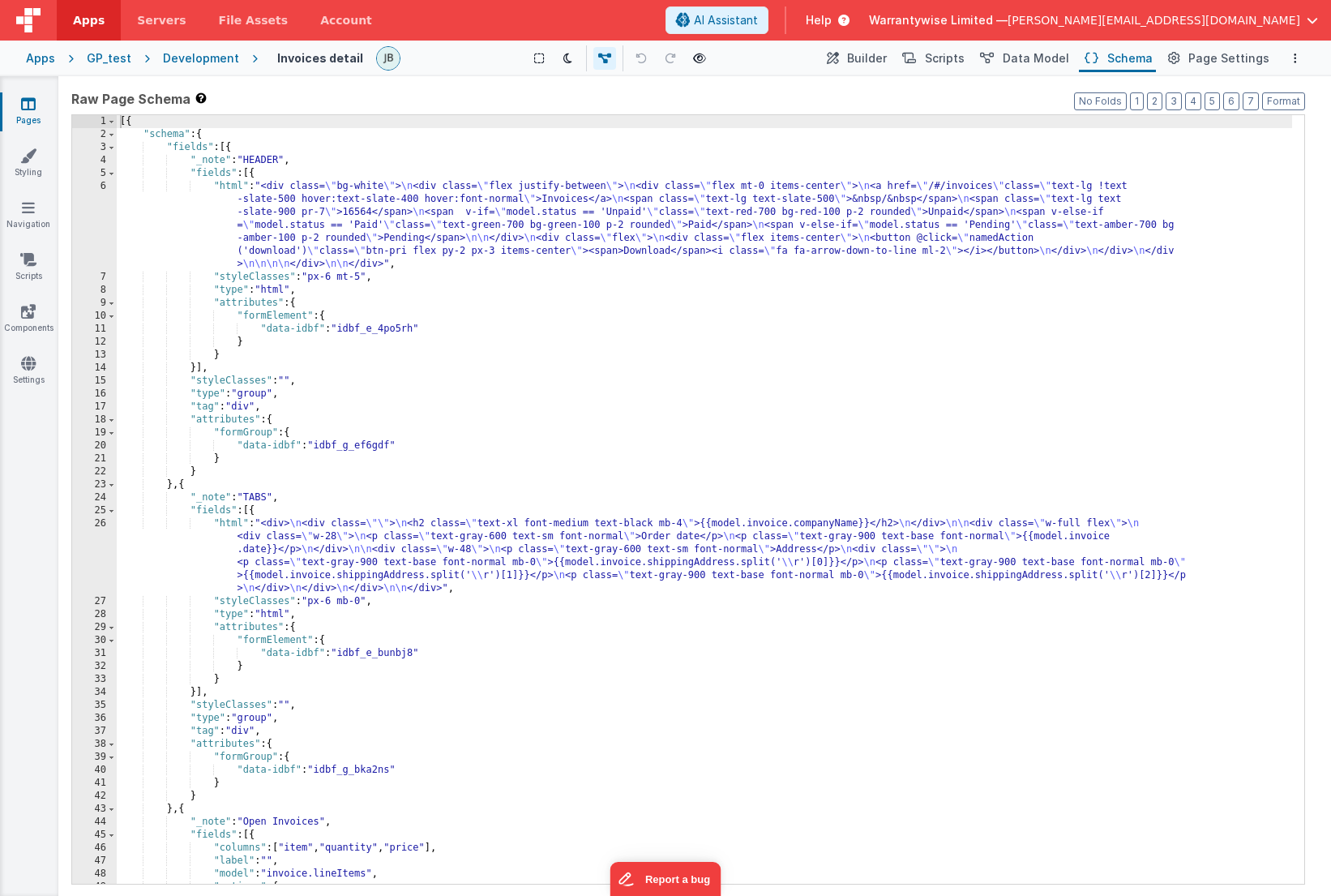
click at [996, 337] on div "[{ "schema" : { "fields" : [{ "_note" : "HEADER" , "fields" : [{ "html" : "<div…" at bounding box center [704, 512] width 1175 height 794
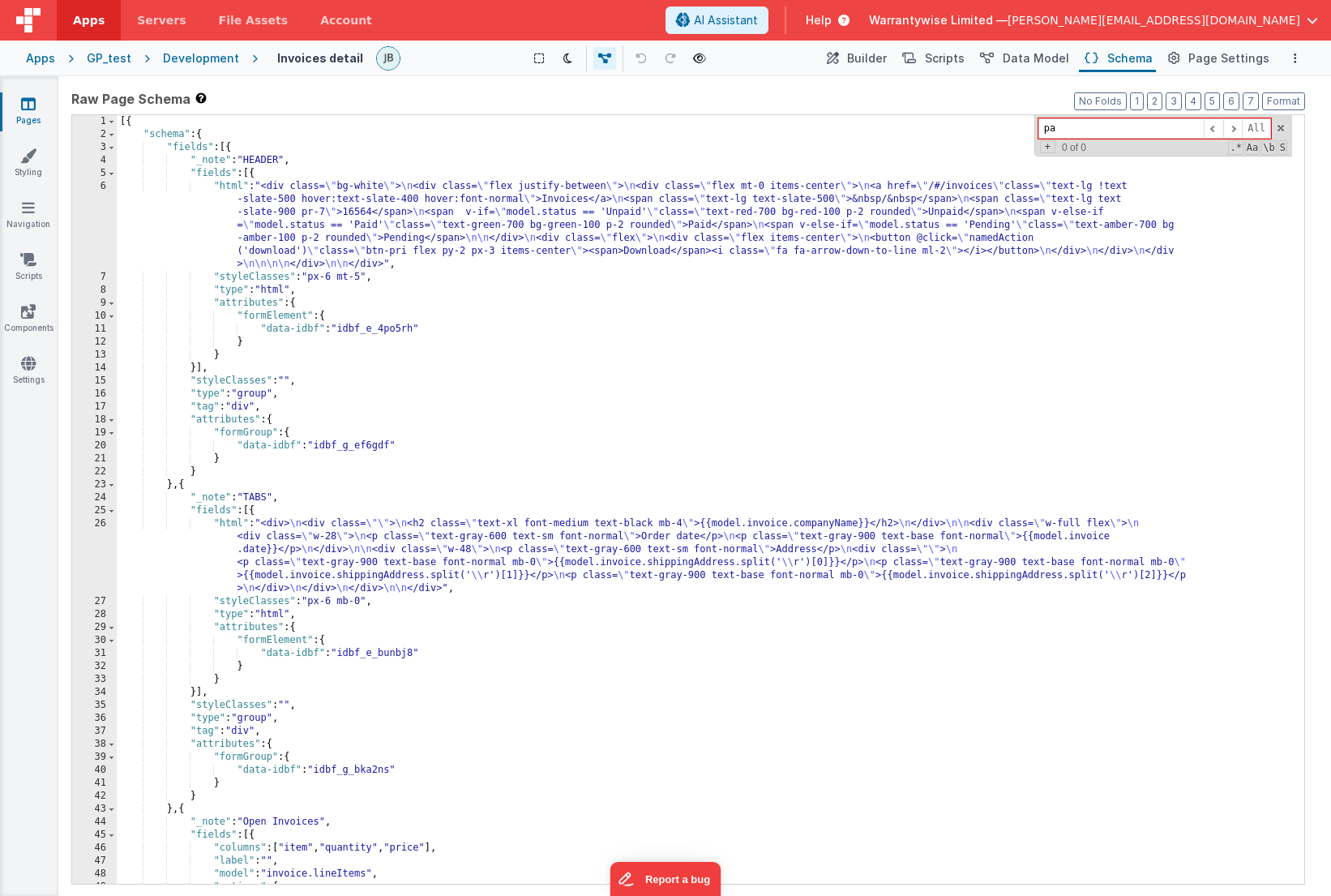
type input "p"
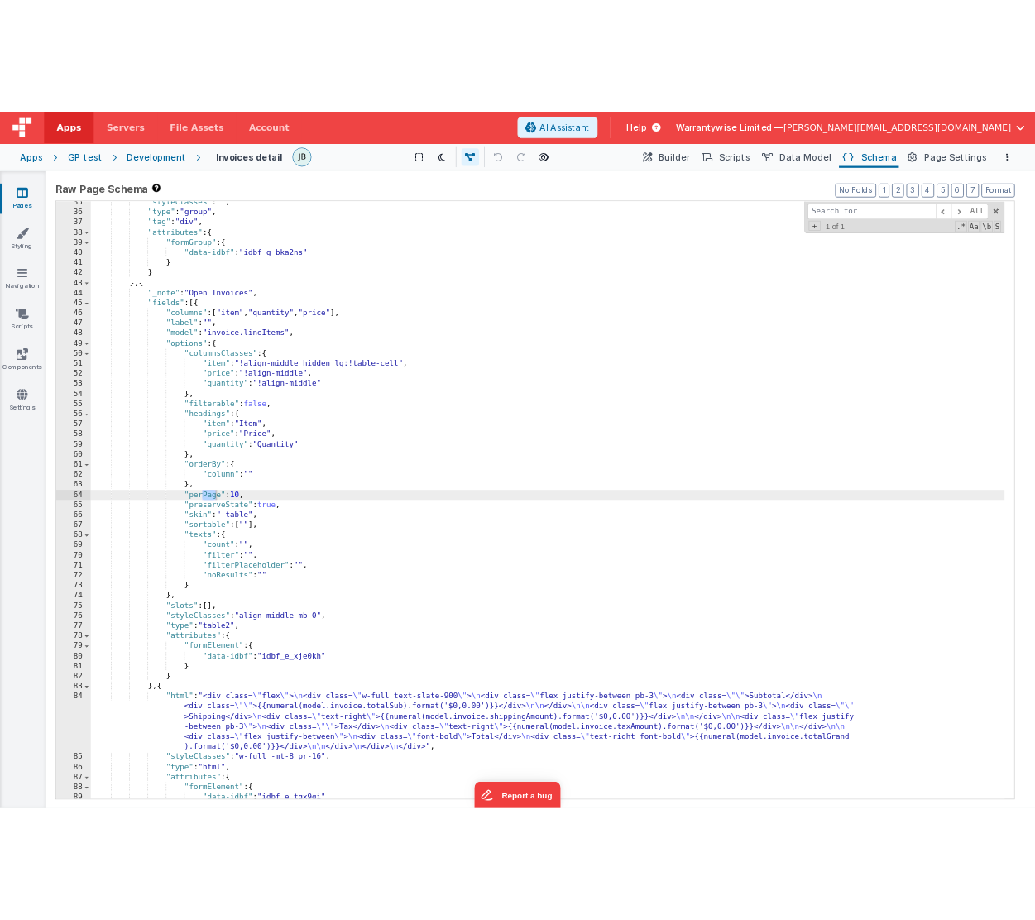
scroll to position [601, 0]
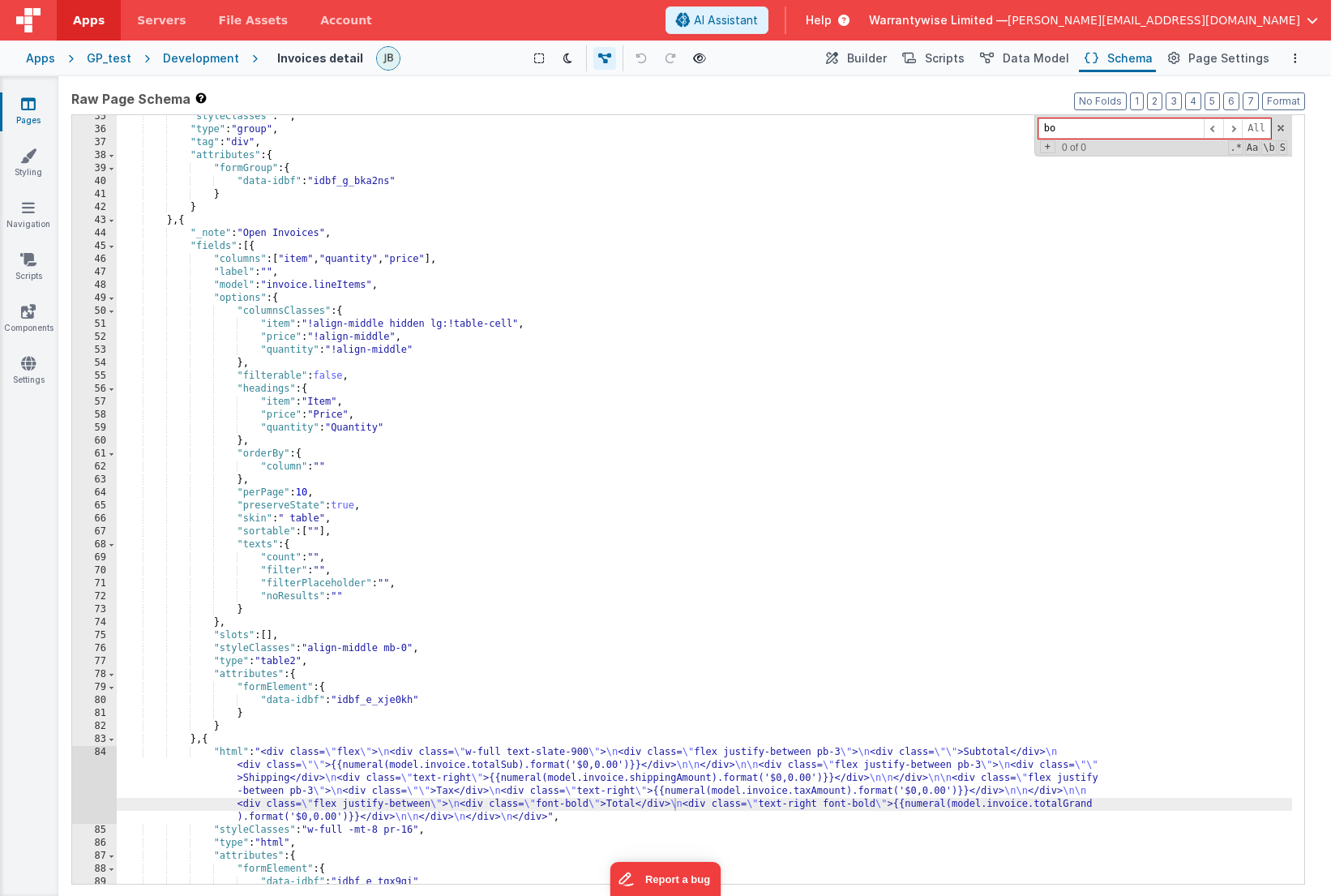
type input "b"
click at [855, 54] on button "Builder" at bounding box center [855, 59] width 69 height 27
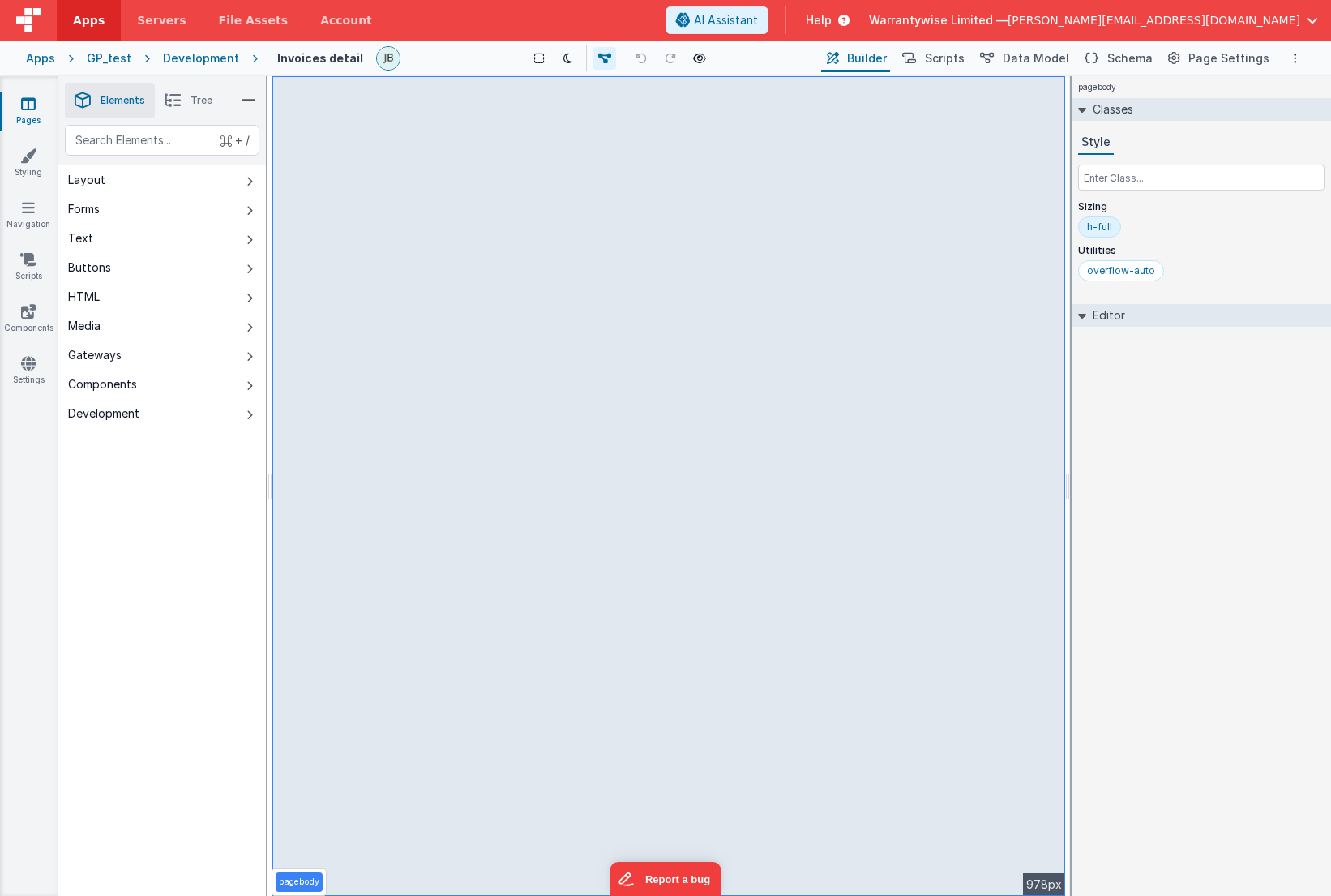
click at [301, 886] on p "pagebody" at bounding box center [299, 881] width 40 height 13
click at [178, 103] on icon at bounding box center [172, 100] width 17 height 23
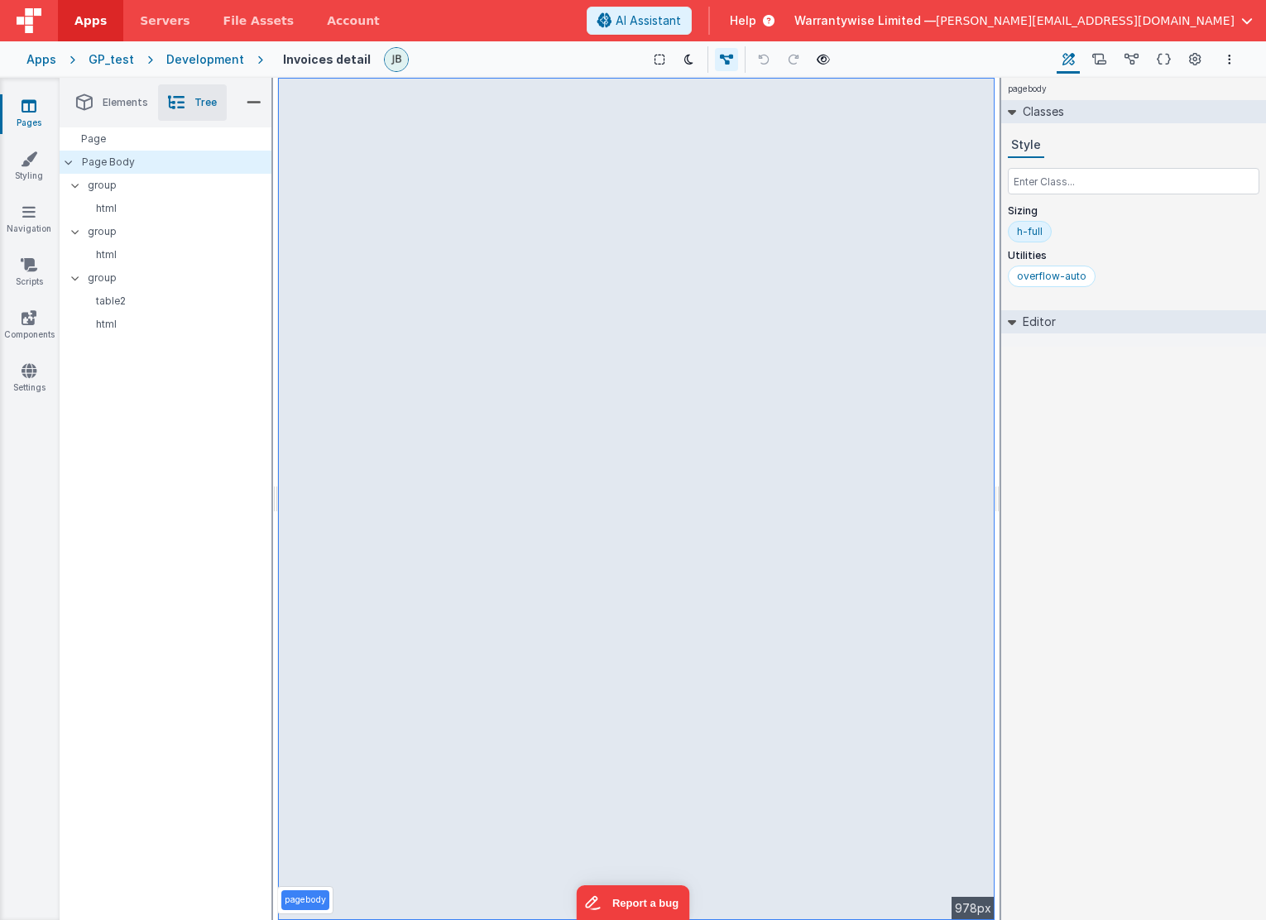
click at [209, 59] on div "Development" at bounding box center [205, 59] width 78 height 17
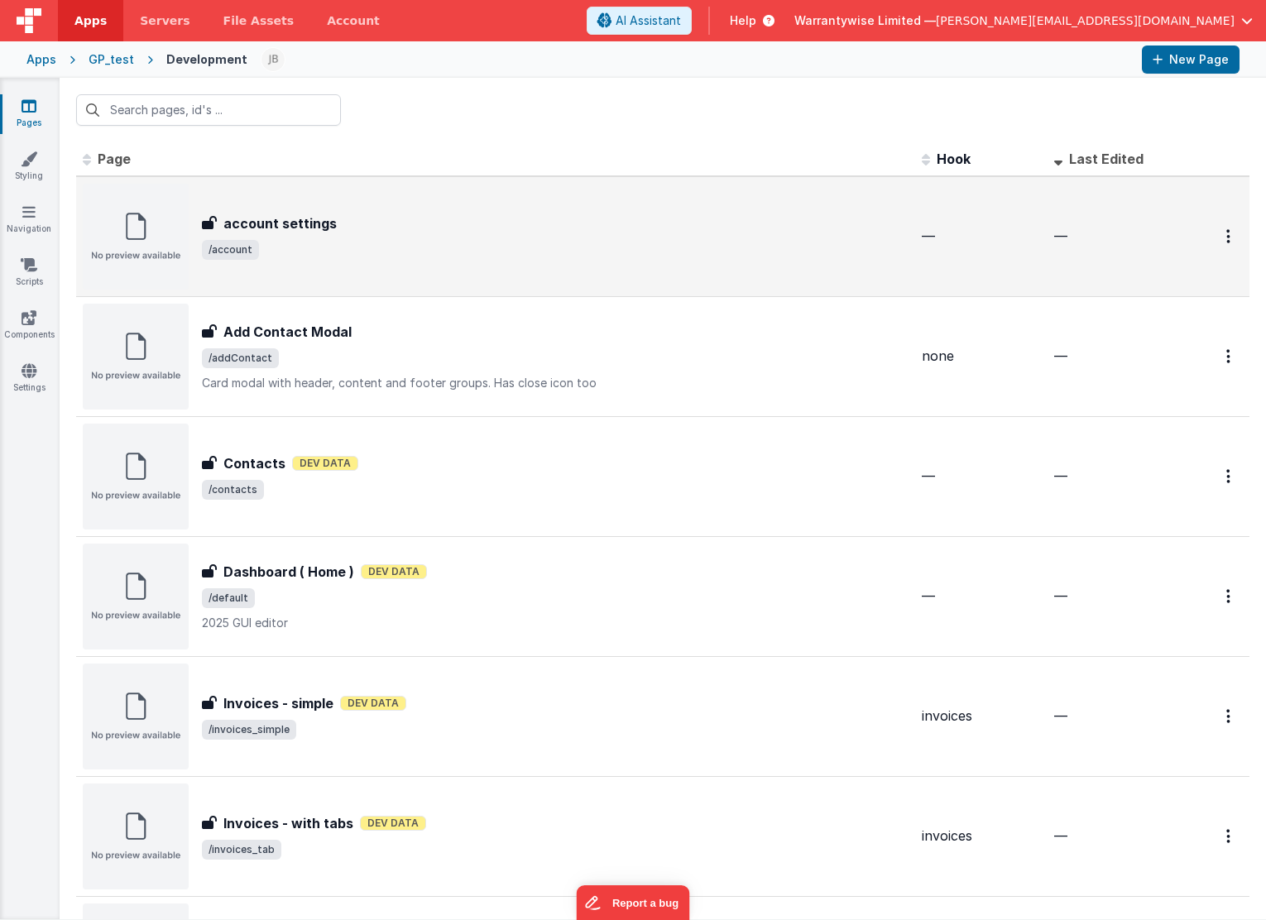
click at [426, 211] on div "account settings account settings /account" at bounding box center [496, 237] width 826 height 106
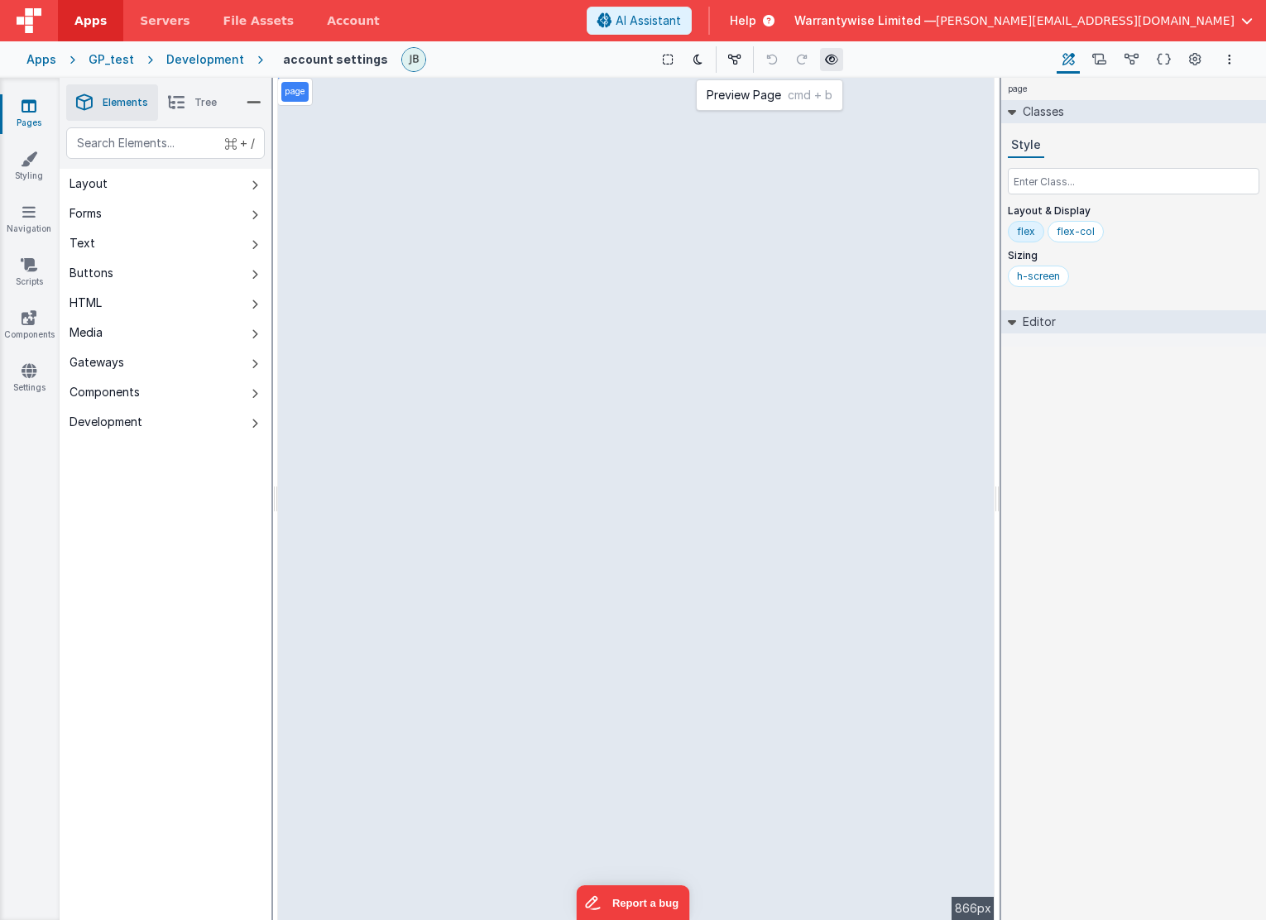
click at [825, 63] on icon at bounding box center [831, 60] width 13 height 12
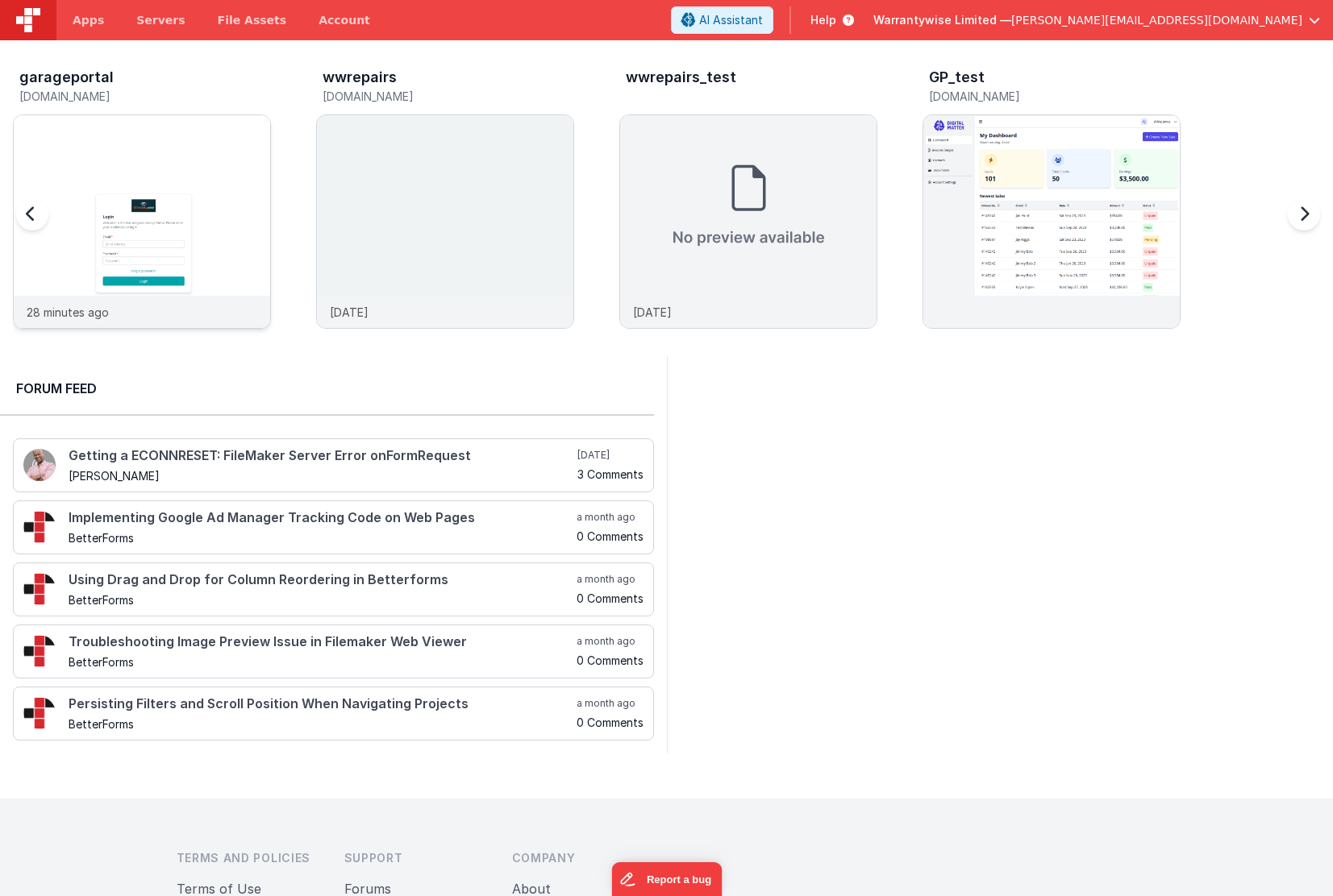
click at [163, 145] on img at bounding box center [141, 243] width 256 height 256
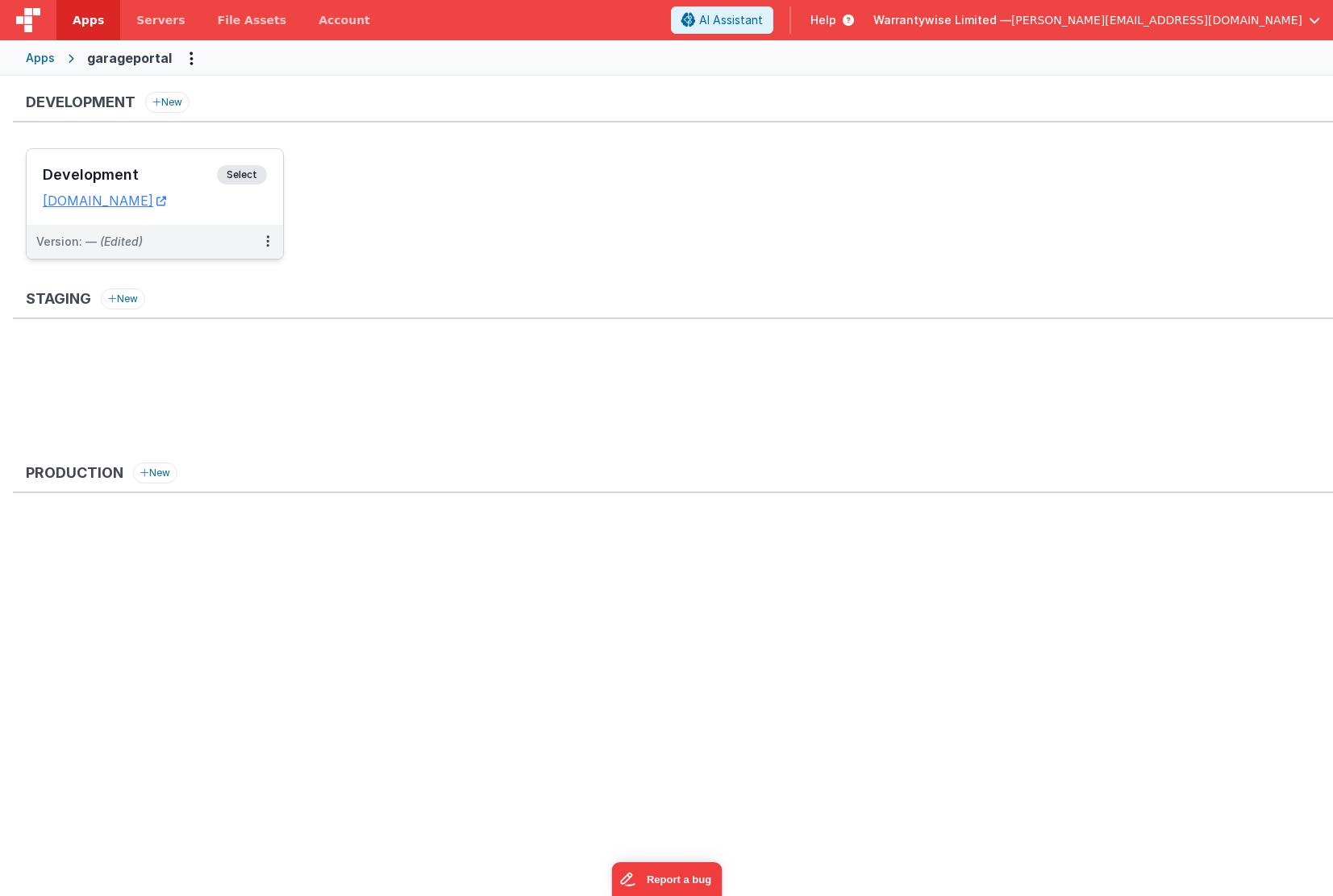
click at [143, 170] on h3 "Development" at bounding box center [130, 174] width 174 height 17
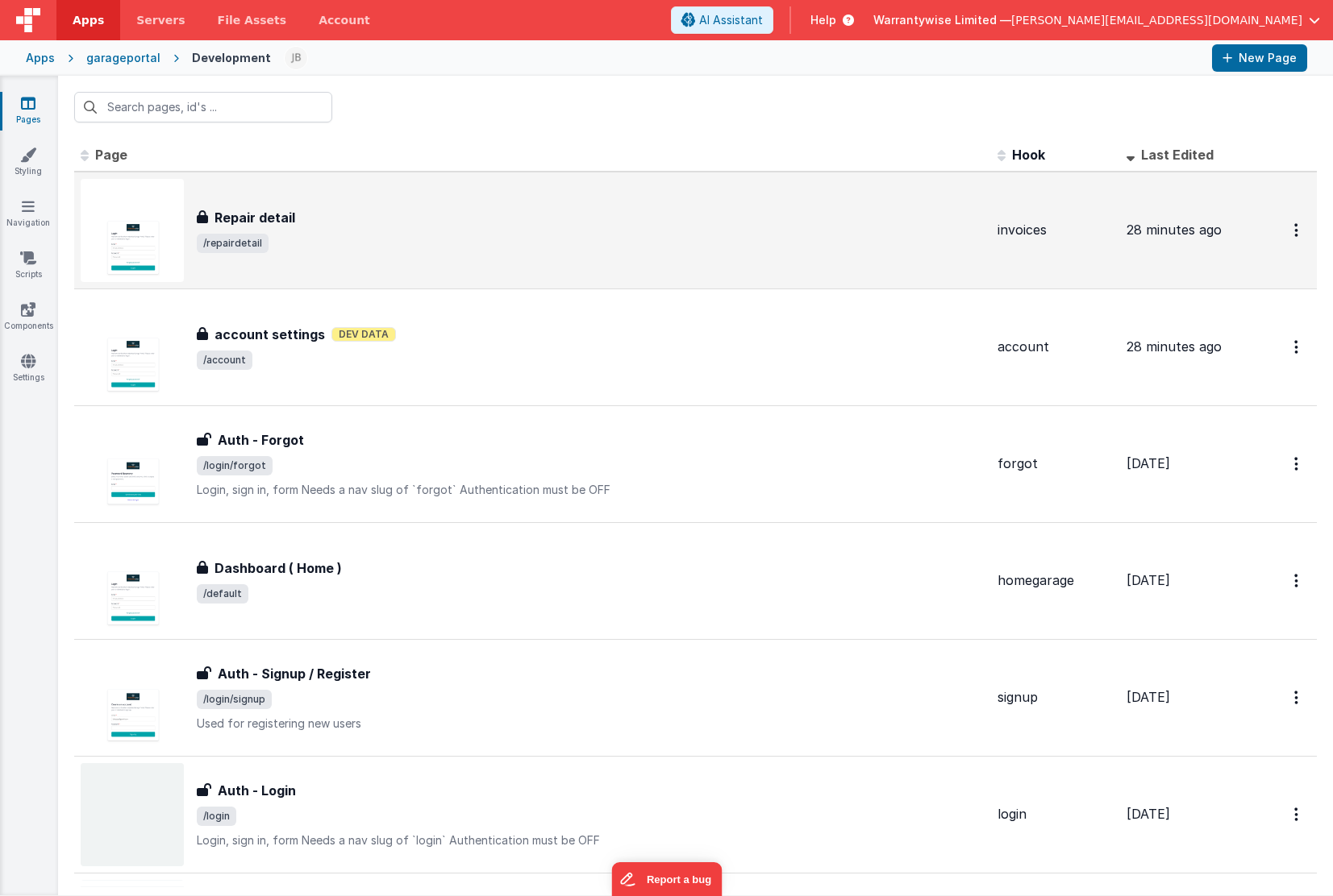
click at [328, 241] on span "/repairdetail" at bounding box center [590, 243] width 788 height 19
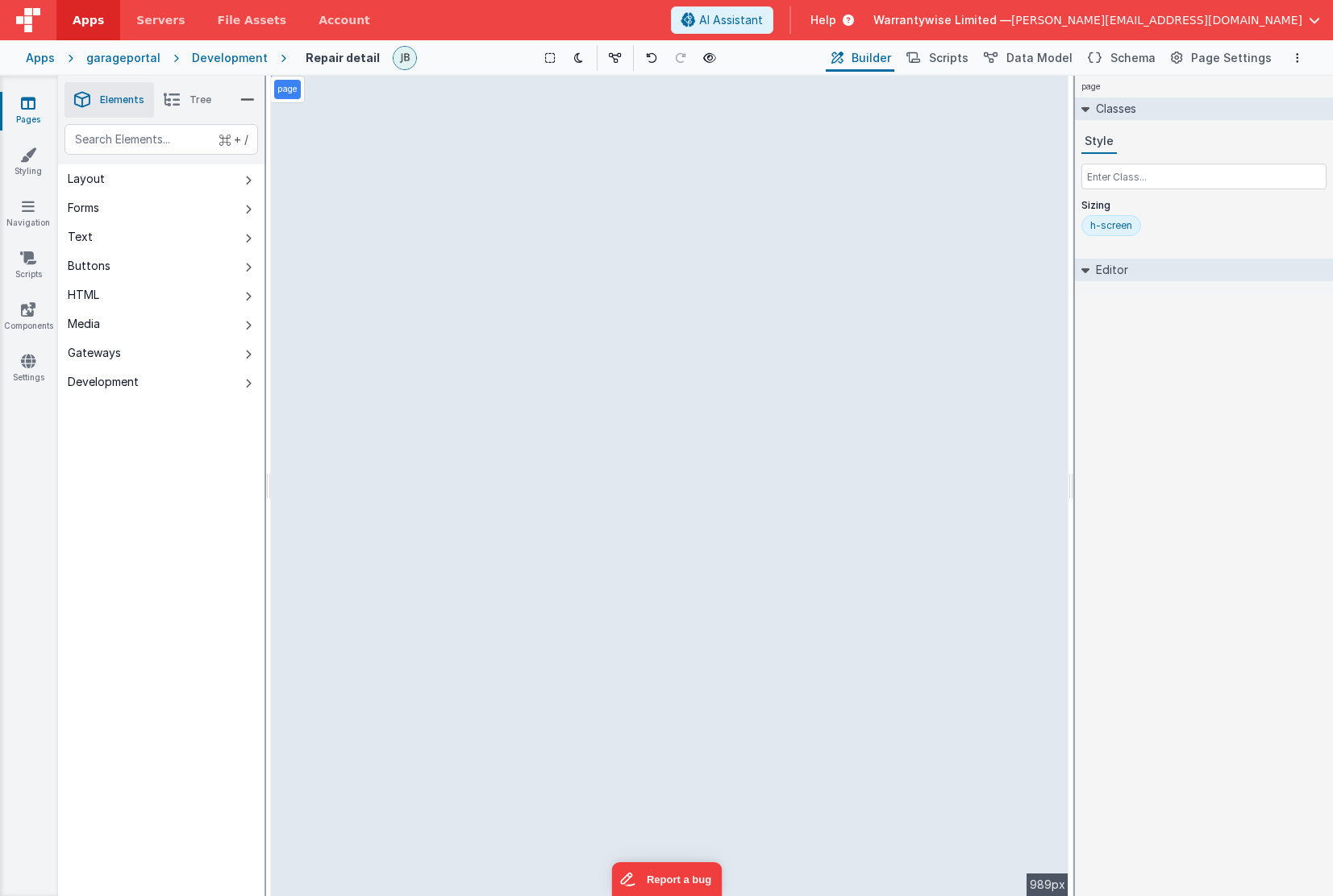
click at [101, 290] on button "HTML" at bounding box center [162, 295] width 207 height 29
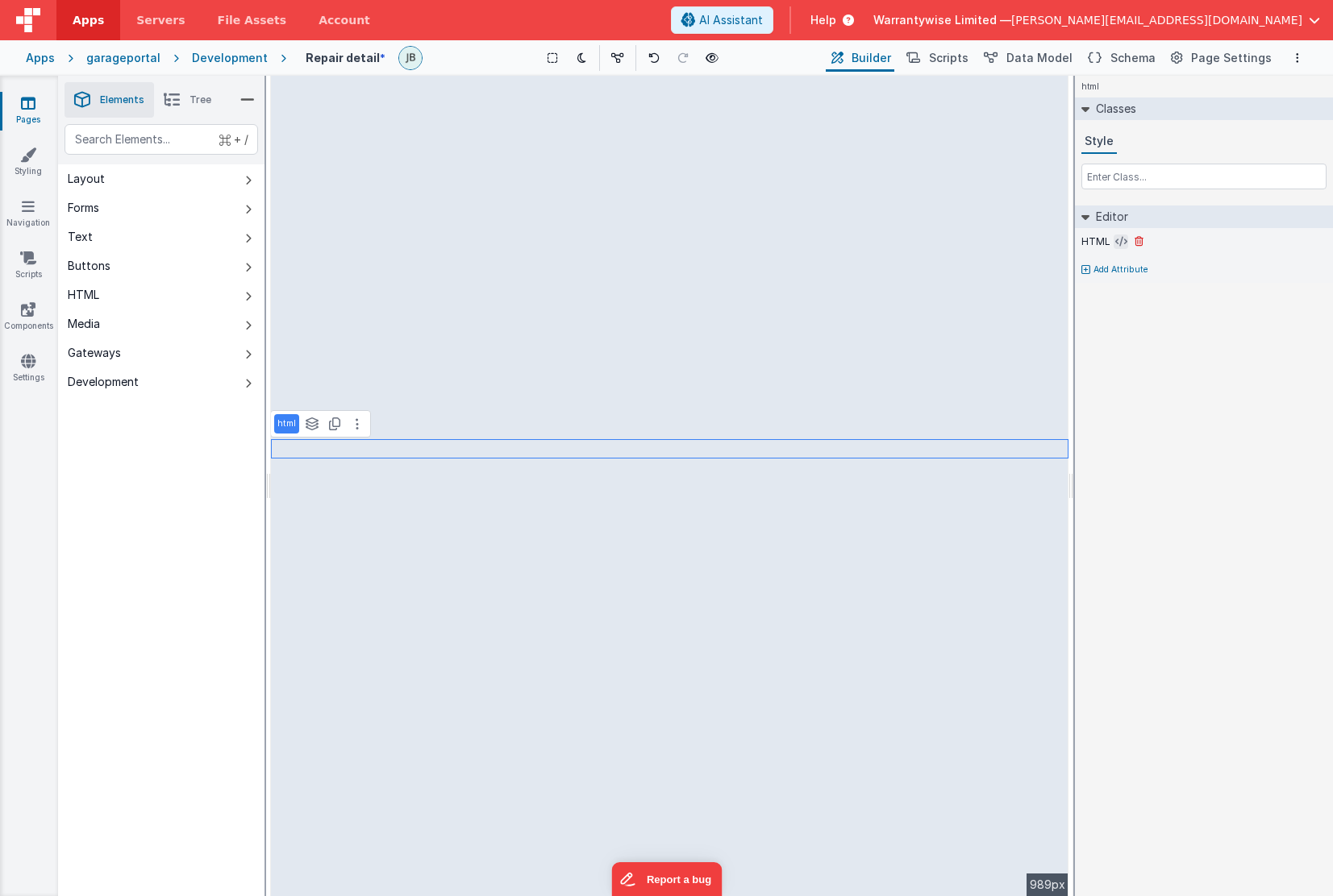
click at [1119, 244] on icon at bounding box center [1122, 242] width 12 height 13
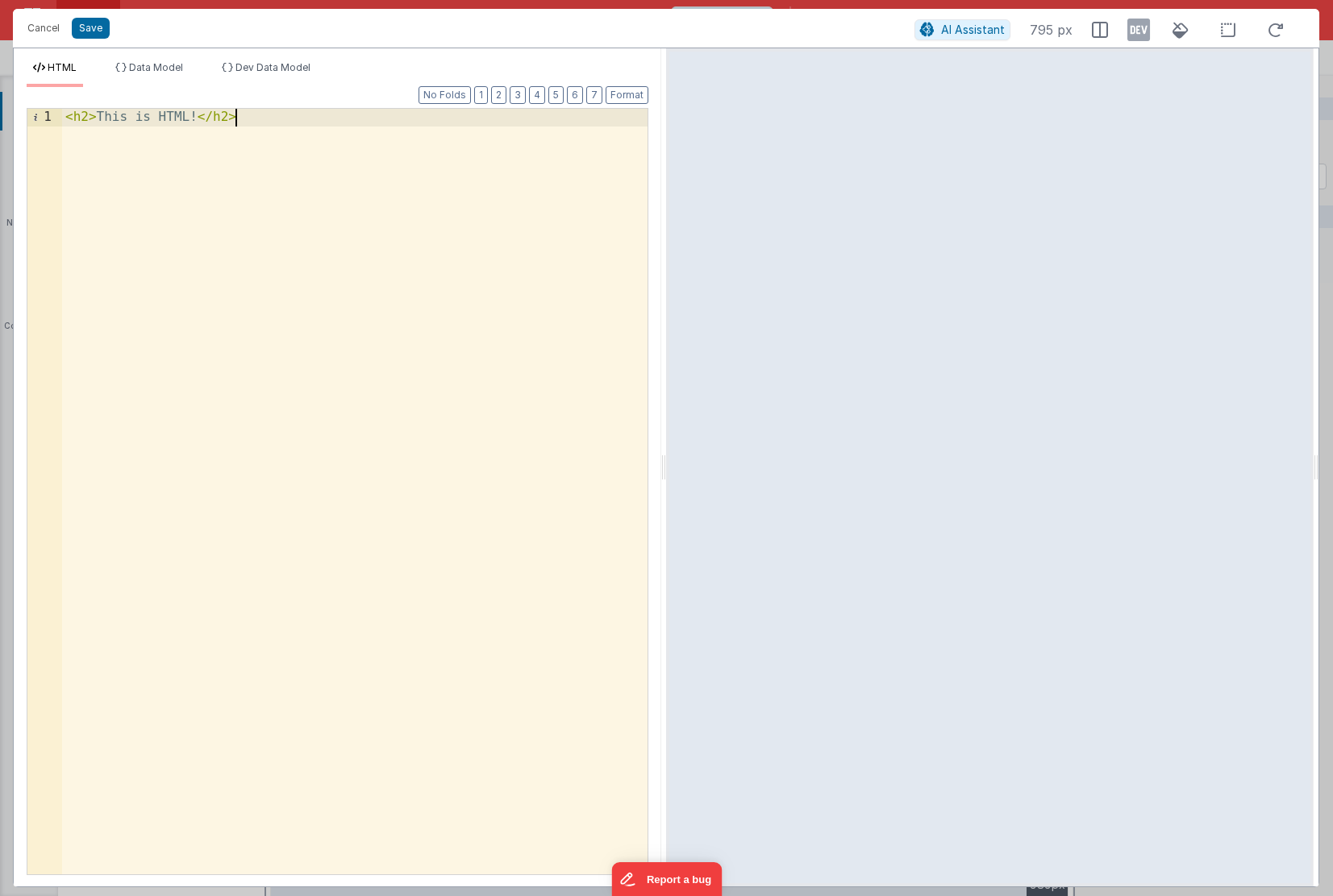
click at [412, 305] on div "< h2 > This is HTML! </ h2 >" at bounding box center [355, 509] width 586 height 801
drag, startPoint x: 310, startPoint y: 133, endPoint x: 54, endPoint y: 123, distance: 256.2
click at [54, 123] on div "1 < h2 > This is HTML! </ h2 > XXXXXXXXXXXXXXXXXXXXXXXXXXXXXXXXXXXXXXXXXXXXXXXX…" at bounding box center [337, 492] width 622 height 767
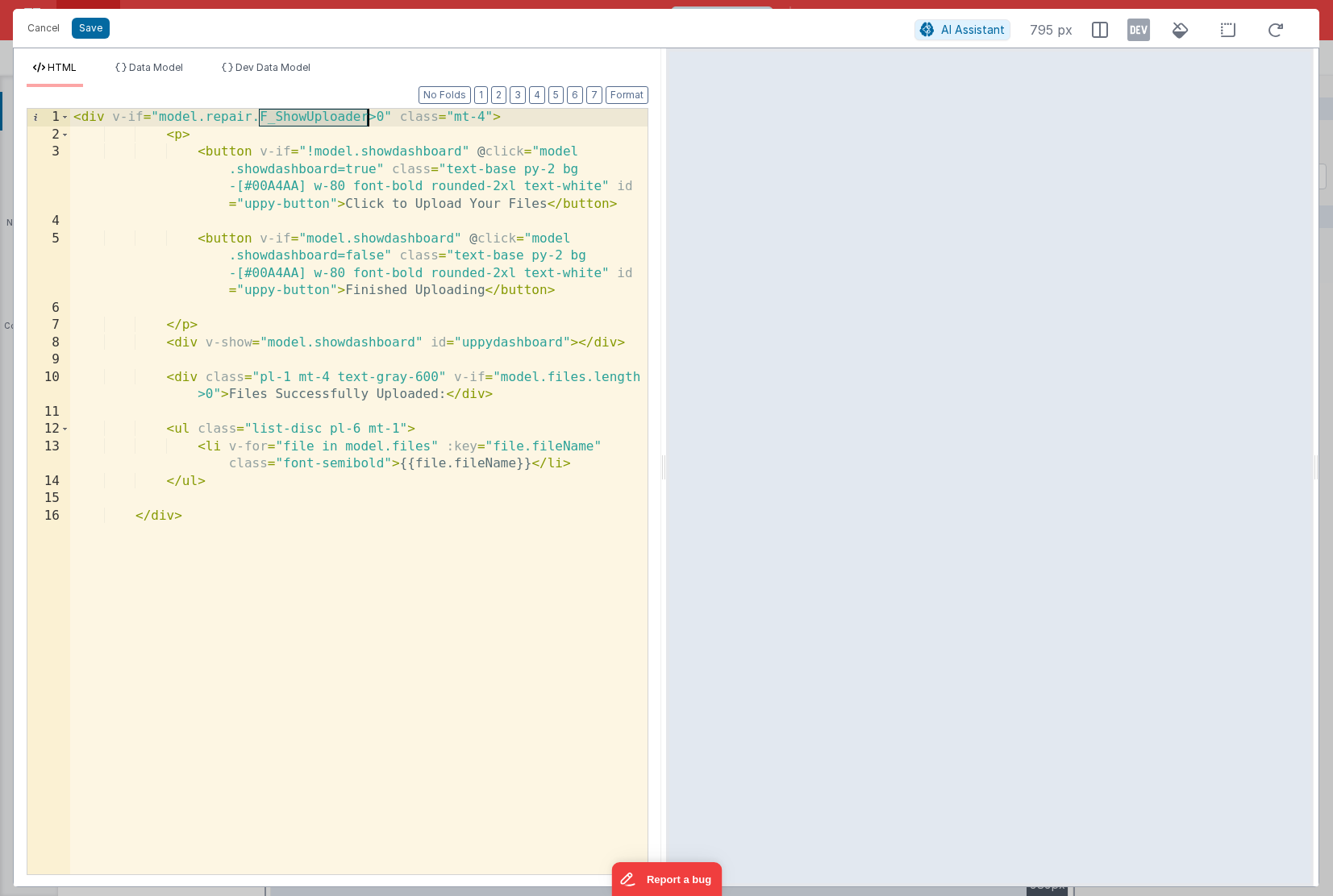
drag, startPoint x: 260, startPoint y: 117, endPoint x: 369, endPoint y: 113, distance: 109.1
click at [369, 113] on div "< div v-if = "model.repair.F_ShowUploader>0" class = "mt-4" > < p > < button v-…" at bounding box center [359, 509] width 578 height 801
click at [92, 35] on button "Save" at bounding box center [91, 28] width 38 height 21
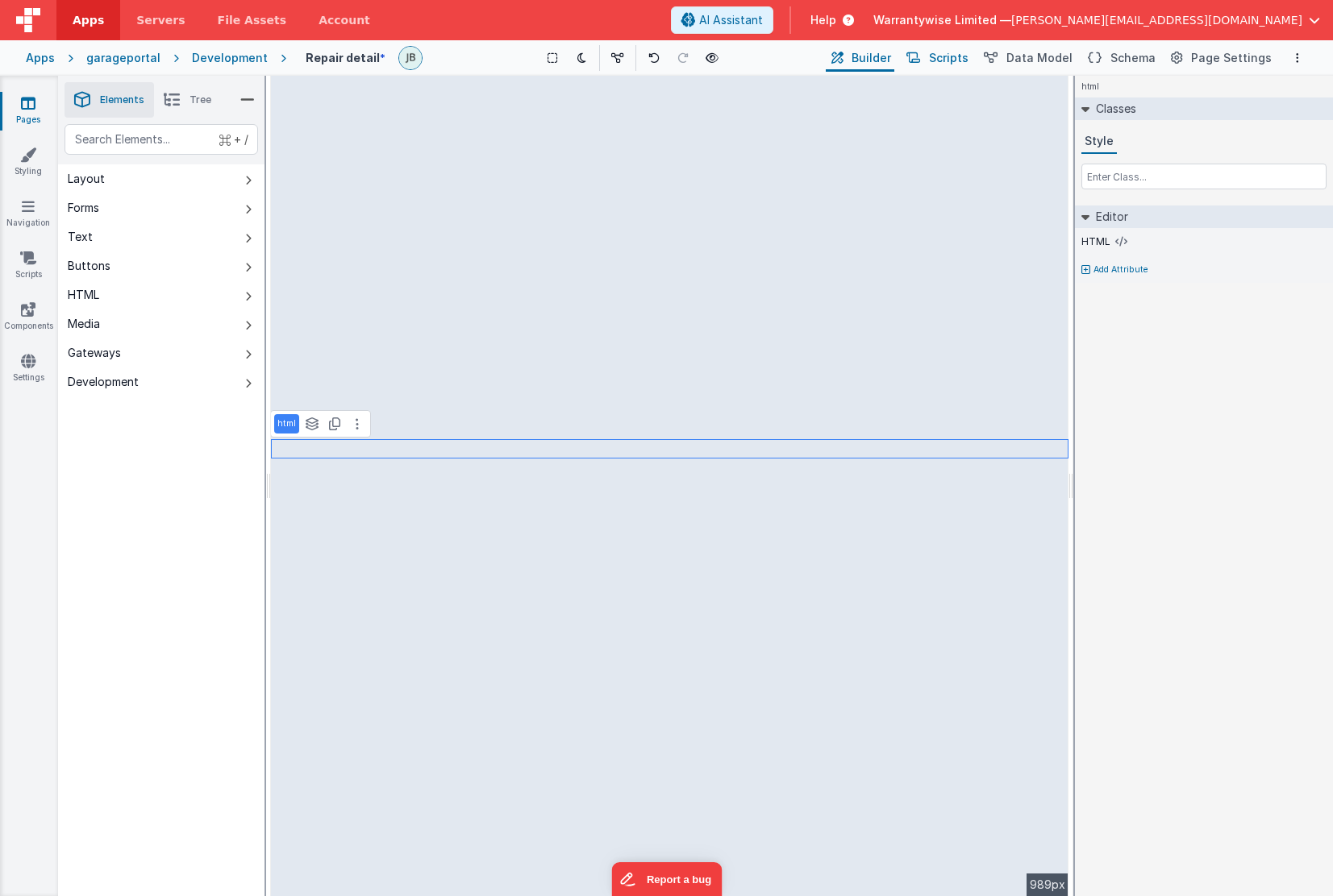
click at [953, 60] on span "Scripts" at bounding box center [949, 57] width 40 height 17
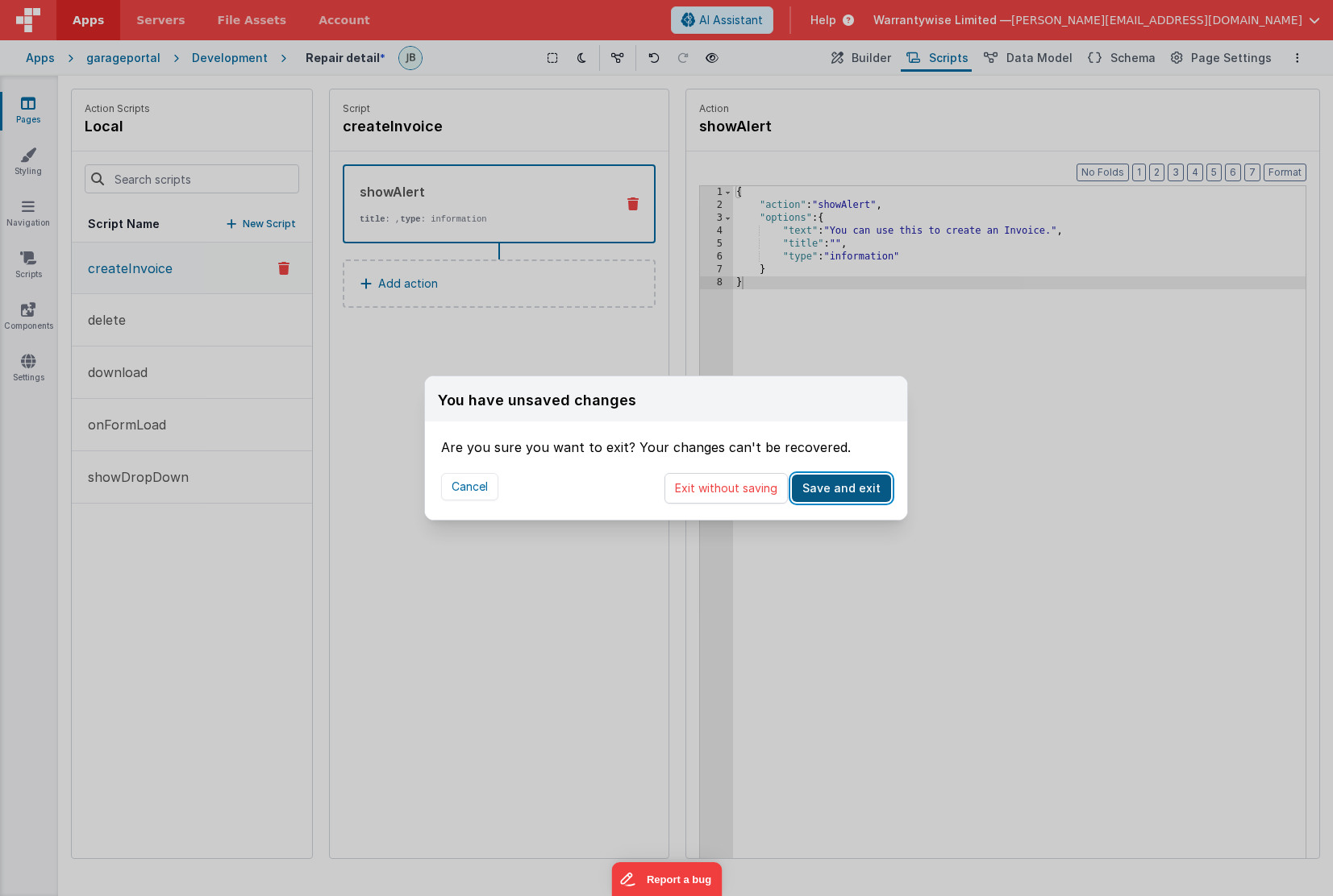
click at [821, 488] on button "Save and exit" at bounding box center [842, 489] width 99 height 27
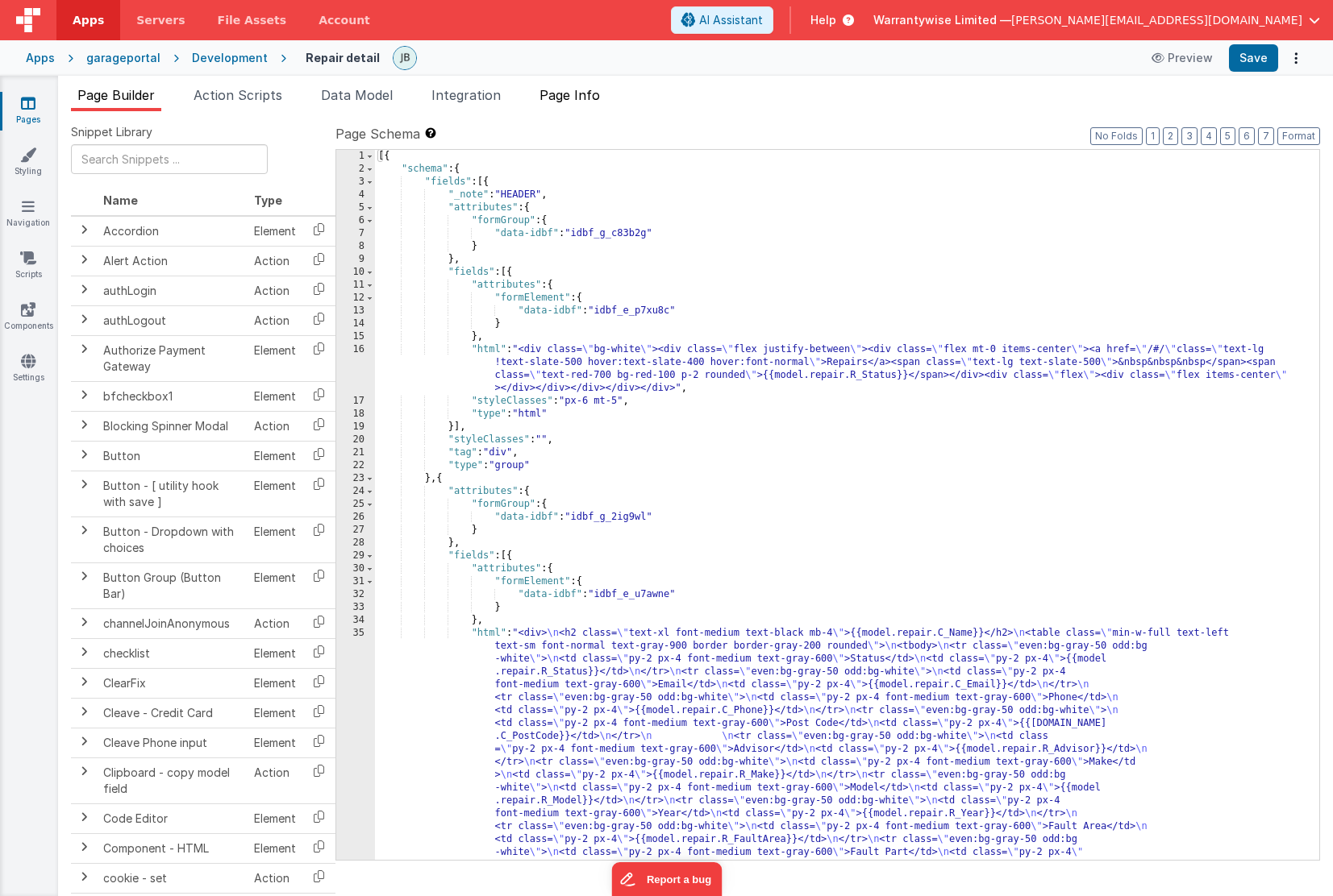
click at [573, 92] on span "Page Info" at bounding box center [570, 94] width 60 height 17
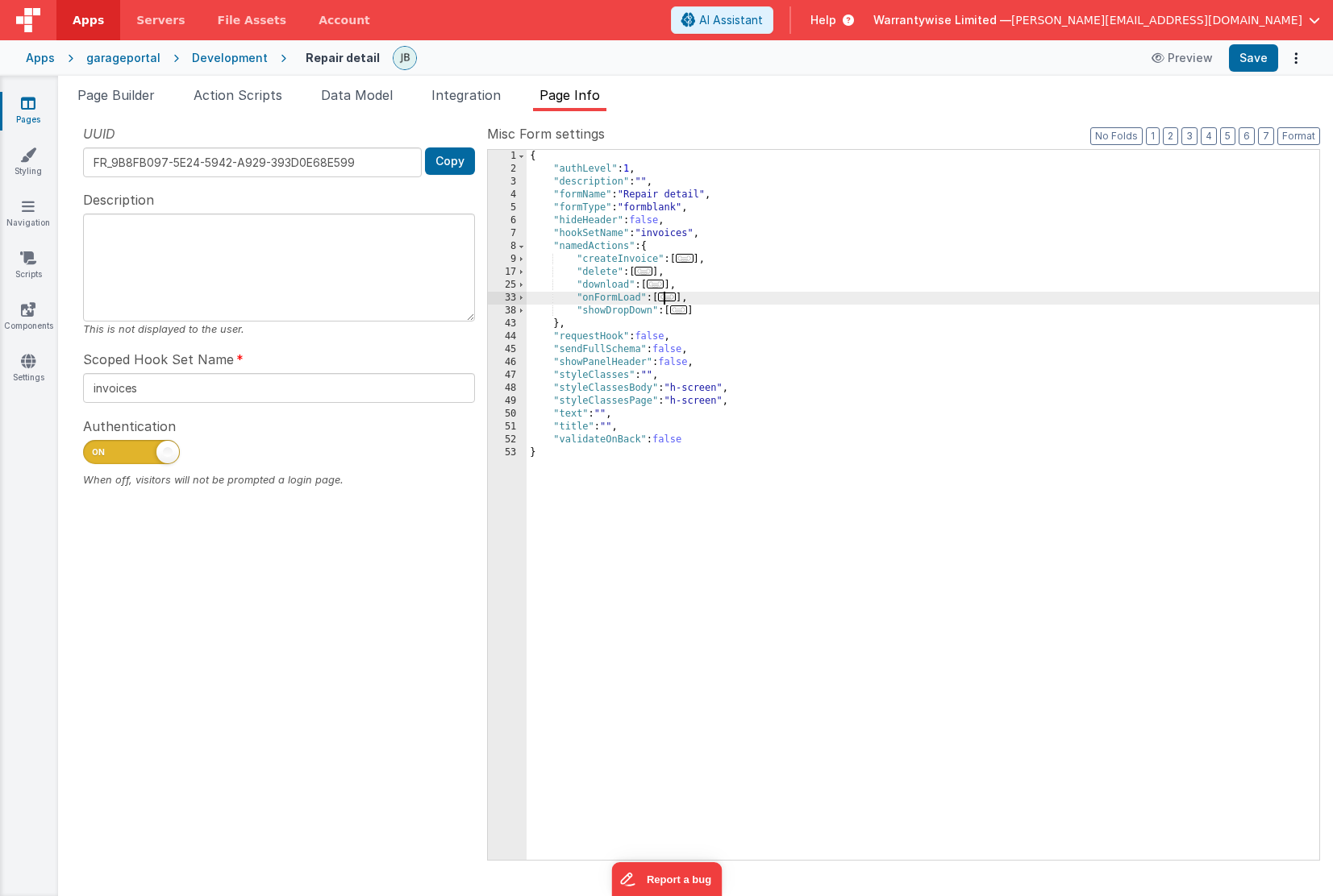
click at [675, 298] on span "..." at bounding box center [666, 296] width 18 height 9
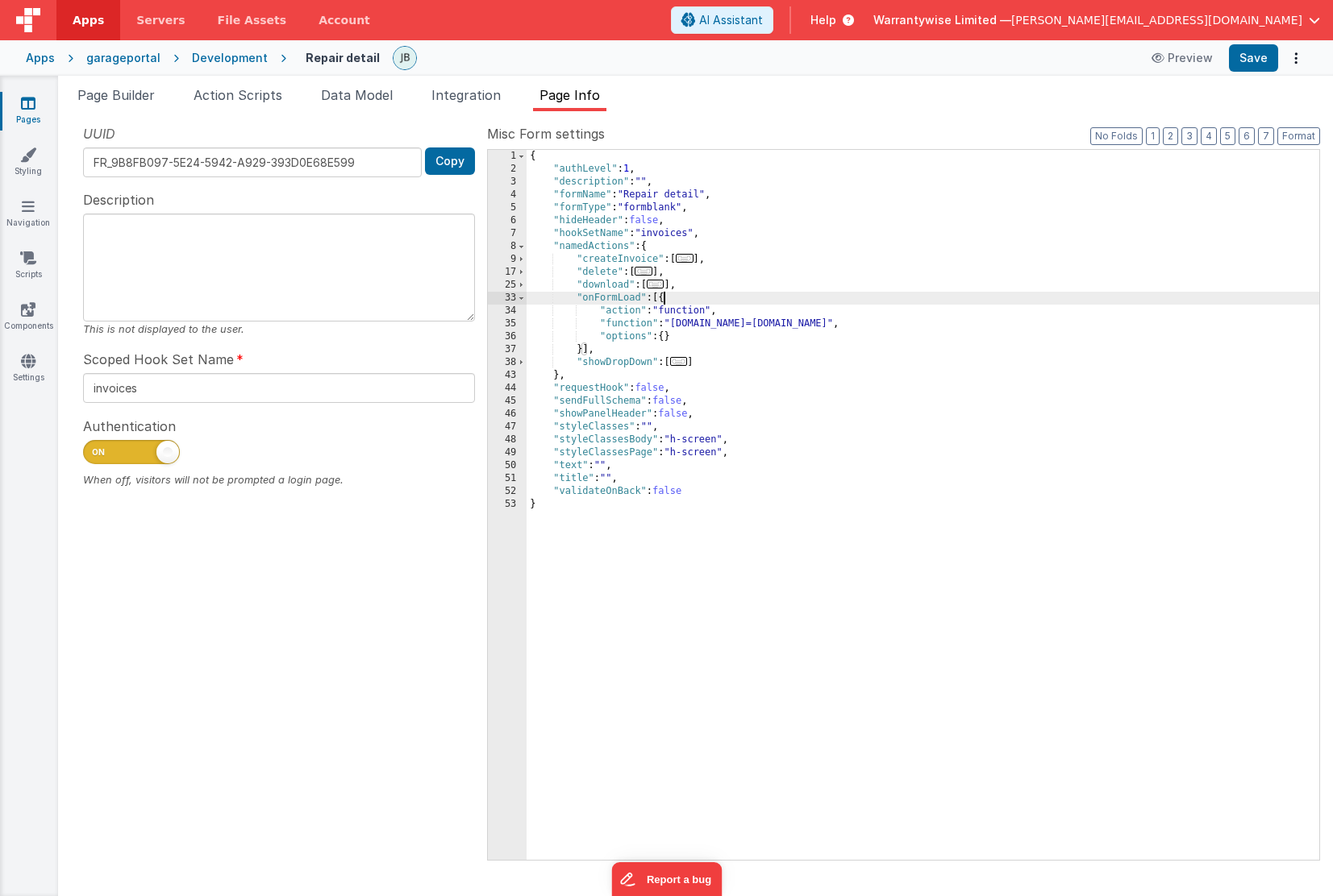
click at [607, 377] on div "{ "authLevel" : 1 , "description" : "" , "formName" : "Repair detail" , "formTy…" at bounding box center [924, 518] width 793 height 736
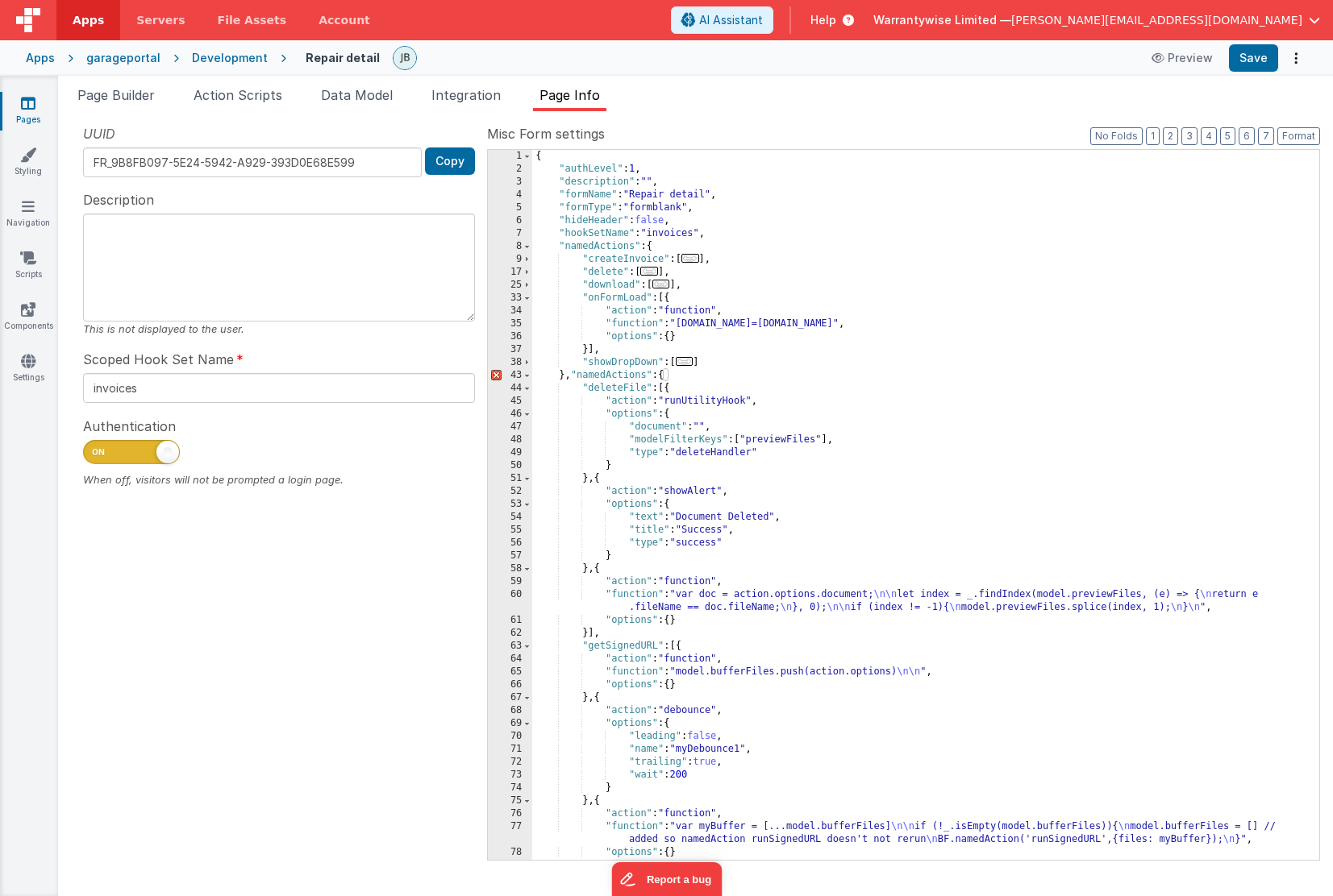
click at [642, 324] on div "{ "authLevel" : 1 , "description" : "" , "formName" : "Repair detail" , "formTy…" at bounding box center [919, 518] width 775 height 736
click at [673, 302] on div "{ "authLevel" : 1 , "description" : "" , "formName" : "Repair detail" , "formTy…" at bounding box center [919, 518] width 775 height 736
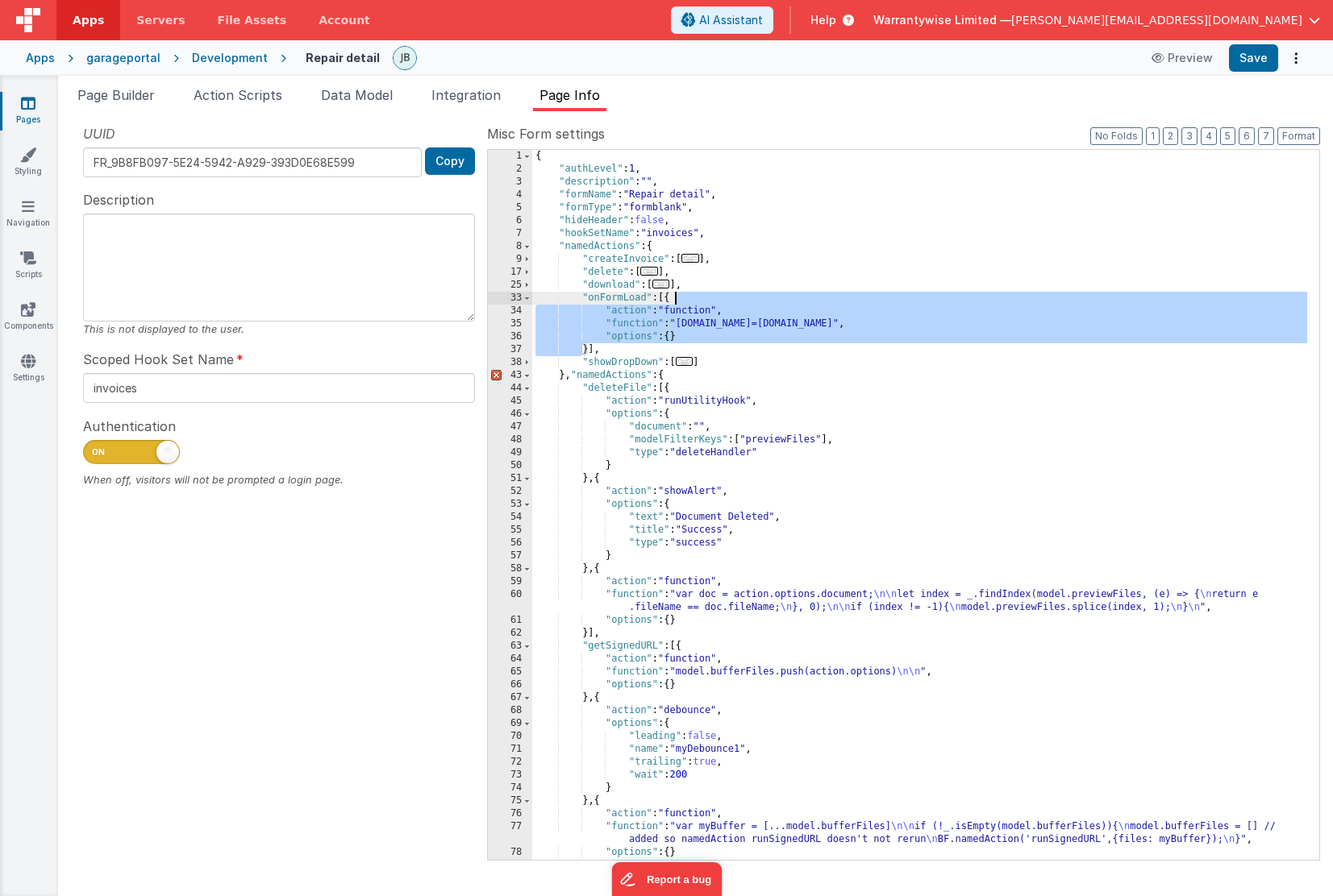
click at [673, 302] on div "{ "authLevel" : 1 , "description" : "" , "formName" : "Repair detail" , "formTy…" at bounding box center [919, 518] width 775 height 736
click at [670, 302] on div "{ "authLevel" : 1 , "description" : "" , "formName" : "Repair detail" , "formTy…" at bounding box center [919, 518] width 775 height 736
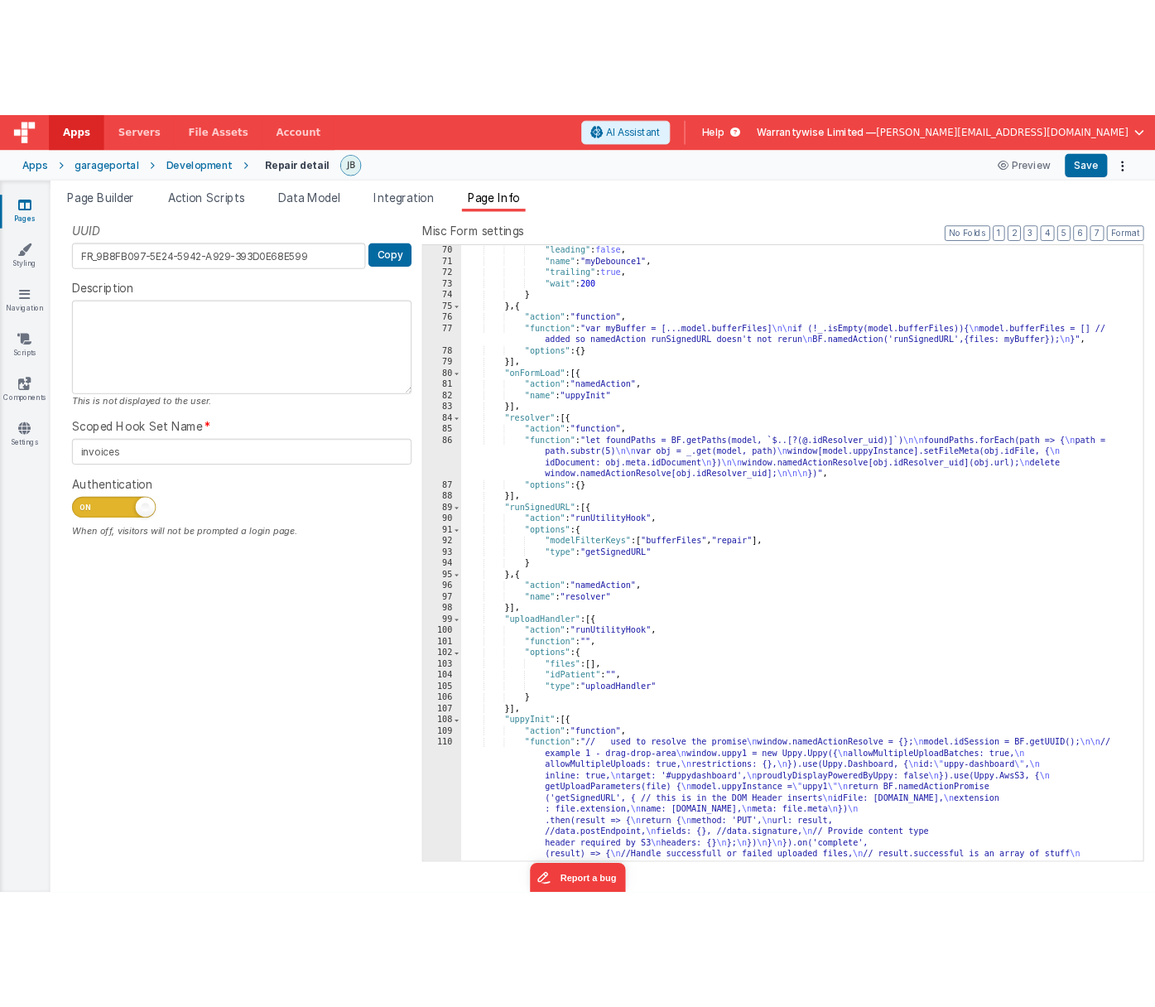
scroll to position [596, 0]
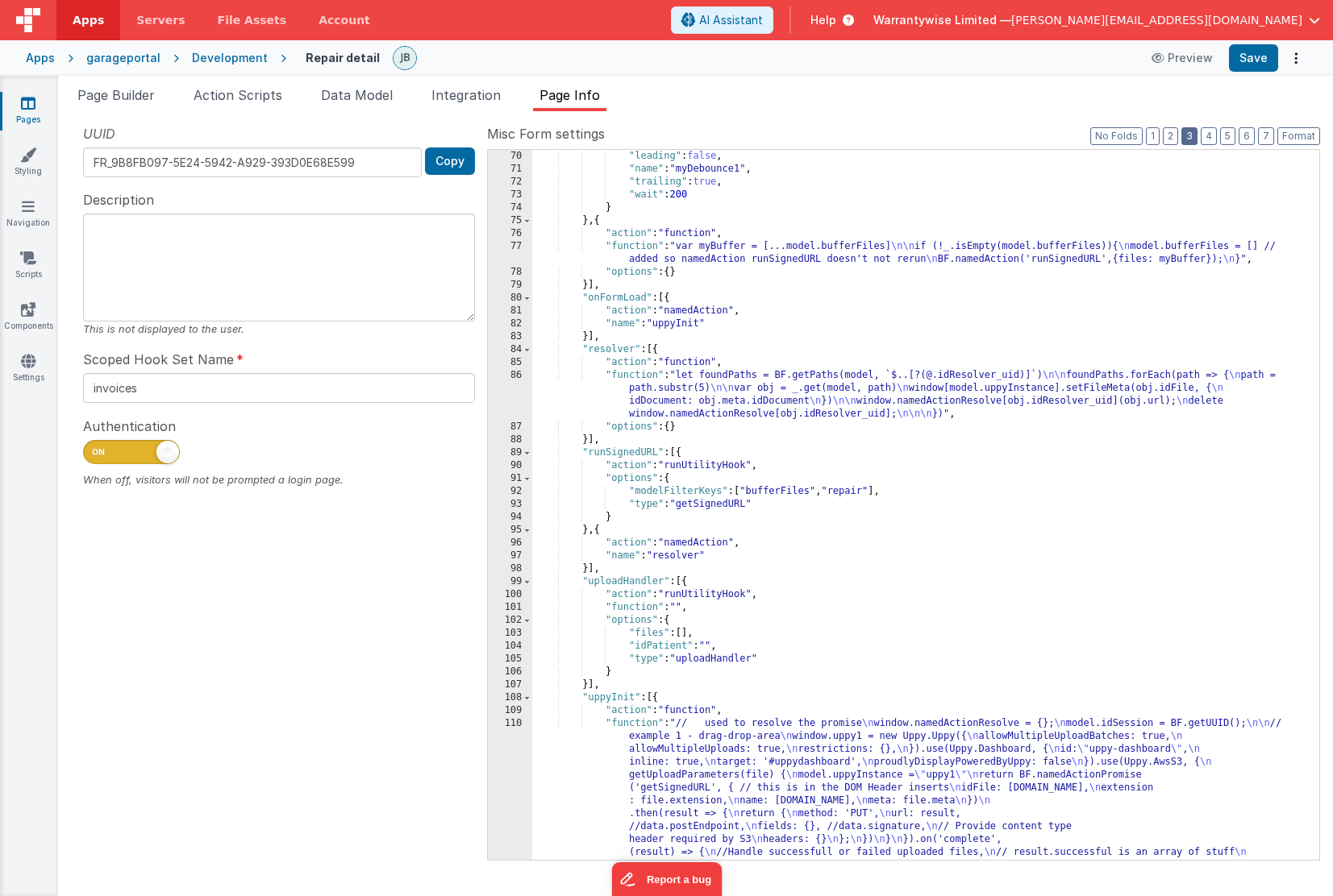
click at [1194, 135] on button "3" at bounding box center [1190, 136] width 17 height 18
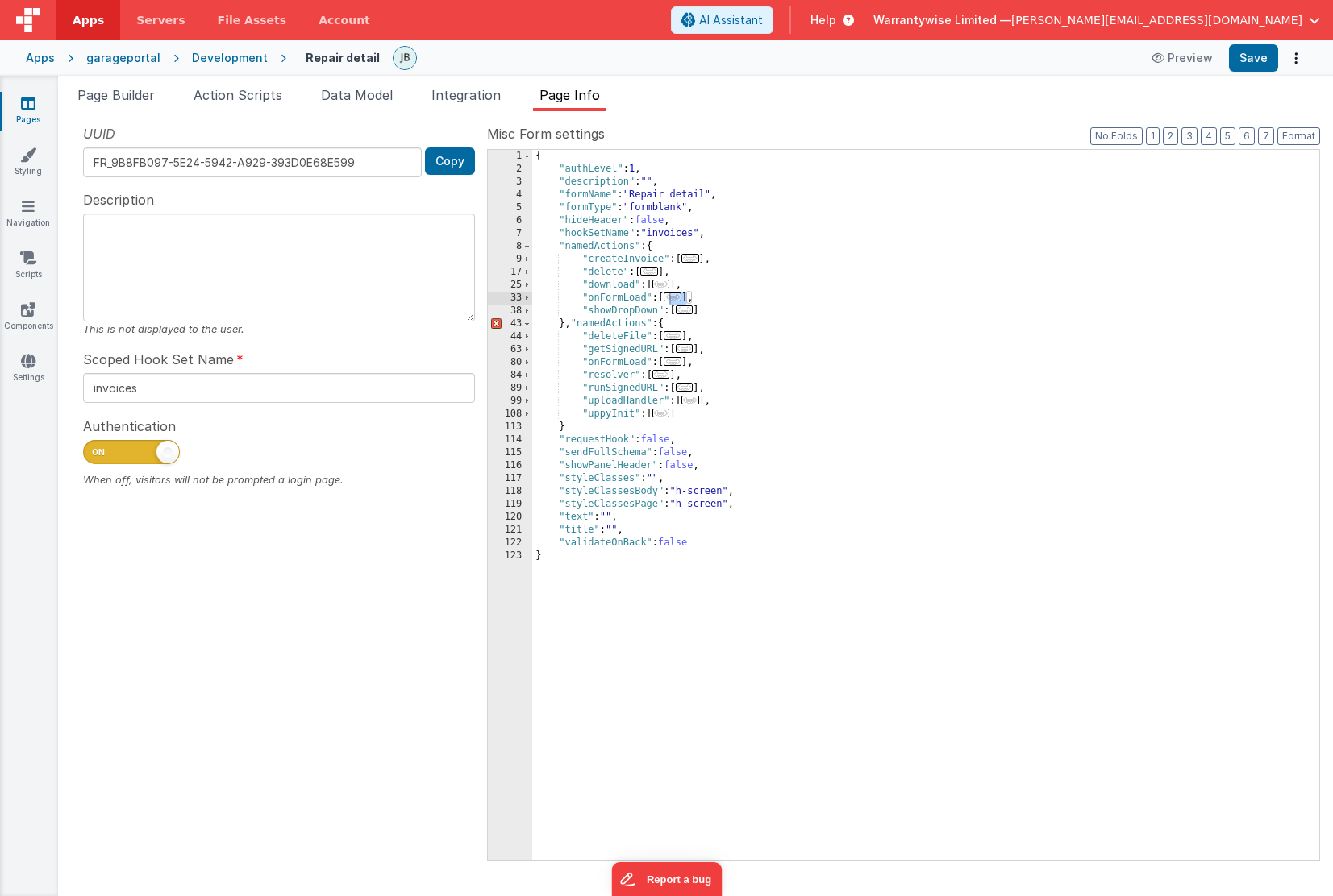
click at [679, 365] on span "..." at bounding box center [672, 361] width 18 height 9
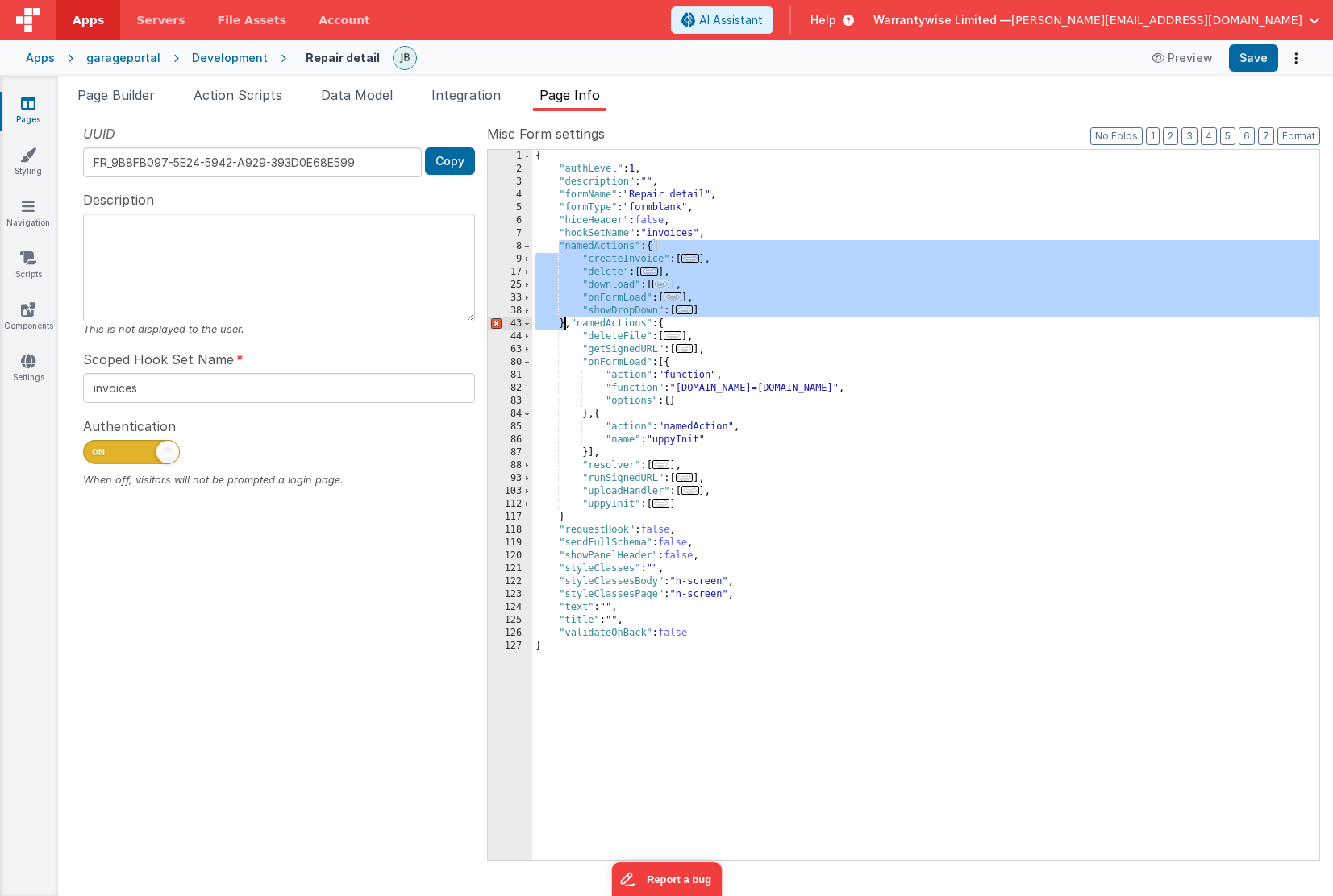
drag, startPoint x: 560, startPoint y: 244, endPoint x: 564, endPoint y: 325, distance: 81.1
click at [564, 325] on div "{ "authLevel" : 1 , "description" : "" , "formName" : "Repair detail" , "formTy…" at bounding box center [926, 518] width 787 height 736
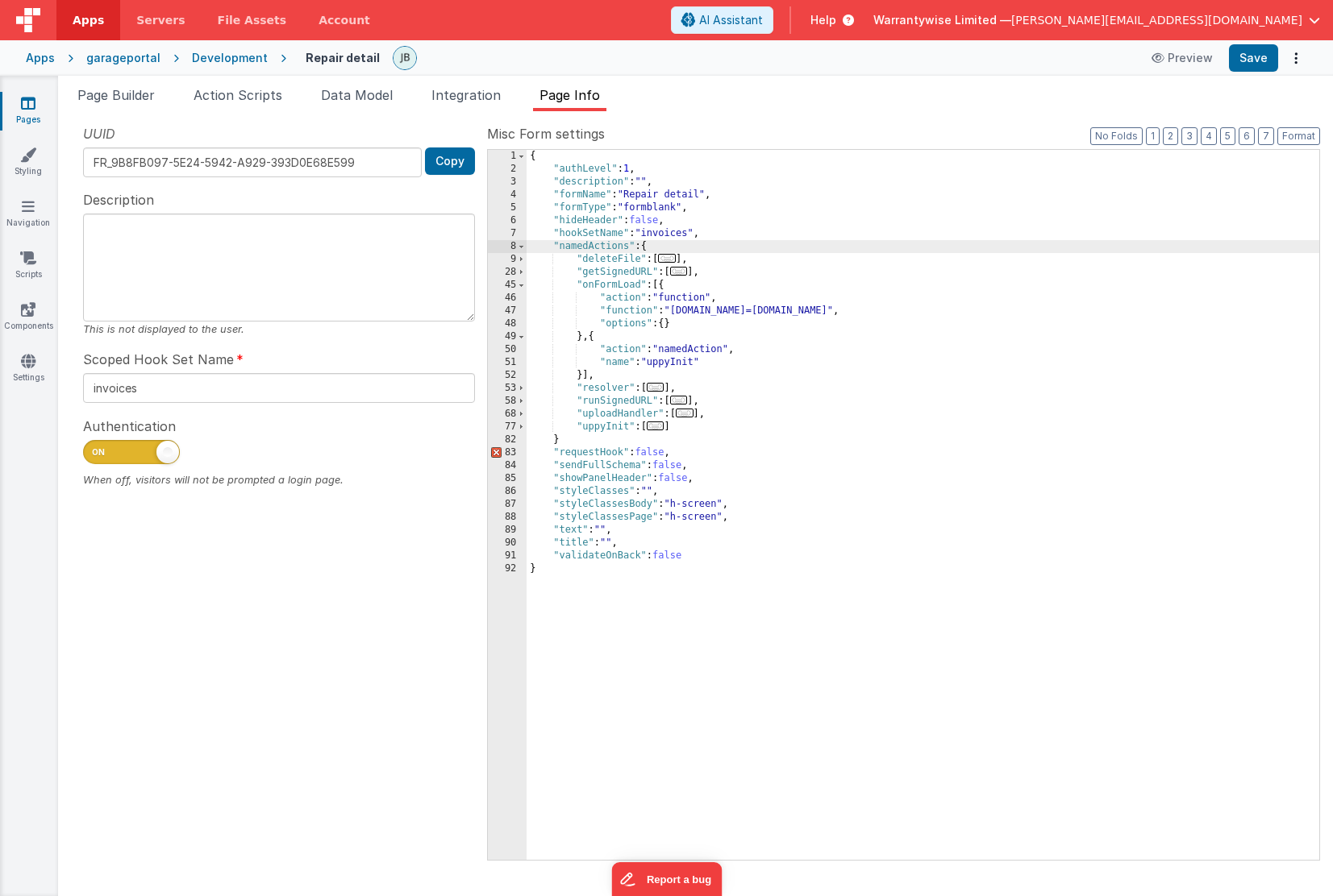
click at [597, 441] on div "{ "authLevel" : 1 , "description" : "" , "formName" : "Repair detail" , "formTy…" at bounding box center [924, 518] width 793 height 736
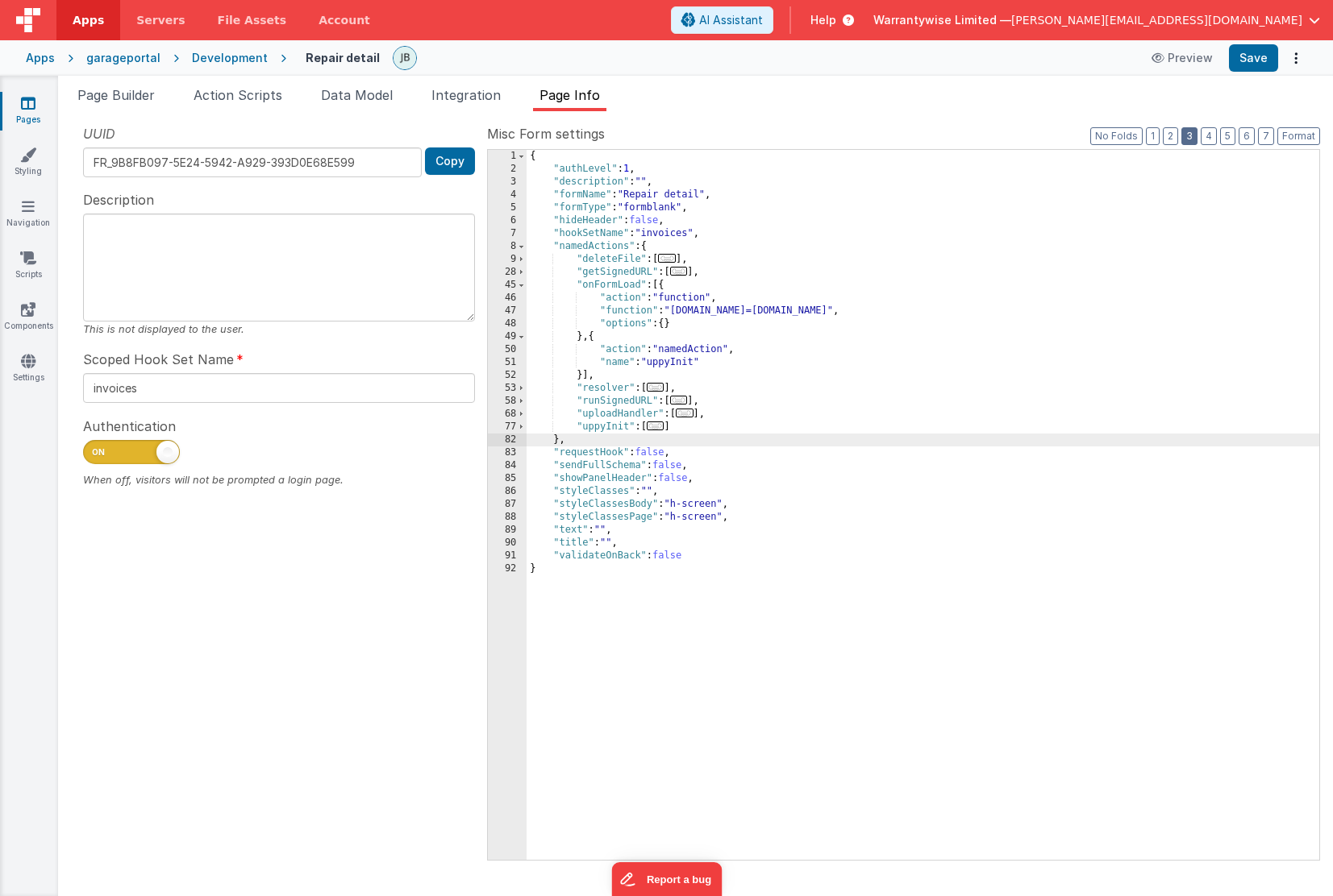
click at [1192, 137] on button "3" at bounding box center [1190, 136] width 17 height 18
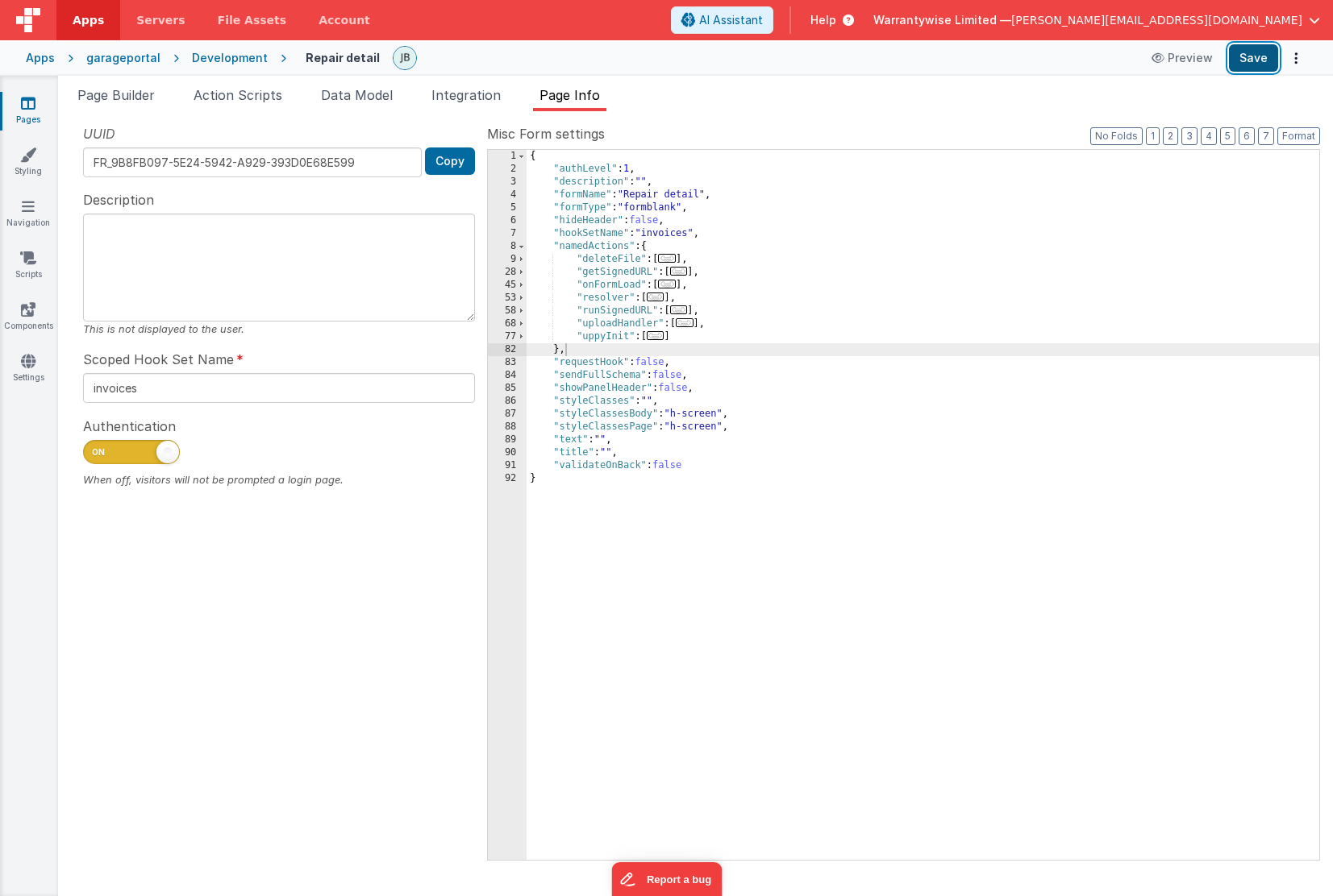
click at [1261, 56] on button "Save" at bounding box center [1253, 58] width 49 height 27
click at [114, 391] on input "invoices" at bounding box center [279, 388] width 392 height 30
type input "garage repair"
click at [1242, 59] on button "Save" at bounding box center [1253, 58] width 49 height 27
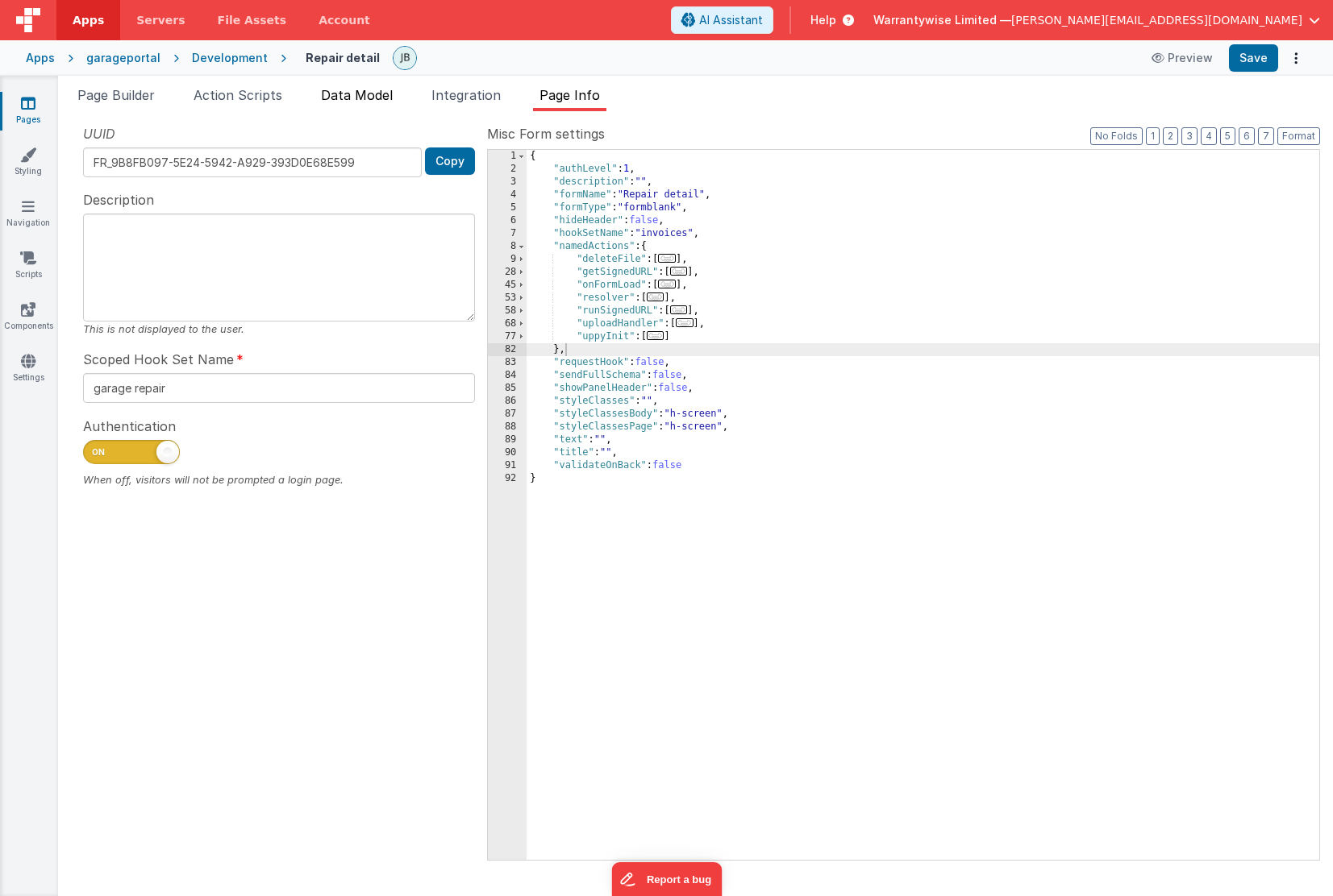
click at [360, 102] on li "Data Model" at bounding box center [357, 98] width 85 height 25
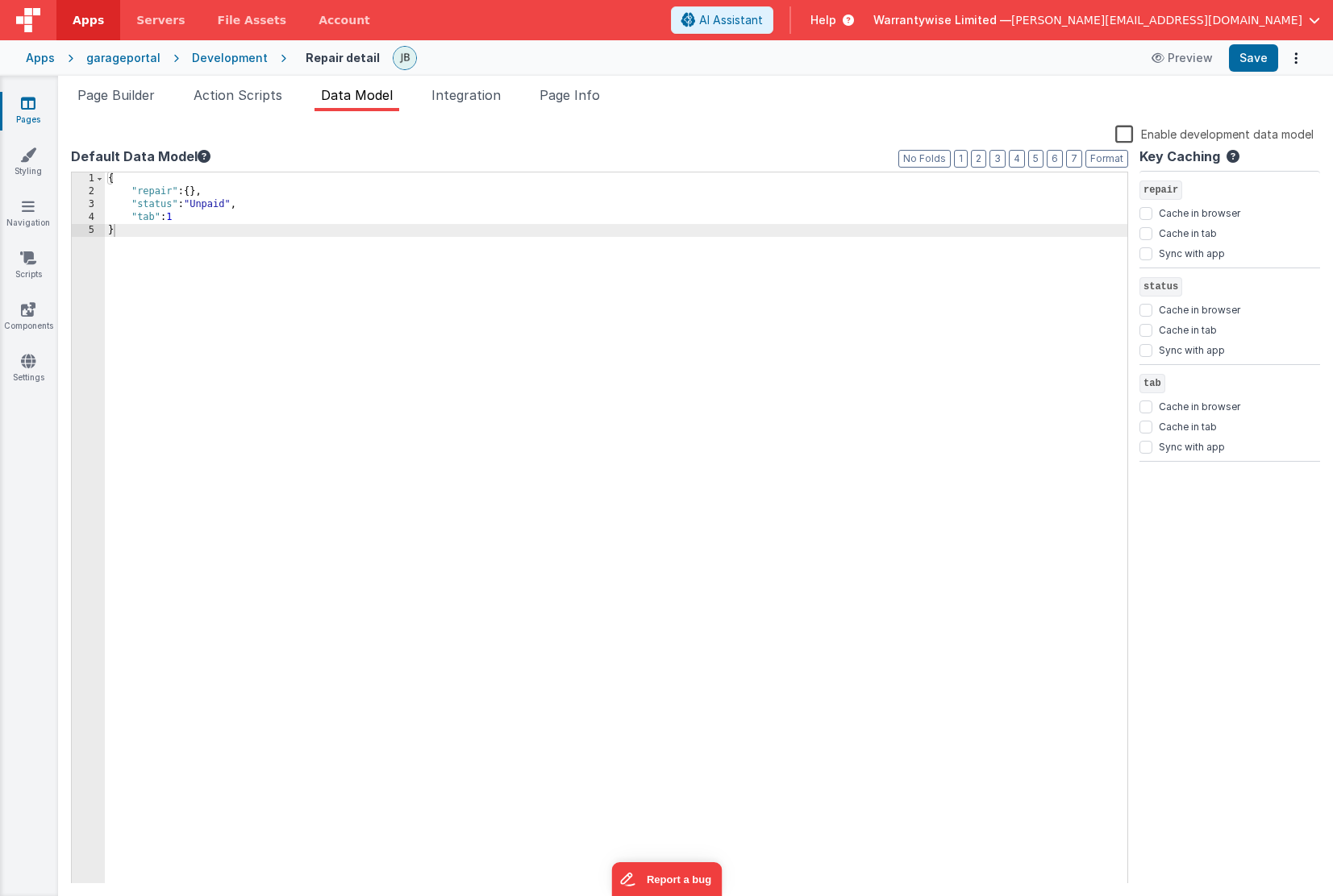
click at [205, 216] on div "{ "repair" : { } , "status" : "Unpaid" , "tab" : 1 }" at bounding box center [617, 541] width 1023 height 737
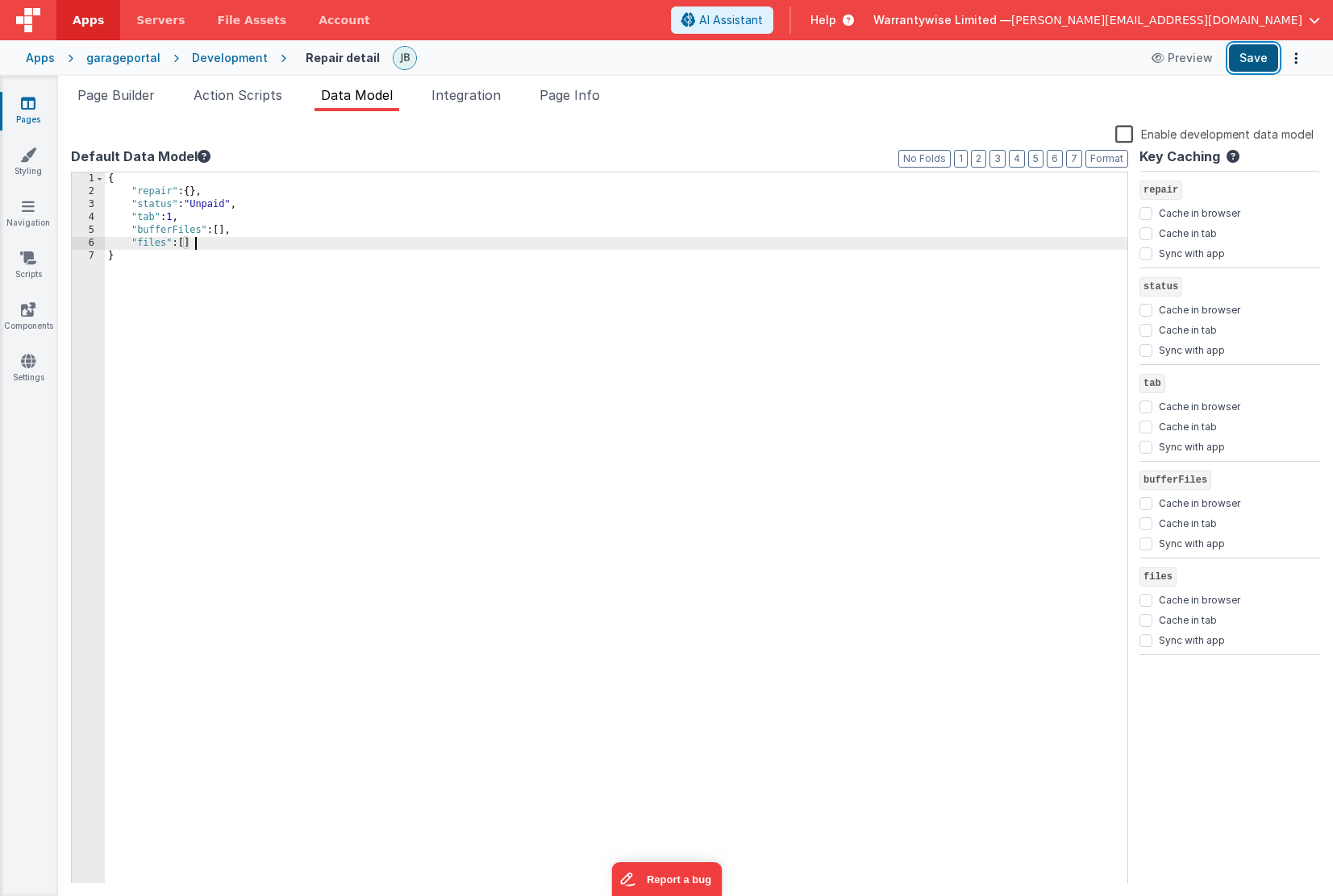
click at [1253, 58] on button "Save" at bounding box center [1253, 58] width 49 height 27
click at [225, 243] on div "{ "repair" : { } , "status" : "Unpaid" , "tab" : 1 , "bufferFiles" : [ ] , "fil…" at bounding box center [617, 541] width 1023 height 737
click at [1246, 56] on button "Save" at bounding box center [1253, 58] width 49 height 27
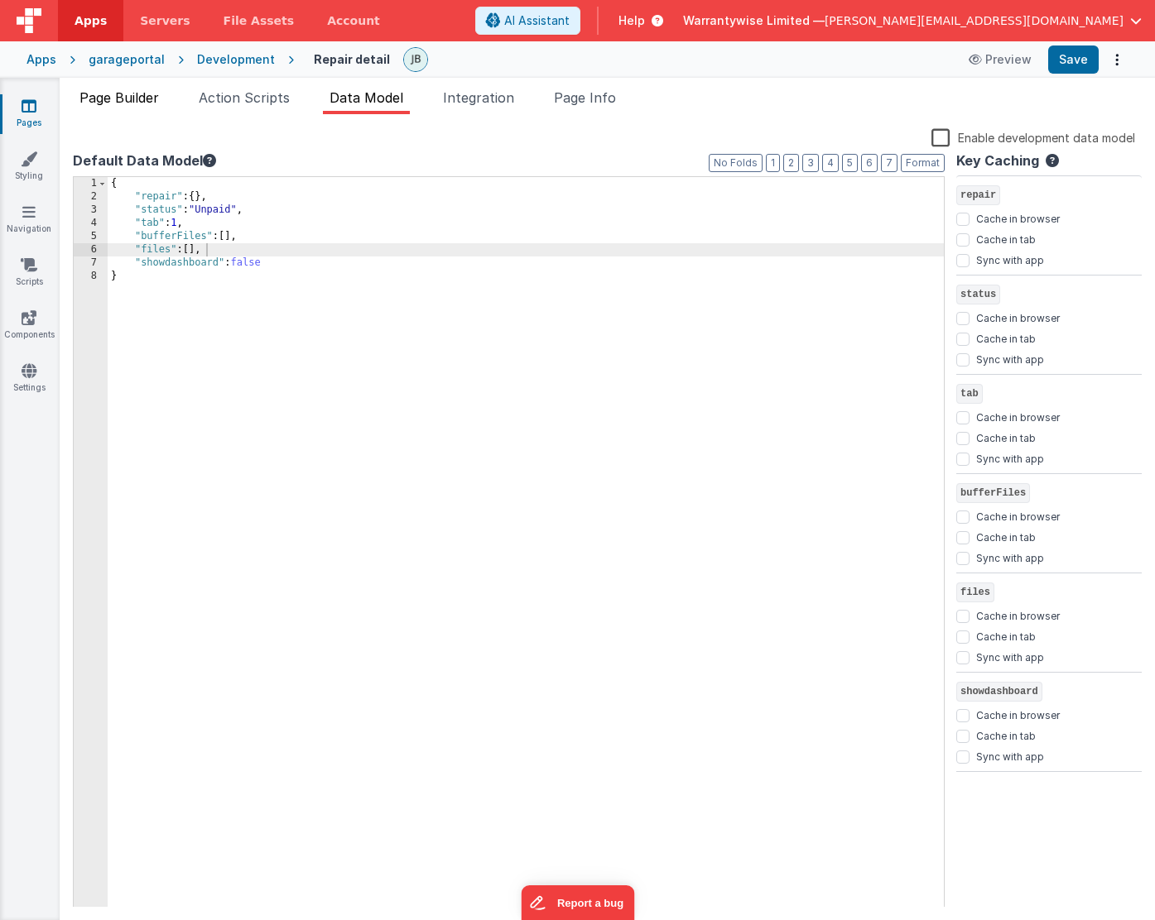
click at [113, 99] on span "Page Builder" at bounding box center [118, 97] width 79 height 17
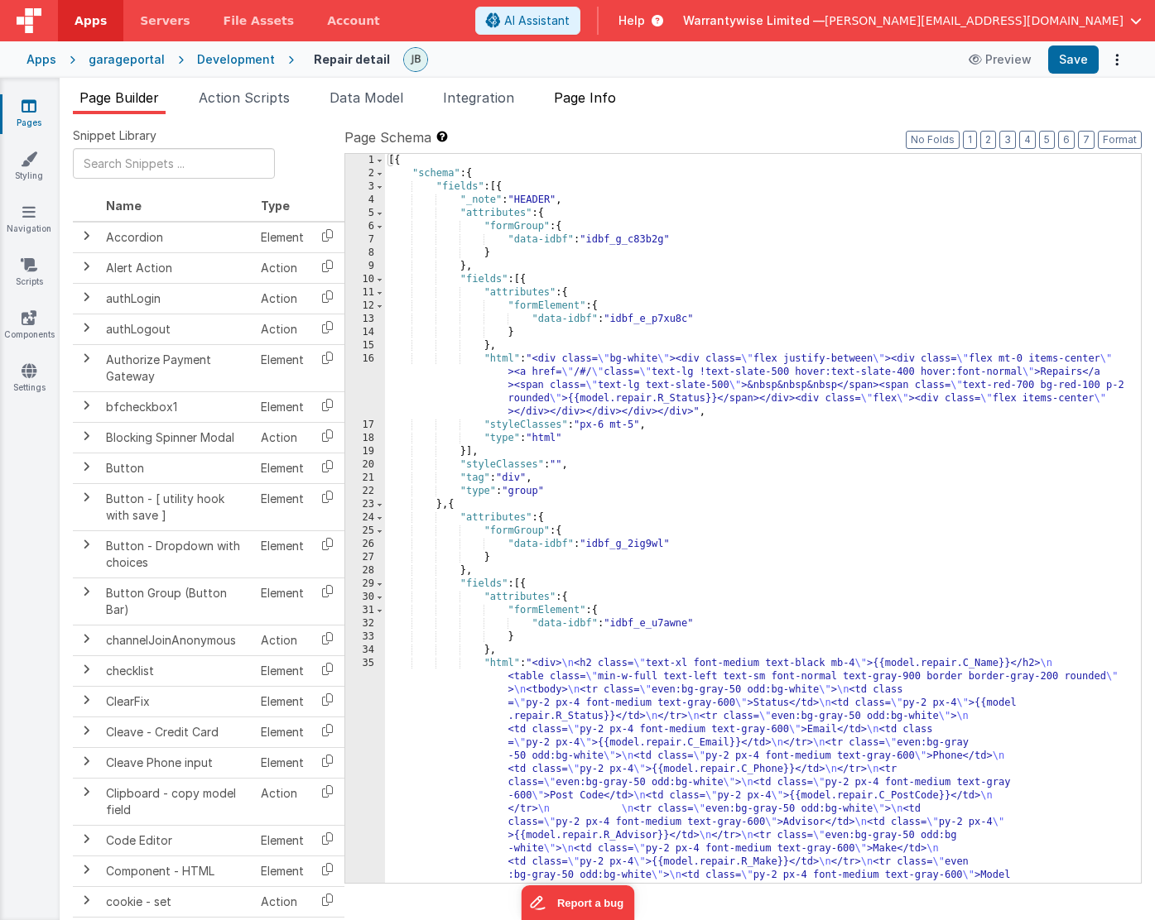
click at [599, 103] on span "Page Info" at bounding box center [585, 97] width 62 height 17
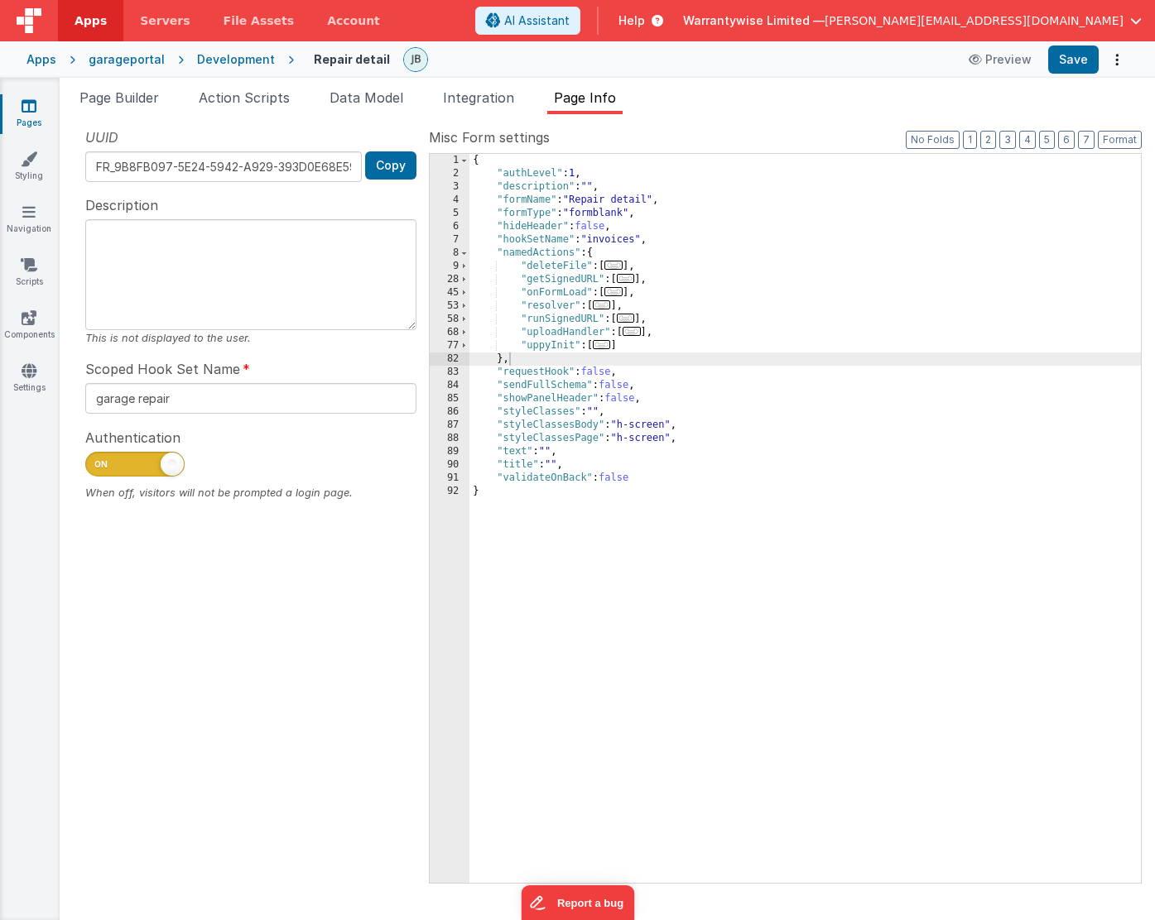
click at [670, 425] on div "{ "authLevel" : 1 , "description" : "" , "formName" : "Repair detail" , "formTy…" at bounding box center [804, 532] width 671 height 756
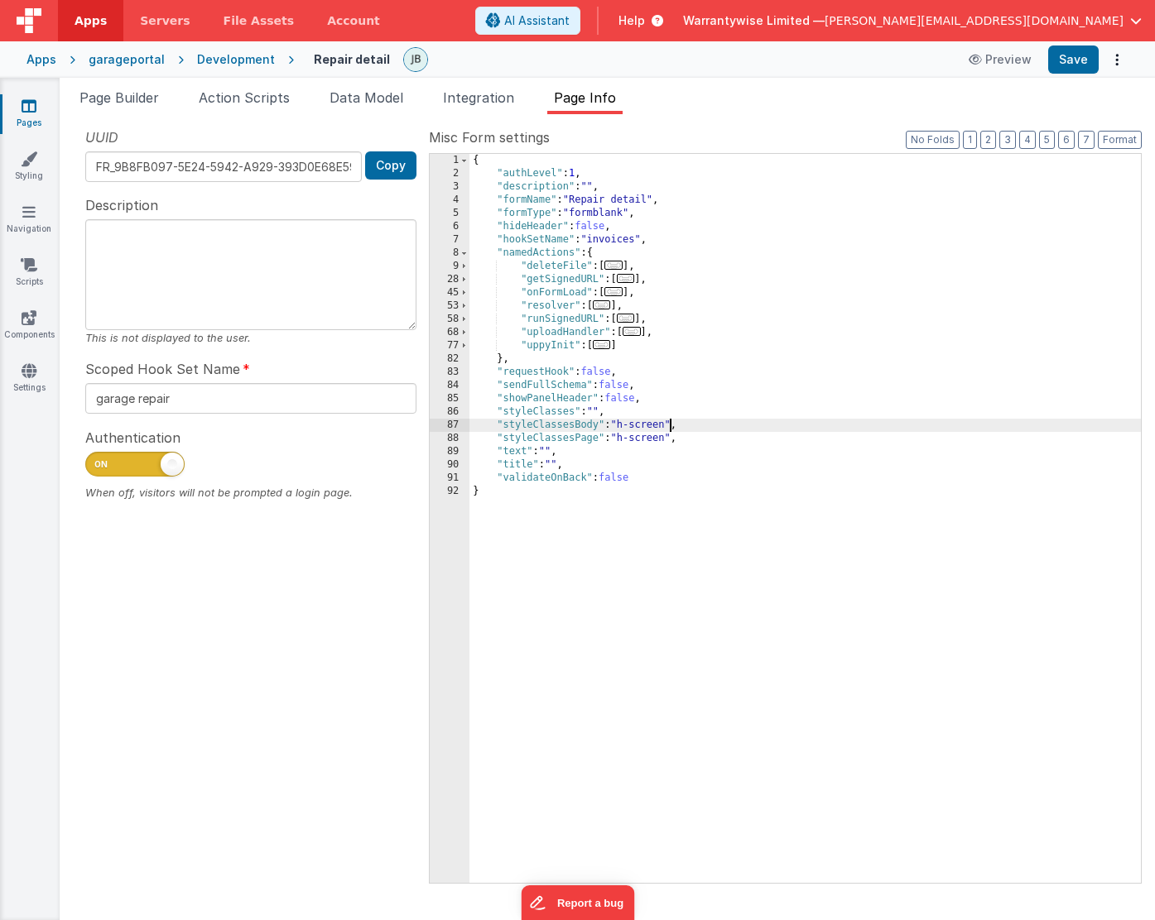
type input "invoices"
click at [1066, 52] on button "Save" at bounding box center [1073, 60] width 50 height 28
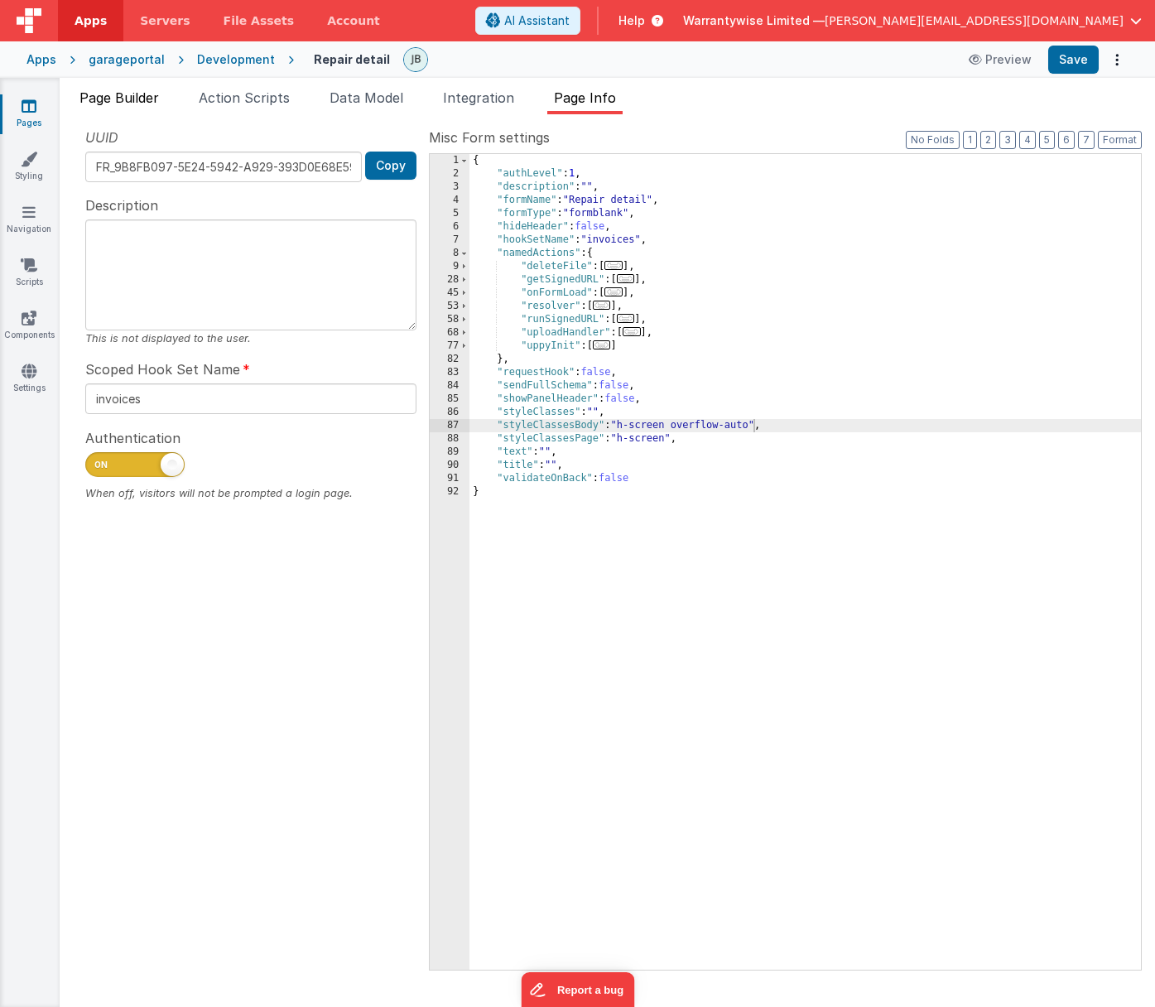
click at [105, 97] on span "Page Builder" at bounding box center [118, 97] width 79 height 17
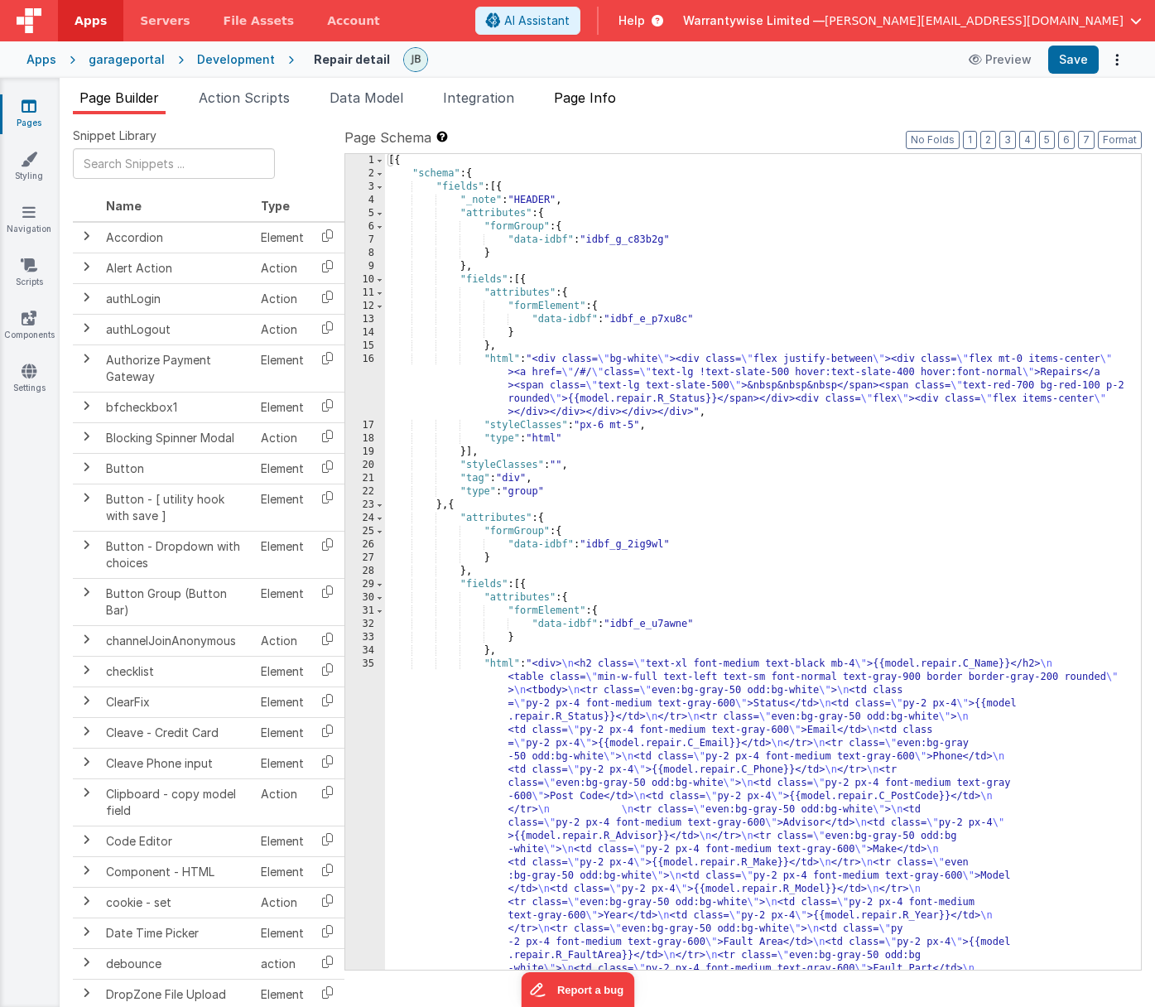
click at [595, 99] on span "Page Info" at bounding box center [585, 97] width 62 height 17
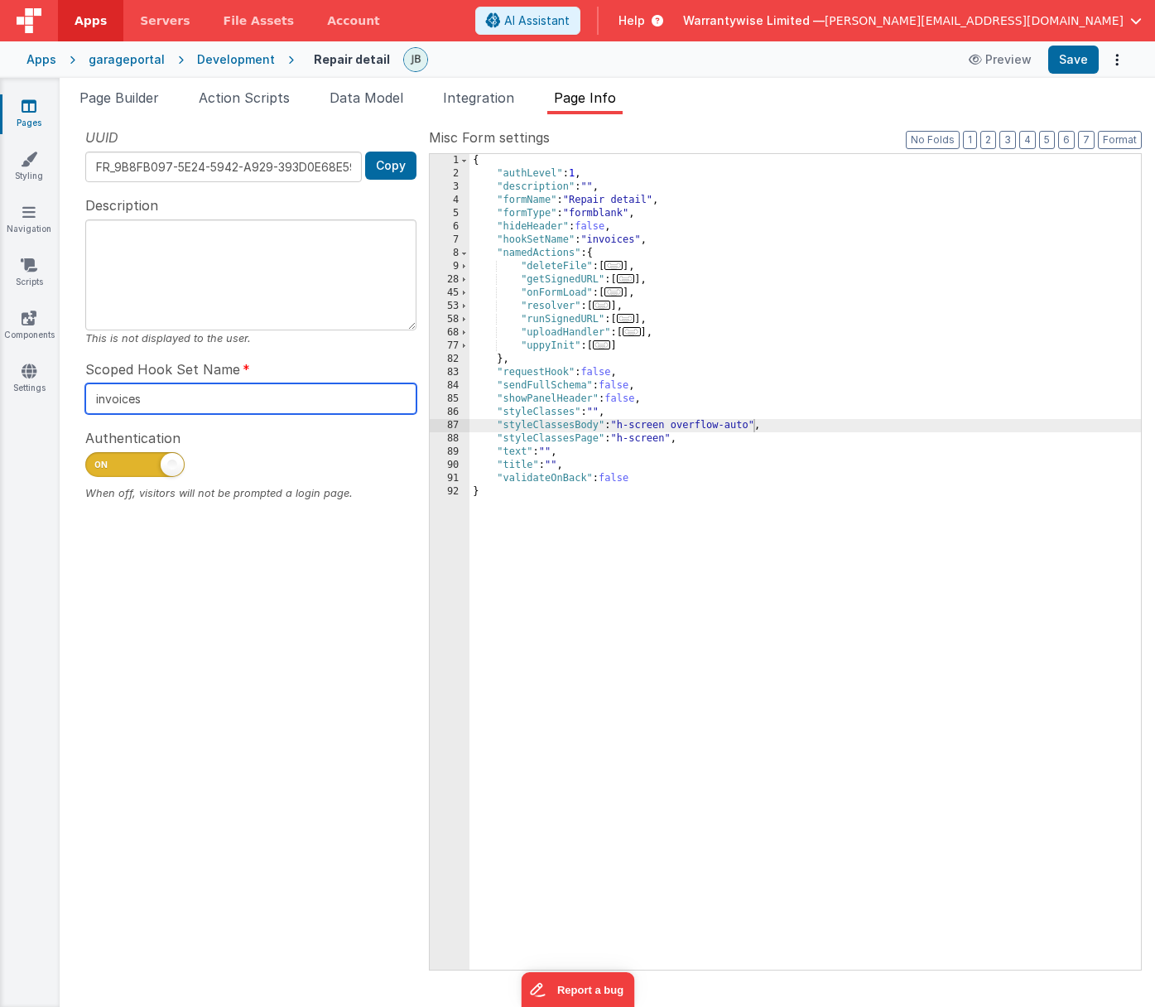
click at [116, 406] on input "invoices" at bounding box center [250, 398] width 331 height 31
type input "garage repair"
click at [1070, 63] on button "Save" at bounding box center [1073, 60] width 50 height 28
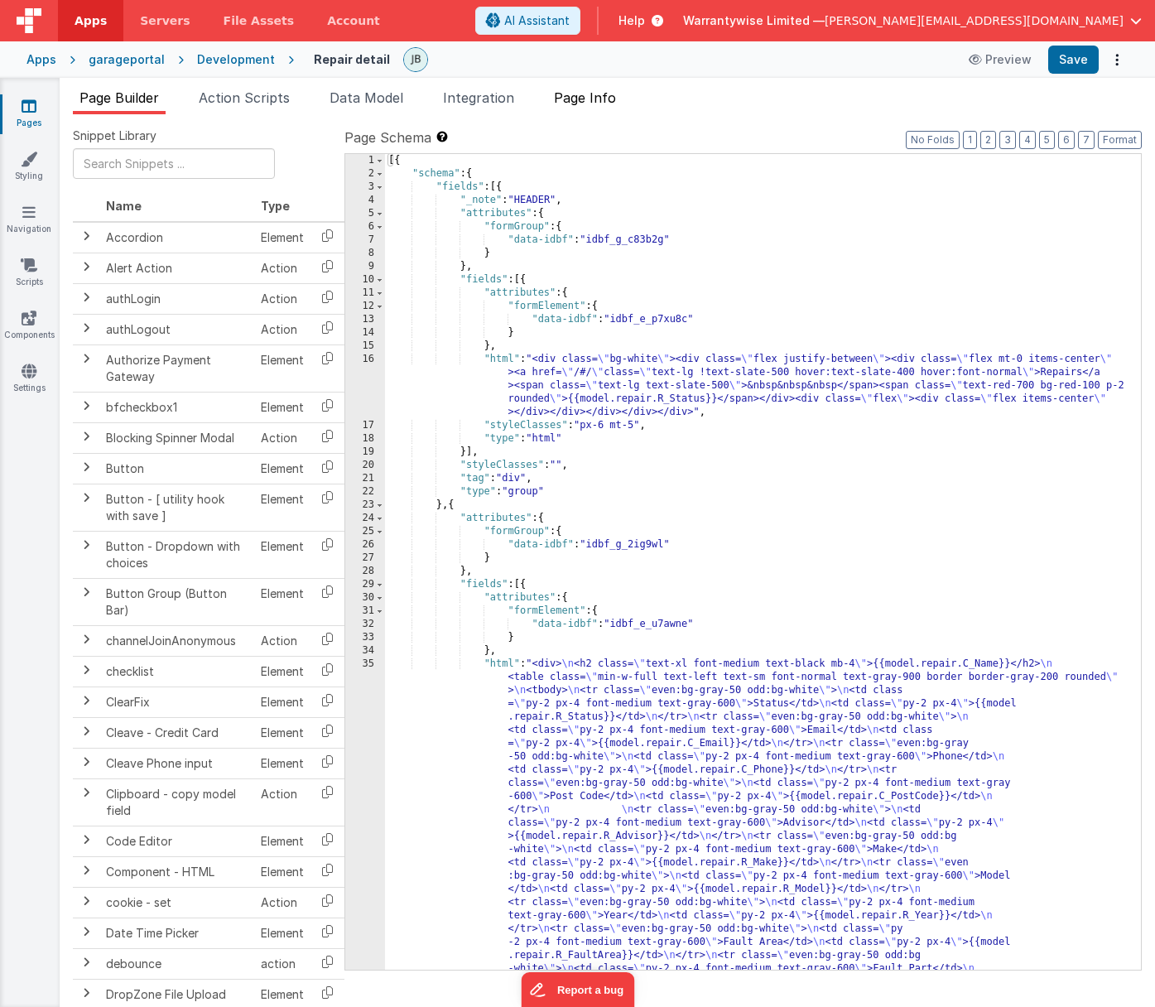
click at [592, 104] on span "Page Info" at bounding box center [585, 97] width 62 height 17
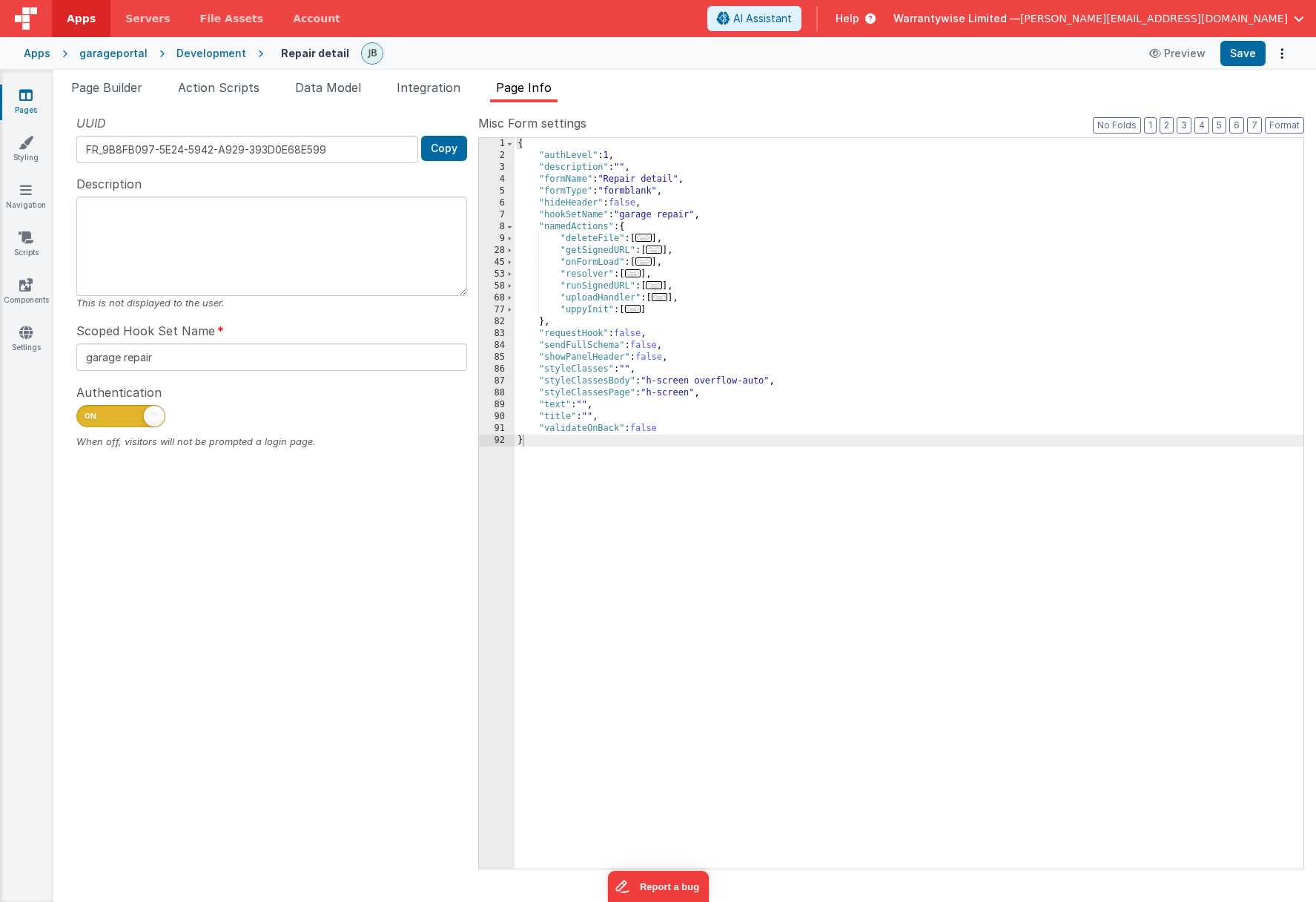
click at [602, 311] on div "{ "authLevel" : 1 , "description" : "" , "formName" : "Repair detail" , "formTy…" at bounding box center [908, 515] width 789 height 754
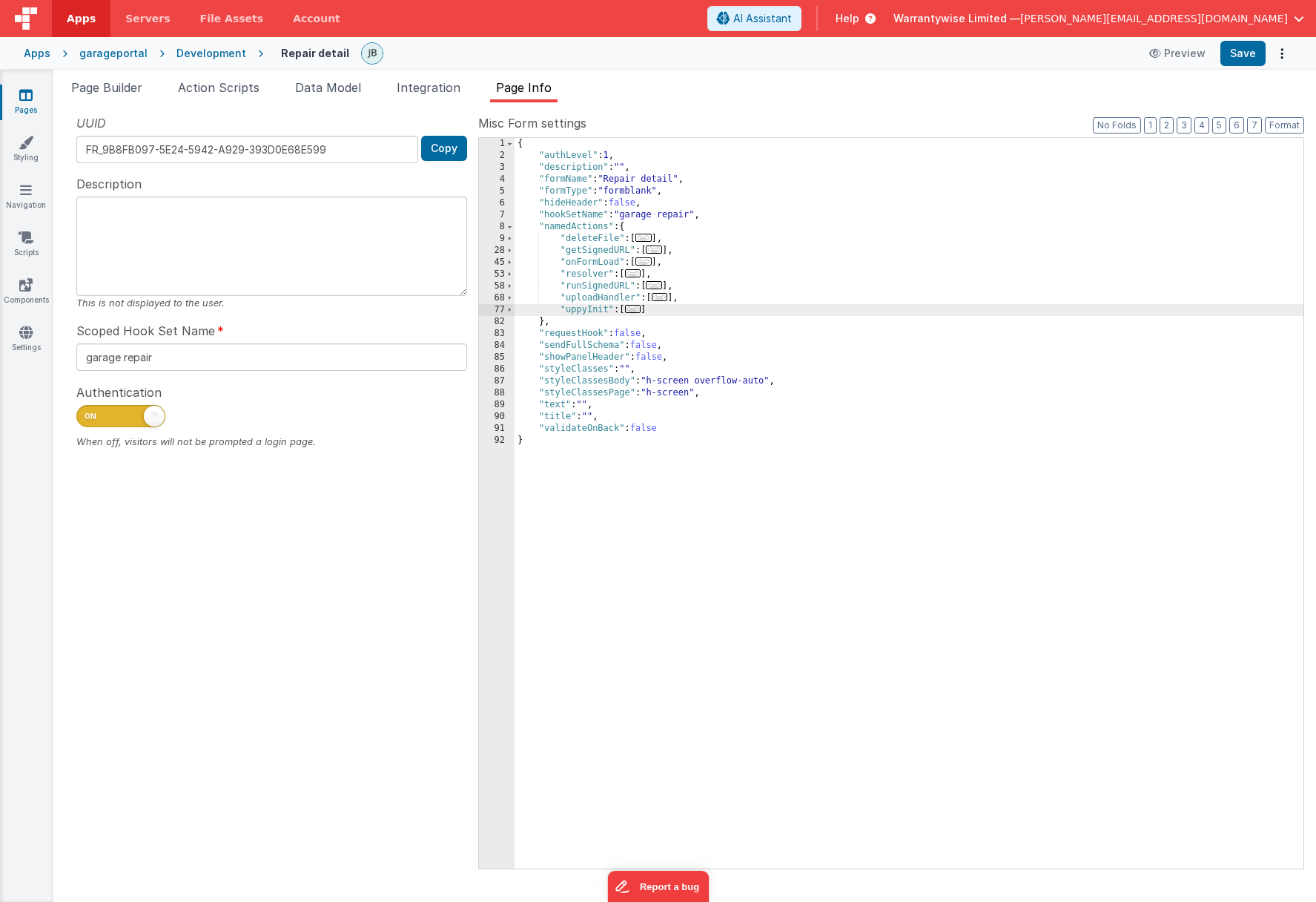
click at [641, 310] on span "..." at bounding box center [633, 308] width 16 height 8
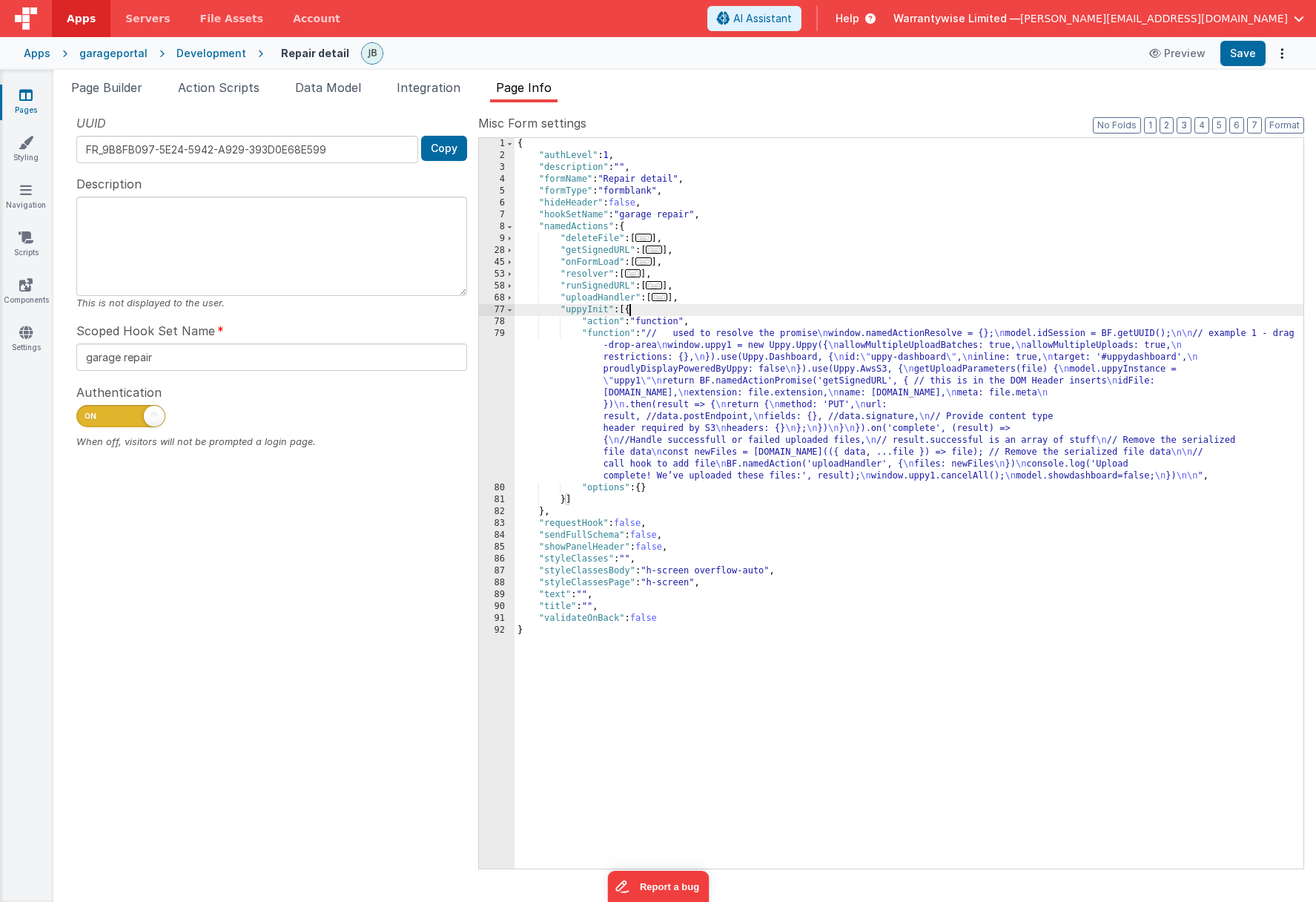
click at [484, 351] on div "79" at bounding box center [497, 405] width 36 height 154
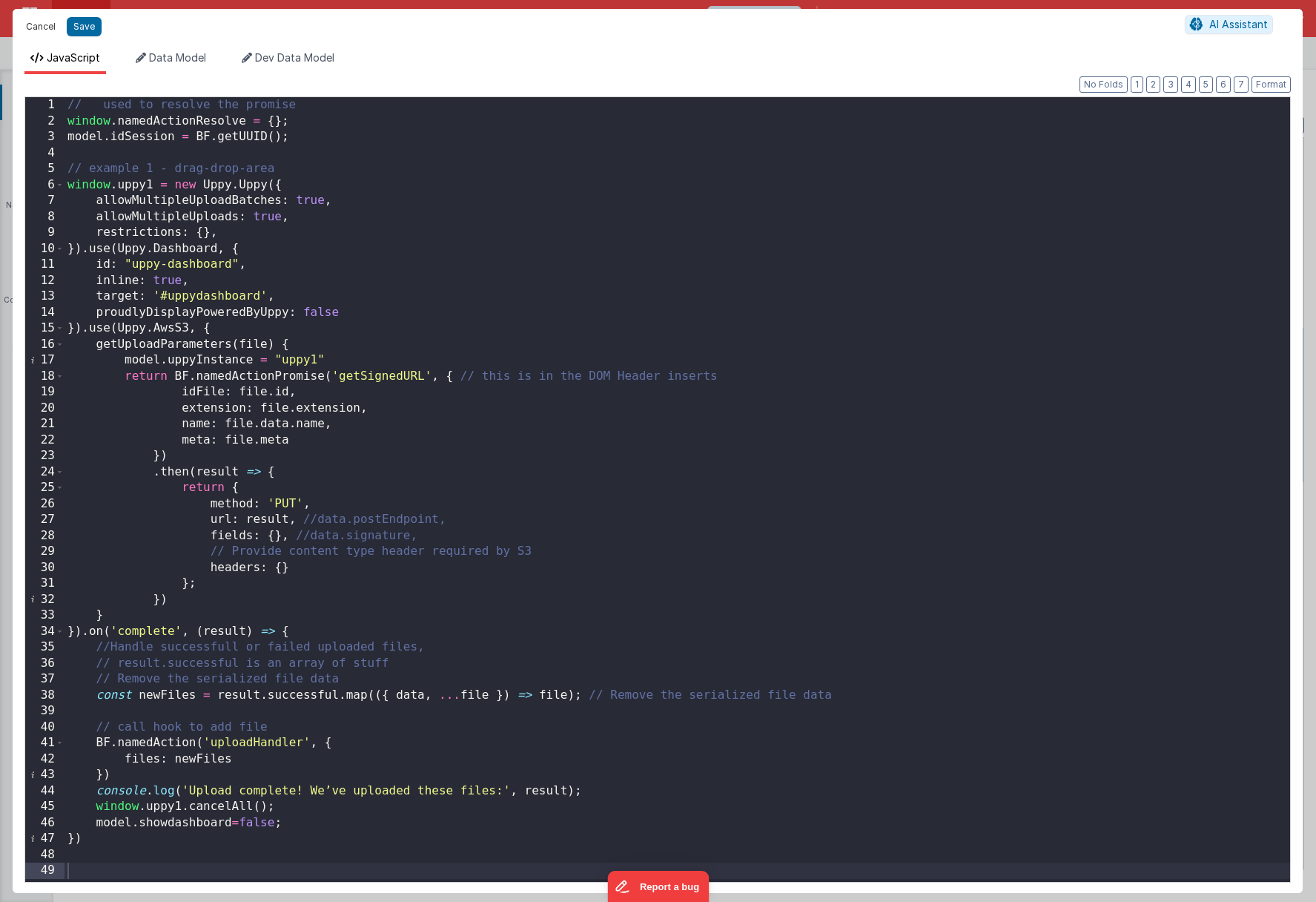
click at [46, 30] on button "Cancel" at bounding box center [41, 26] width 45 height 21
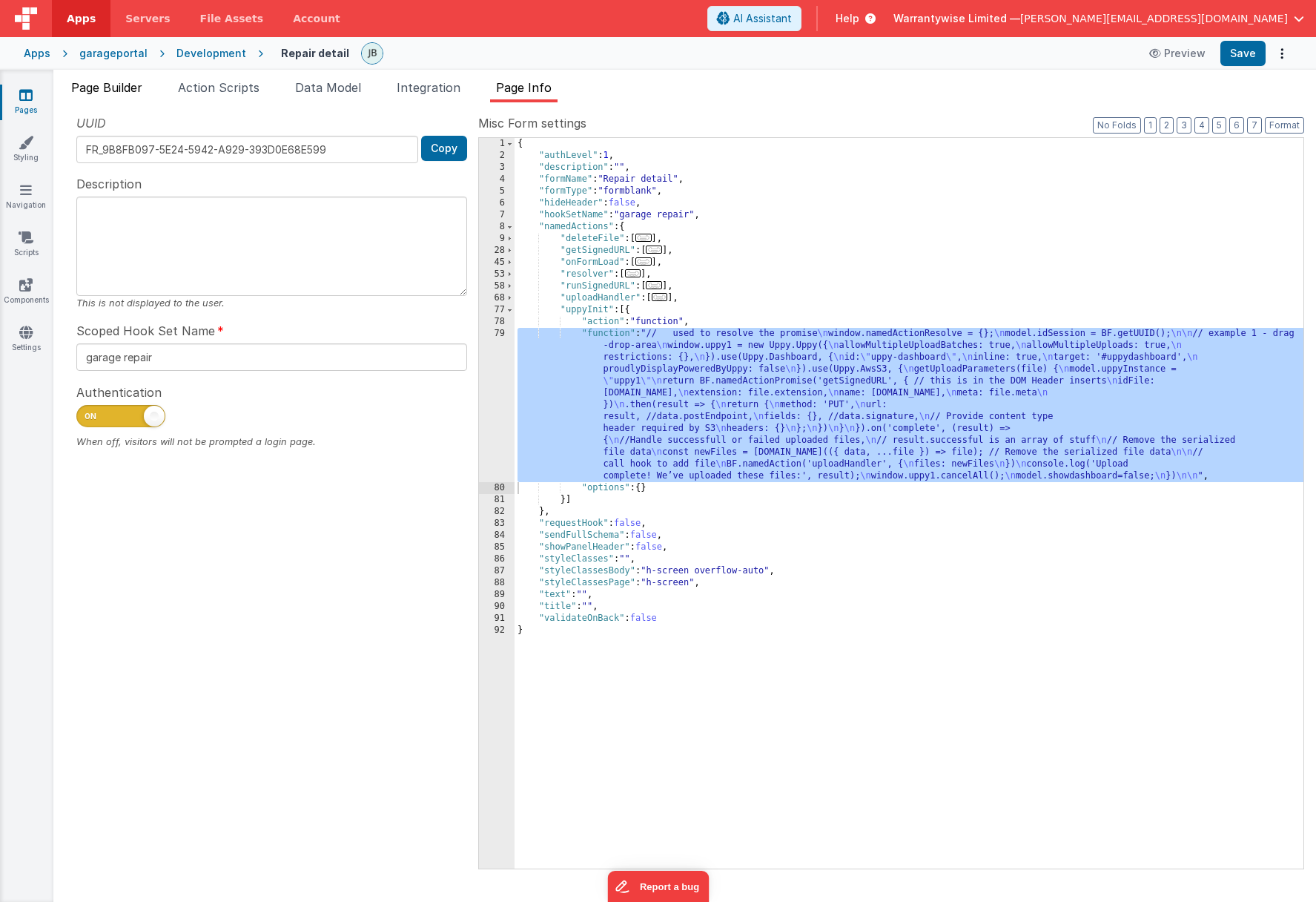
click at [129, 96] on li "Page Builder" at bounding box center [107, 90] width 83 height 23
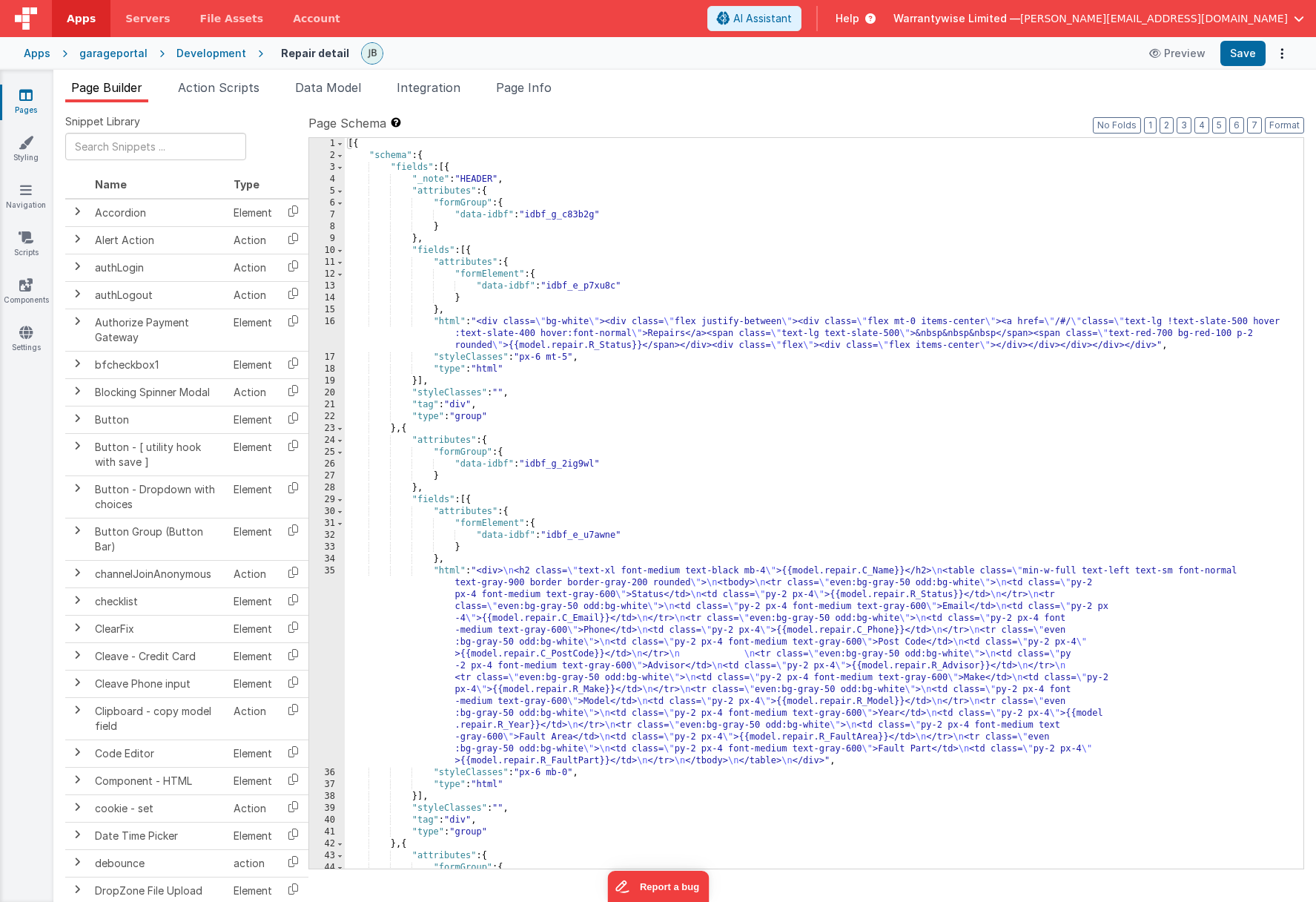
click at [610, 642] on div "[{ "schema" : { "fields" : [{ "_note" : "HEADER" , "attributes" : { "formGroup"…" at bounding box center [819, 515] width 948 height 754
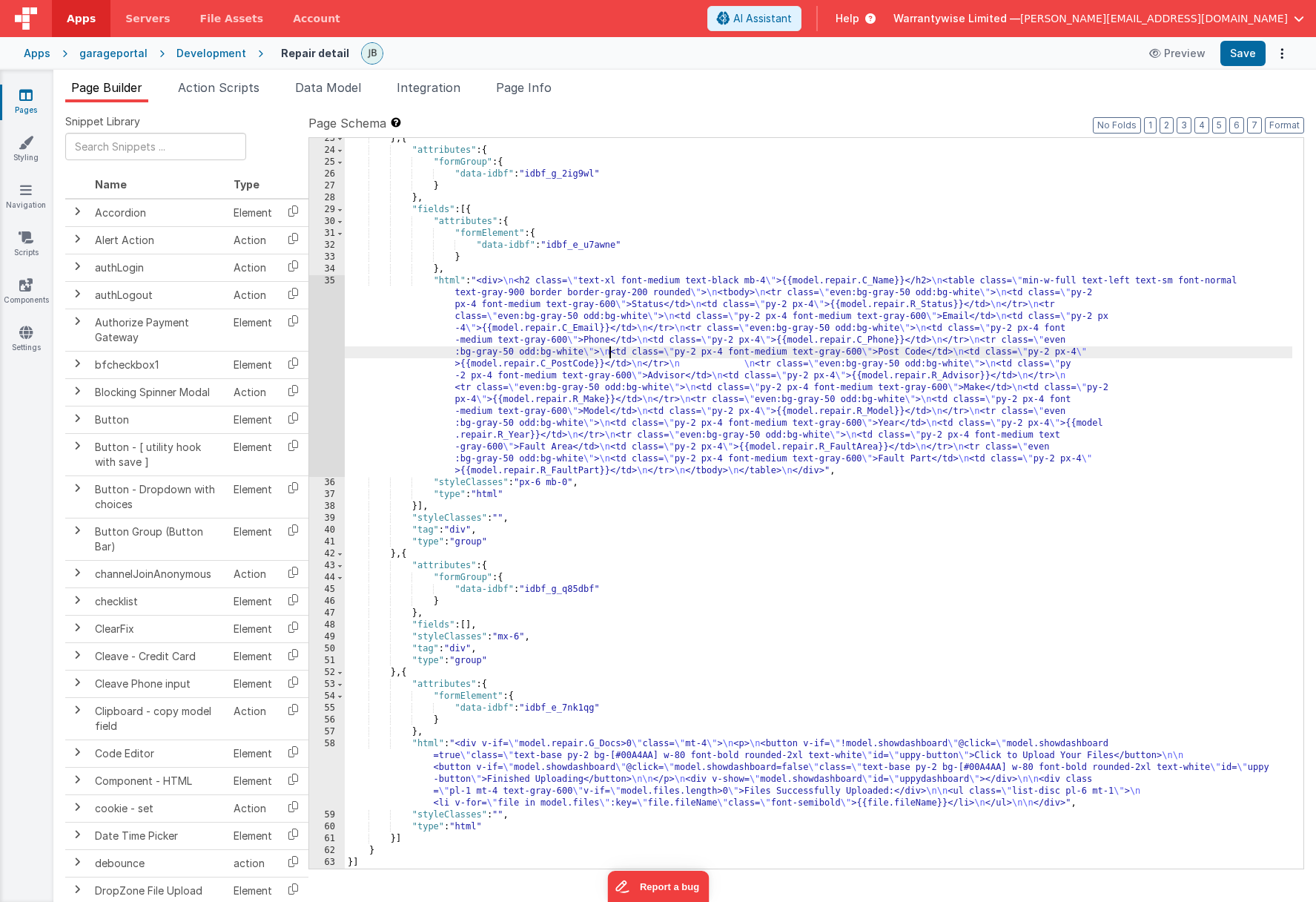
scroll to position [290, 0]
click at [474, 803] on div "} , { "attributes" : { "formGroup" : { "data-idbf" : "idbf_g_2ig9wl" } } , "fie…" at bounding box center [819, 510] width 948 height 754
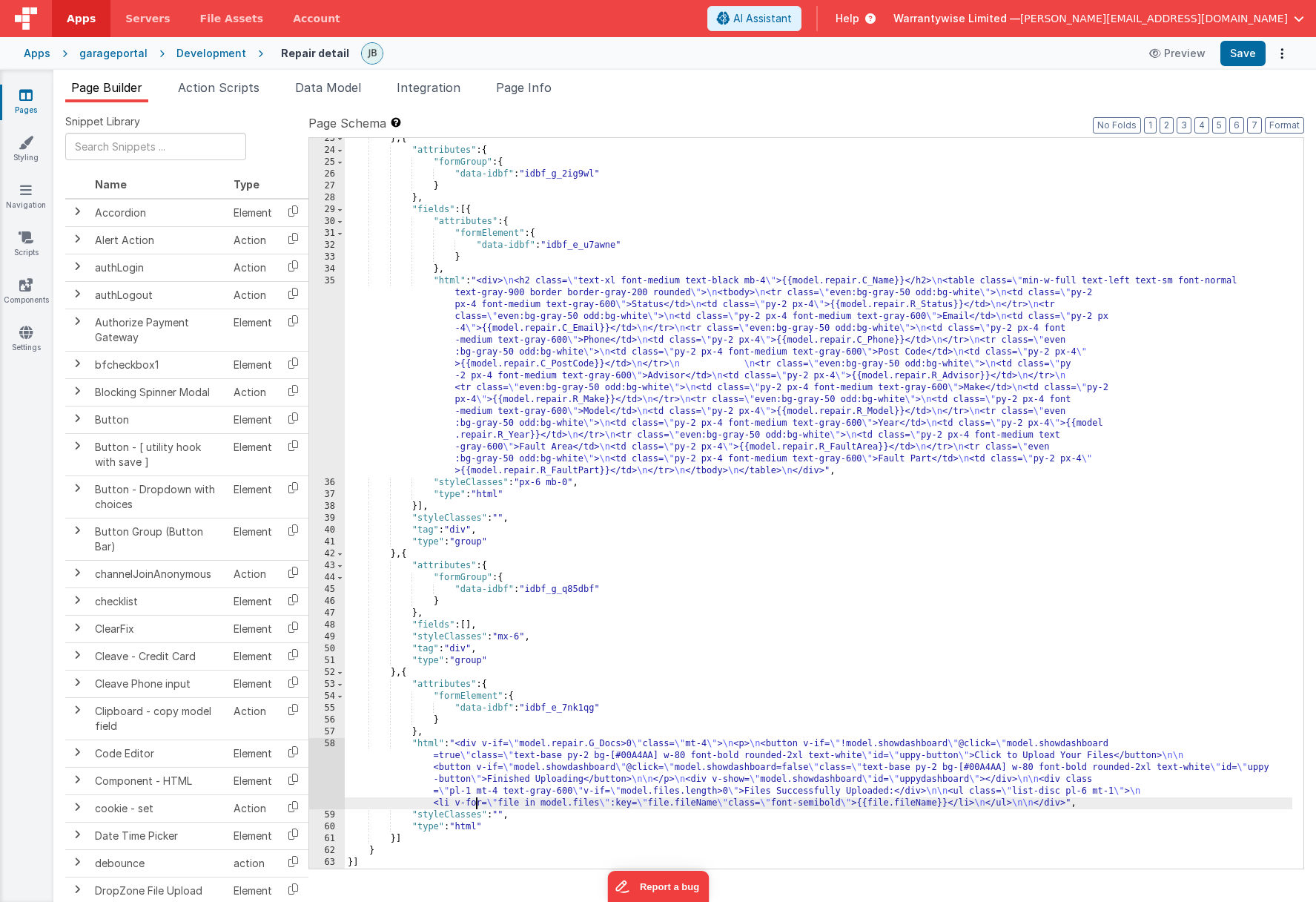
click at [313, 760] on div "58" at bounding box center [327, 773] width 36 height 71
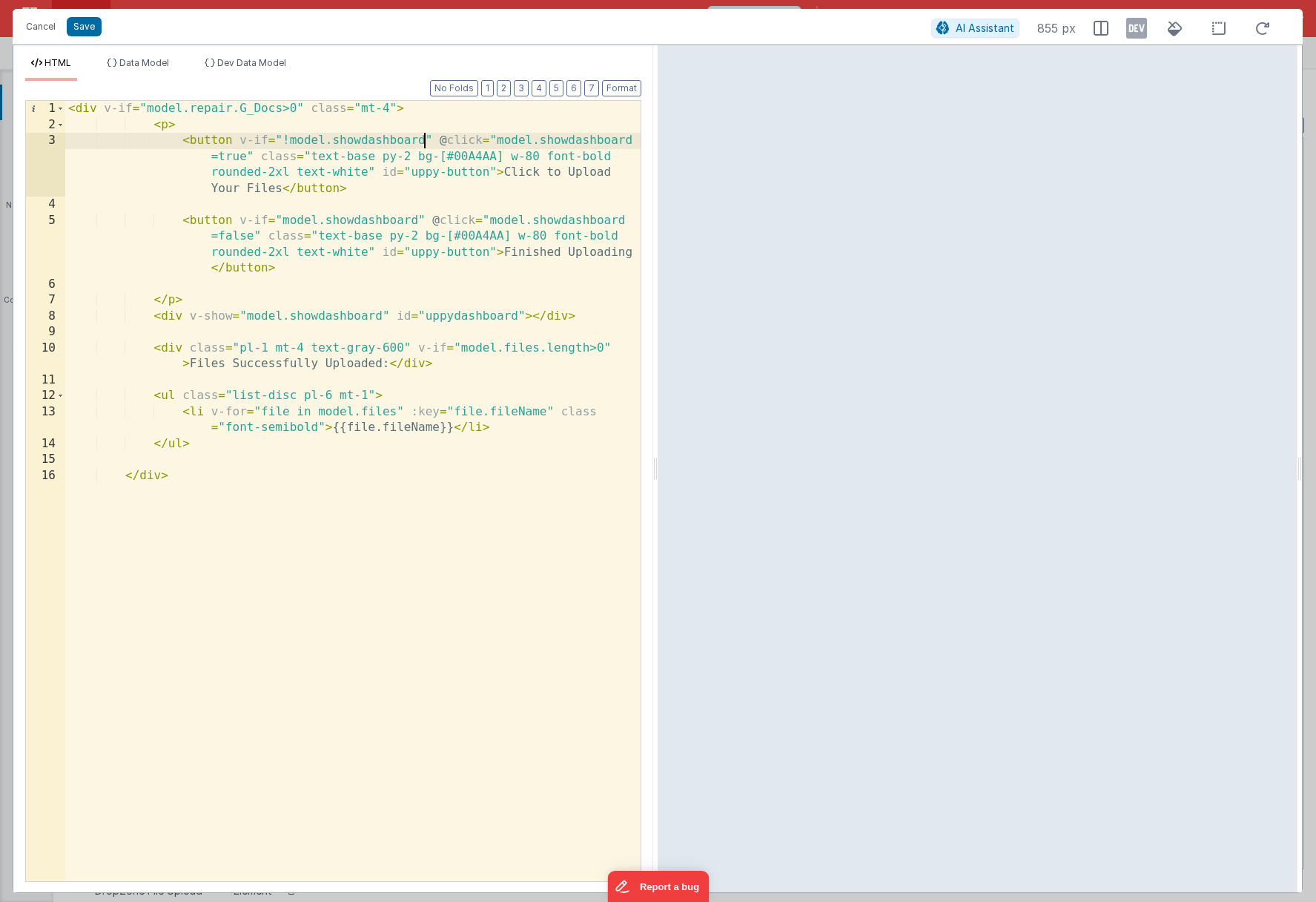
click at [426, 139] on div "< div v-if = "model.repair.G_Docs>0" class = "mt-4" > < p > < button v-if = "!m…" at bounding box center [353, 507] width 575 height 812
click at [297, 108] on div "< div v-if = "model.repair.G_Docs>0" class = "mt-4" > < p > < button v-if = "!m…" at bounding box center [353, 507] width 575 height 812
click at [383, 316] on div "< div v-if = "model.repair.G_Docs>0" class = "mt-4" > < p > < button v-if = "!m…" at bounding box center [353, 507] width 575 height 812
click at [247, 318] on div "< div v-if = "model.repair.G_Docs>0" class = "mt-4" > < p > < button v-if = "!m…" at bounding box center [353, 507] width 575 height 812
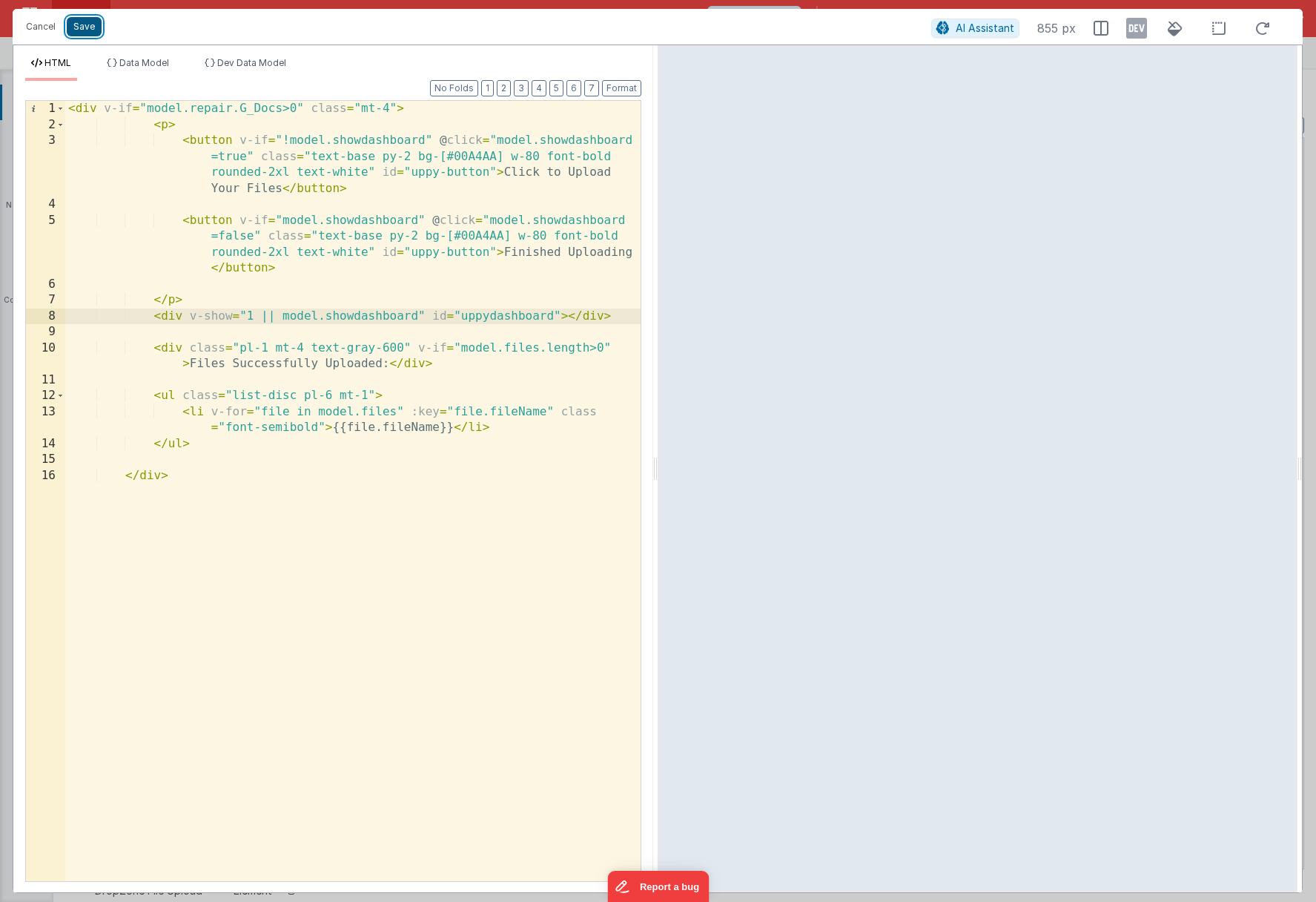
click at [82, 25] on button "Save" at bounding box center [83, 27] width 35 height 20
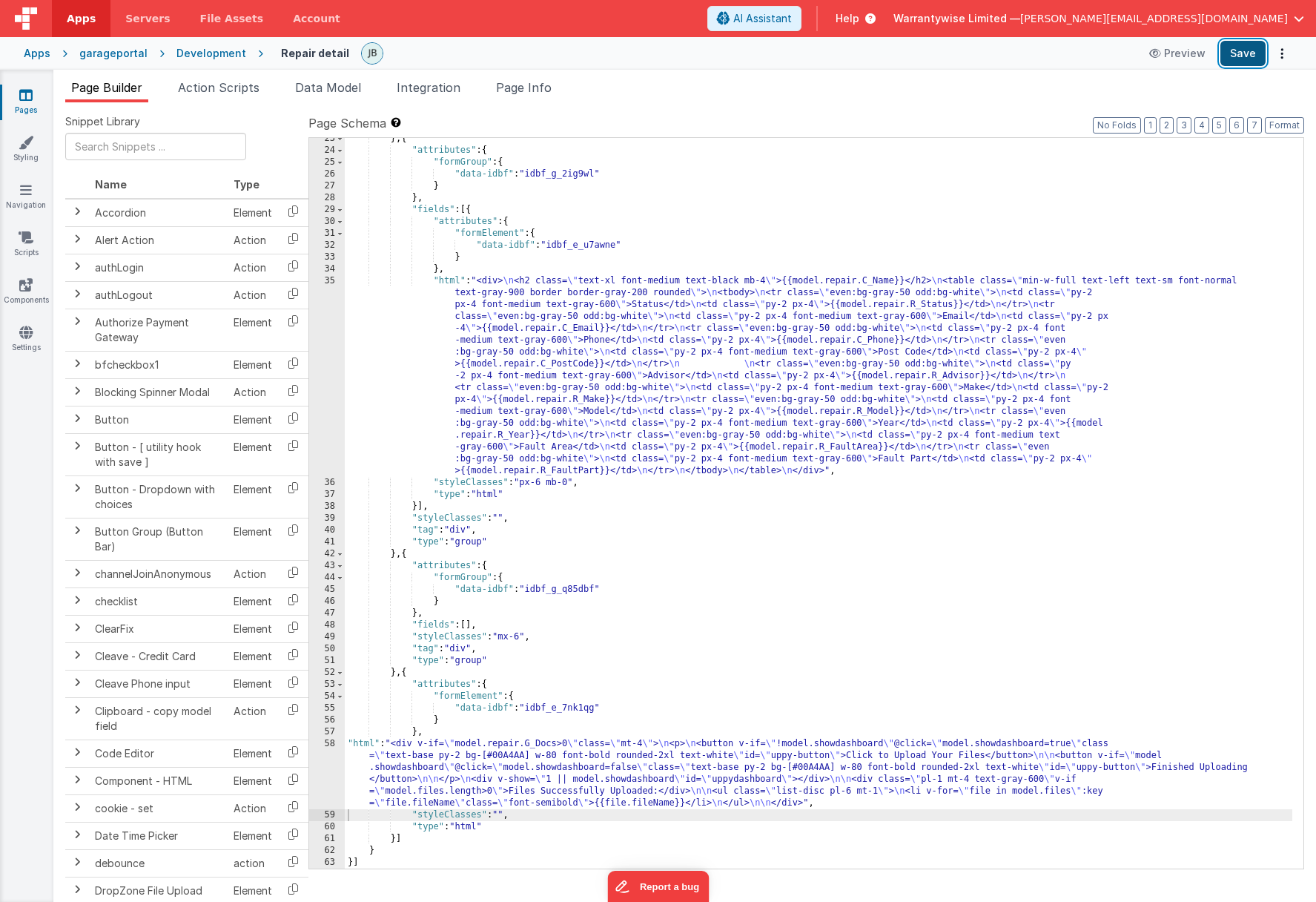
click at [1034, 59] on button "Save" at bounding box center [1243, 54] width 45 height 25
click at [25, 342] on link "Settings" at bounding box center [26, 339] width 54 height 30
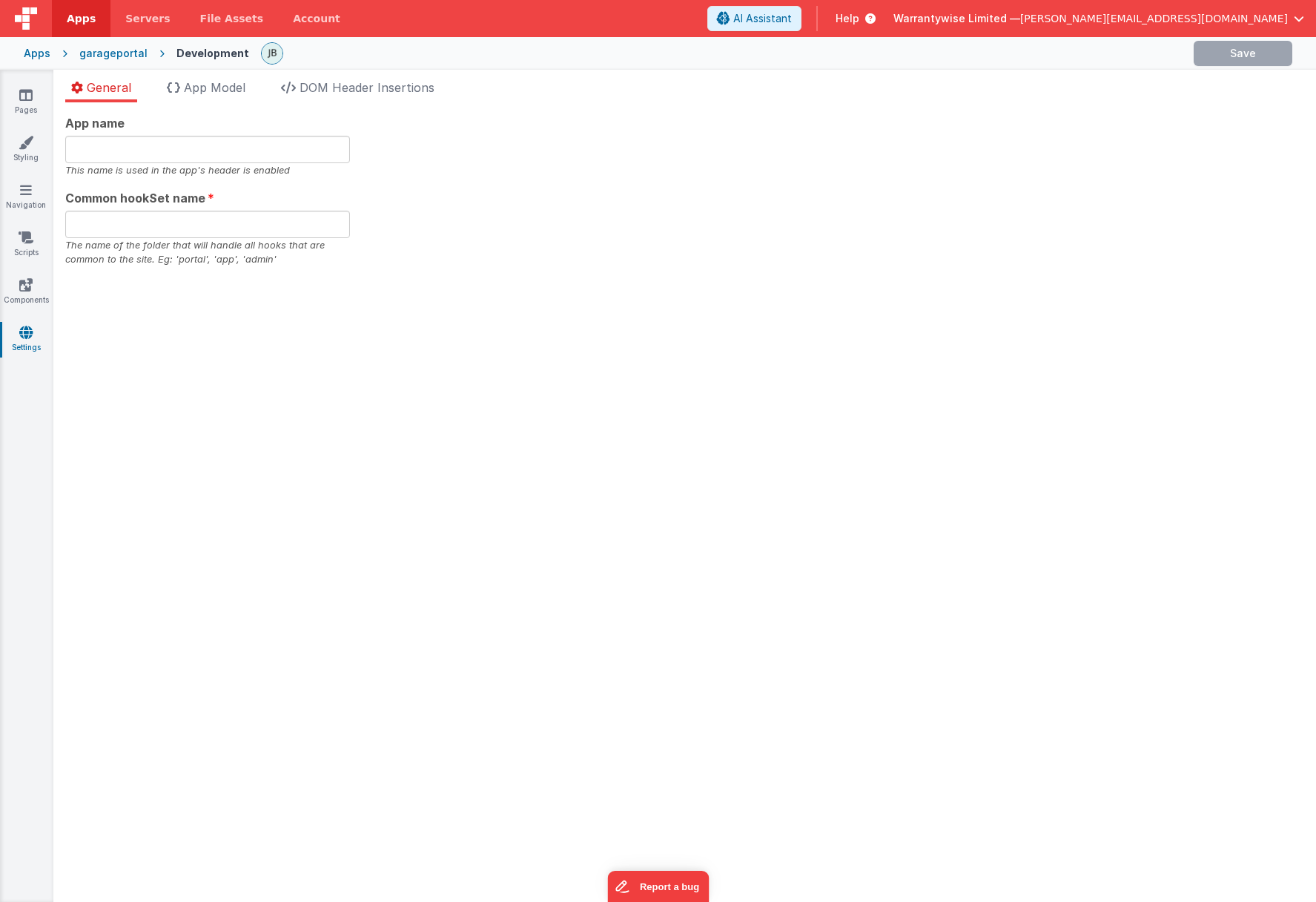
type input "Demo Portal"
type input "garage"
click at [326, 90] on span "DOM Header Insertions" at bounding box center [366, 87] width 135 height 15
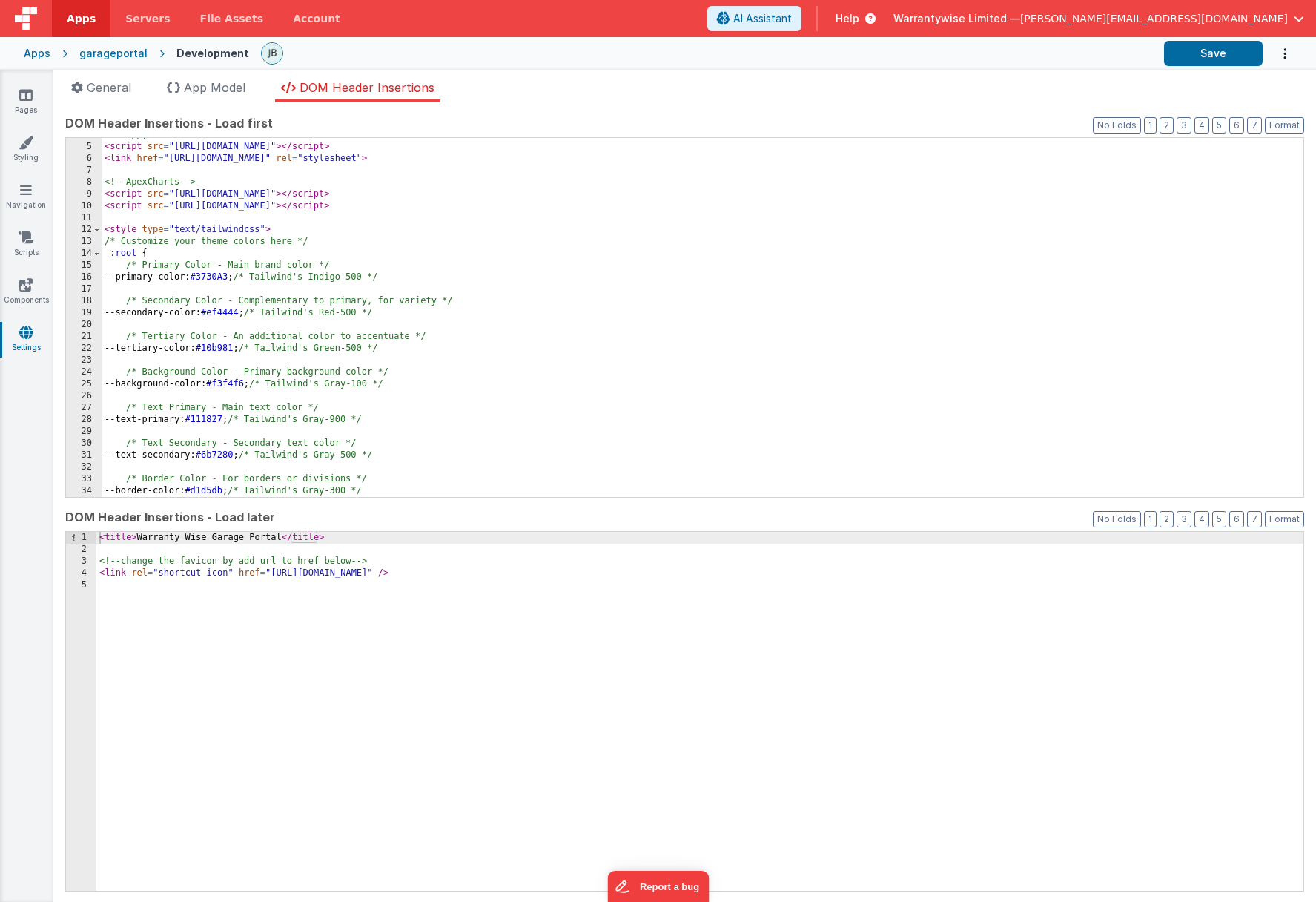
scroll to position [270, 0]
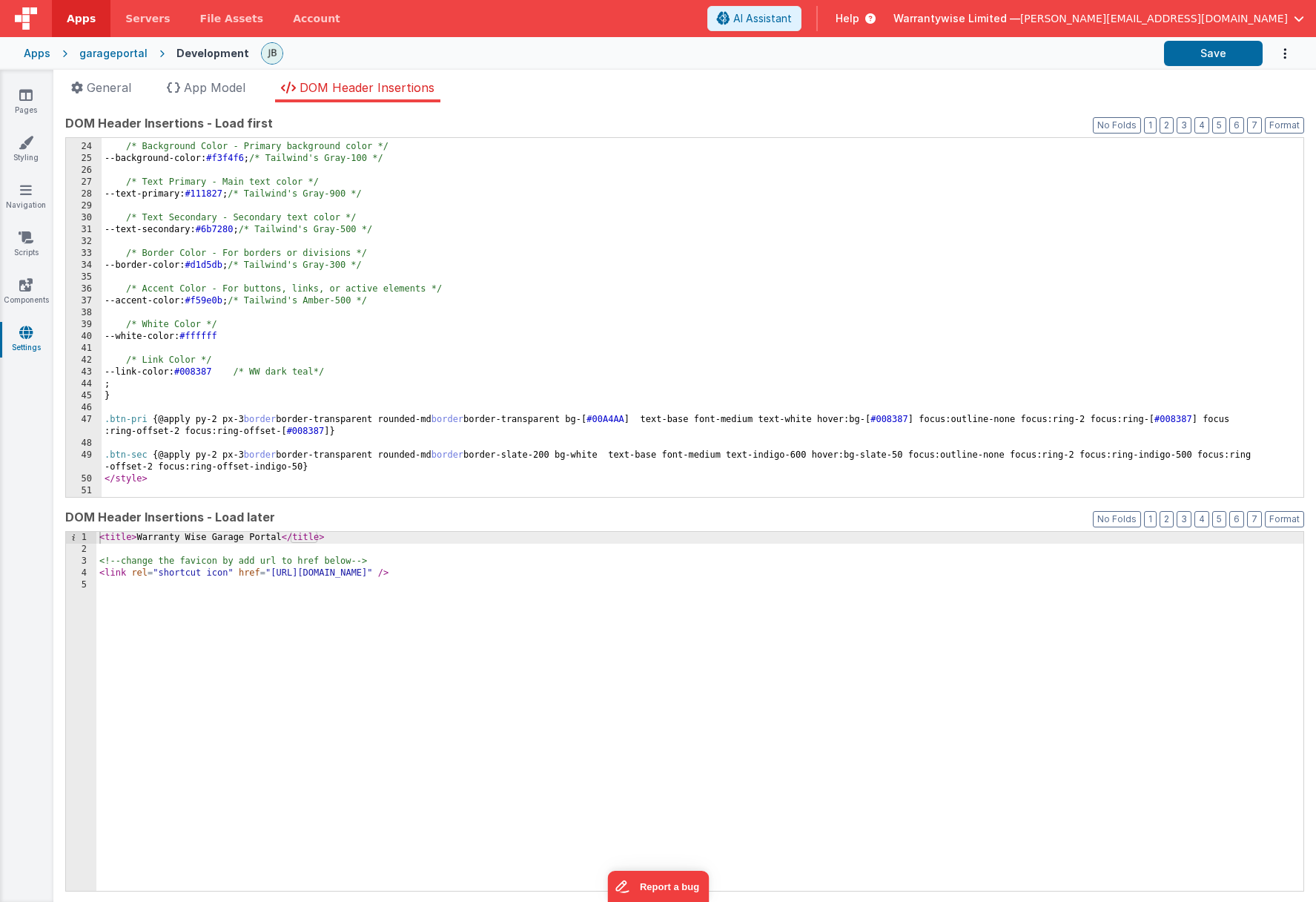
click at [301, 483] on div "/* Background Color - Primary background color */ --background-color: #f3f4f6 ;…" at bounding box center [696, 320] width 1191 height 382
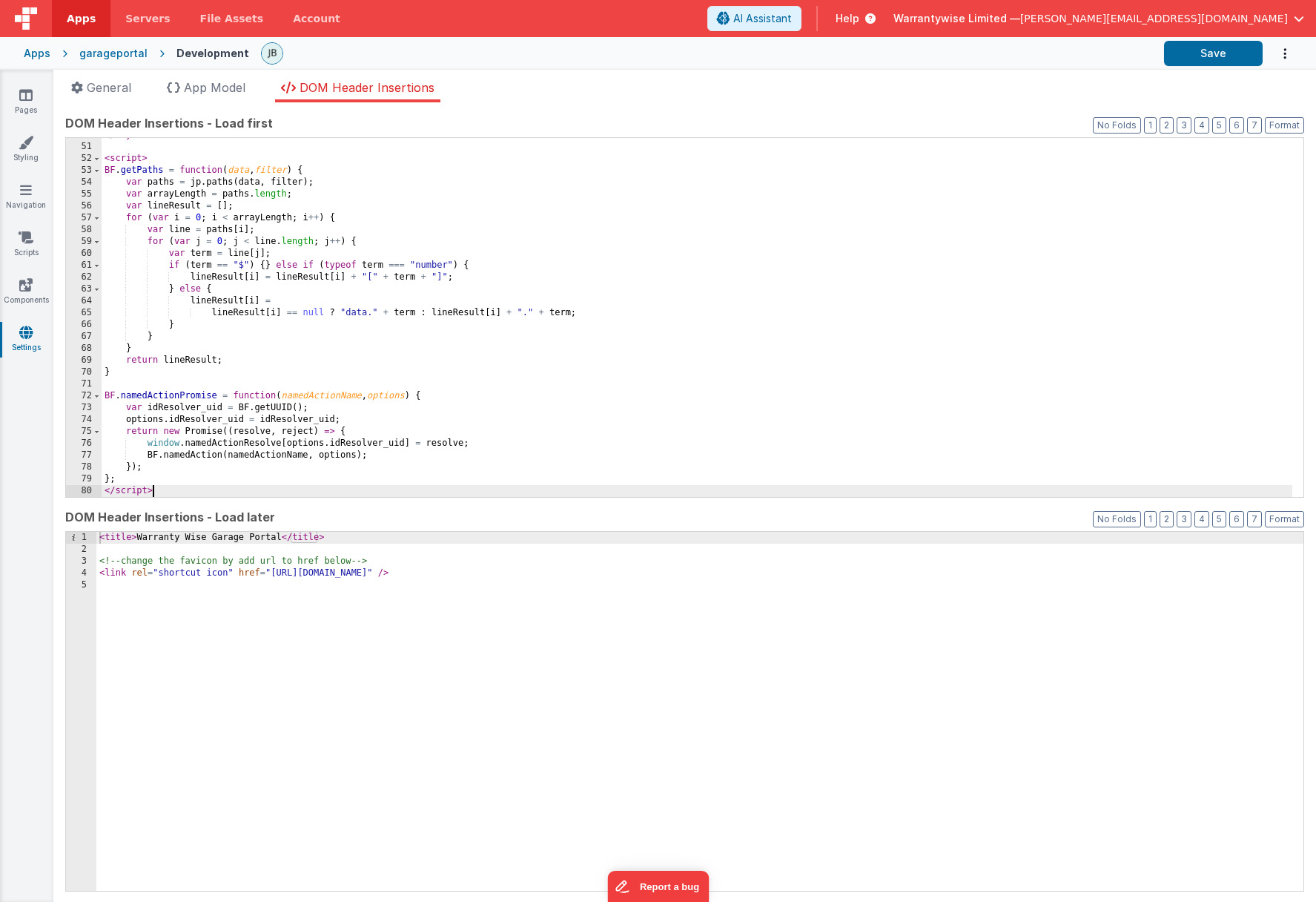
scroll to position [614, 0]
click at [1034, 48] on button "Save" at bounding box center [1214, 54] width 99 height 25
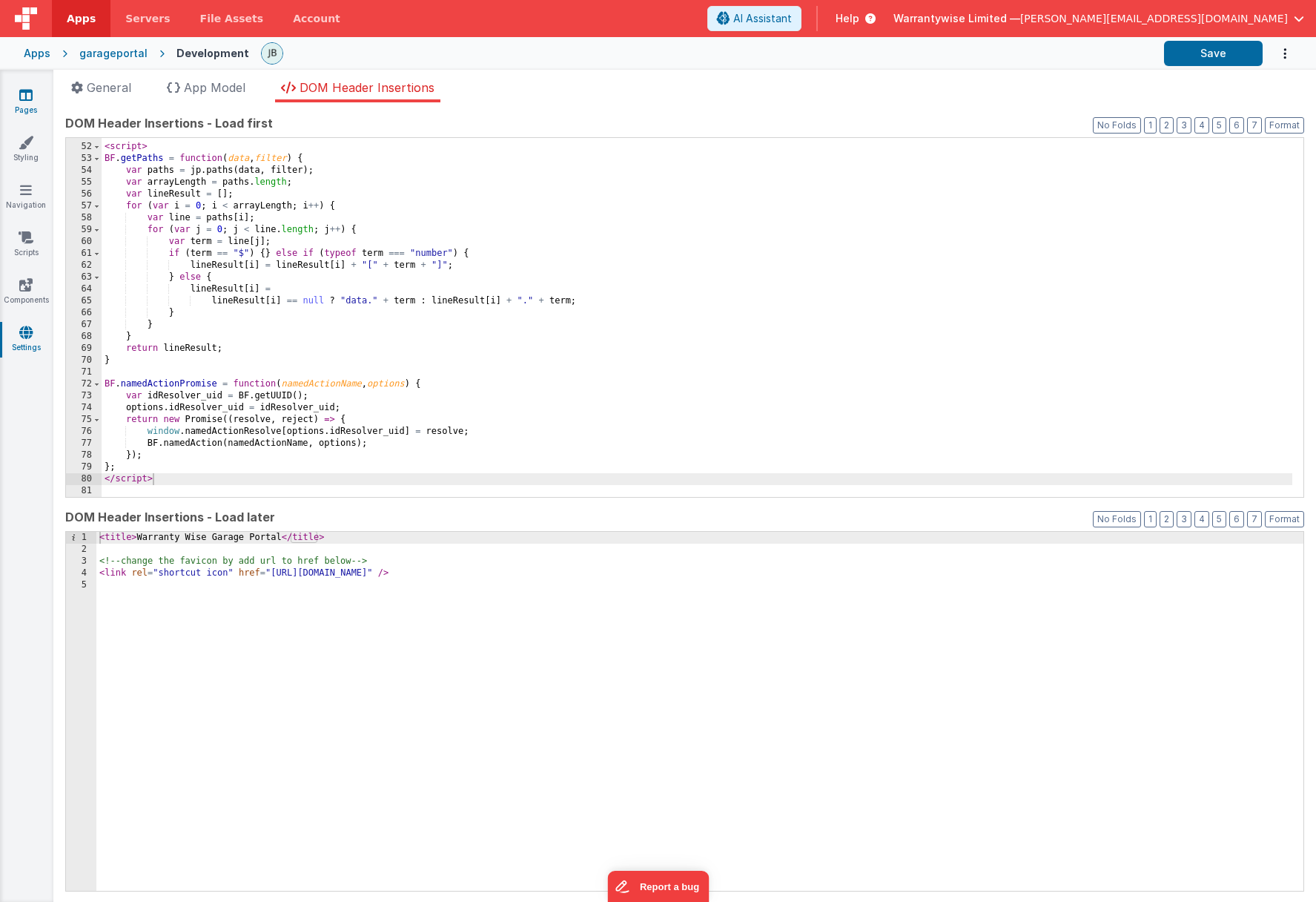
click at [20, 99] on icon at bounding box center [26, 95] width 13 height 15
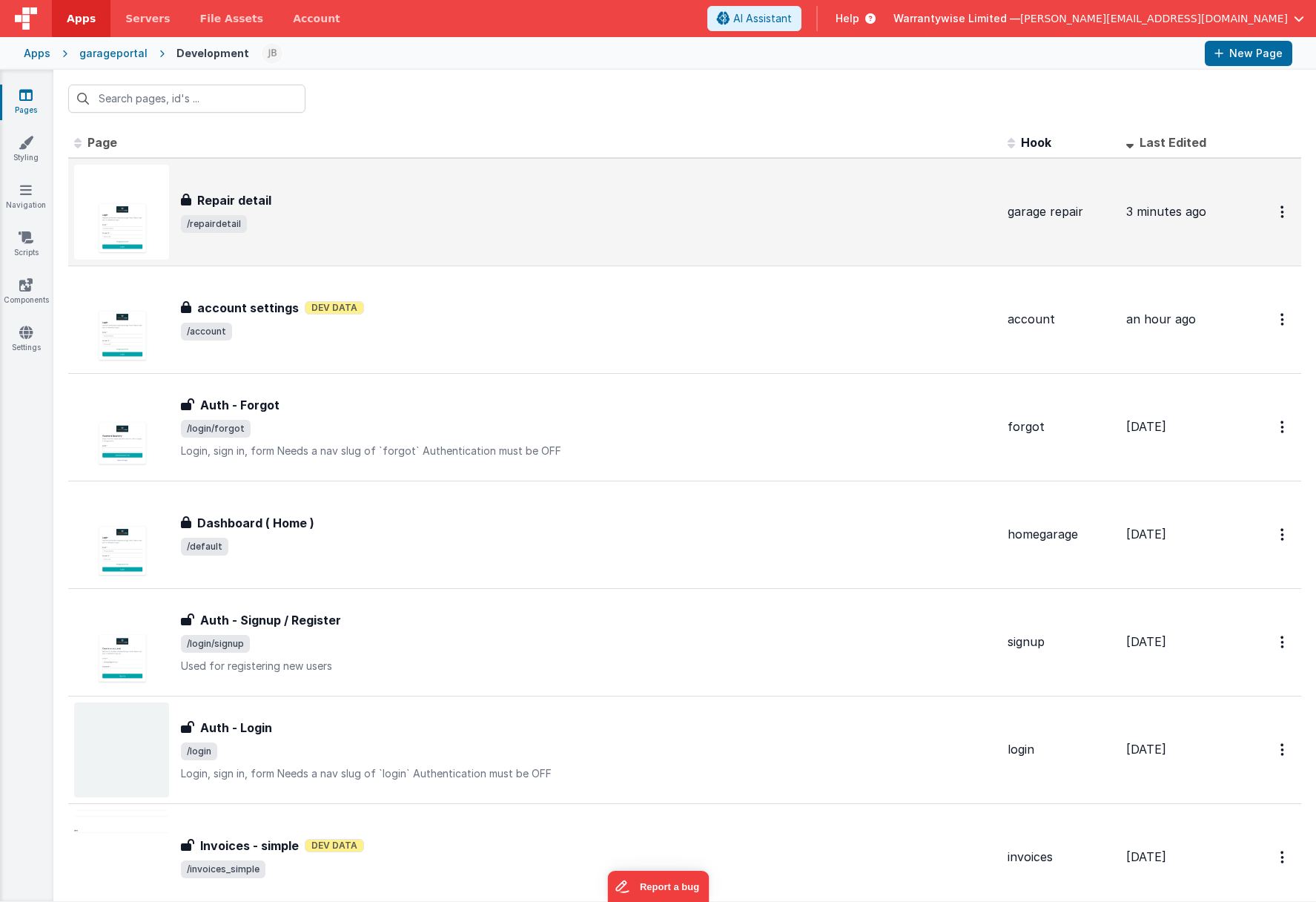
click at [316, 253] on div "Repair detail Repair detail /repairdetail" at bounding box center [535, 212] width 922 height 95
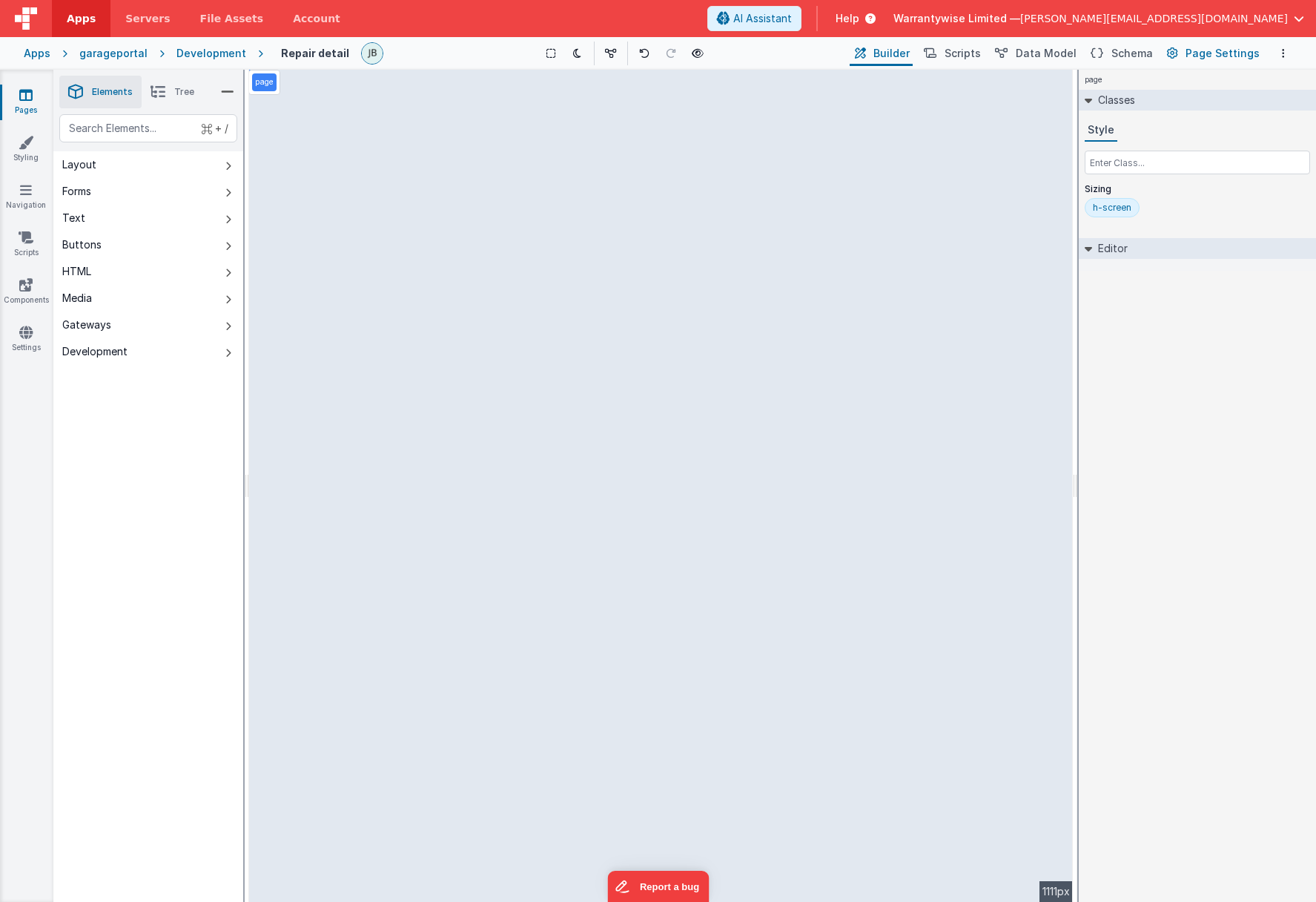
click at [1034, 57] on span "Page Settings" at bounding box center [1223, 53] width 74 height 15
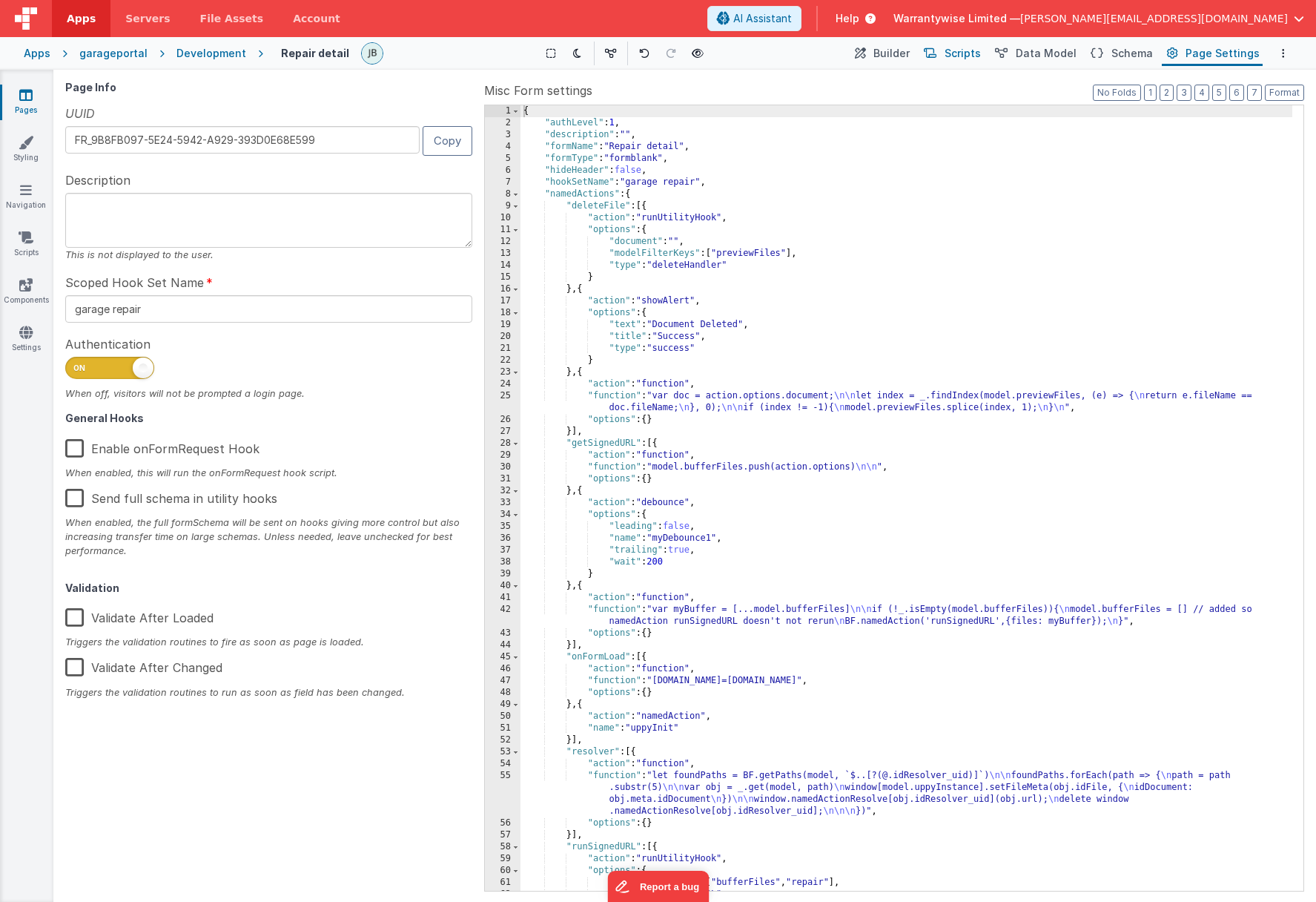
click at [976, 60] on span "Scripts" at bounding box center [963, 53] width 37 height 15
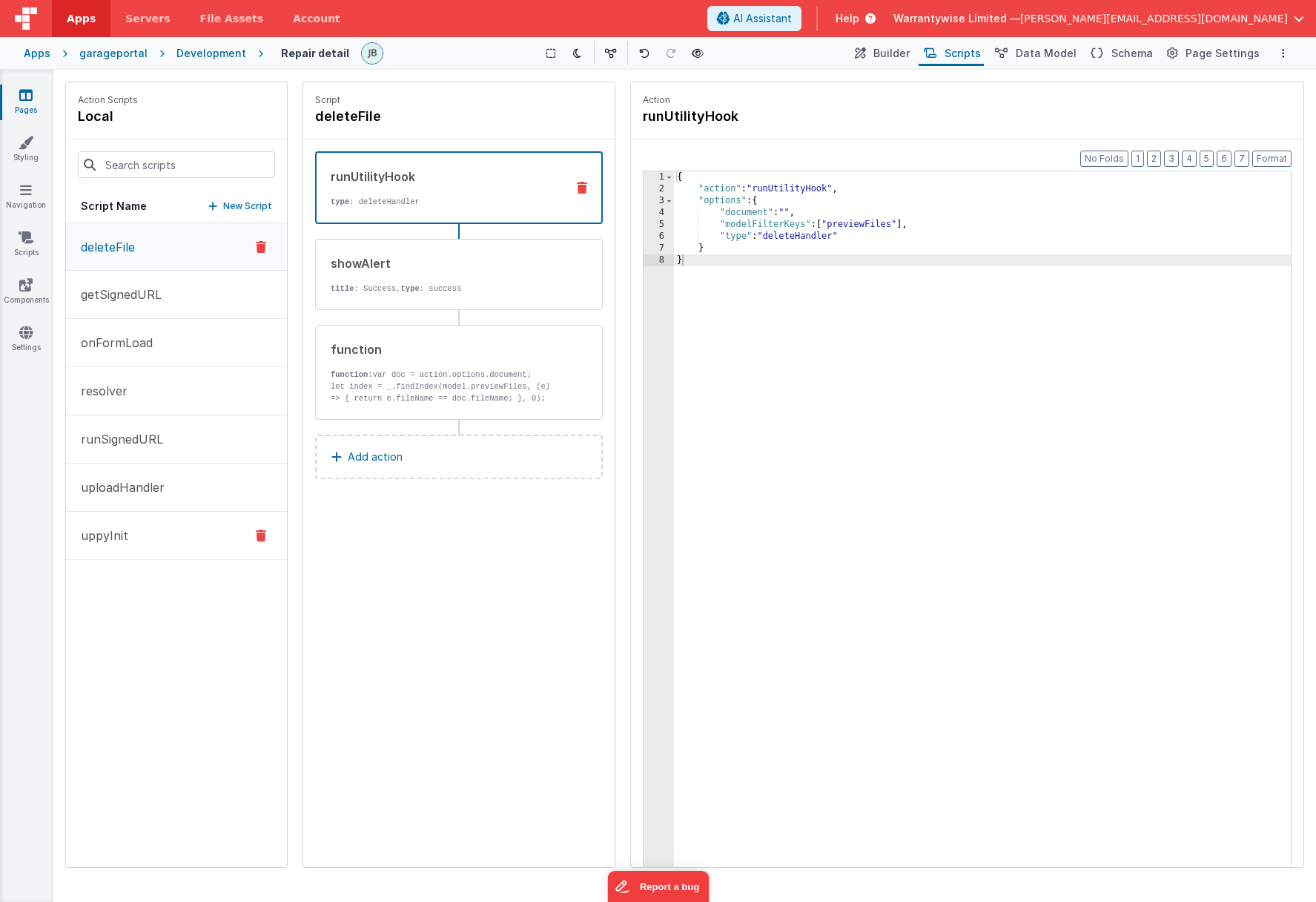
click at [138, 535] on button "uppyInit" at bounding box center [176, 536] width 221 height 48
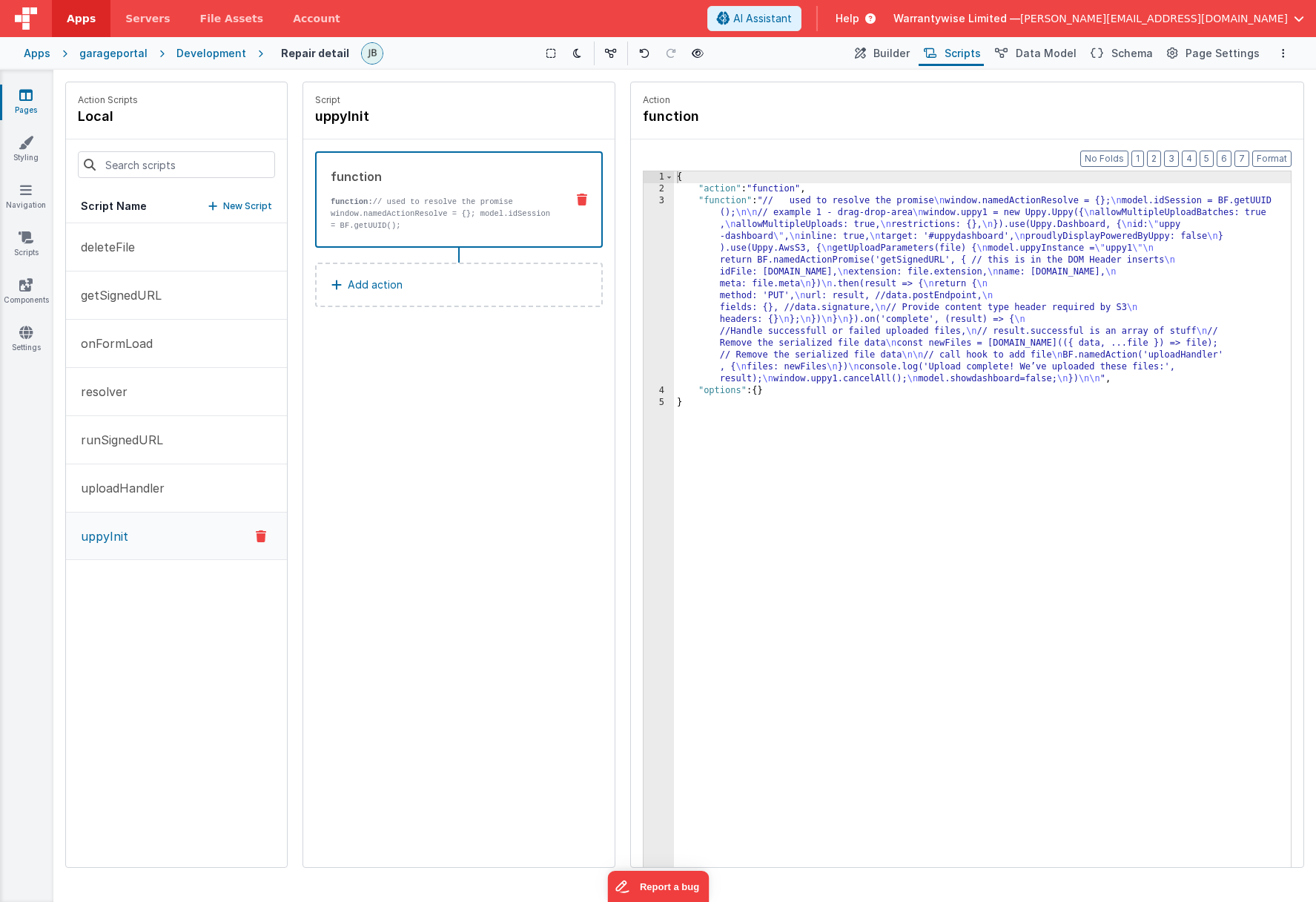
click at [647, 228] on div "3" at bounding box center [658, 290] width 30 height 190
click at [647, 225] on div "3" at bounding box center [658, 290] width 30 height 190
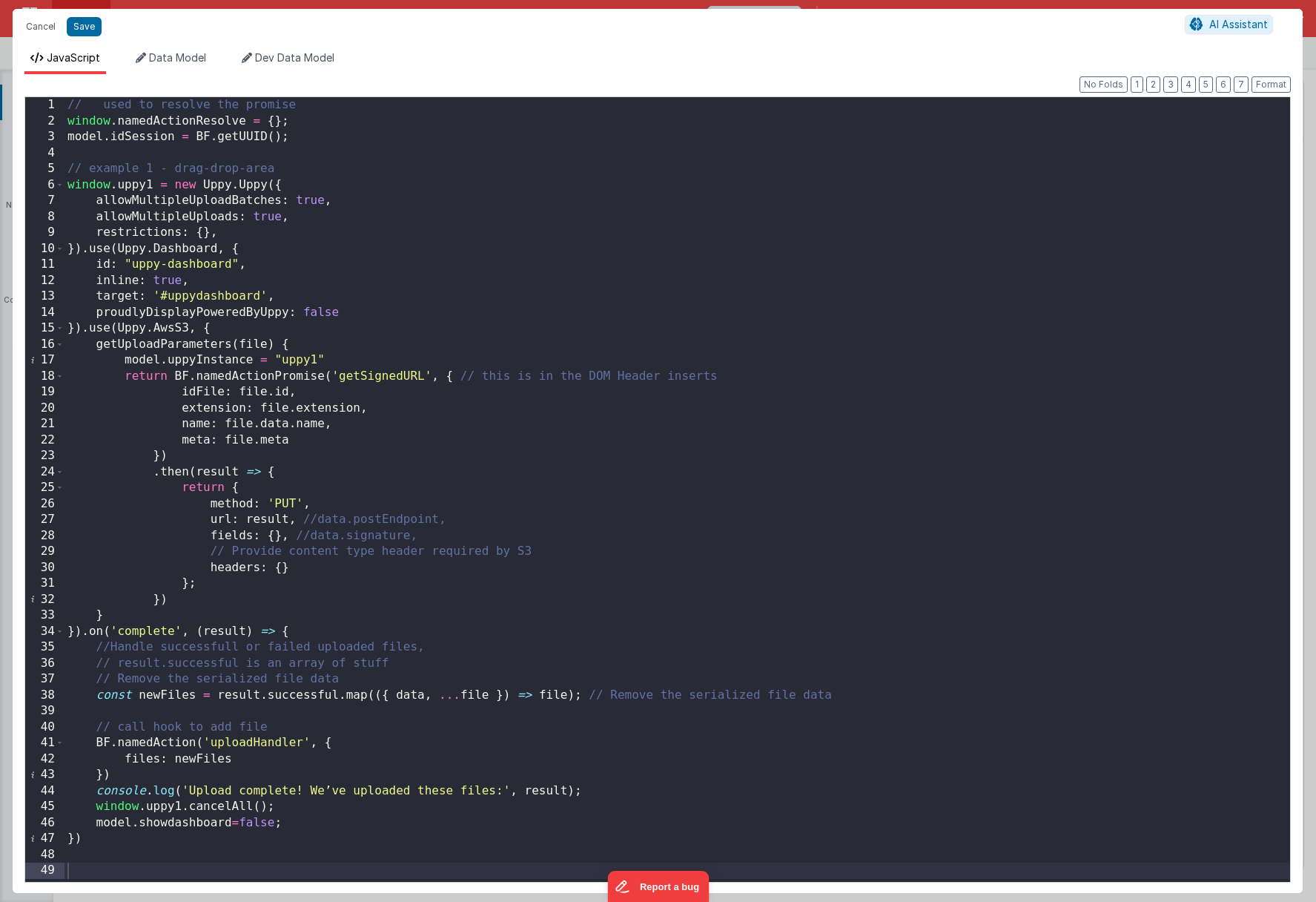
click at [160, 709] on div "// used to resolve the promise window . namedActionResolve = { } ; model . idSe…" at bounding box center [677, 504] width 1226 height 816
click at [1034, 84] on button "Format" at bounding box center [1271, 84] width 39 height 16
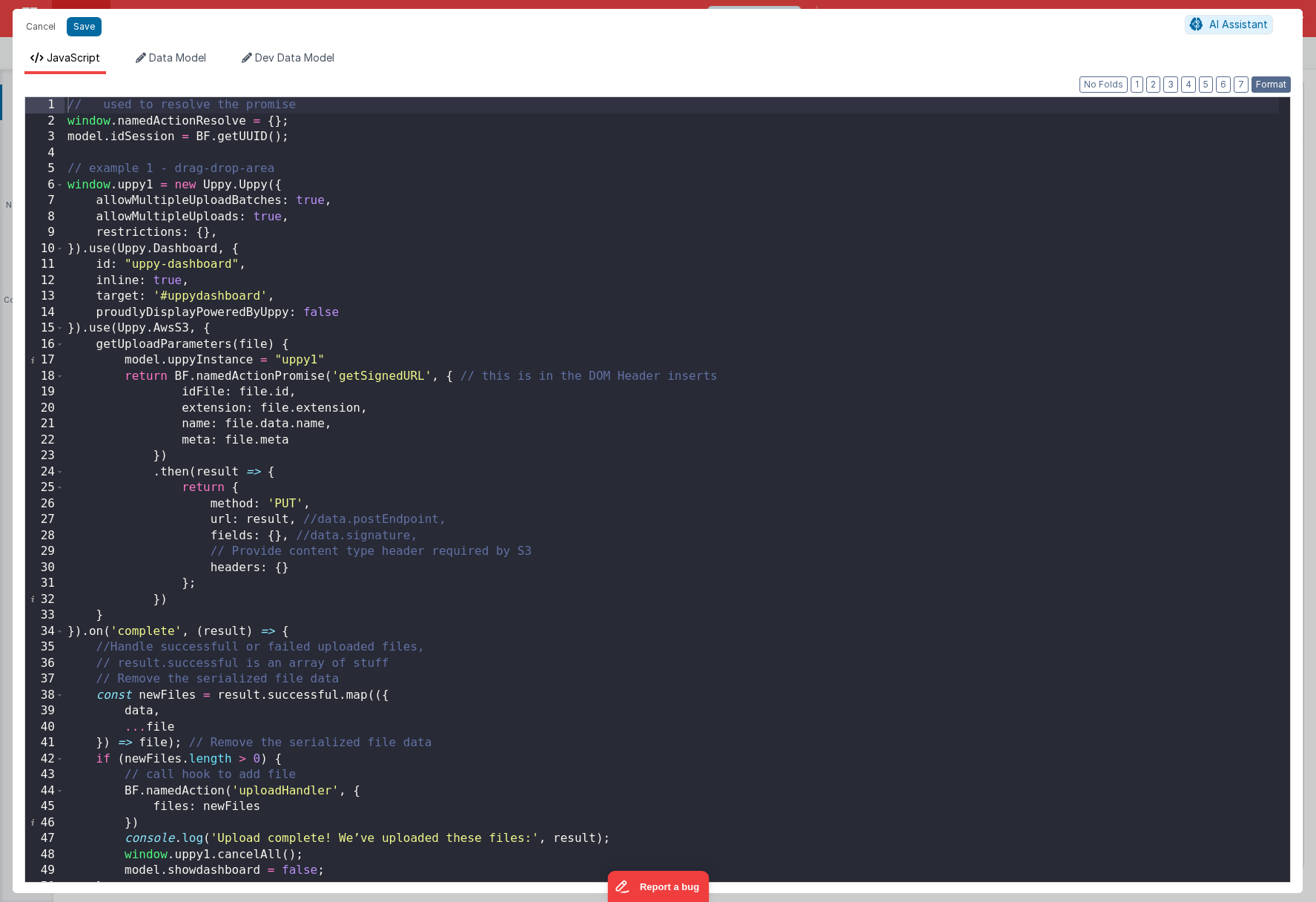
scroll to position [28, 0]
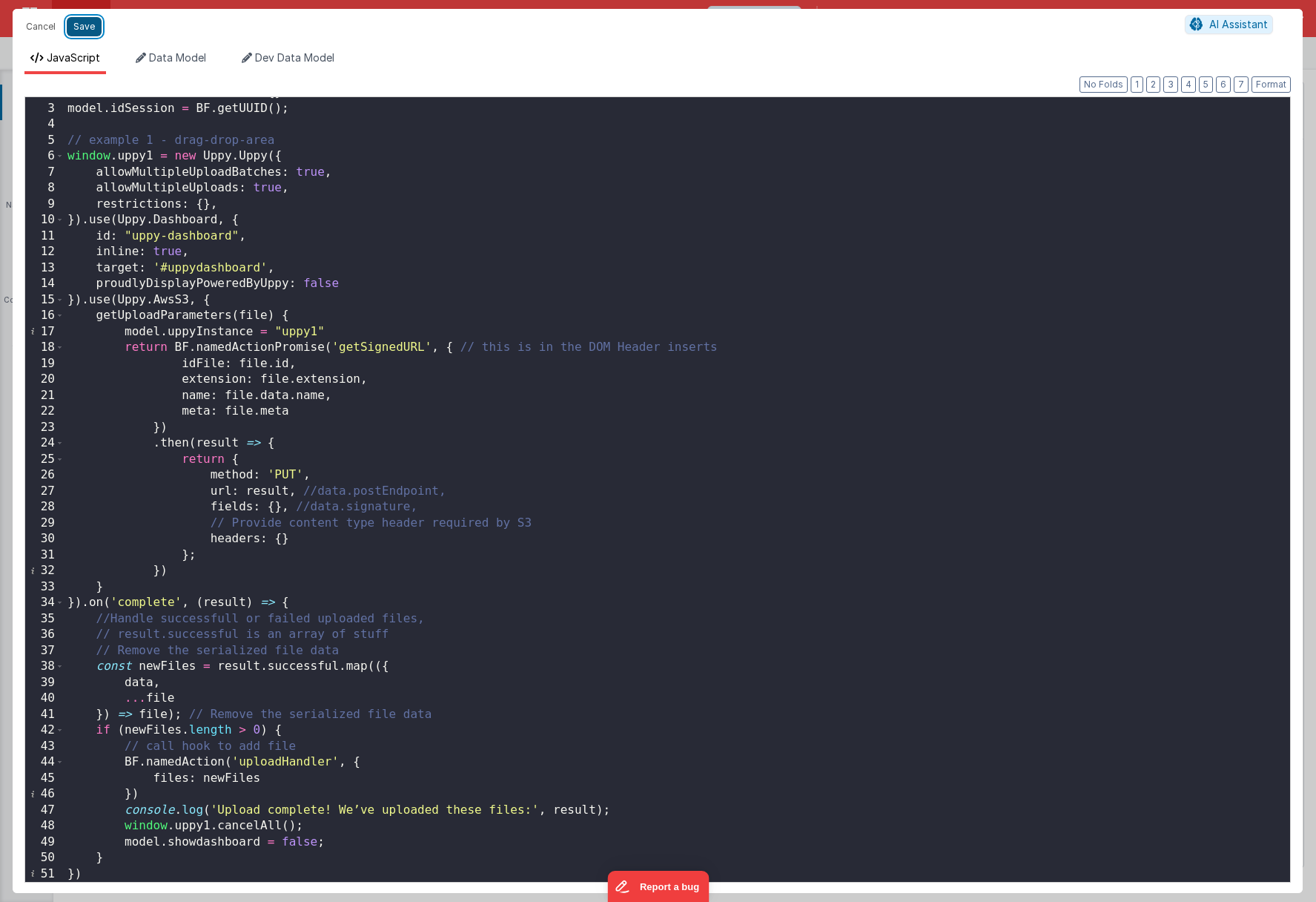
click at [79, 30] on button "Save" at bounding box center [83, 27] width 35 height 20
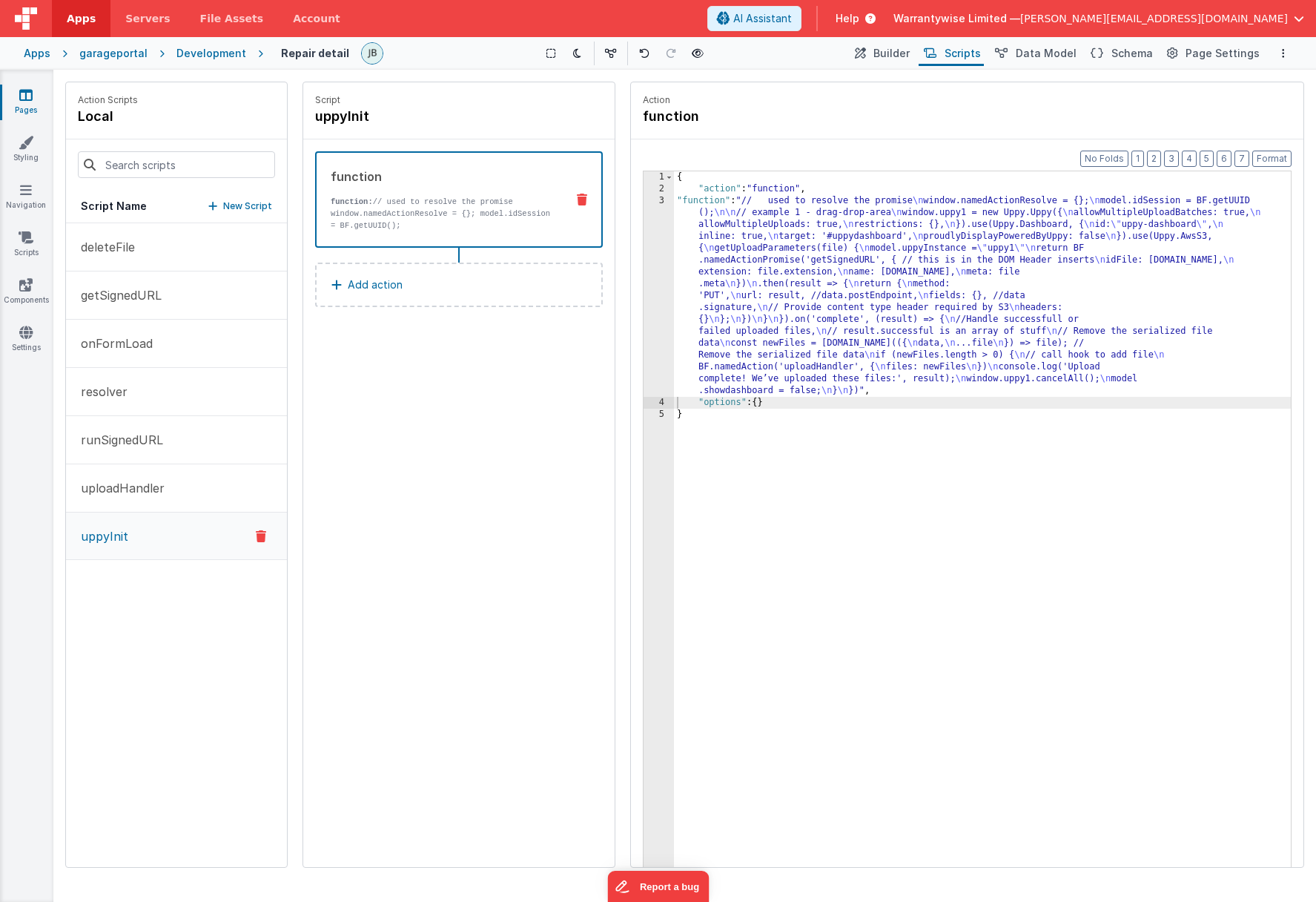
click at [109, 54] on div "garageportal" at bounding box center [114, 53] width 68 height 15
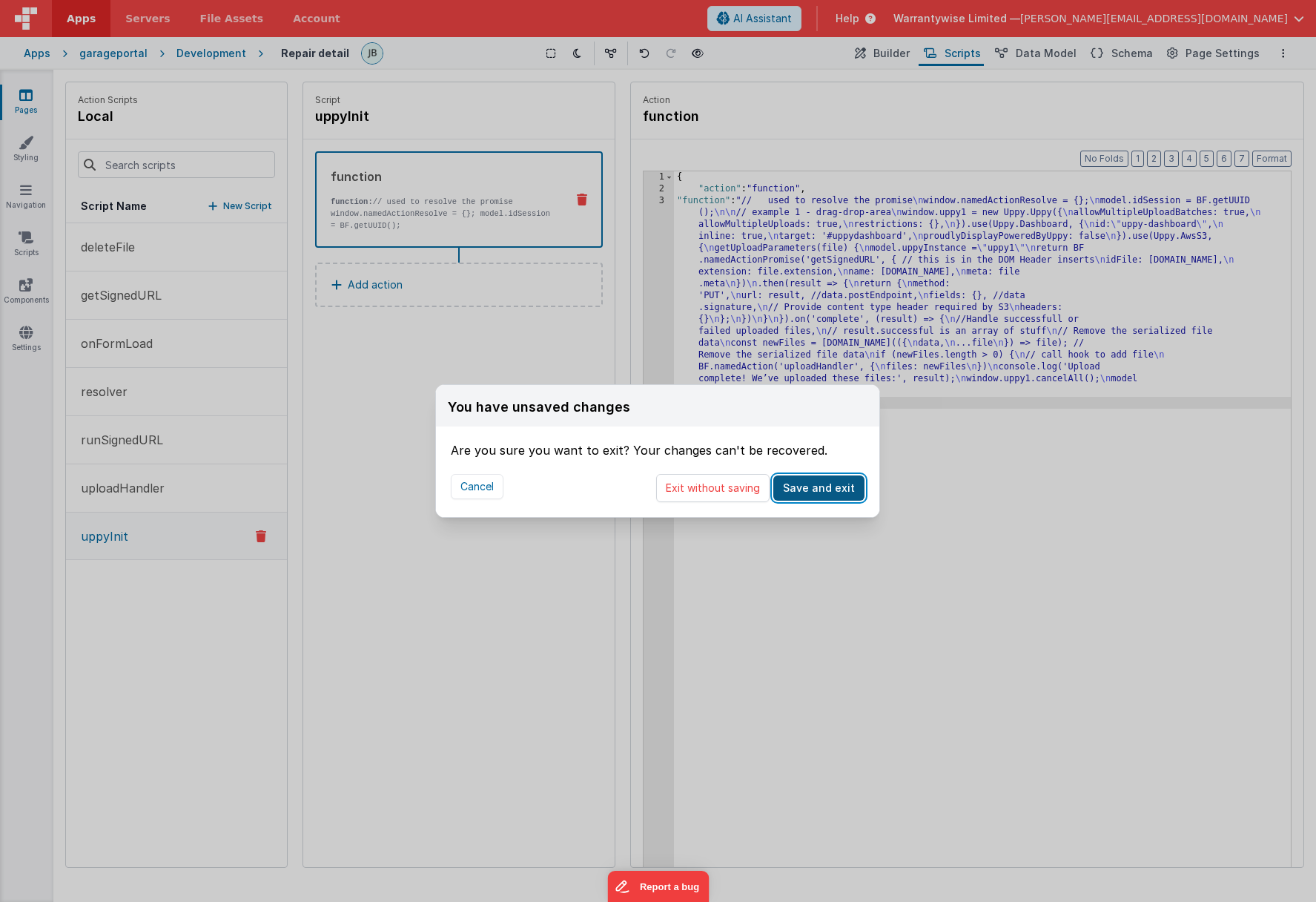
click at [816, 493] on button "Save and exit" at bounding box center [819, 488] width 91 height 25
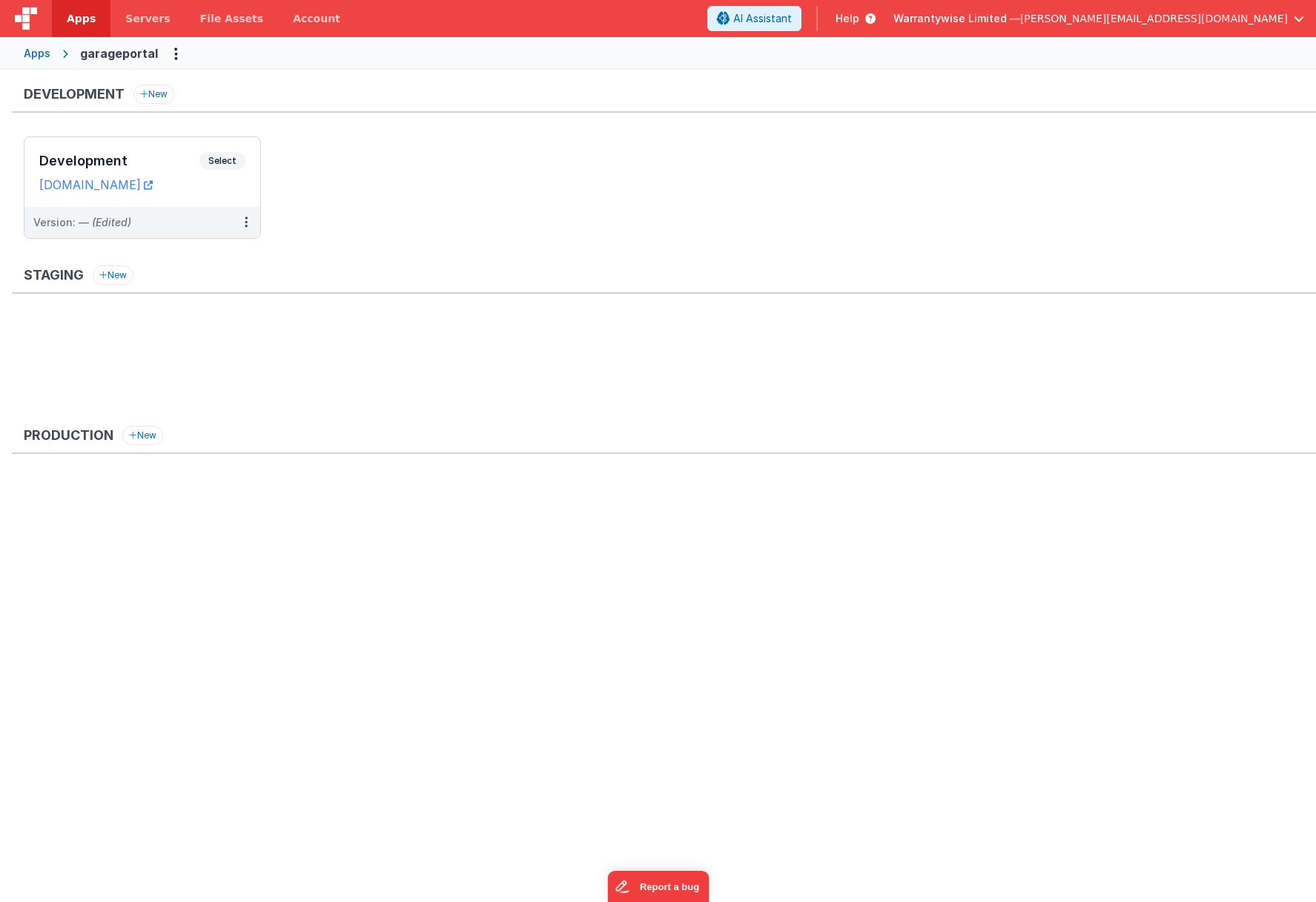
click at [889, 274] on div "Staging New" at bounding box center [664, 279] width 1304 height 28
